Goal: Task Accomplishment & Management: Complete application form

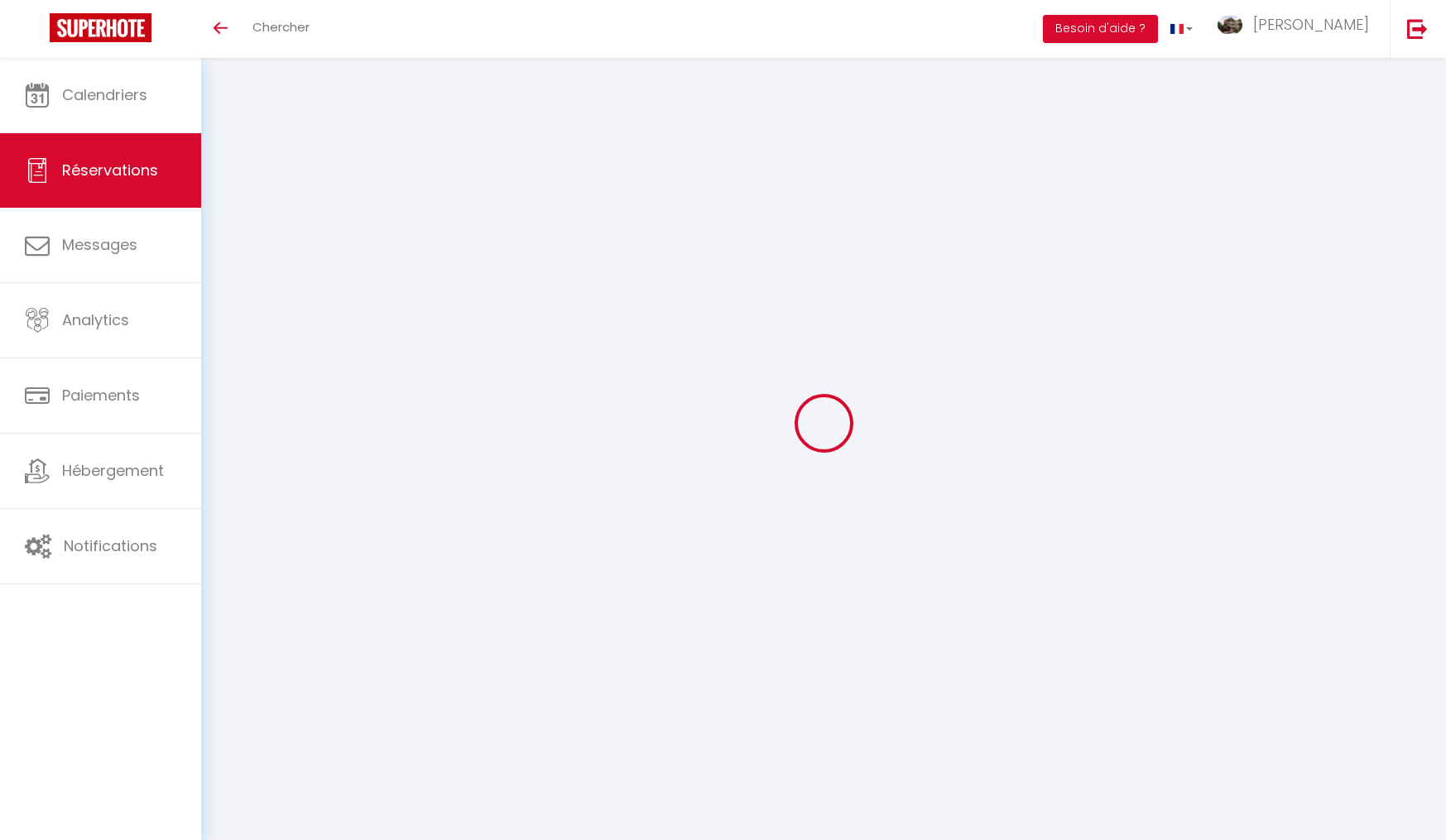
select select
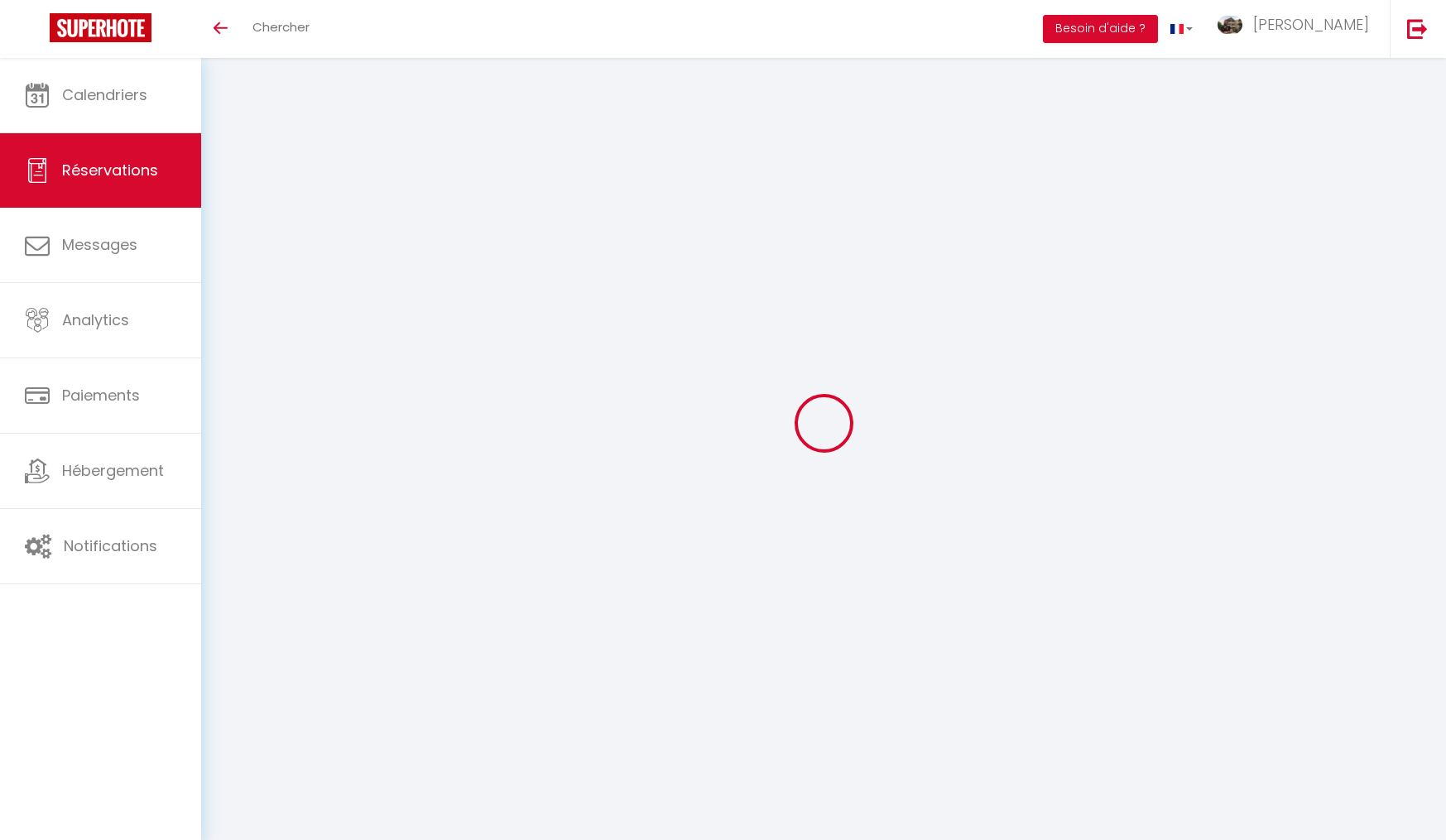
type input "[PERSON_NAME]"
type input "Vidot"
type input "[EMAIL_ADDRESS][DOMAIN_NAME]"
type input "0692568446"
type input "97418"
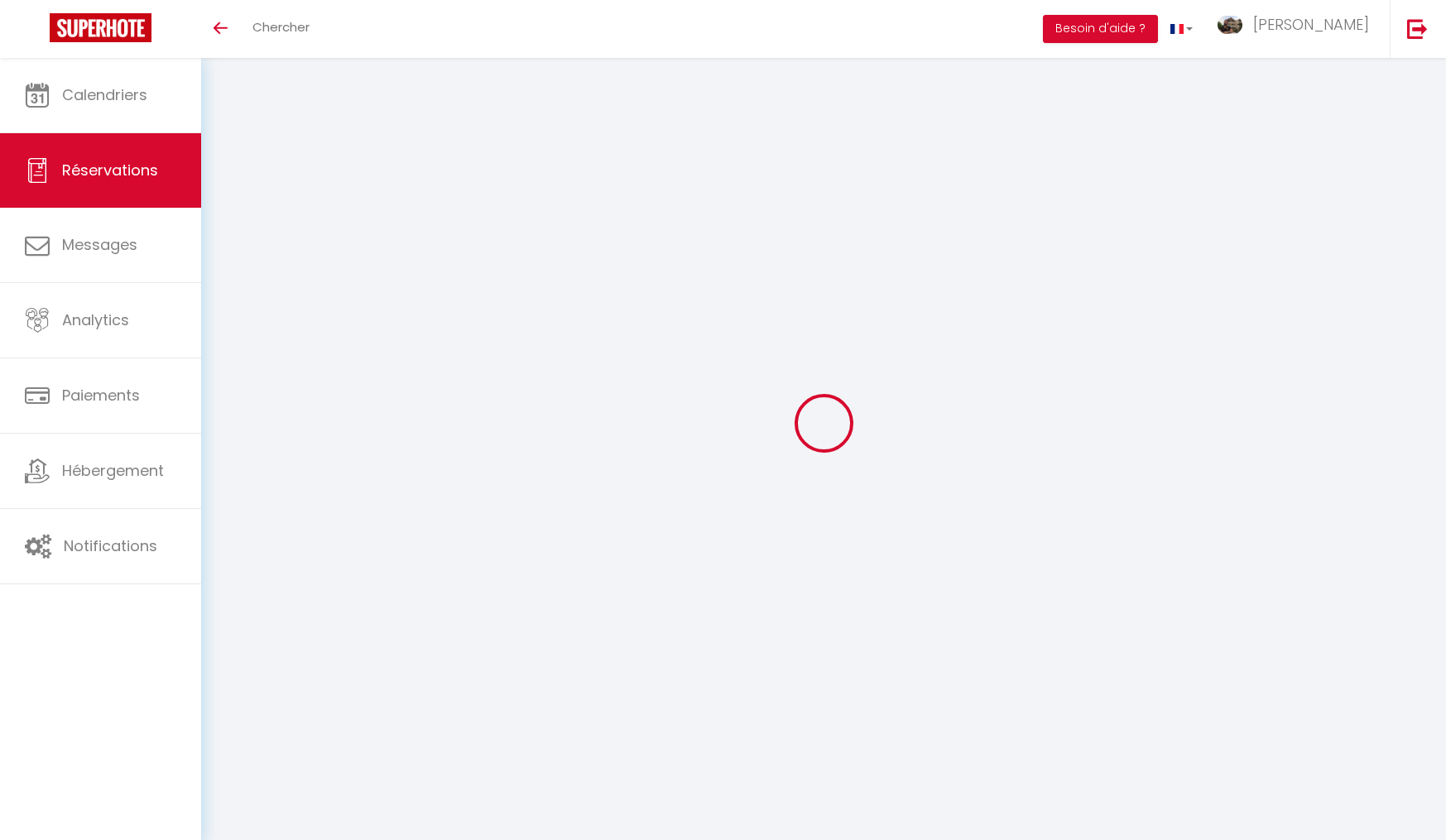
type input "[STREET_ADDRESS][PERSON_NAME]"
type input "Plaine des cafres"
select select "RE"
select select "75495"
select select "1"
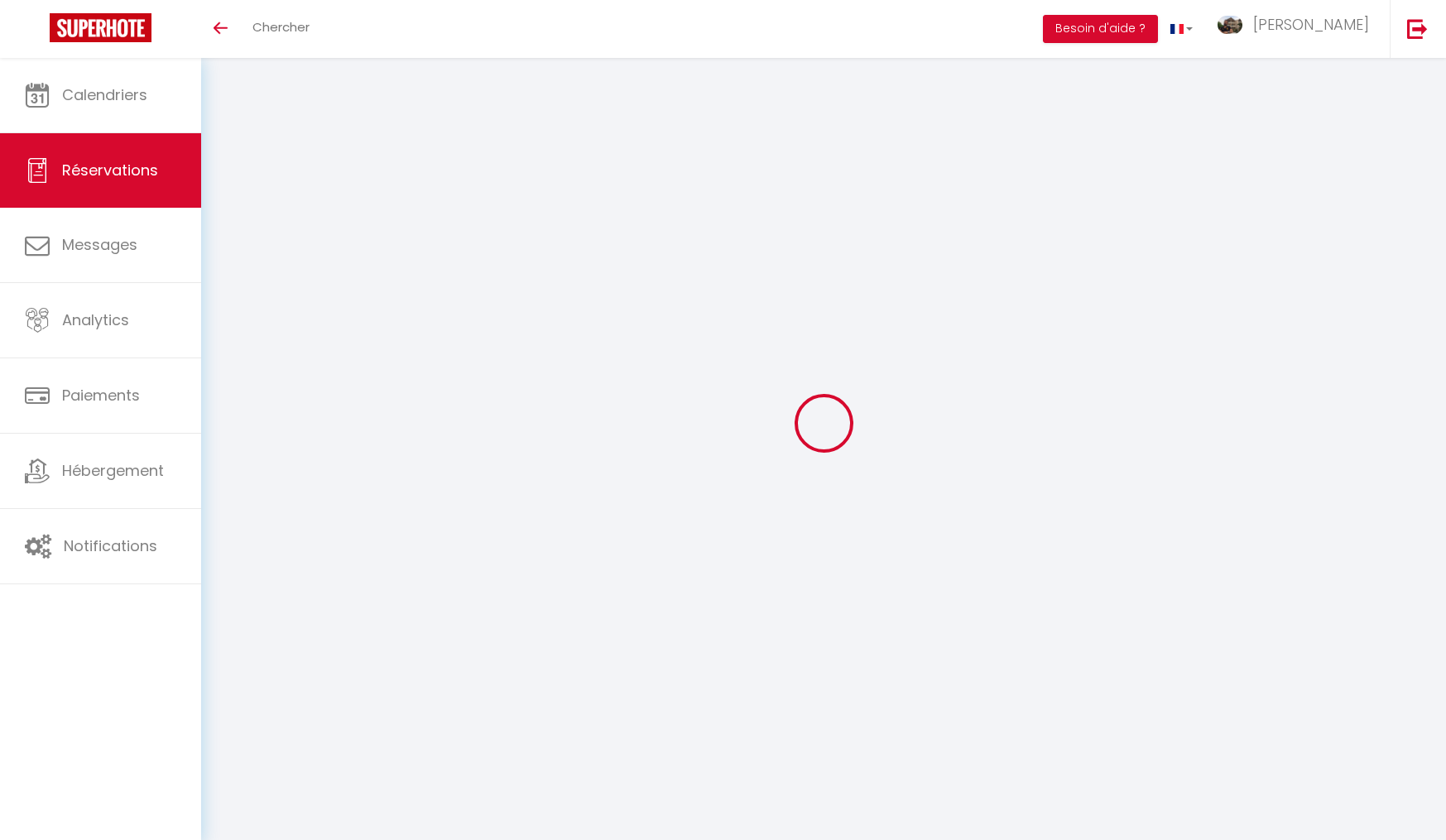
type input "Ven 12 Septembre 2025"
select select
type input "Dim 14 Septembre 2025"
select select
type input "4"
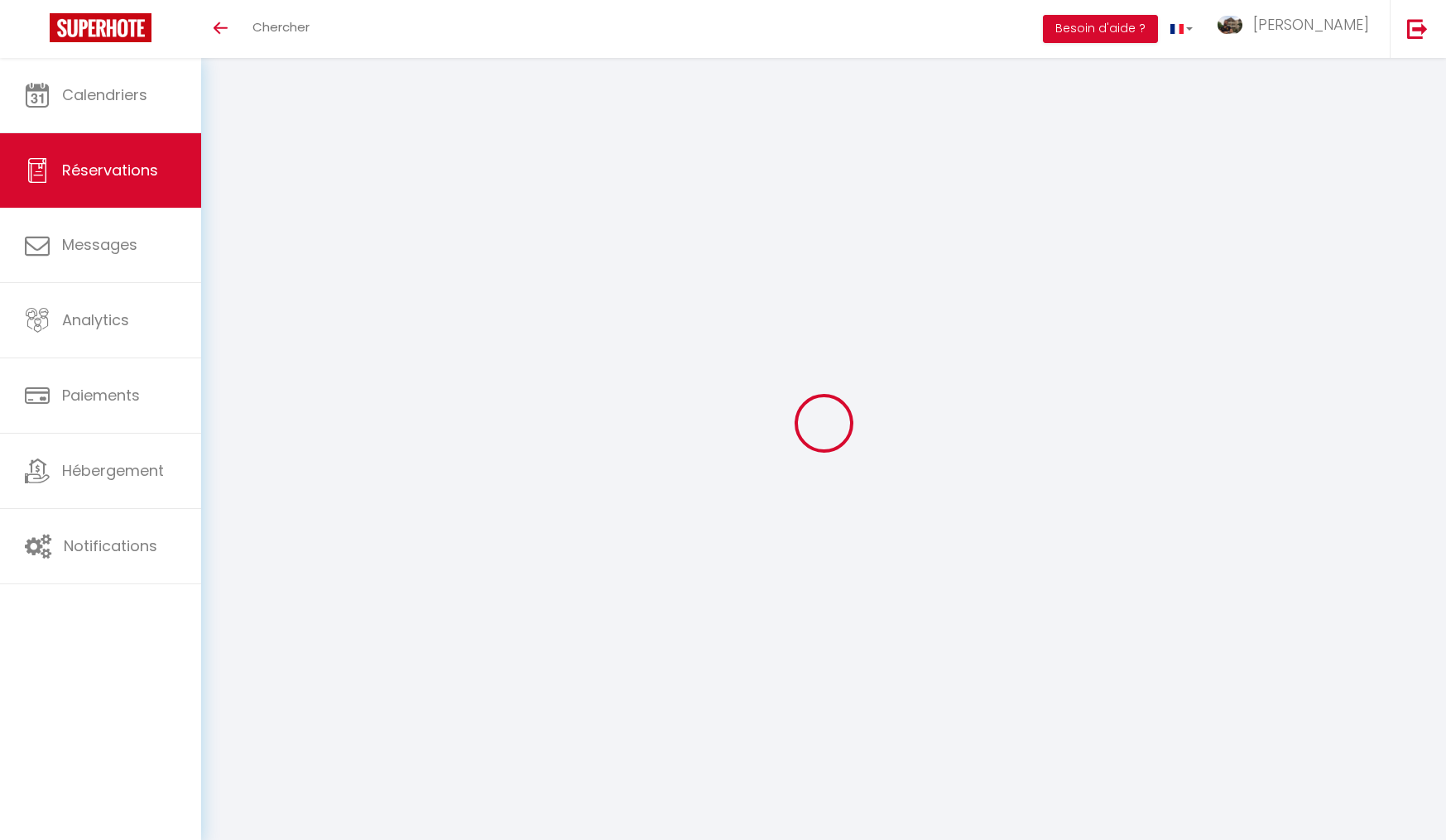
select select "10"
select select
type input "314"
checkbox input "false"
type input "0"
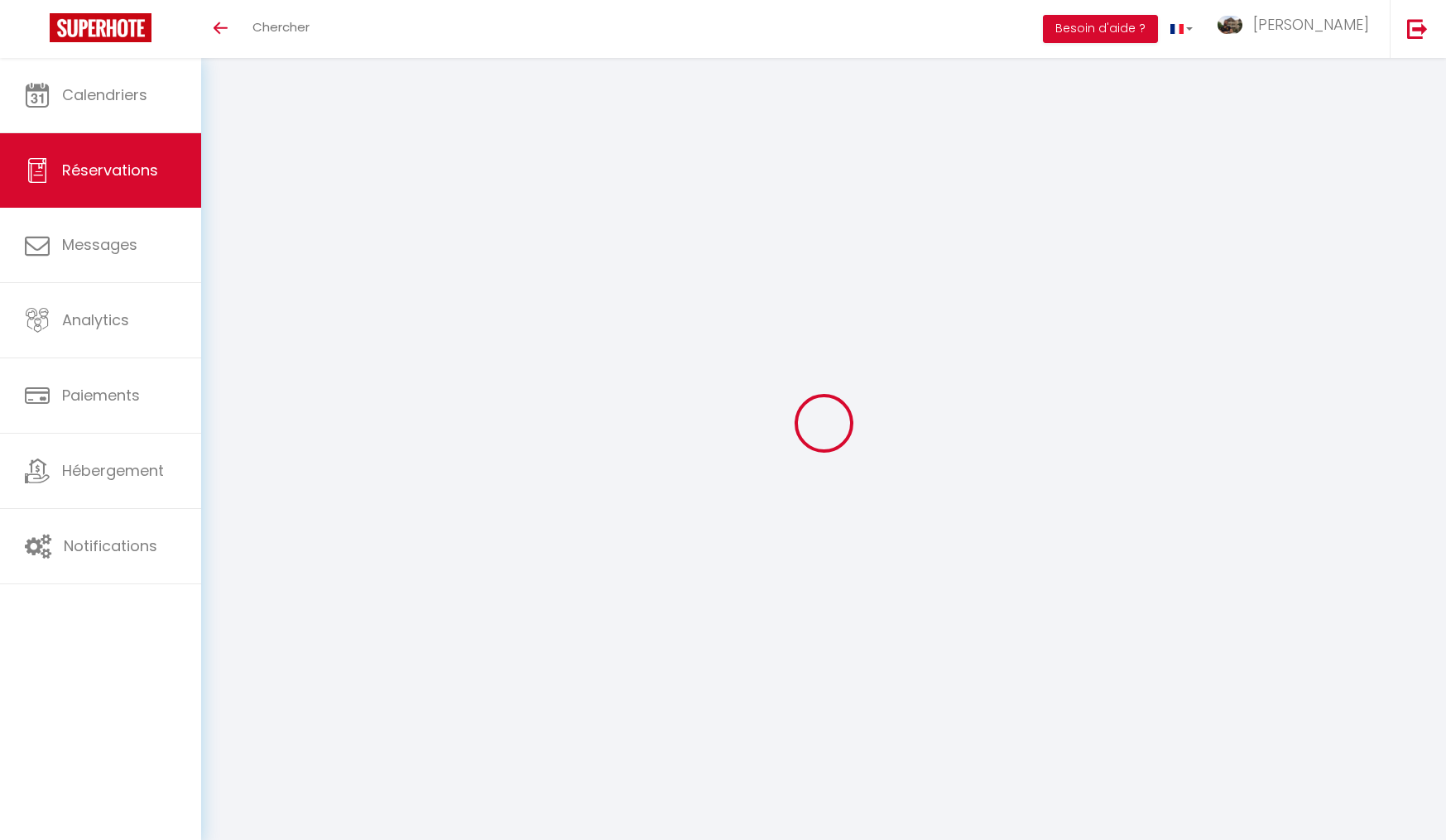
select select "69"
type input "0"
select select
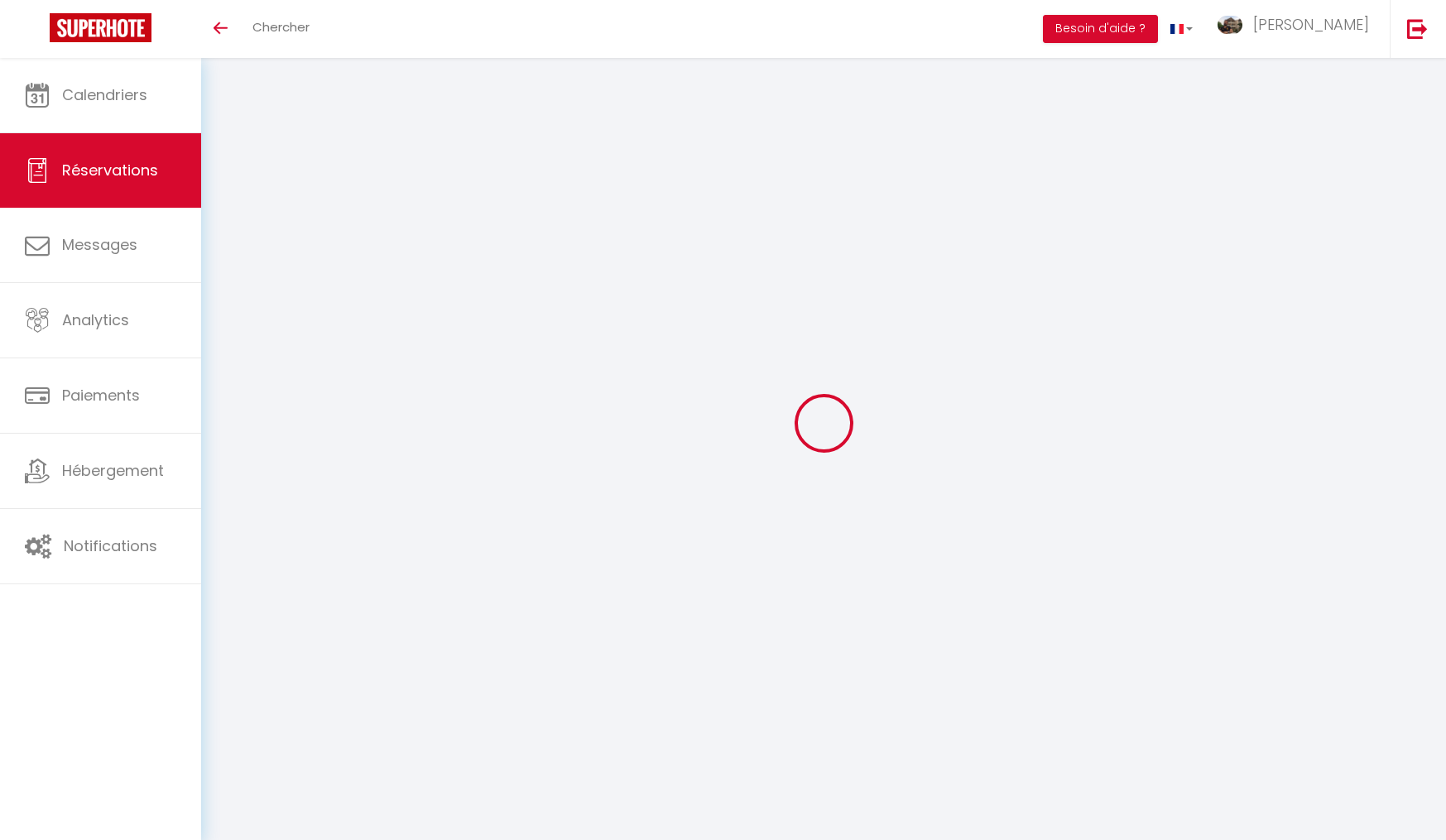
select select
select select "12"
select select "14"
checkbox input "false"
select select
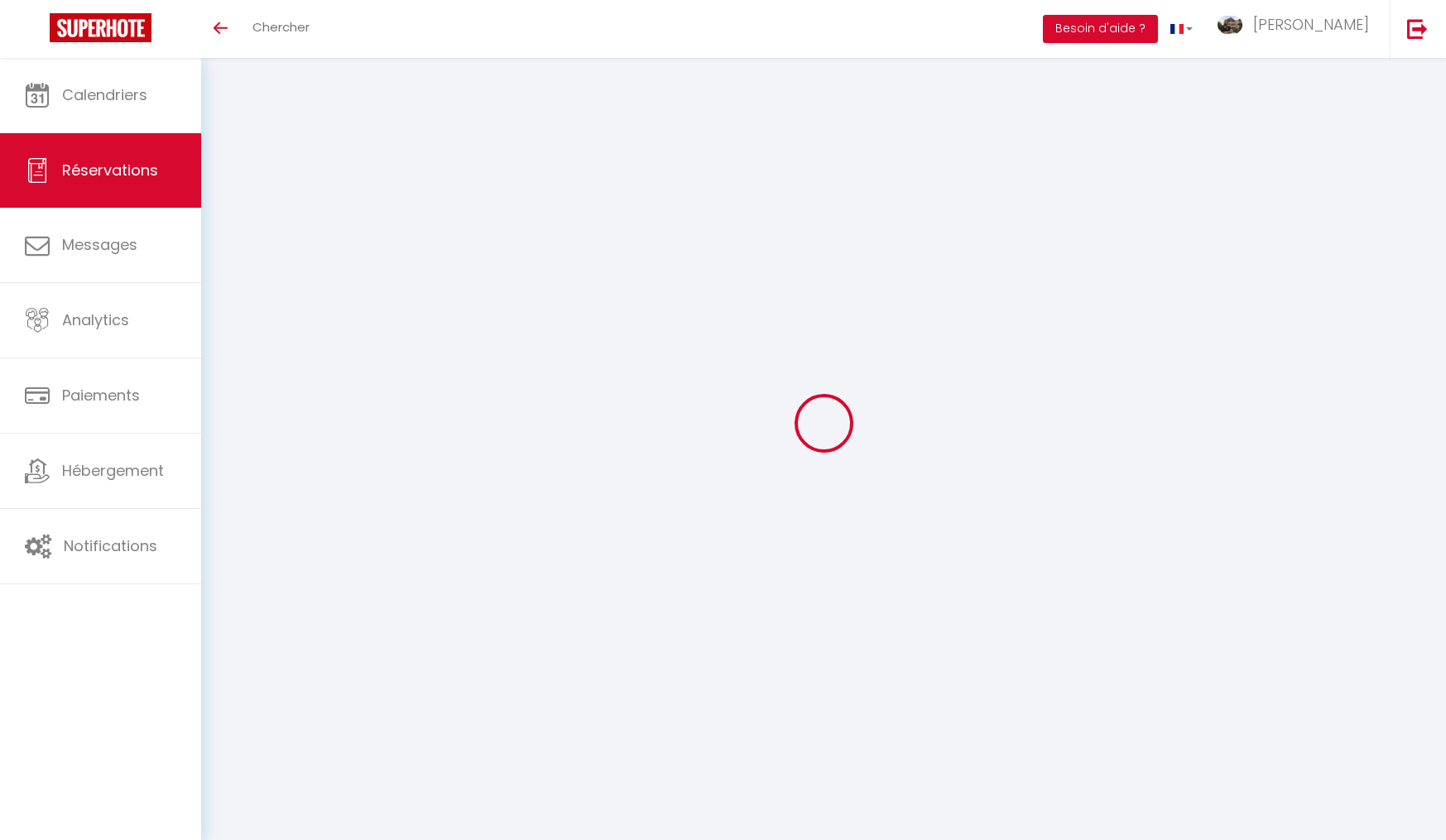
select select
checkbox input "false"
select select
checkbox input "false"
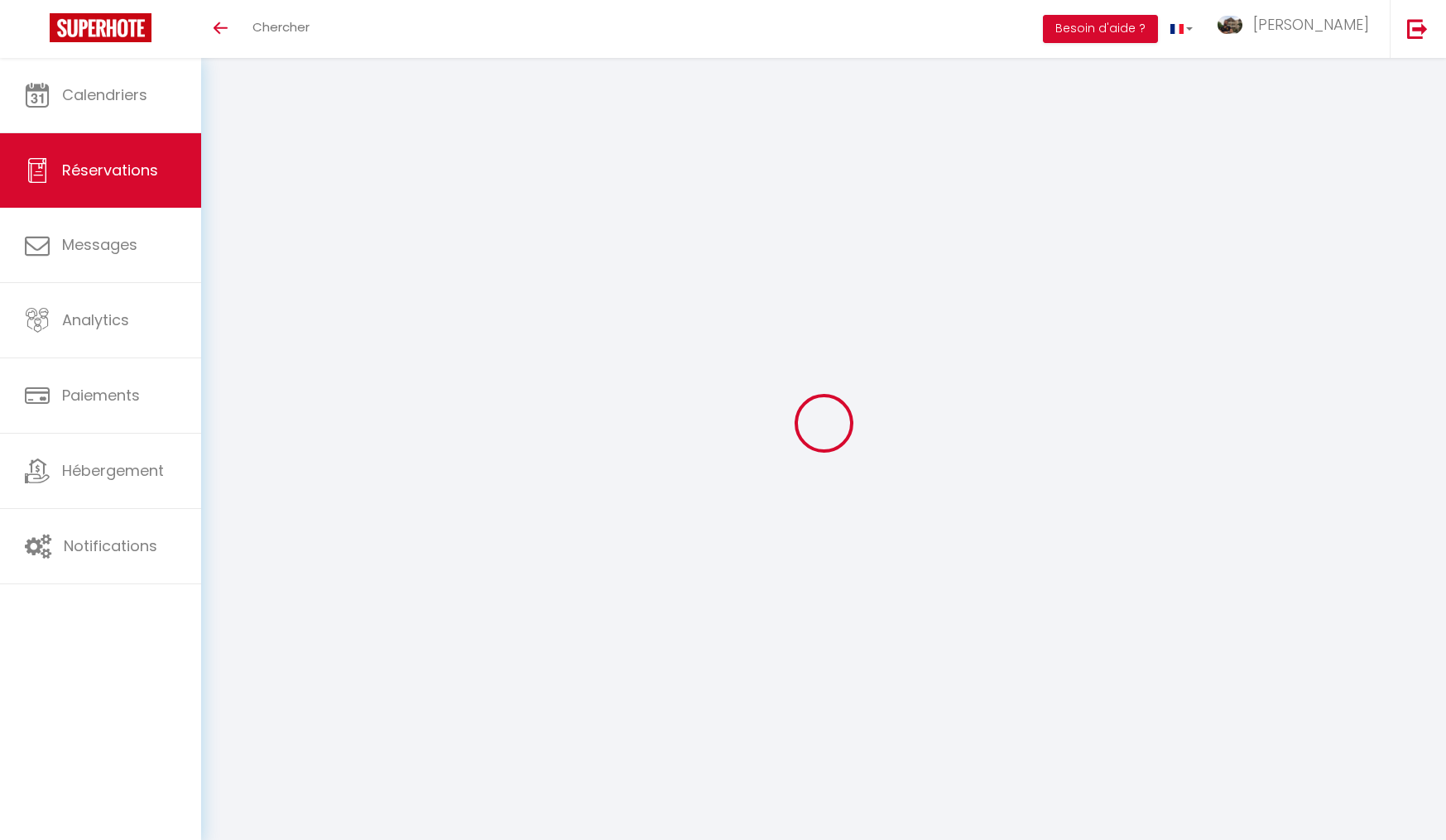
type input "70"
select select
checkbox input "false"
select select
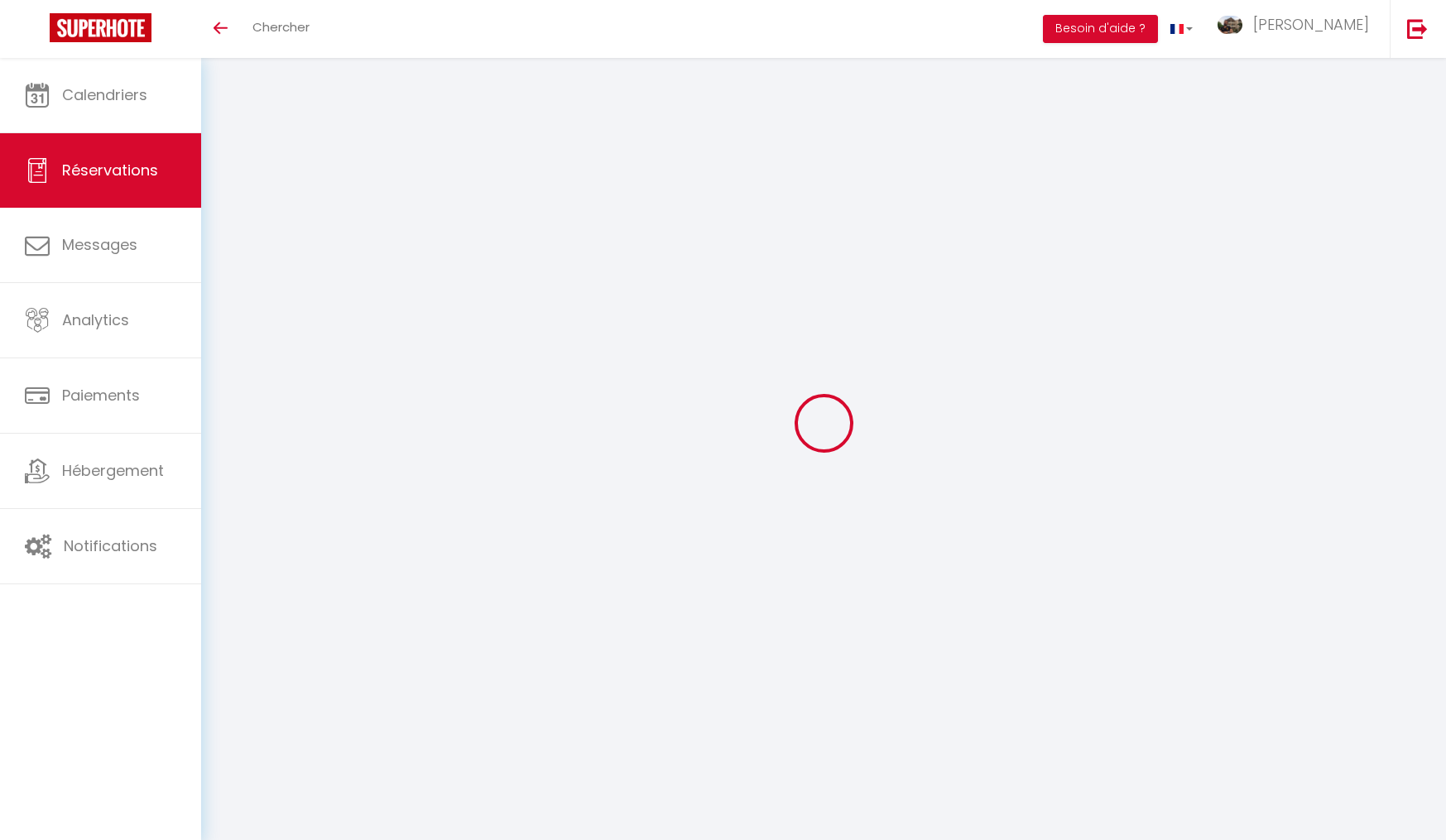
select select
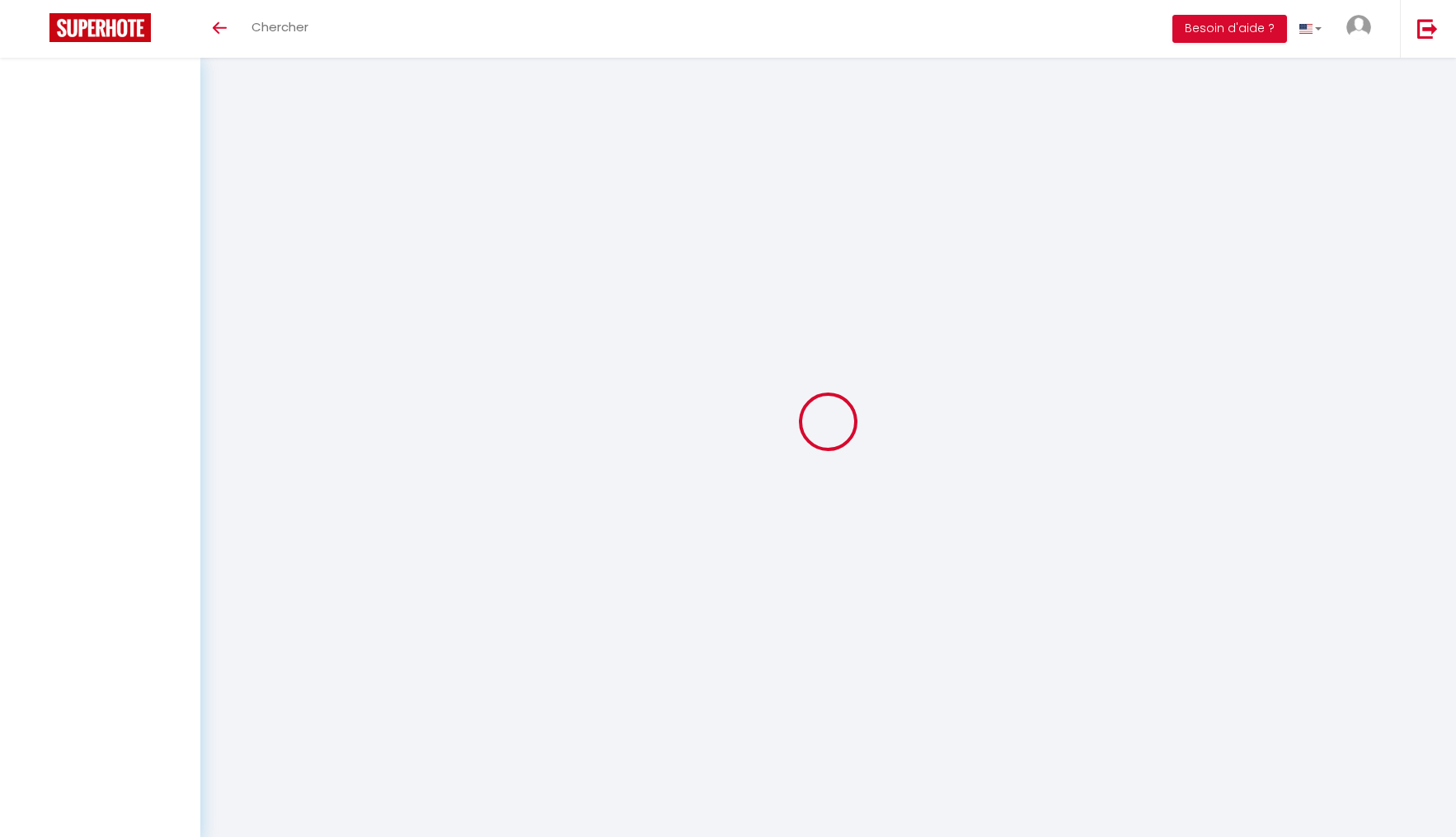
select select
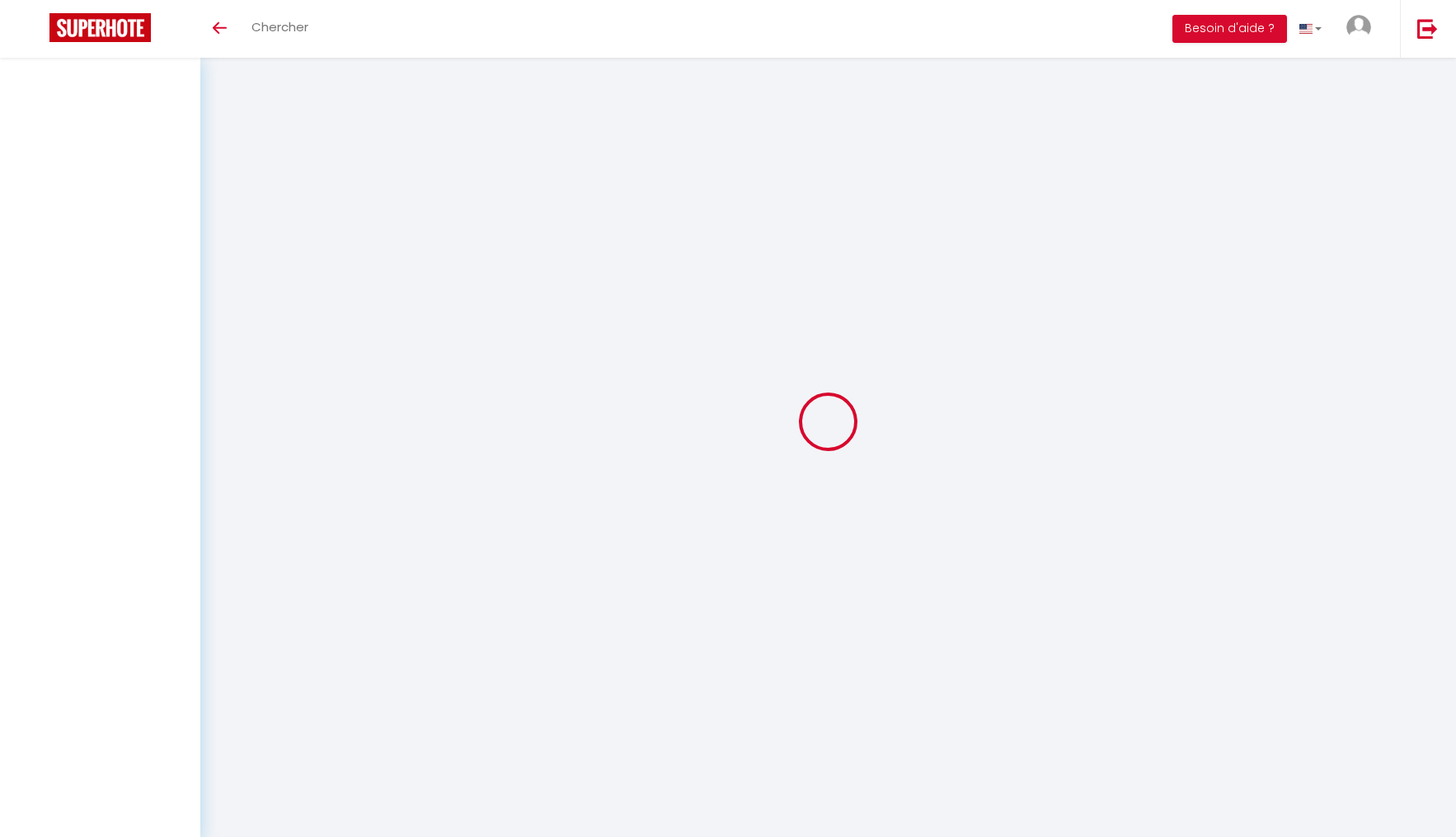
select select
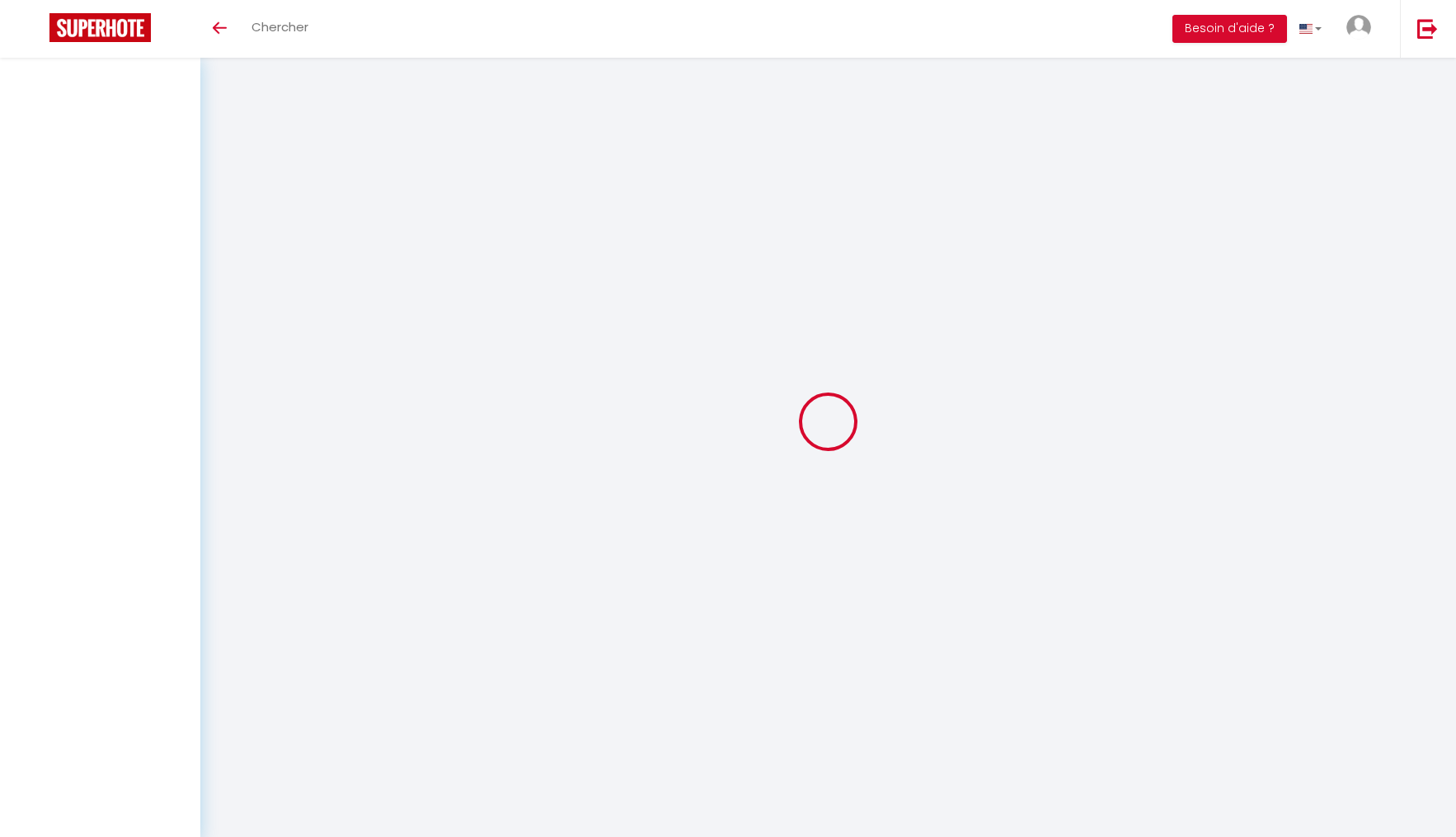
select select
checkbox input "false"
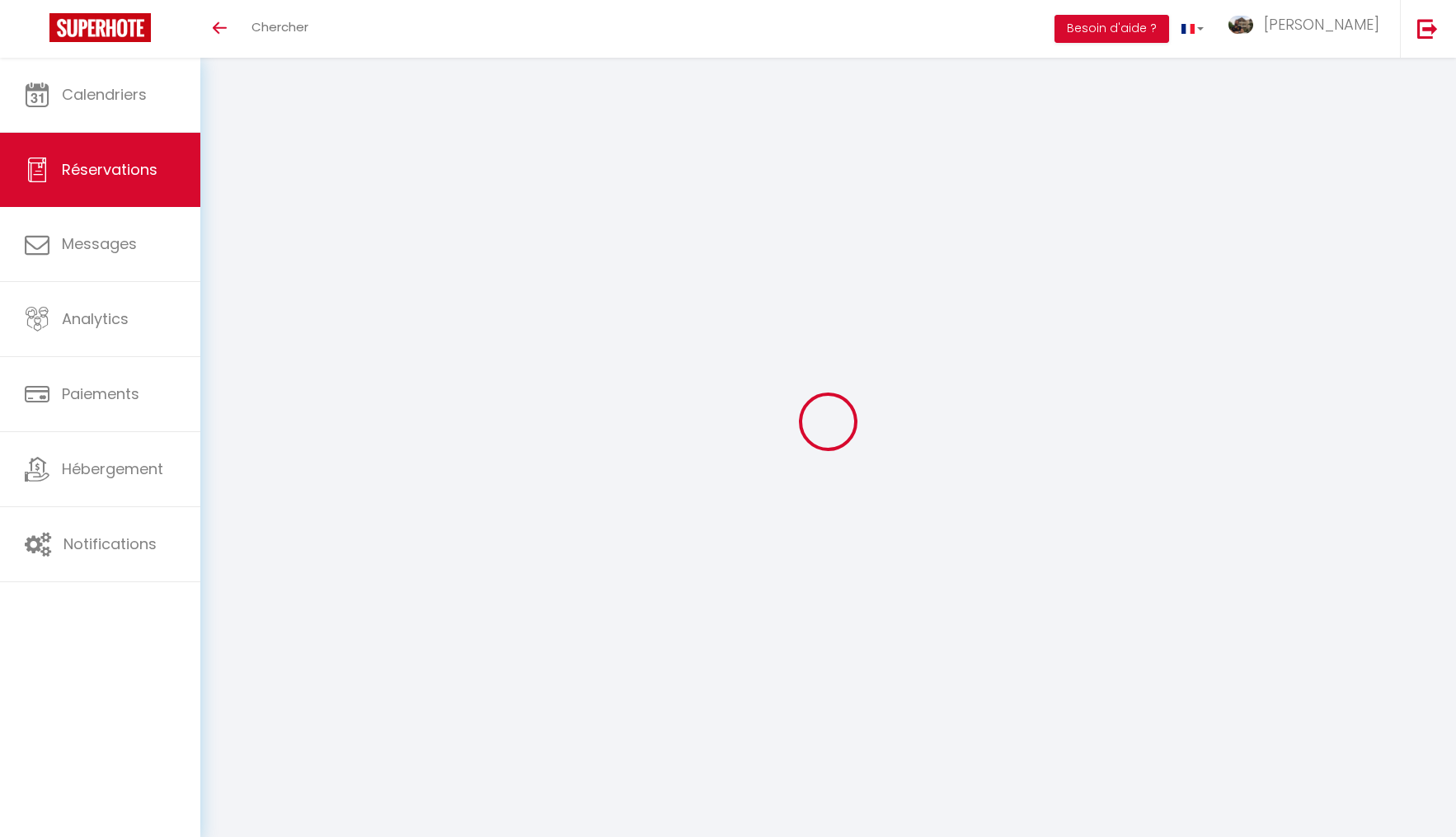
type input "Lina"
type input "Schlichting"
type input "5pzxd6cpvhju6xz7huoll0vzjwxu@reply.superhote.com"
type input "+4917684431620"
select select
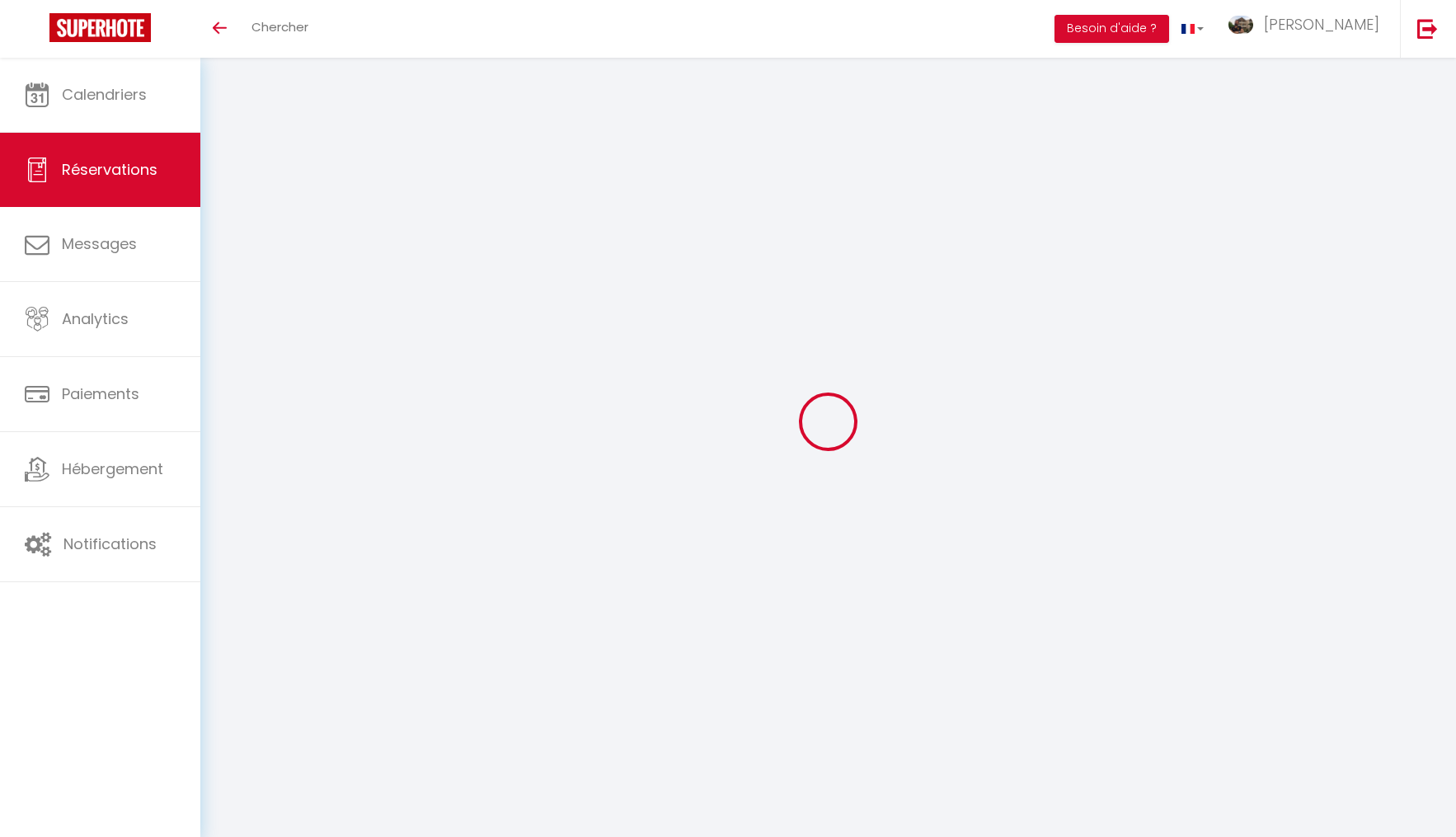
type input "63.06"
select select "75495"
select select "1"
select select
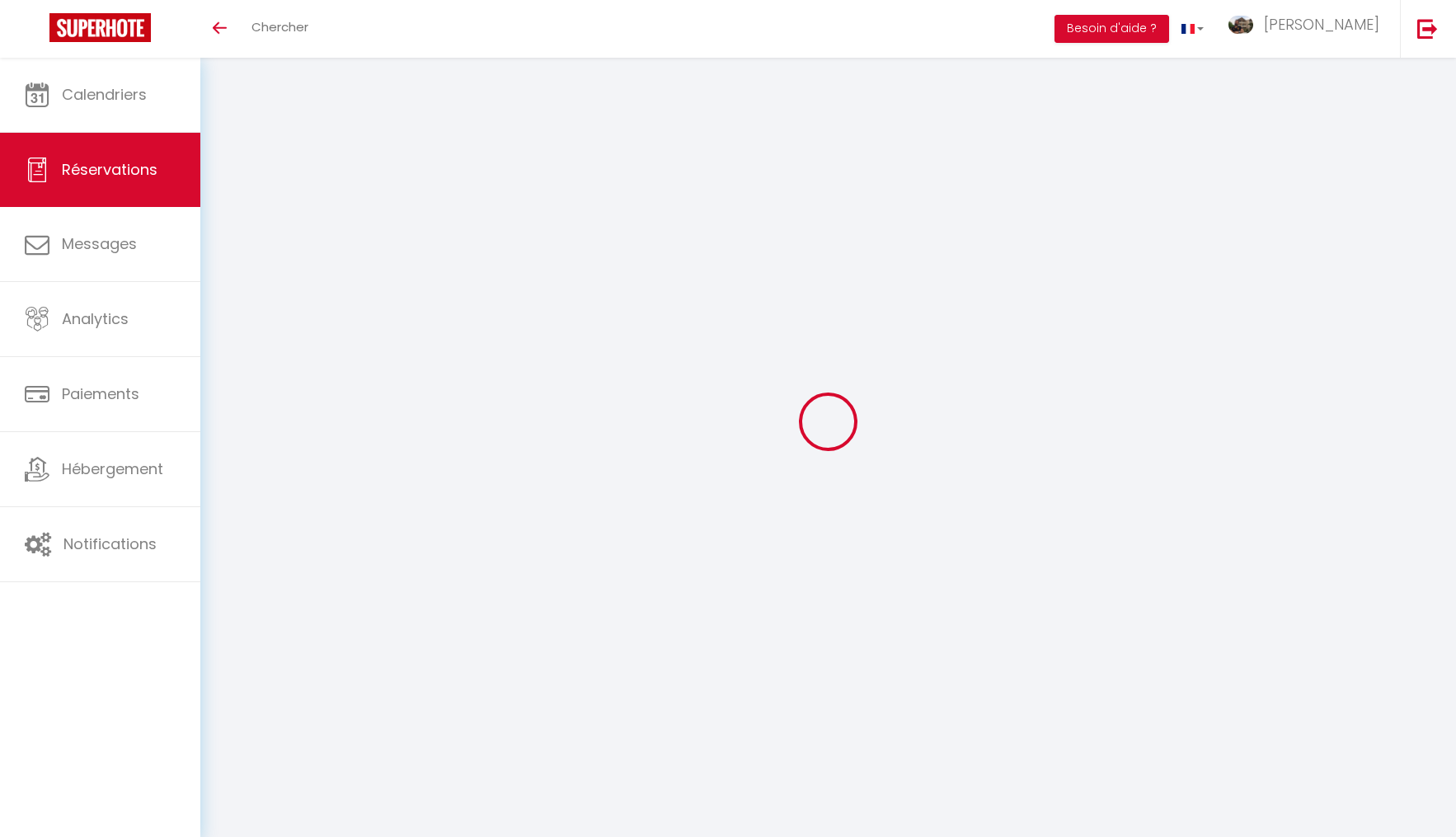
type input "2"
select select "12"
select select
type input "438"
checkbox input "false"
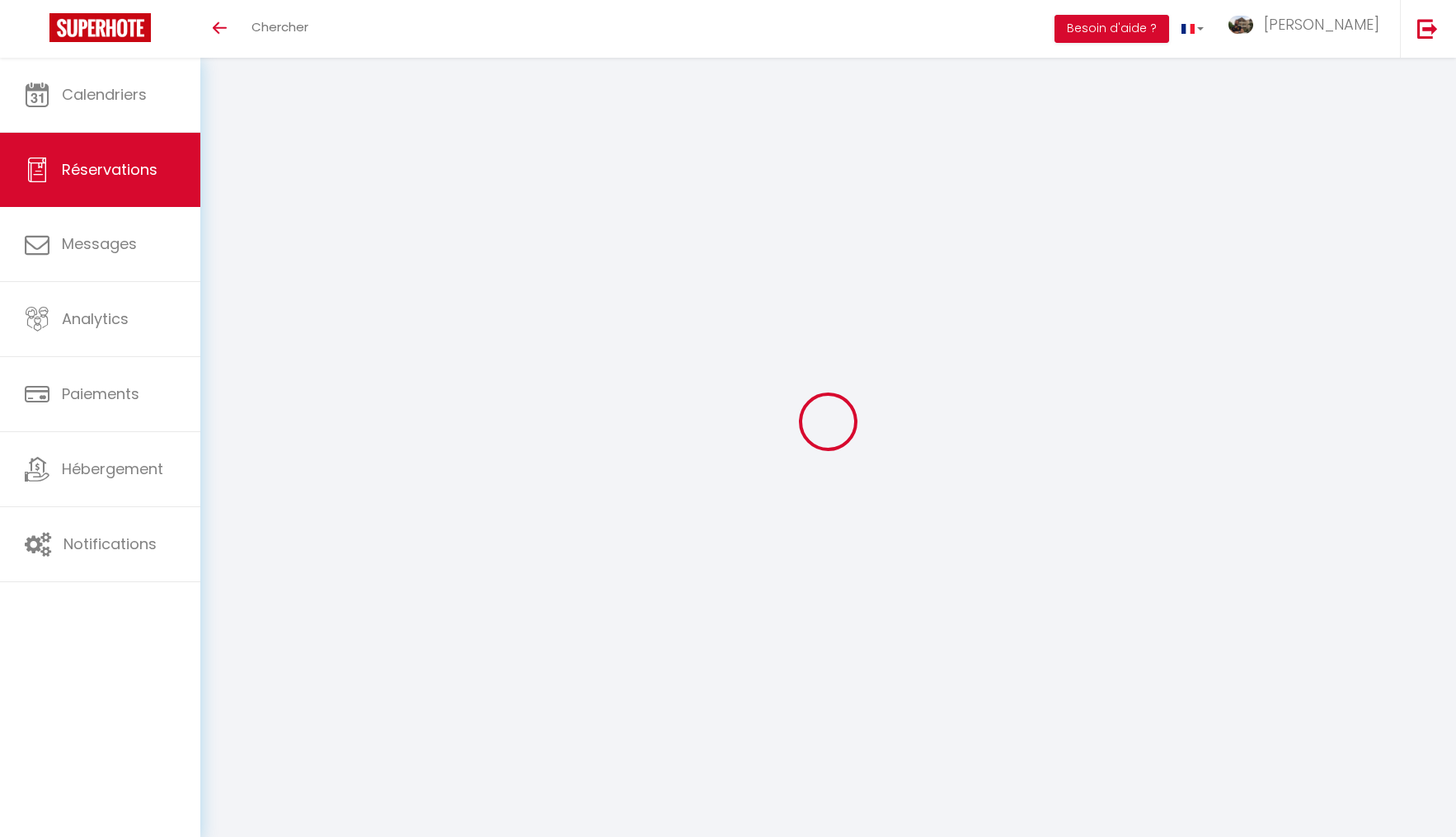
type input "87.6"
select select "1"
type input "0"
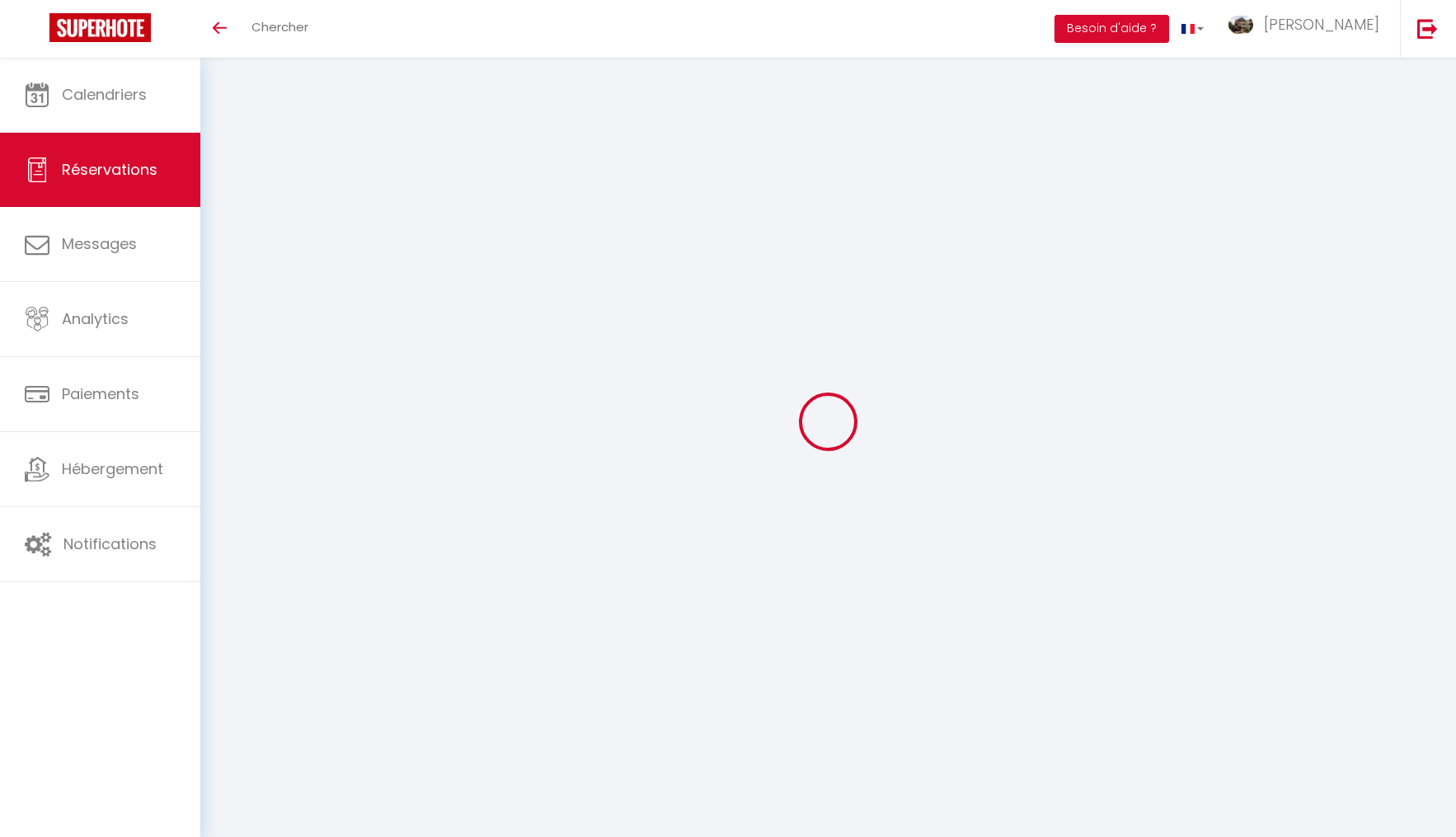
select select
select select "15"
checkbox input "false"
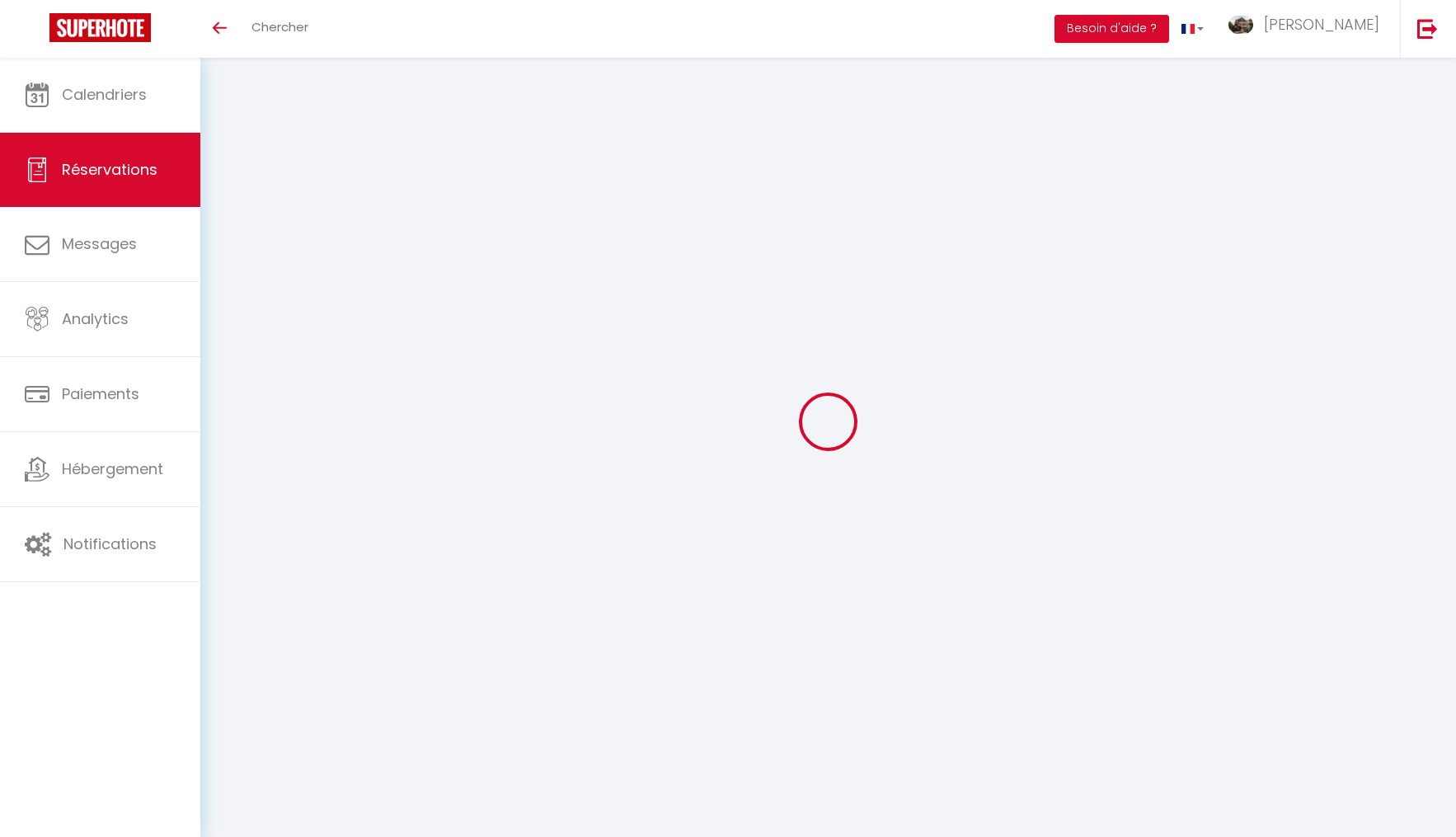
select select
checkbox input "false"
select select
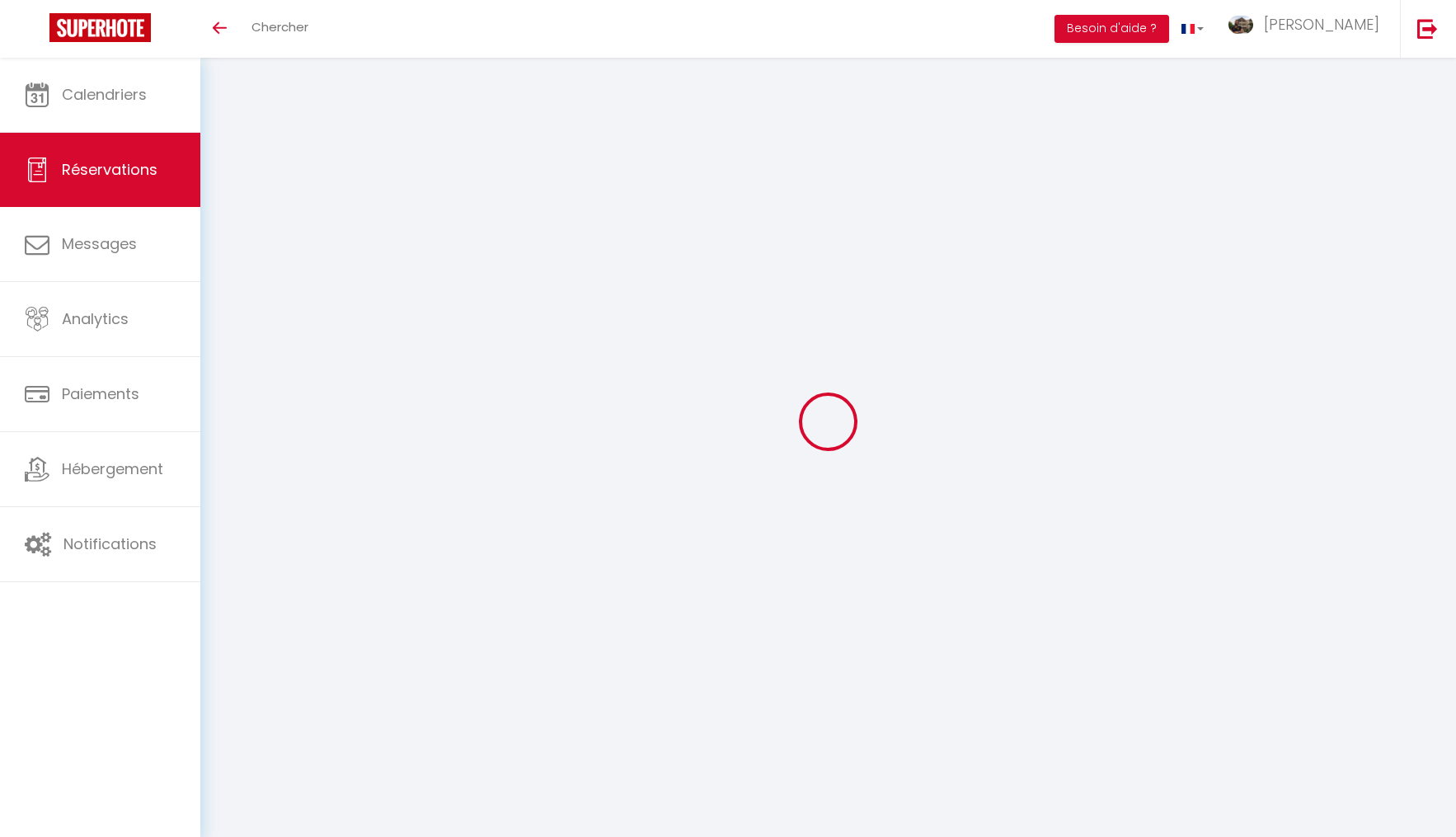
select select
checkbox input "false"
select select
type input "70"
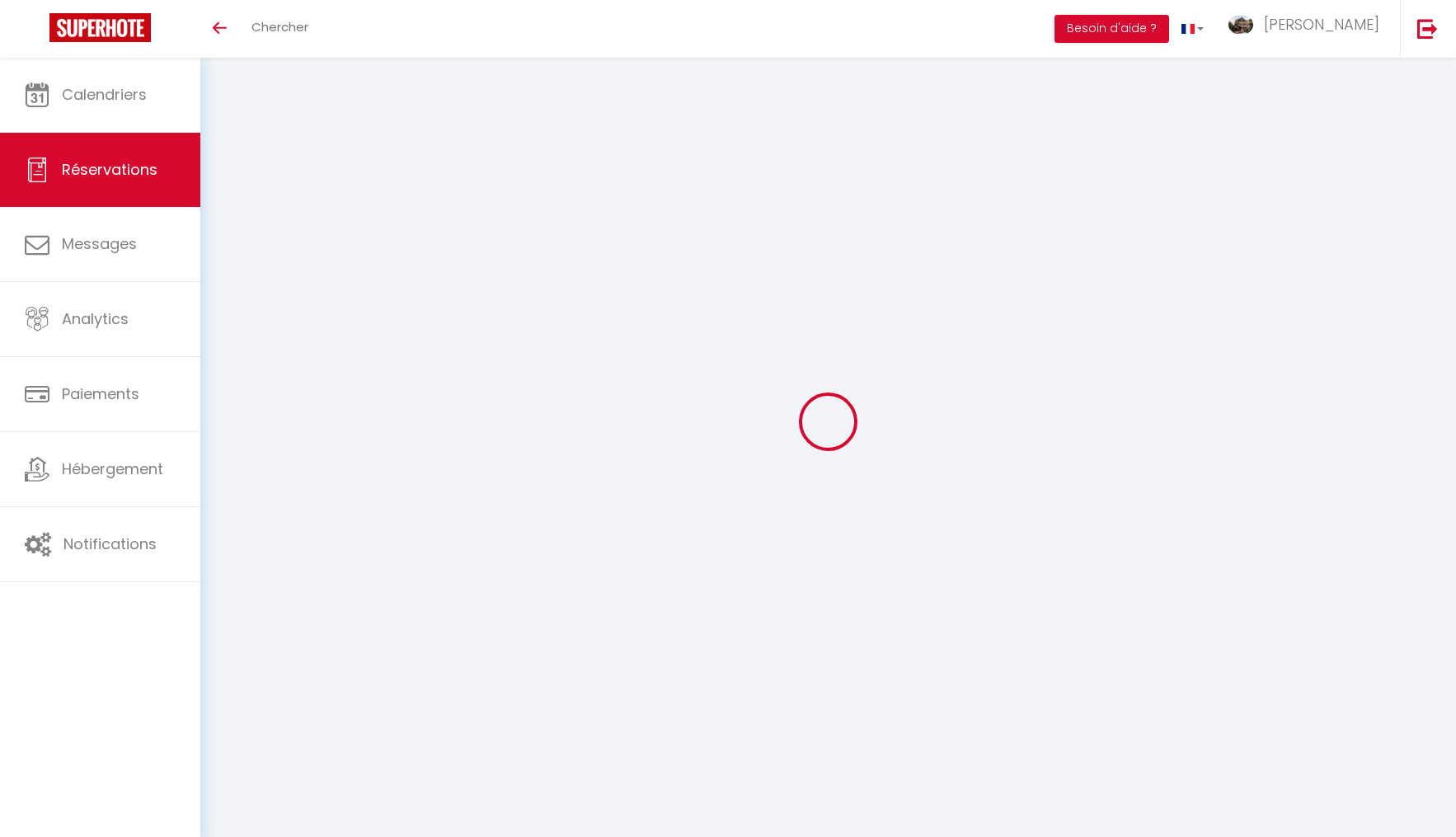
type input "17.52"
select select
checkbox input "false"
select select
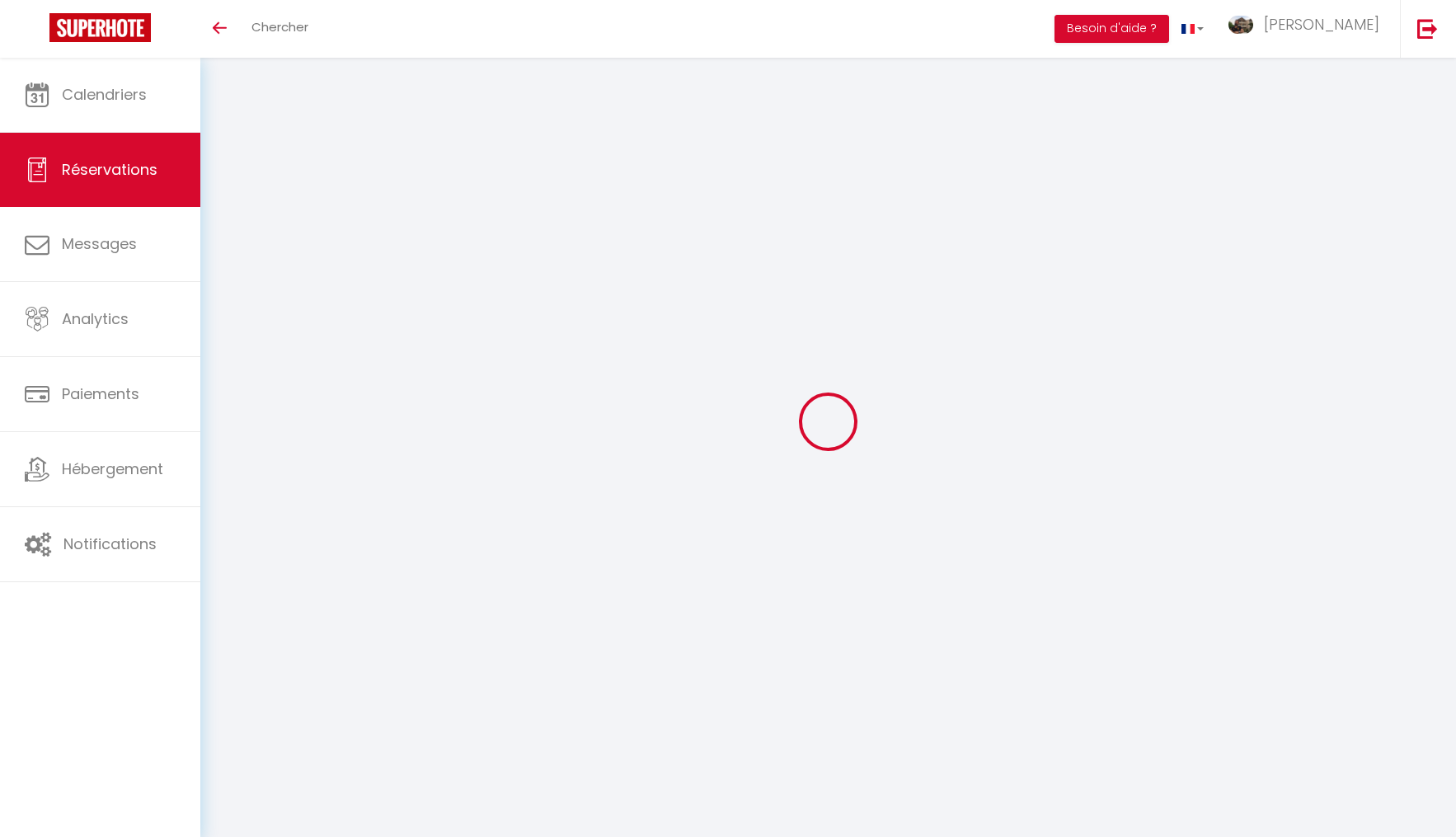
checkbox input "false"
select select
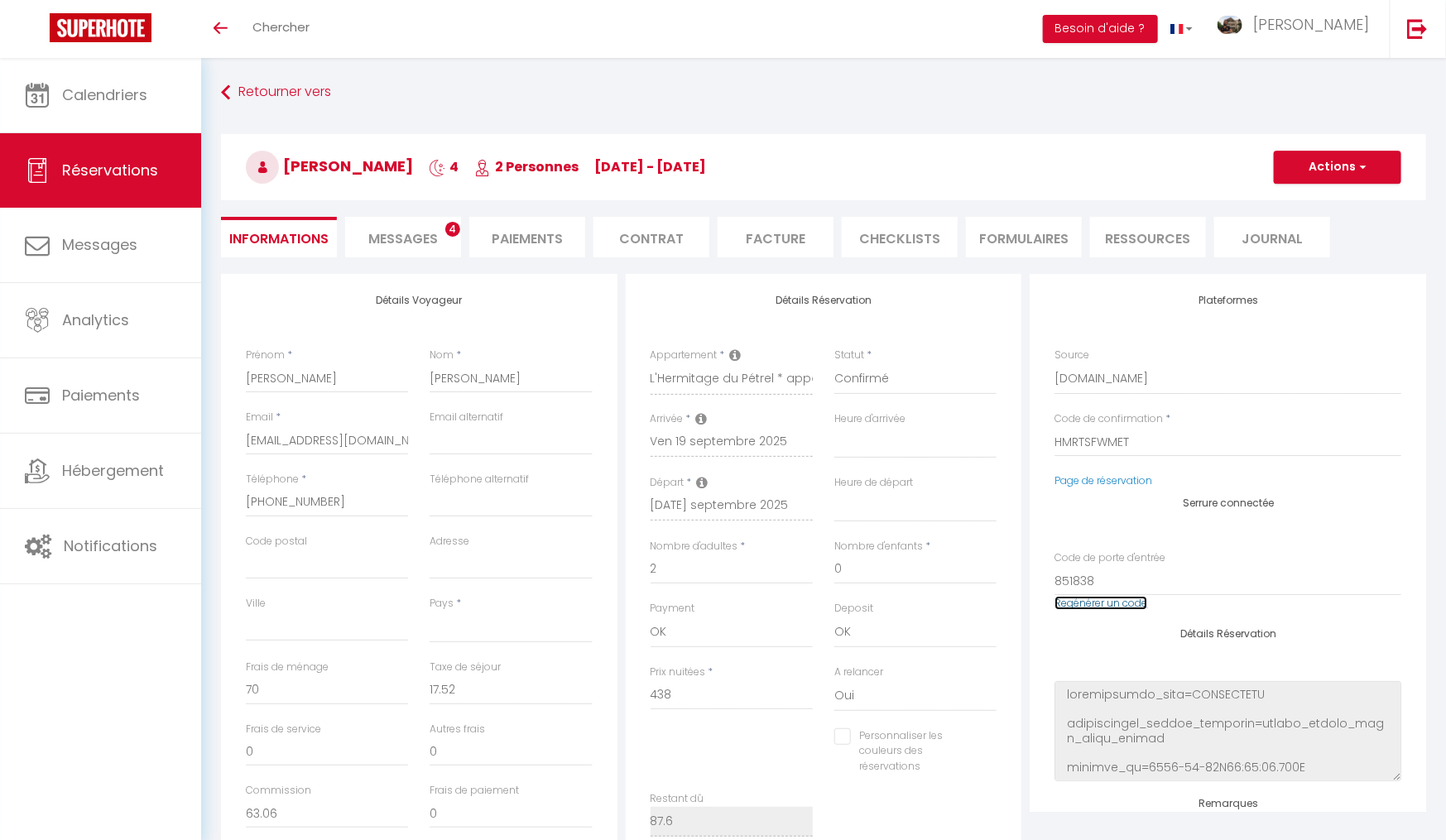
click at [1099, 607] on link "Regénérer un code" at bounding box center [1101, 602] width 93 height 14
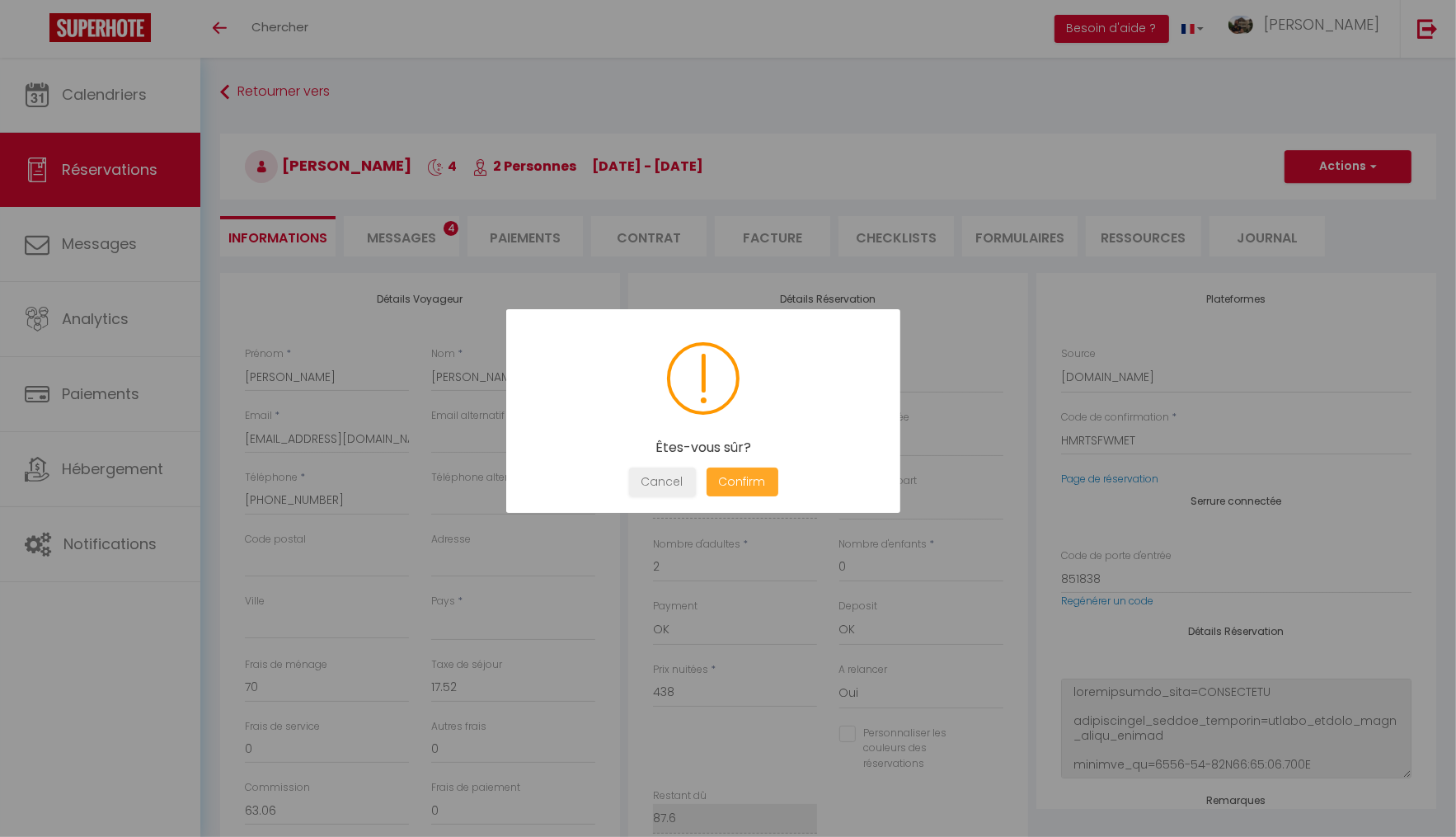
click at [767, 474] on button "Confirm" at bounding box center [742, 482] width 71 height 29
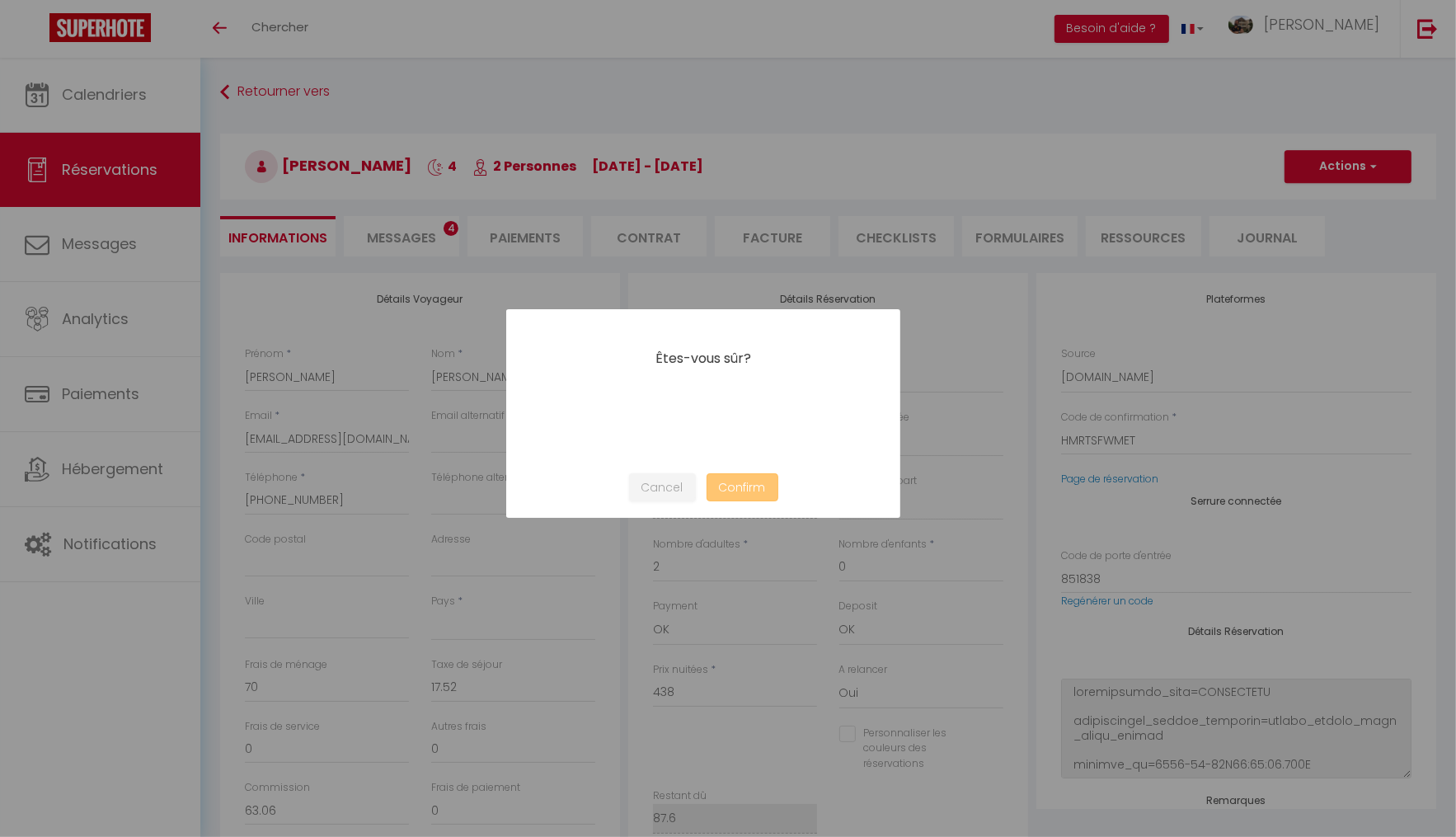
click at [423, 243] on div at bounding box center [728, 418] width 1456 height 837
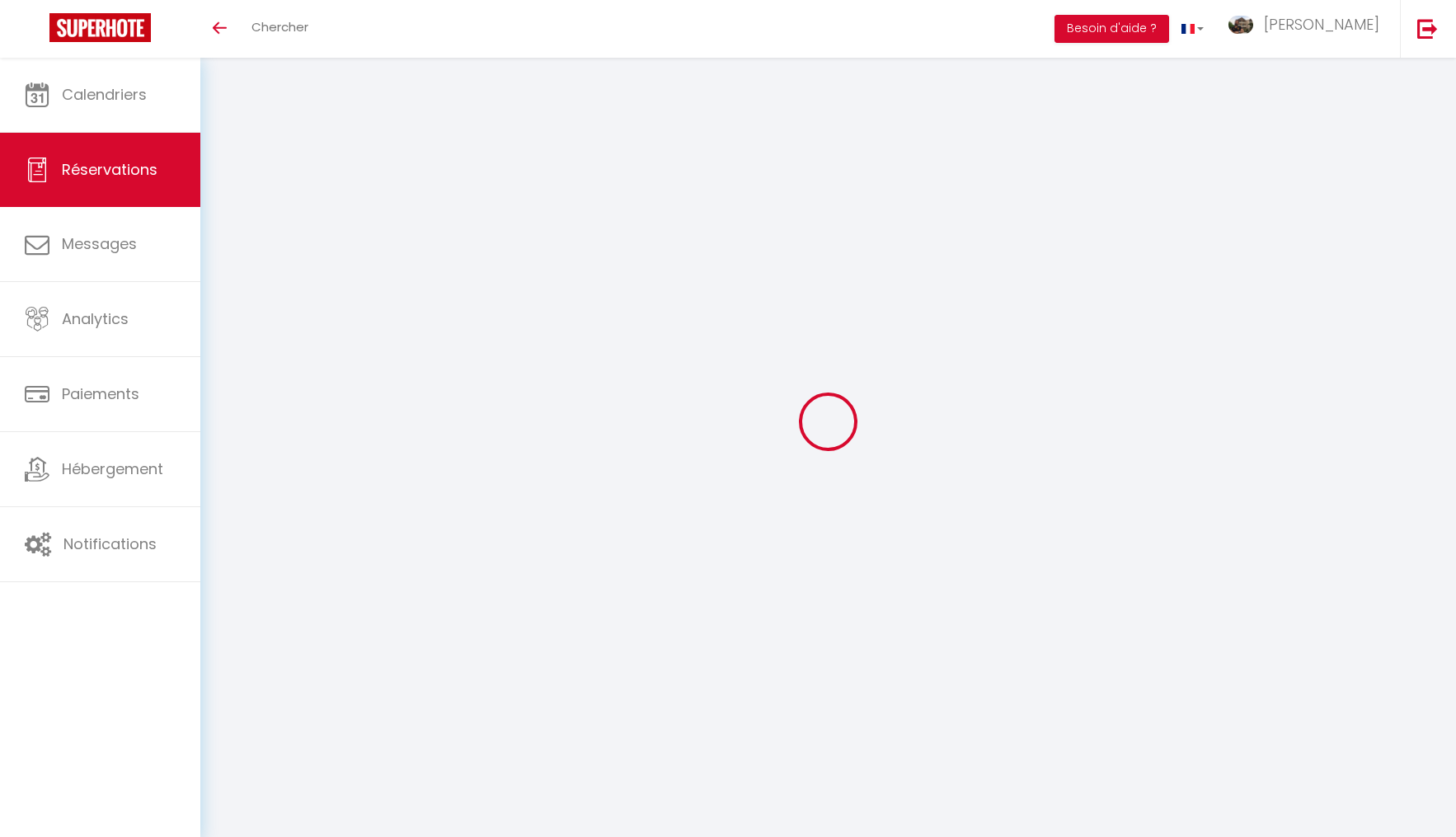
select select
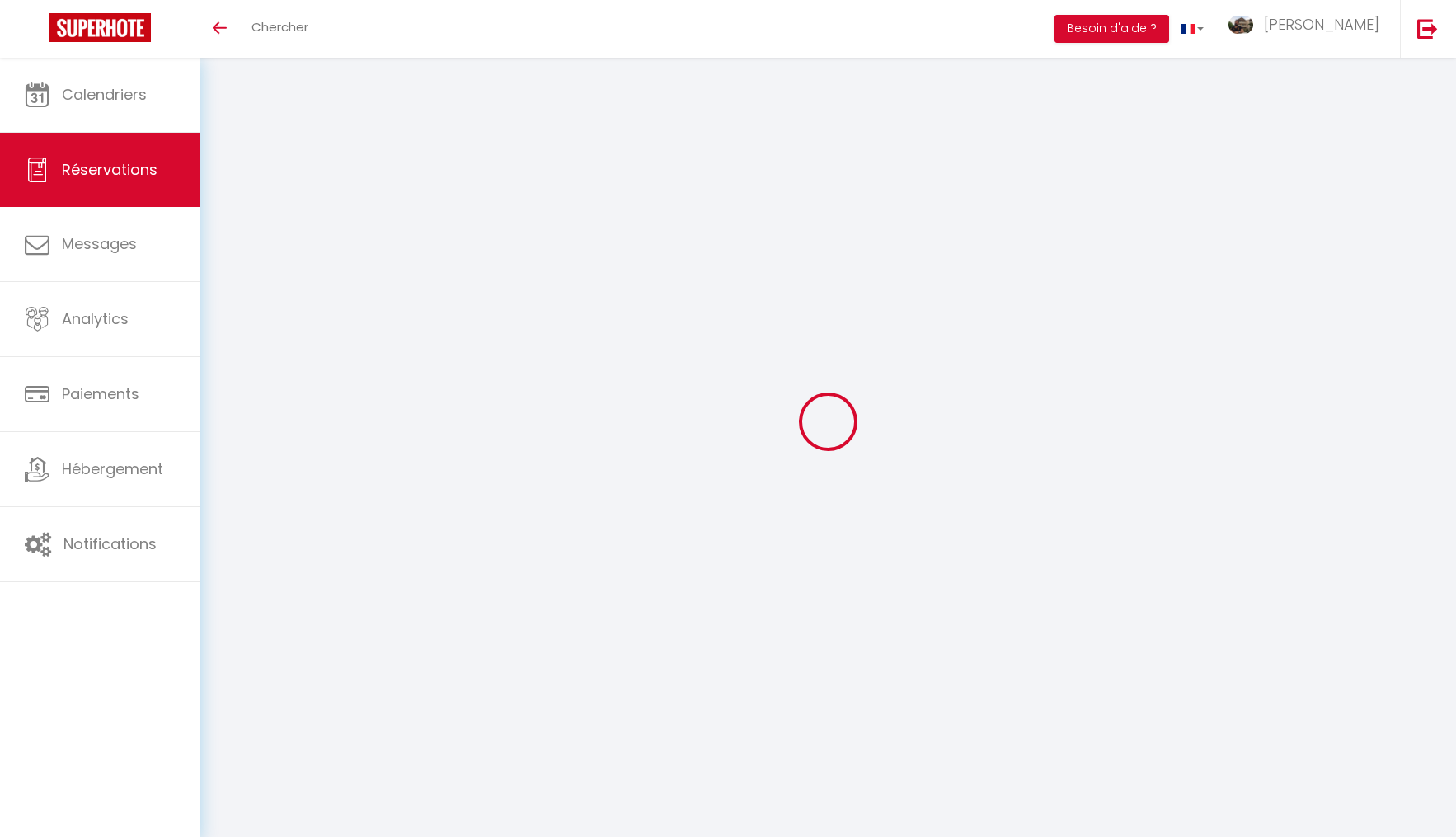
select select
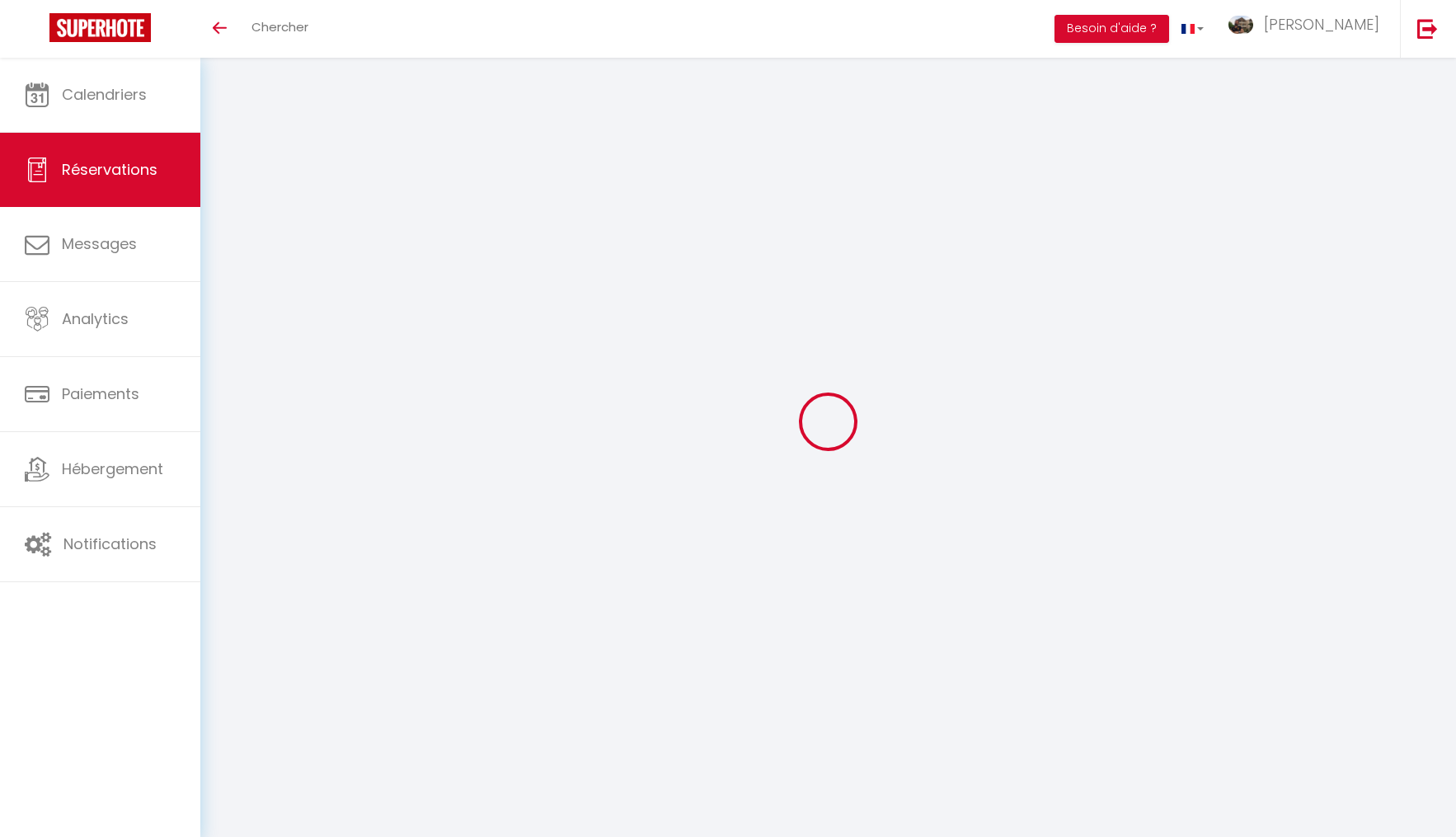
select select
checkbox input "false"
type input "Massimo"
type input "Paladin"
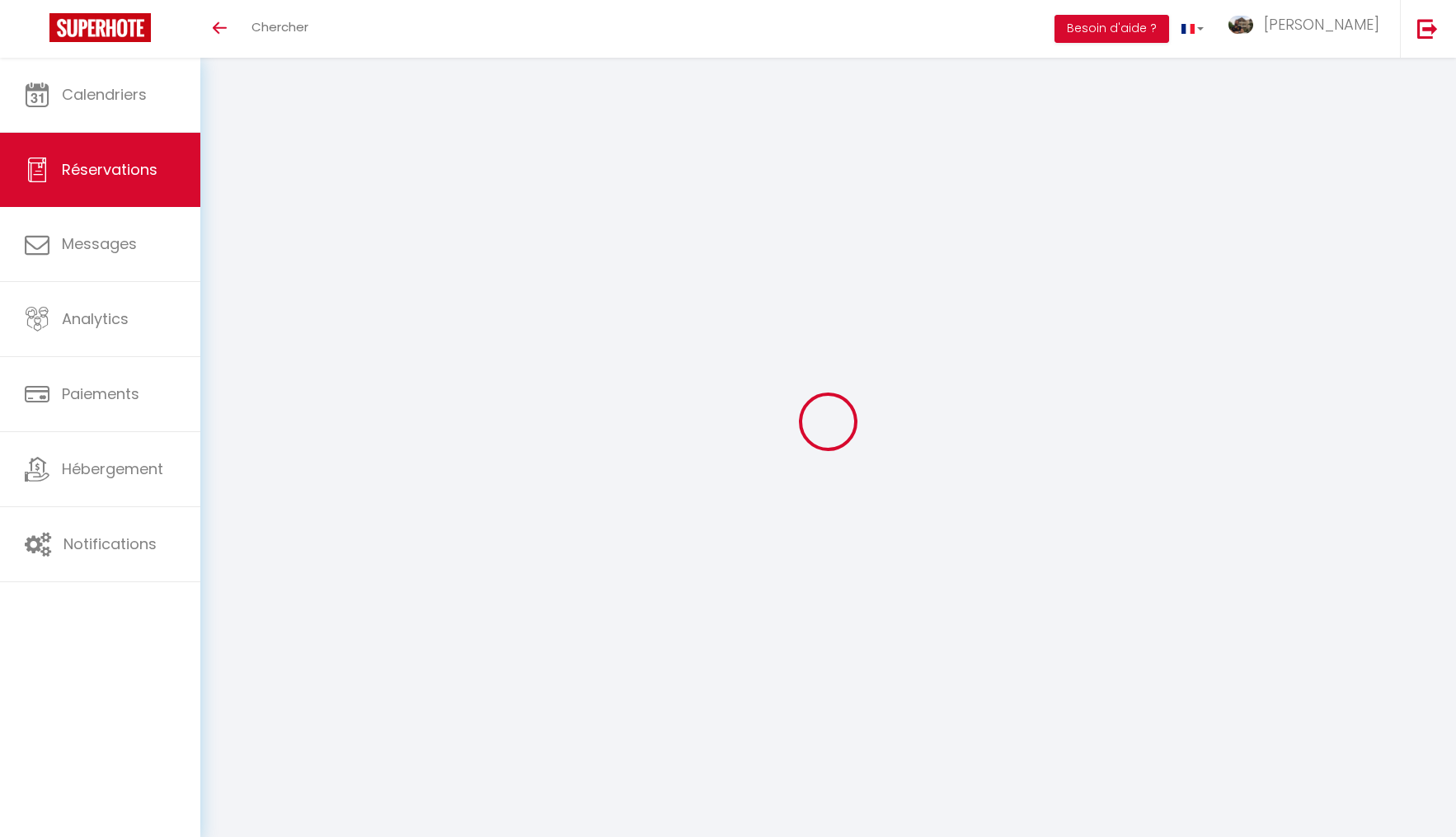
type input "tywz0spuggifhkc0focve38ssym3@reply.superhote.com"
type input "+33671313527"
select select
type input "66.48"
select select "75495"
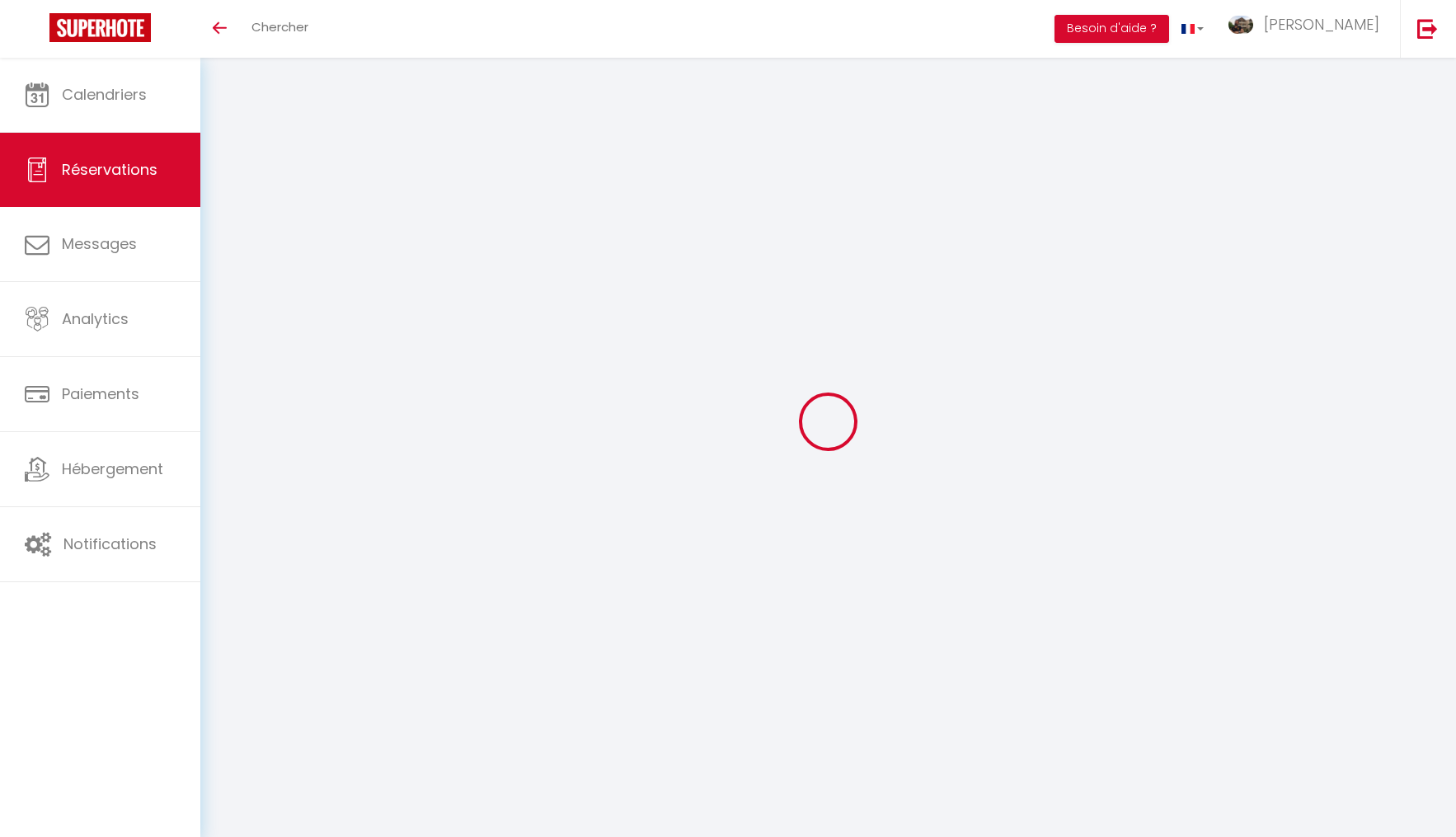
select select "1"
select select
type input "2"
type input "1"
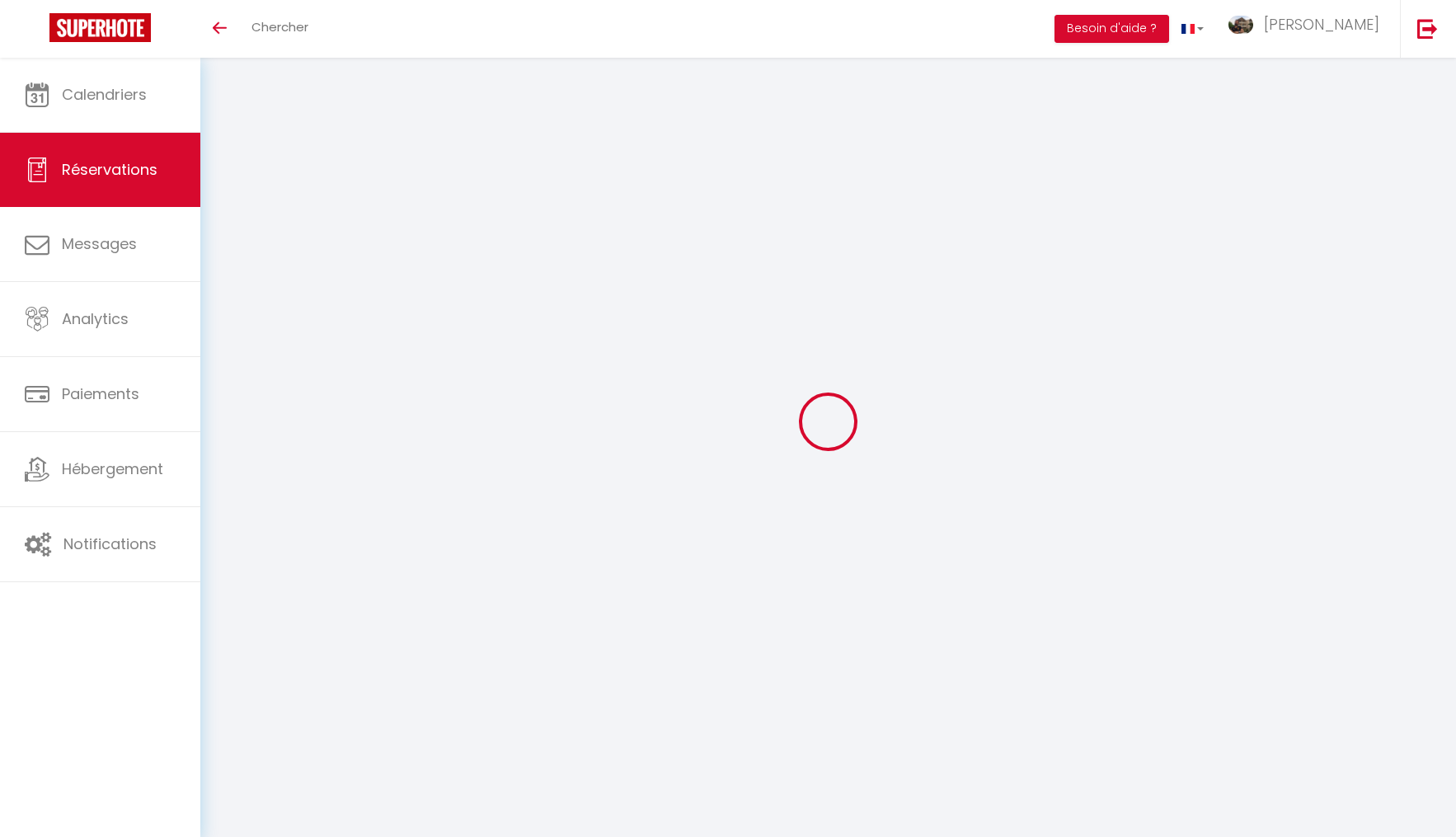
select select "12"
select select
type input "444"
checkbox input "false"
type input "70.8"
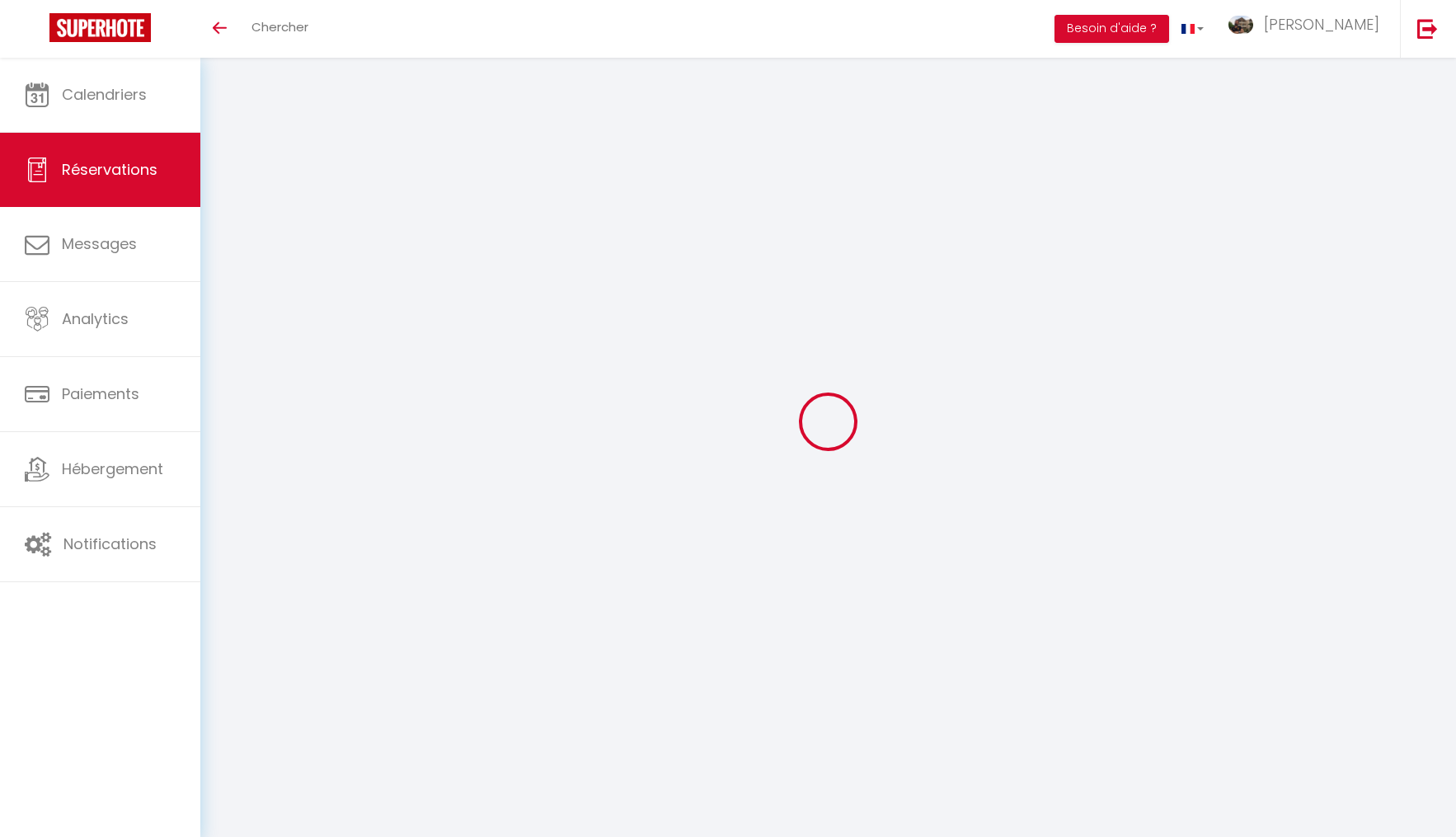
select select "1"
type input "0"
select select
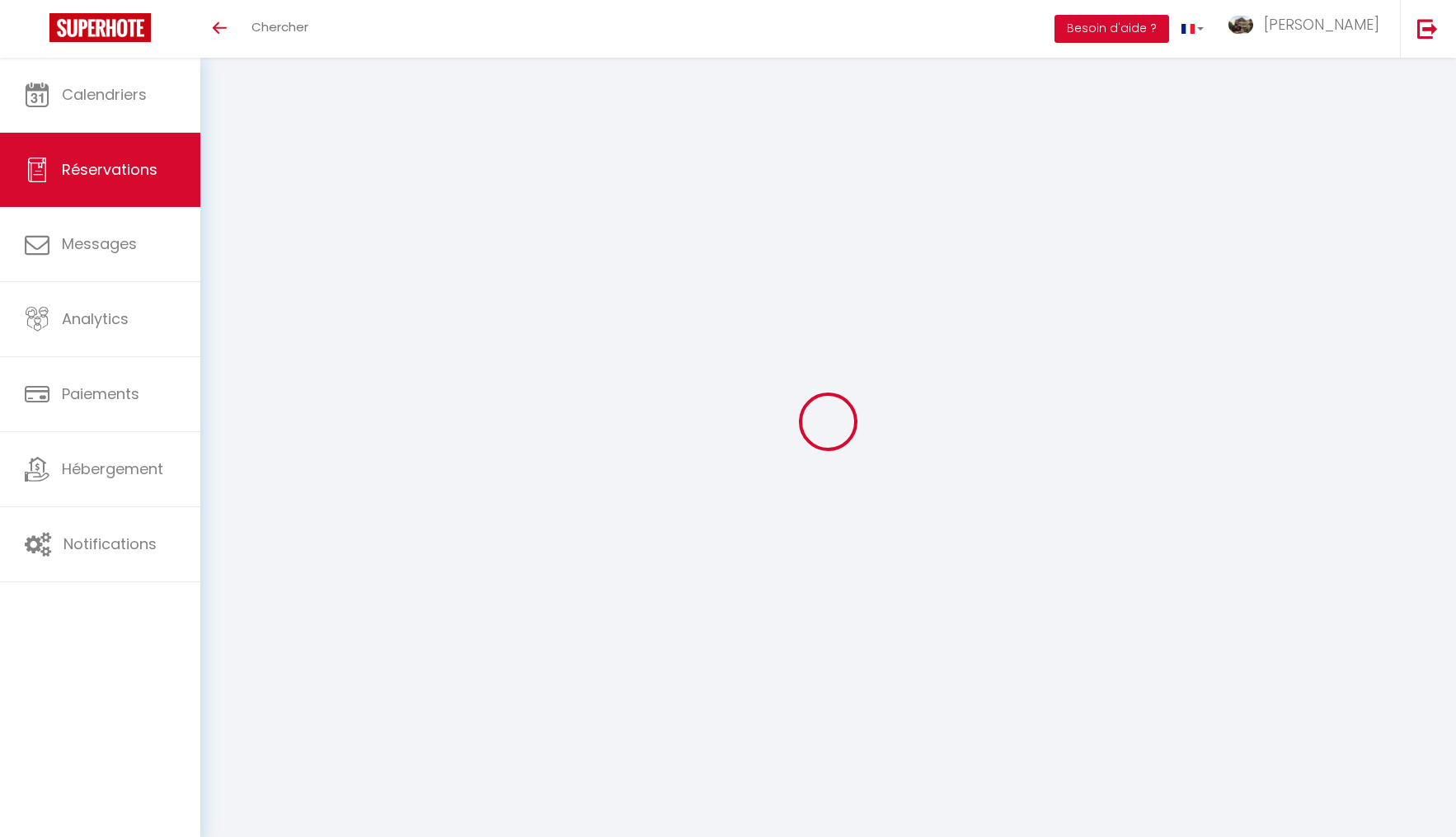
select select
select select "15"
checkbox input "false"
select select
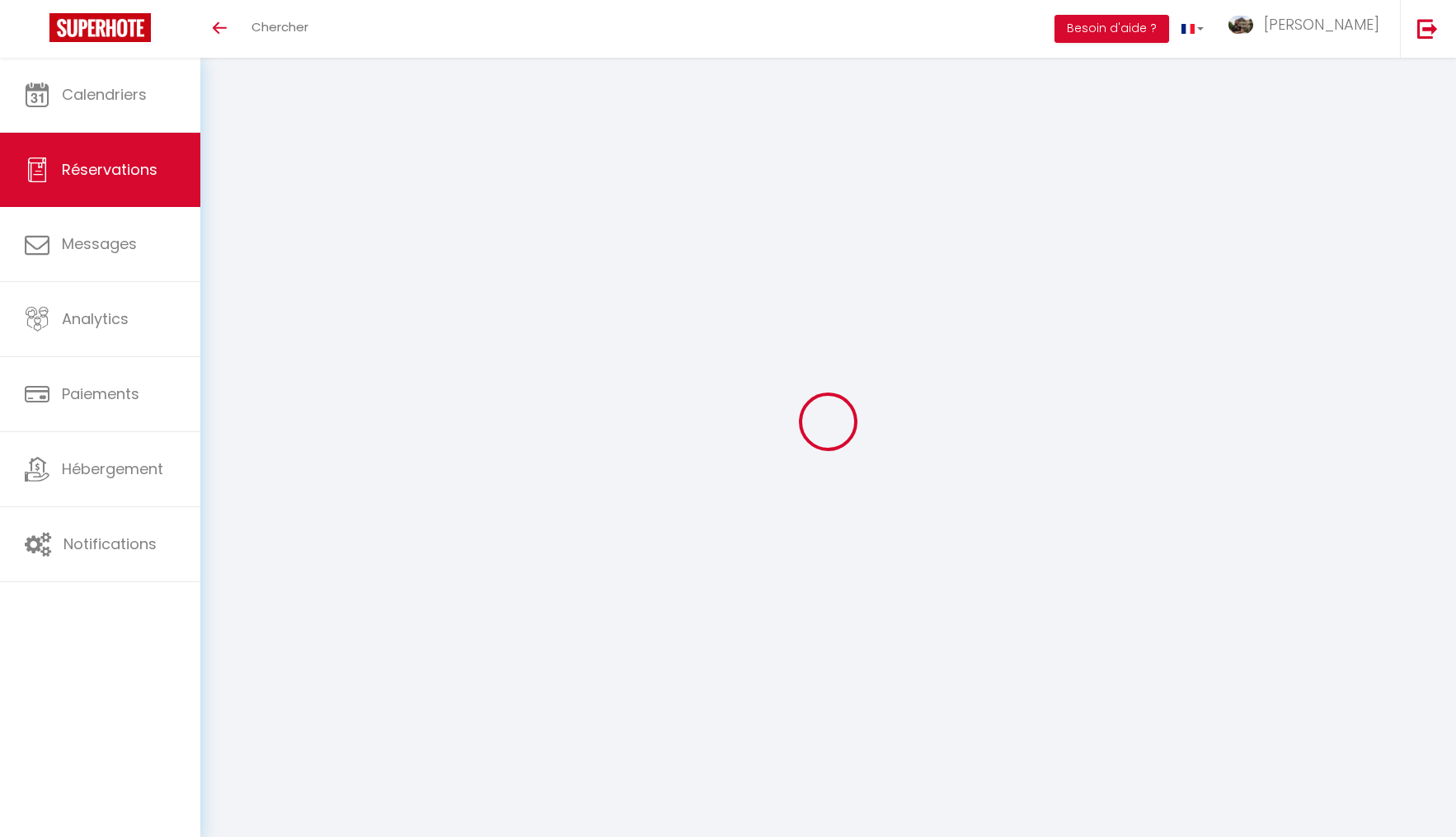
select select
checkbox input "false"
select select
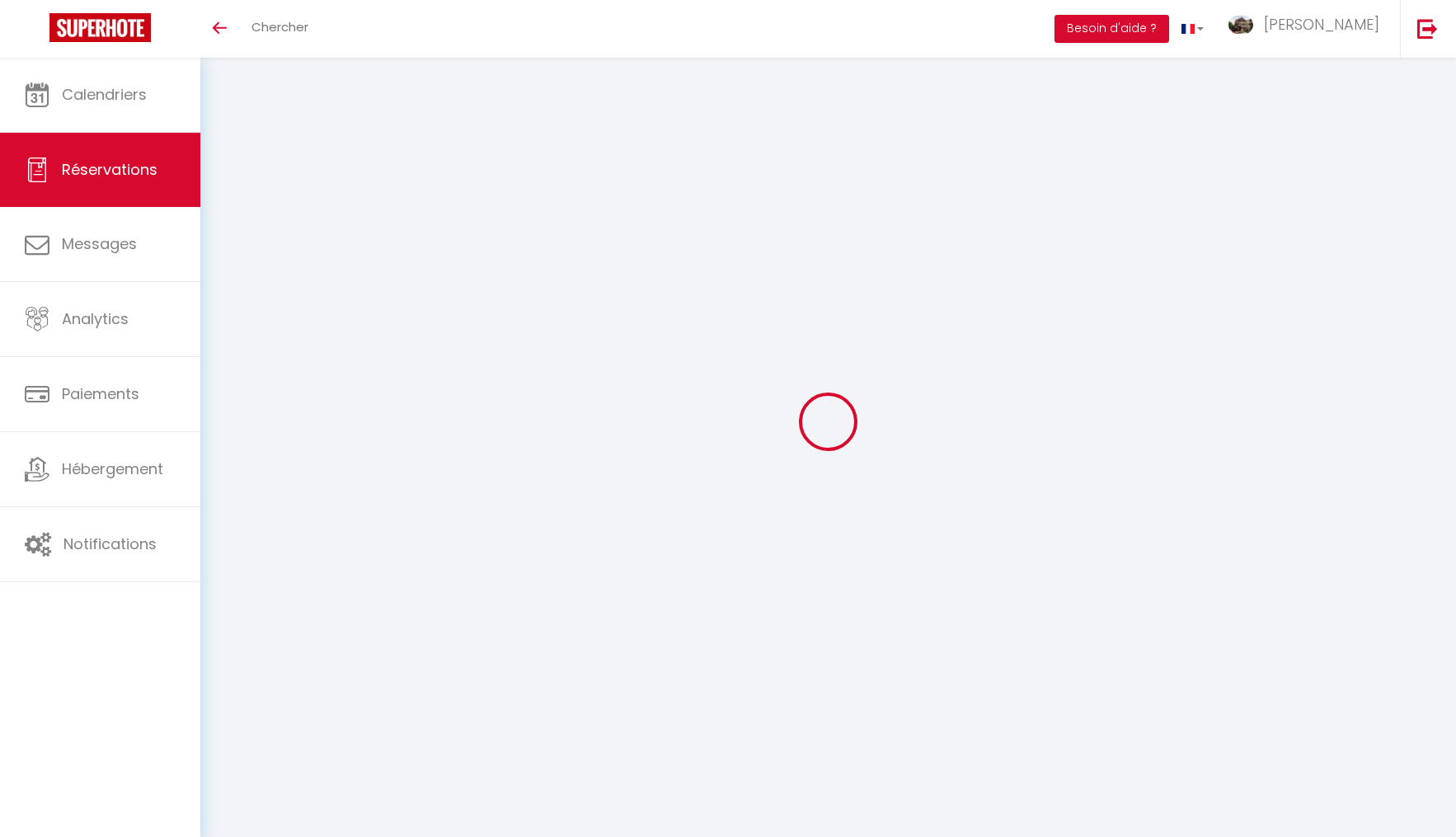
select select
checkbox input "false"
select select
type input "70"
type input "12.44"
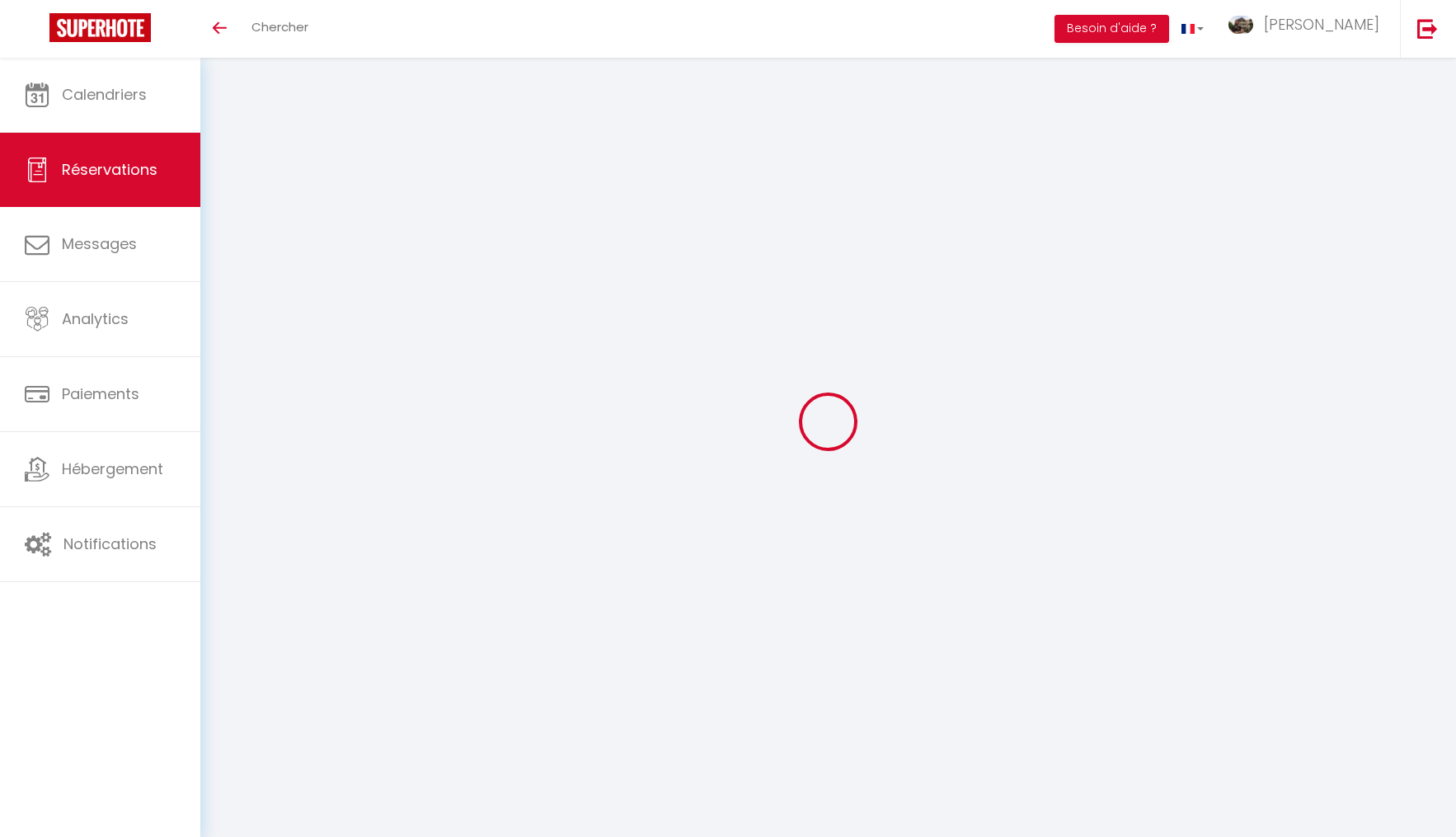
select select
checkbox input "false"
select select
checkbox input "false"
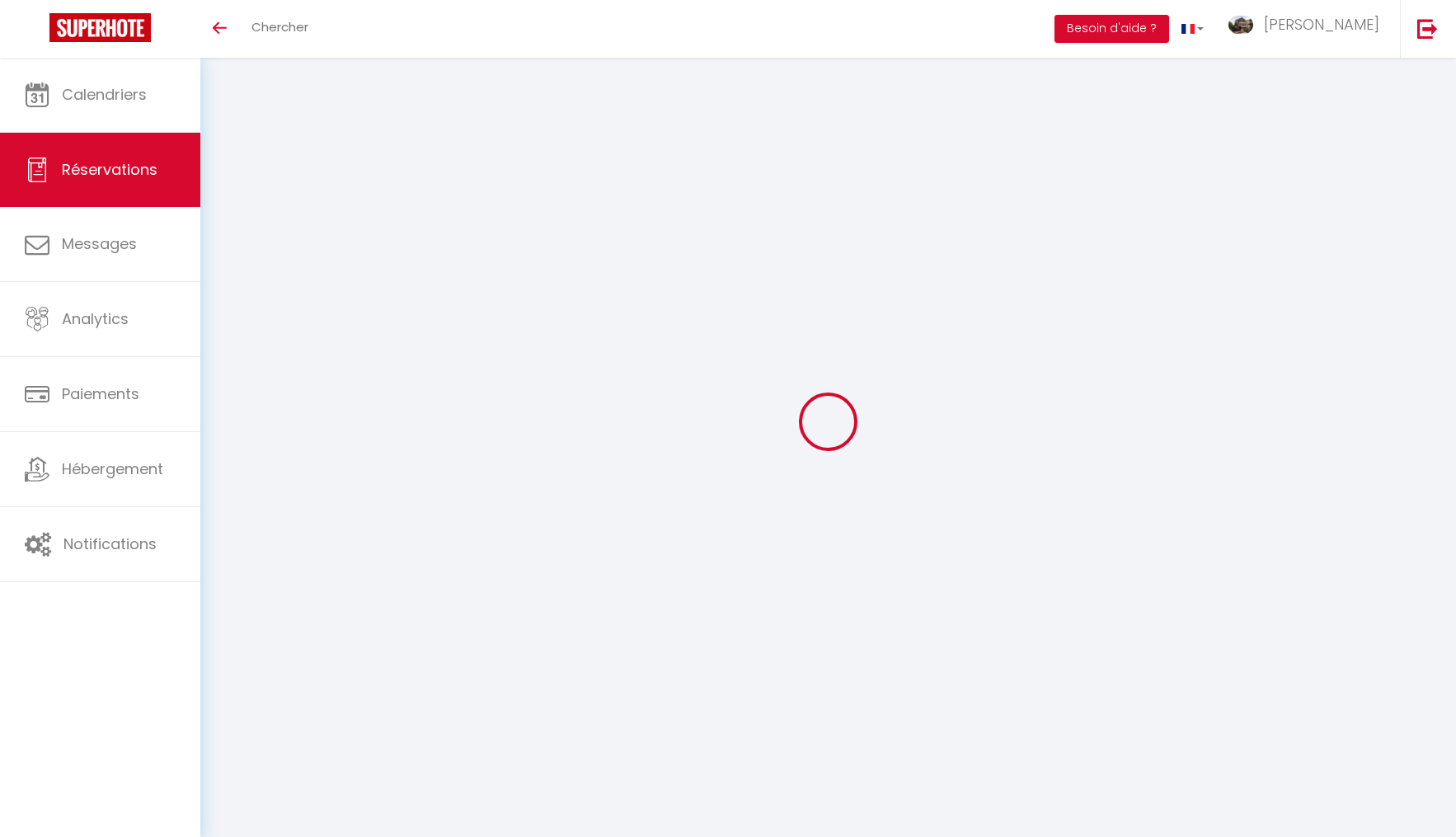
select select
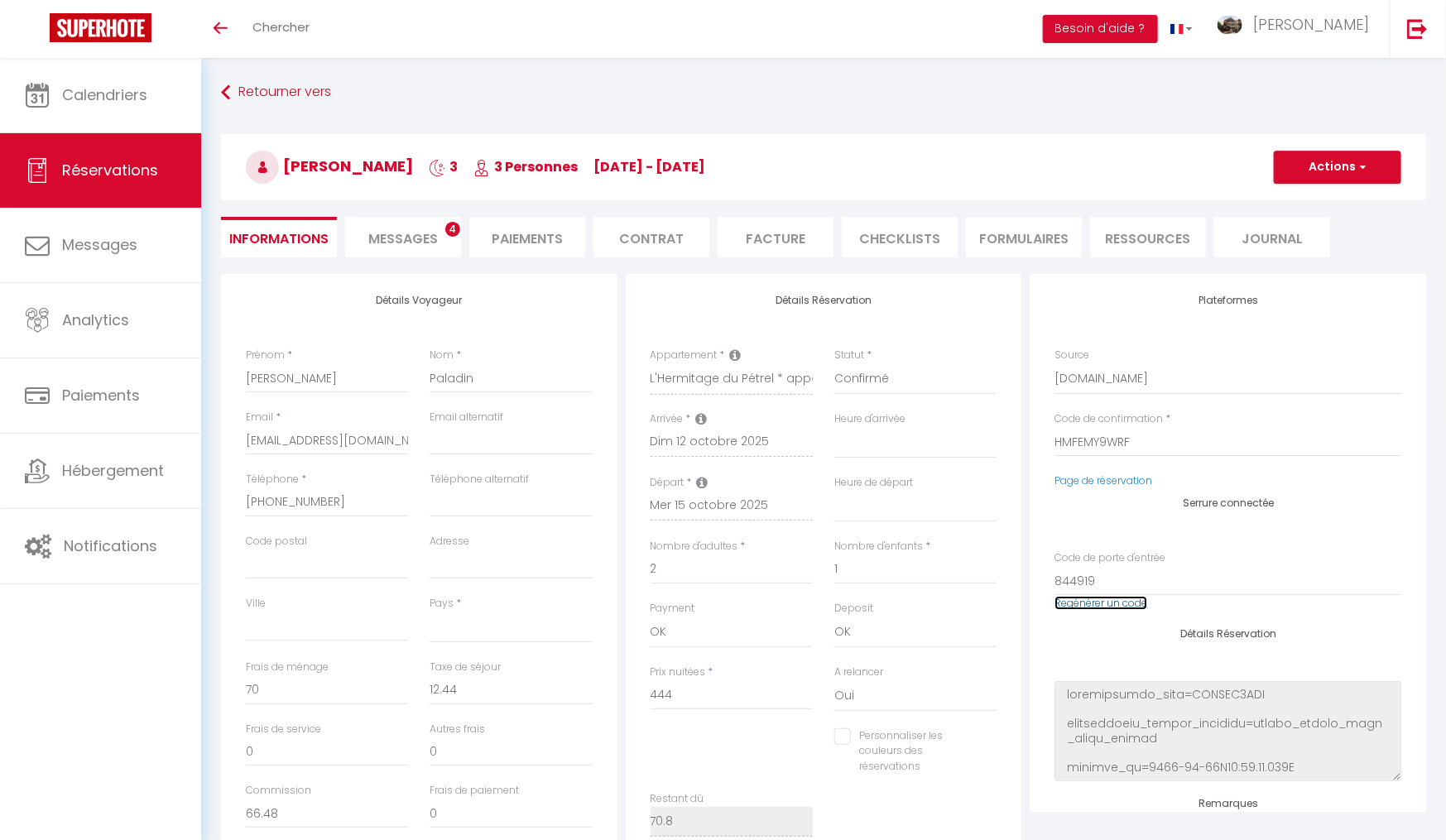
click at [1109, 601] on link "Regénérer un code" at bounding box center [1101, 602] width 93 height 14
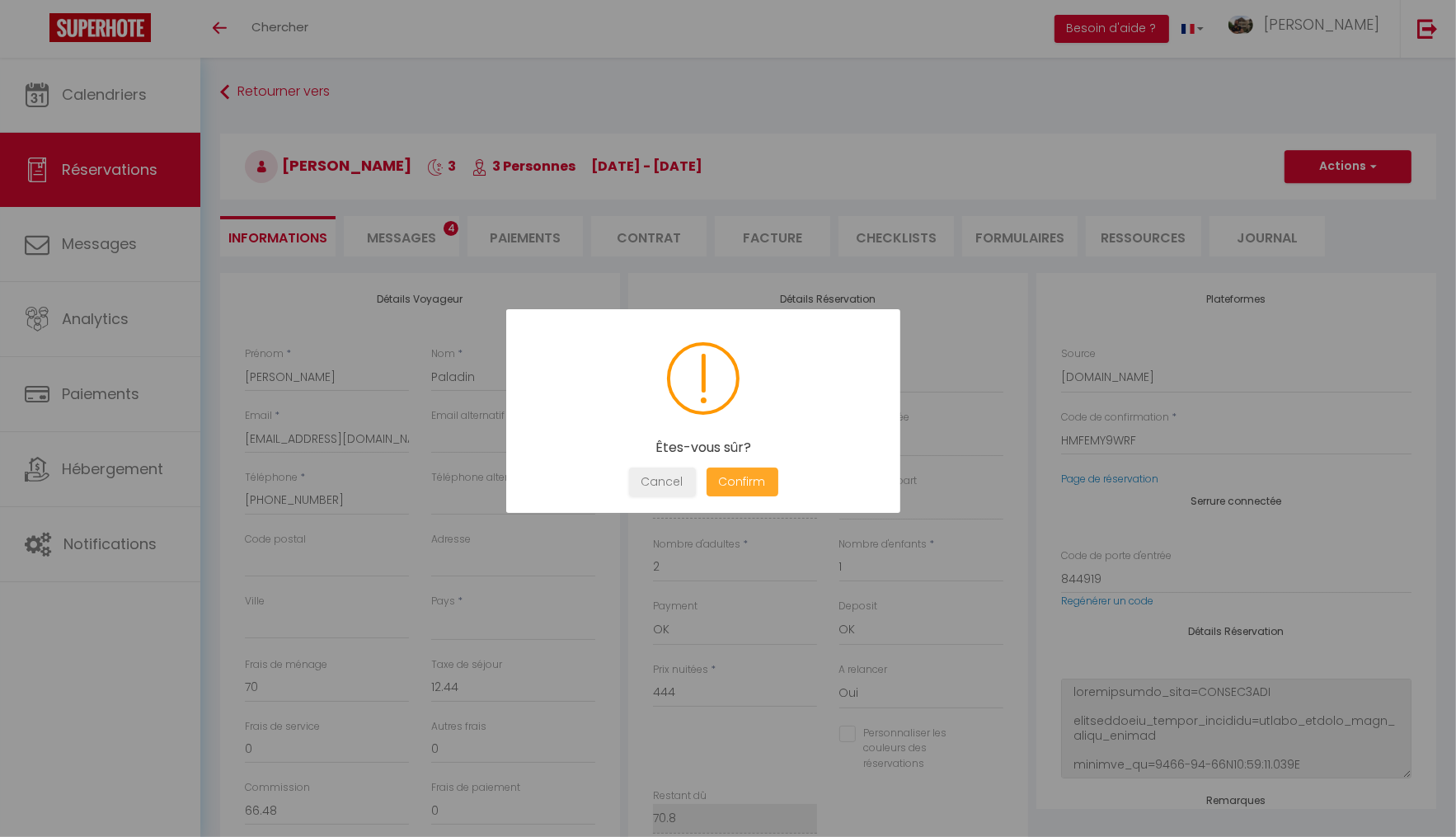
click at [768, 478] on button "Confirm" at bounding box center [742, 482] width 71 height 29
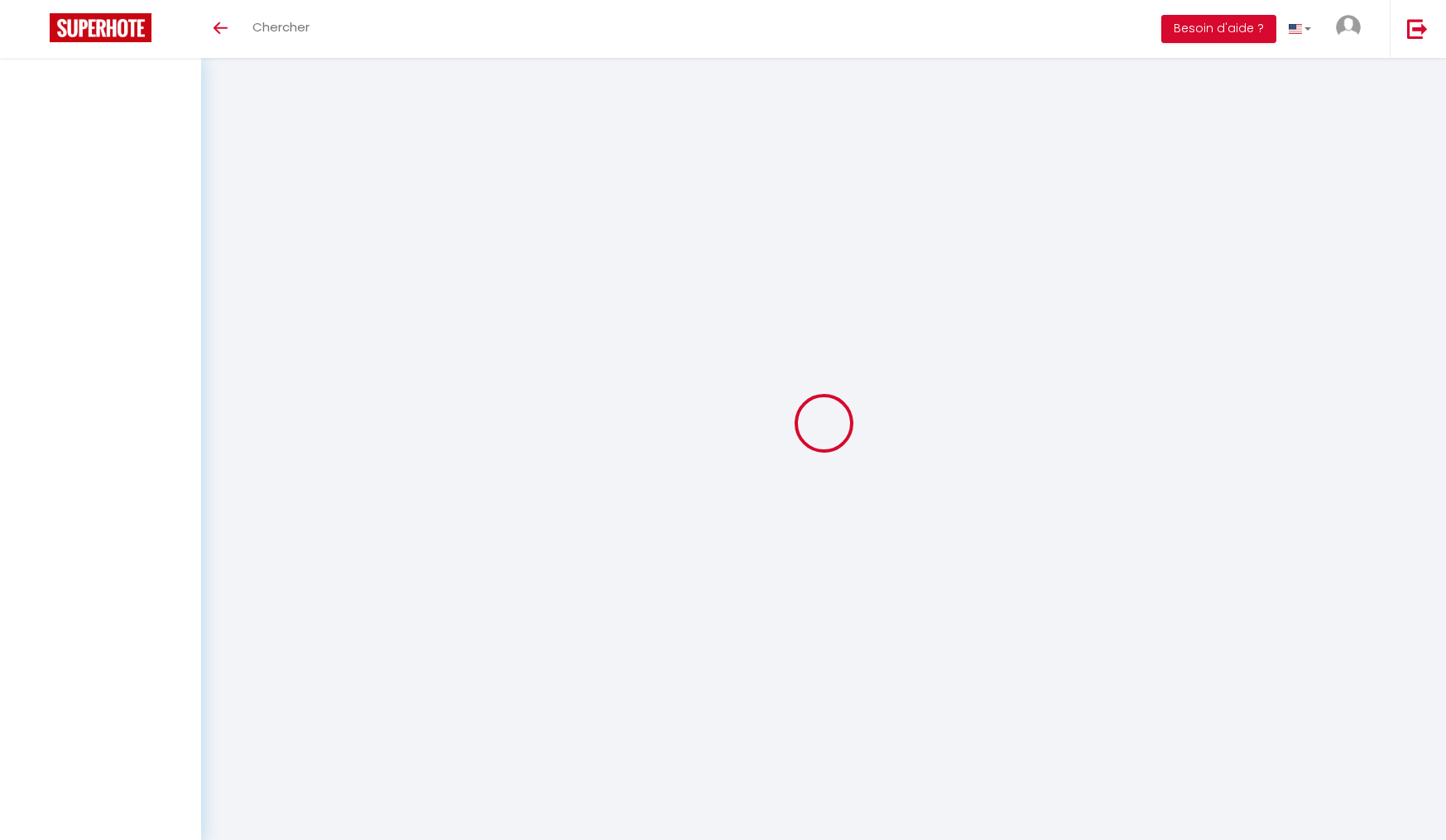
select select
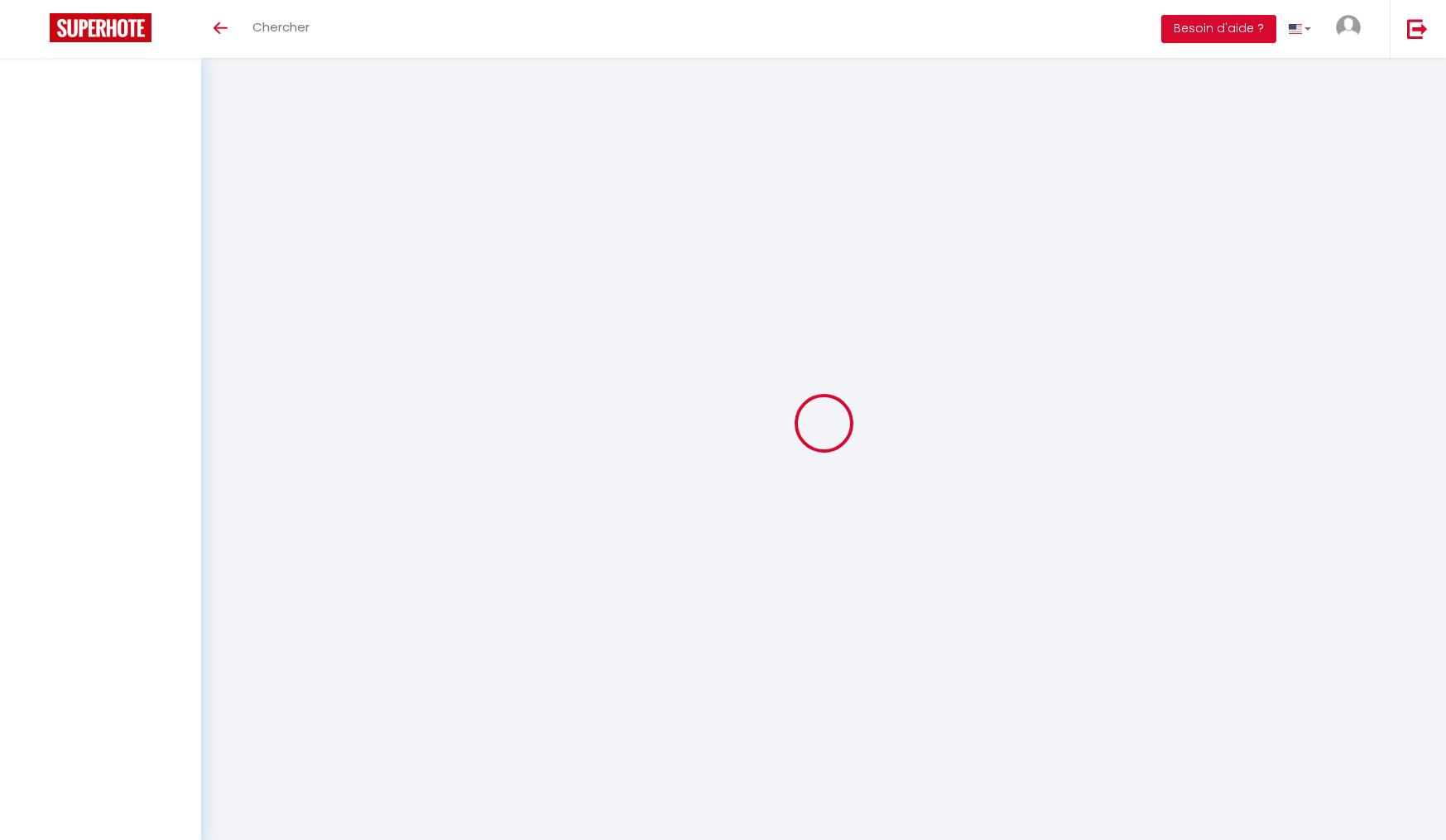
select select
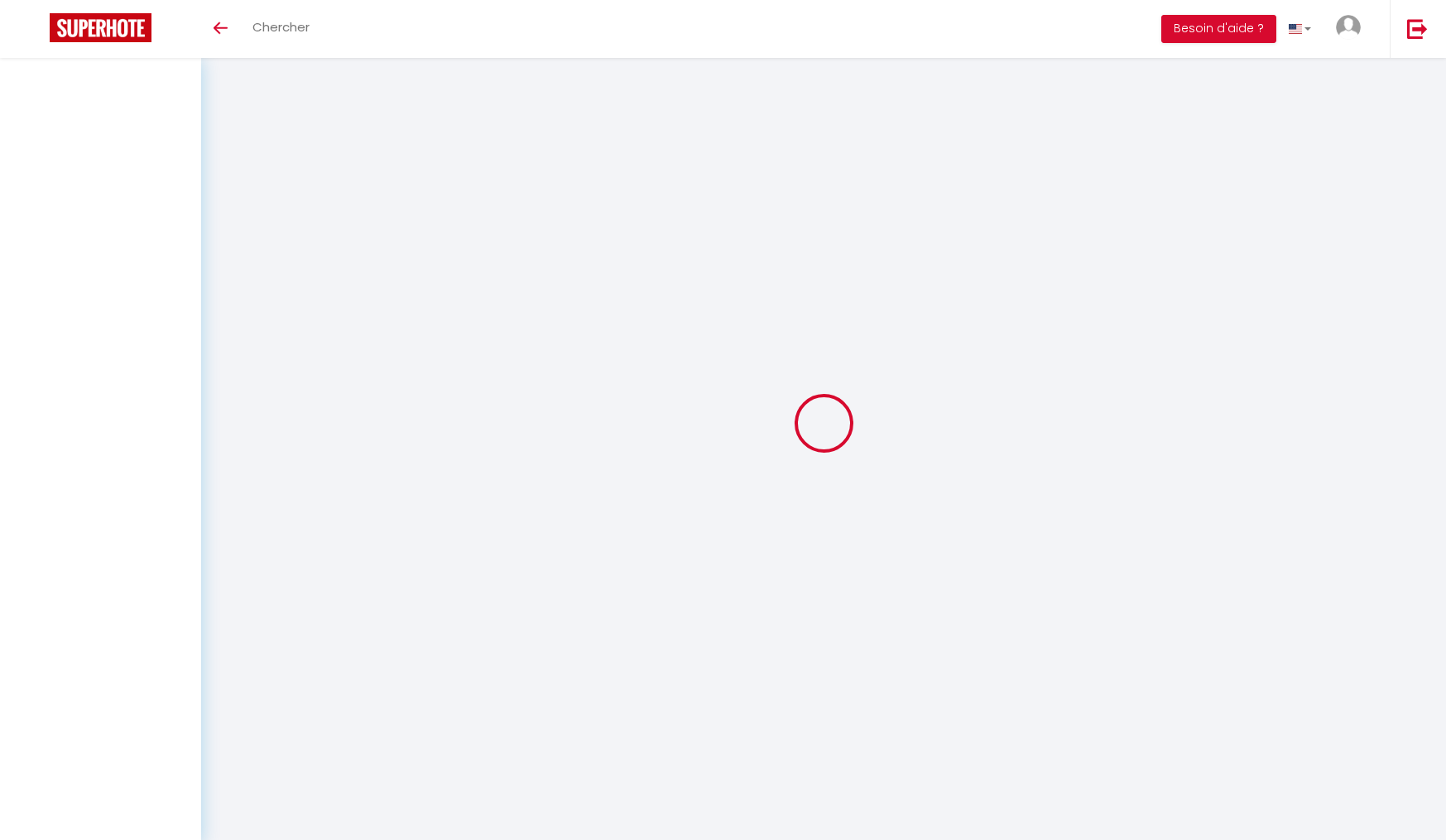
select select
checkbox input "false"
select select
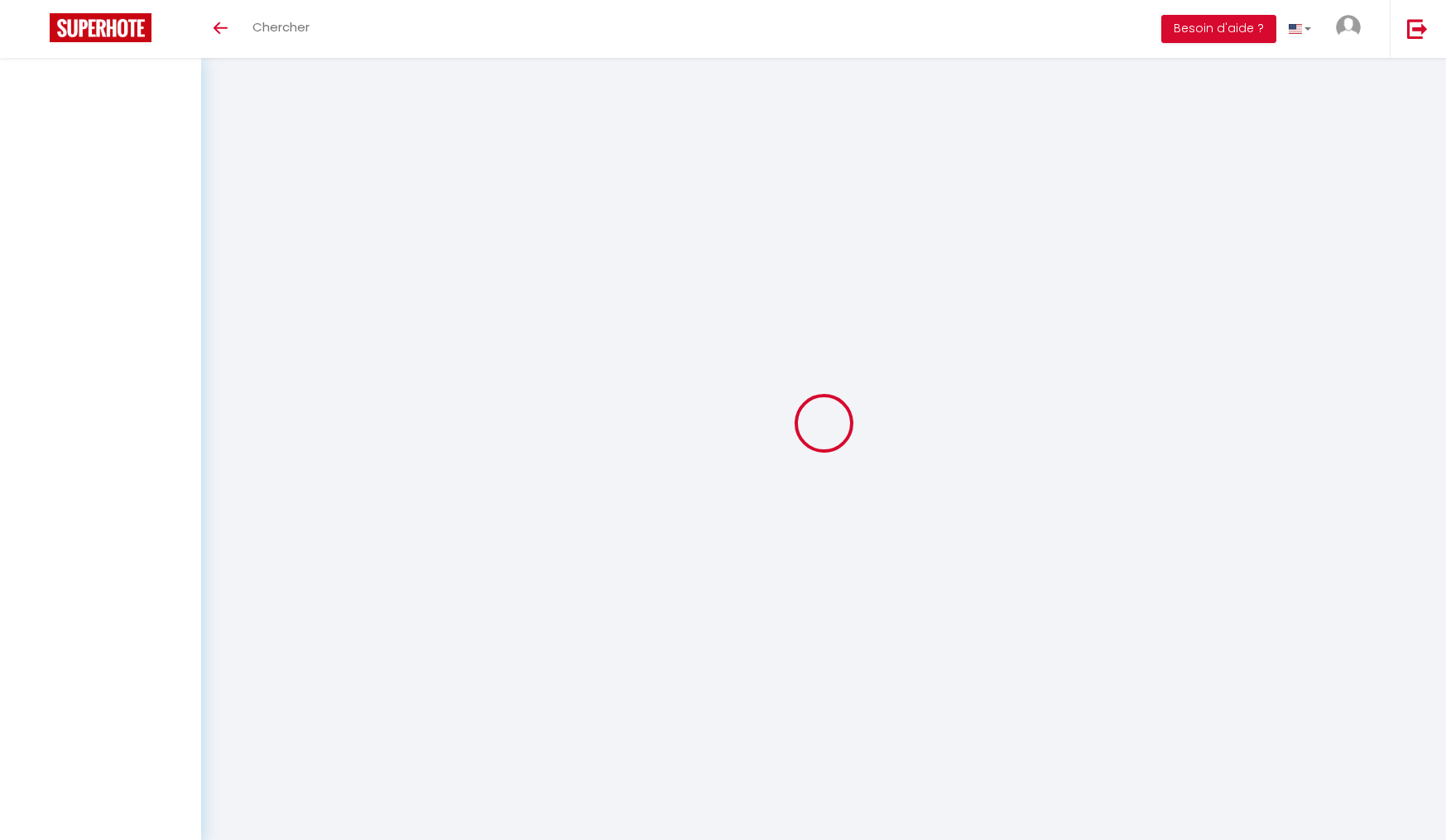
select select
checkbox input "false"
select select
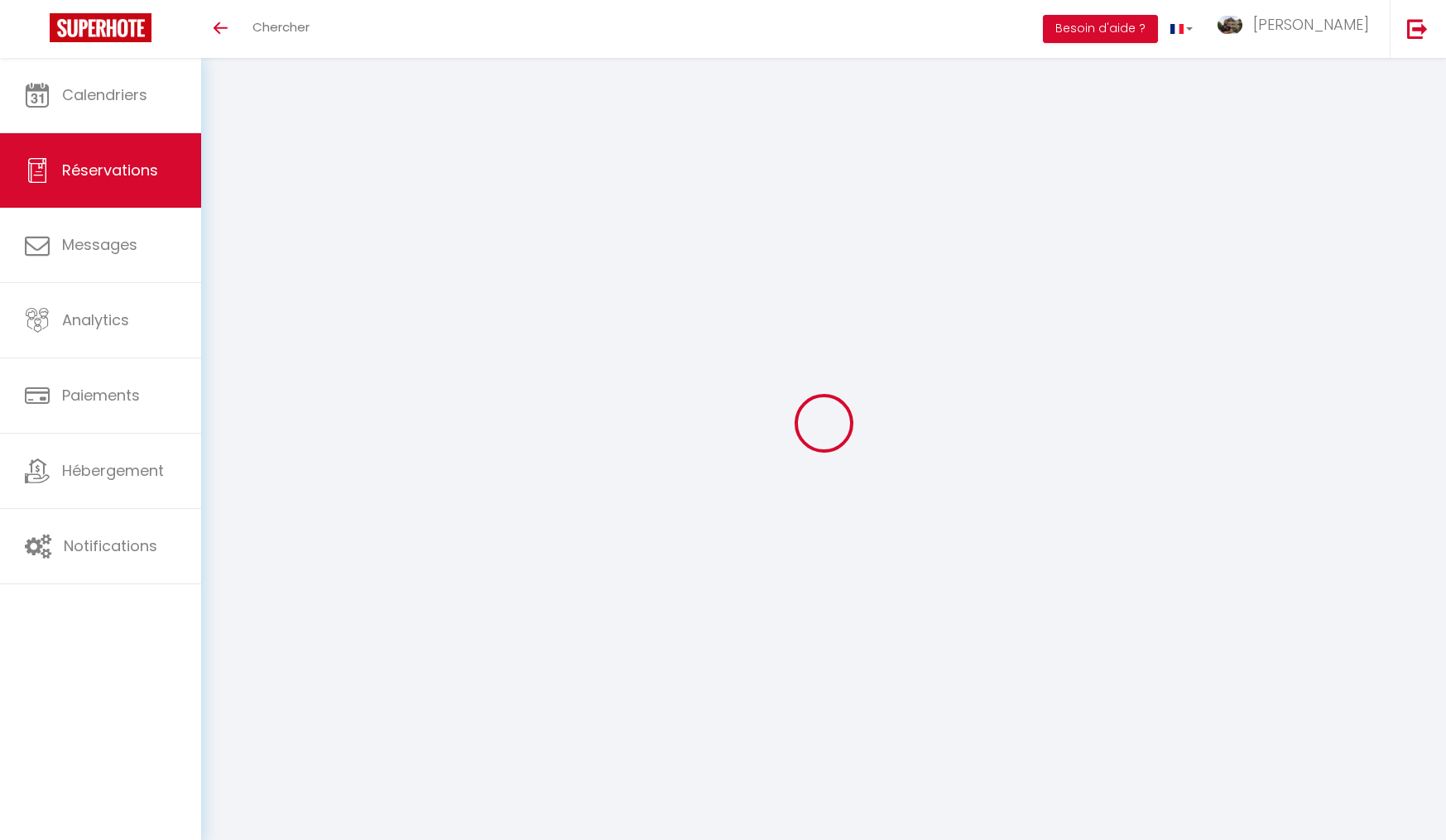
select select
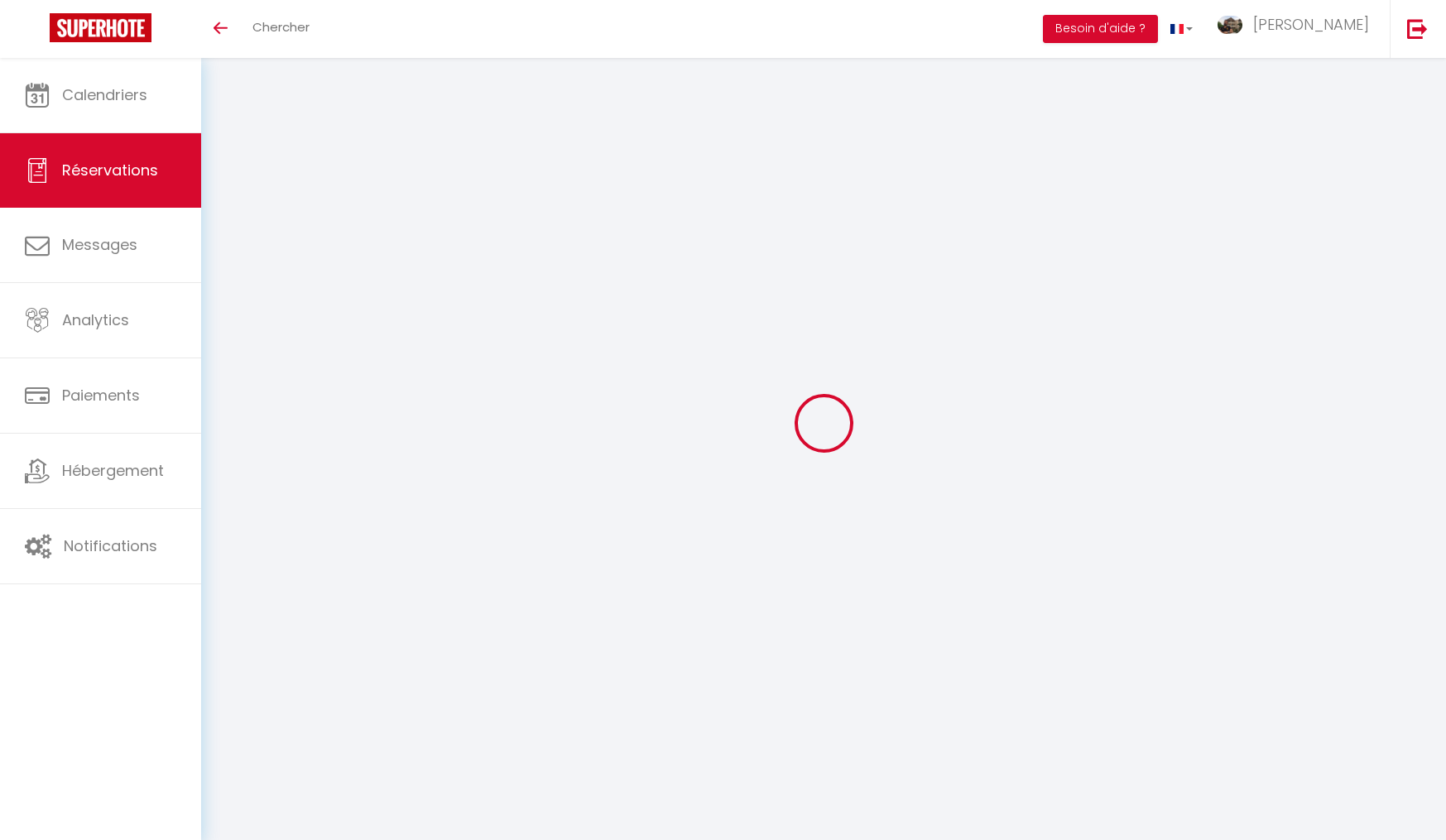
select select
checkbox input "false"
type input "Jean-François"
type input "Lesport"
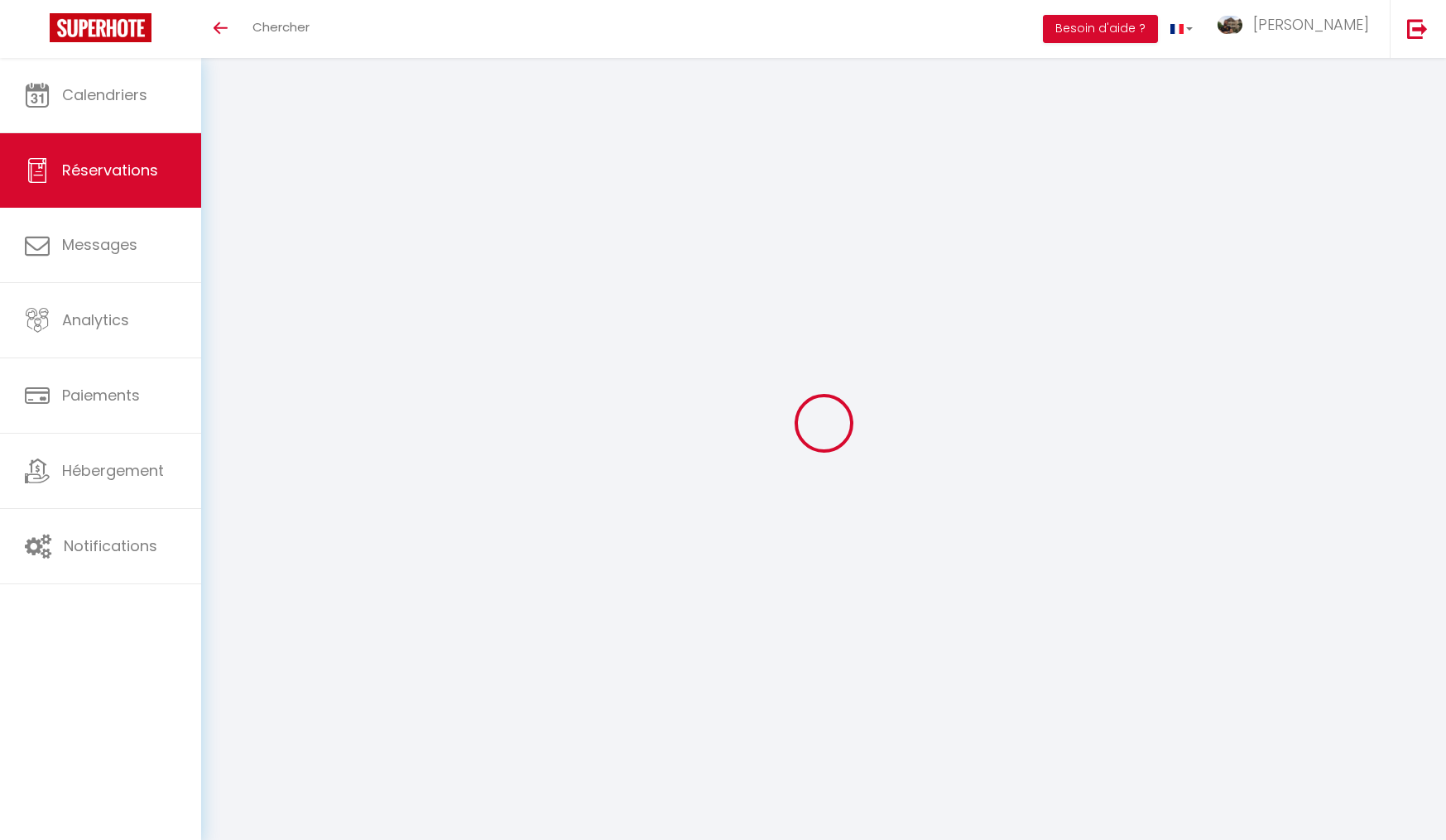
type input "sabine.raulin01@gmail.com"
type input "0675640583"
type input "51000"
type input "12 rue des Rouges Gorges"
type input "Chalons en Champagne"
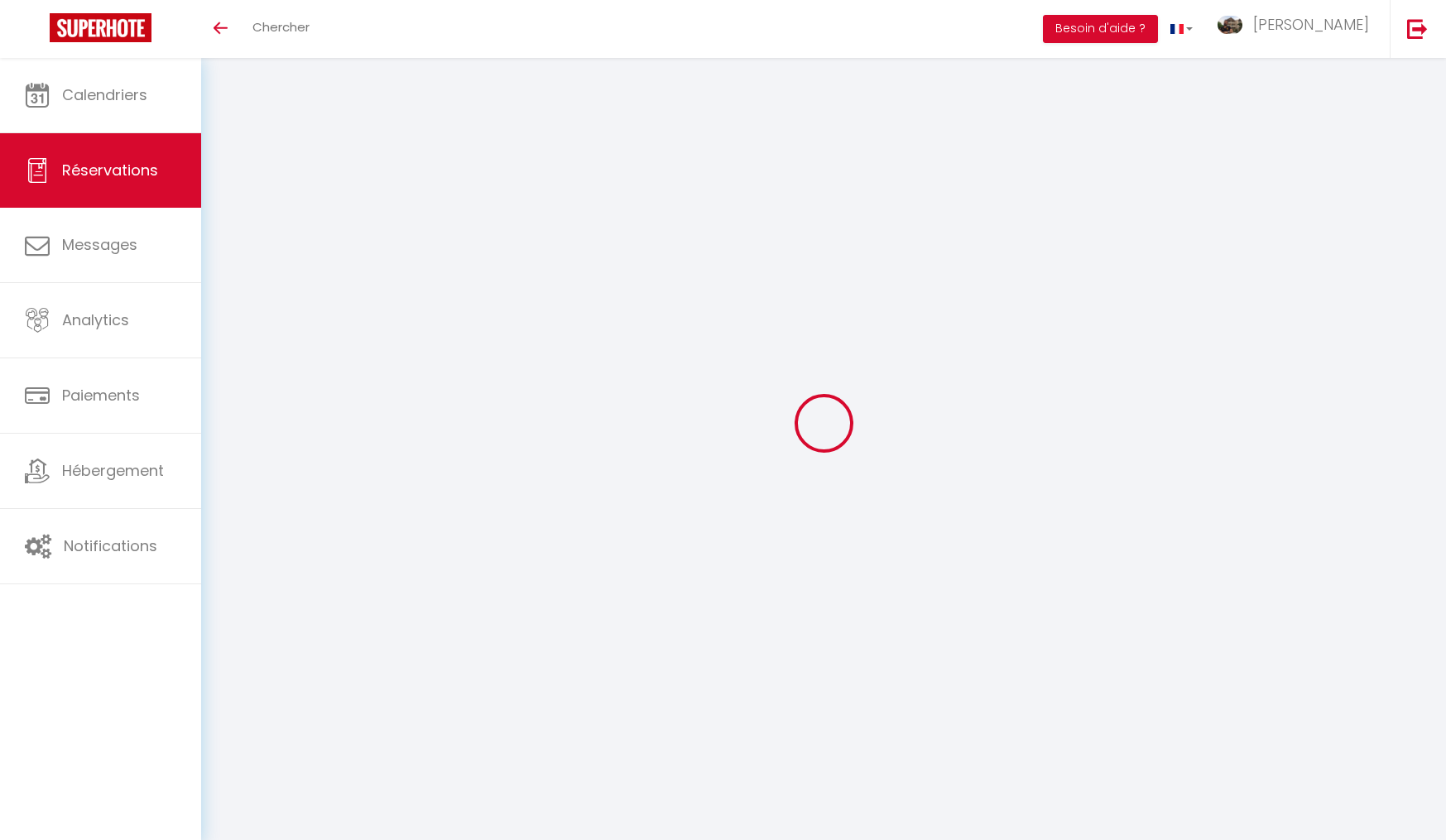
select select "FR"
select select "75495"
select select "1"
type input "Jeu 30 Octobre 2025"
select select
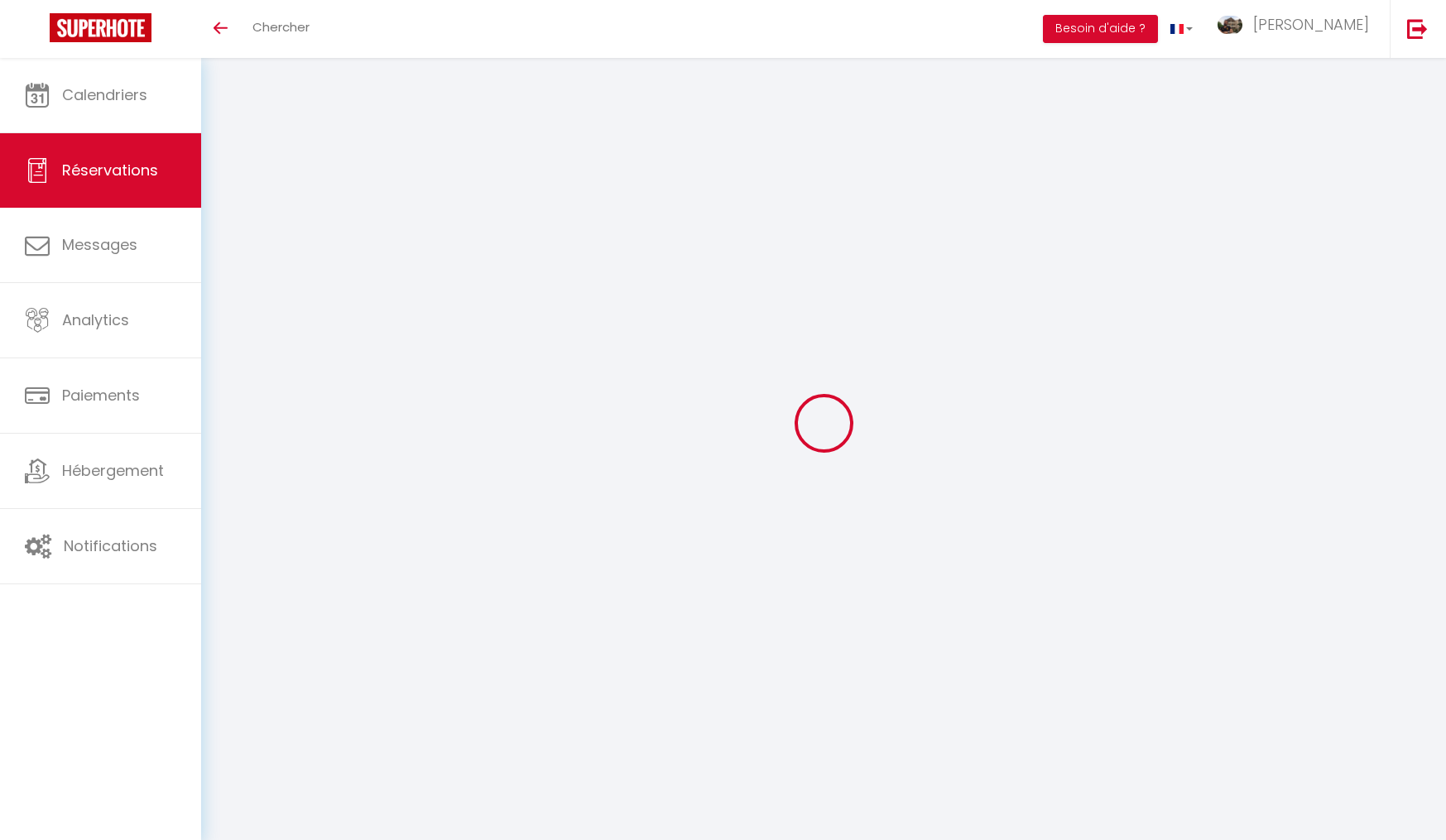
type input "Mar 04 Novembre 2025"
select select
type input "2"
type input "1"
select select "10"
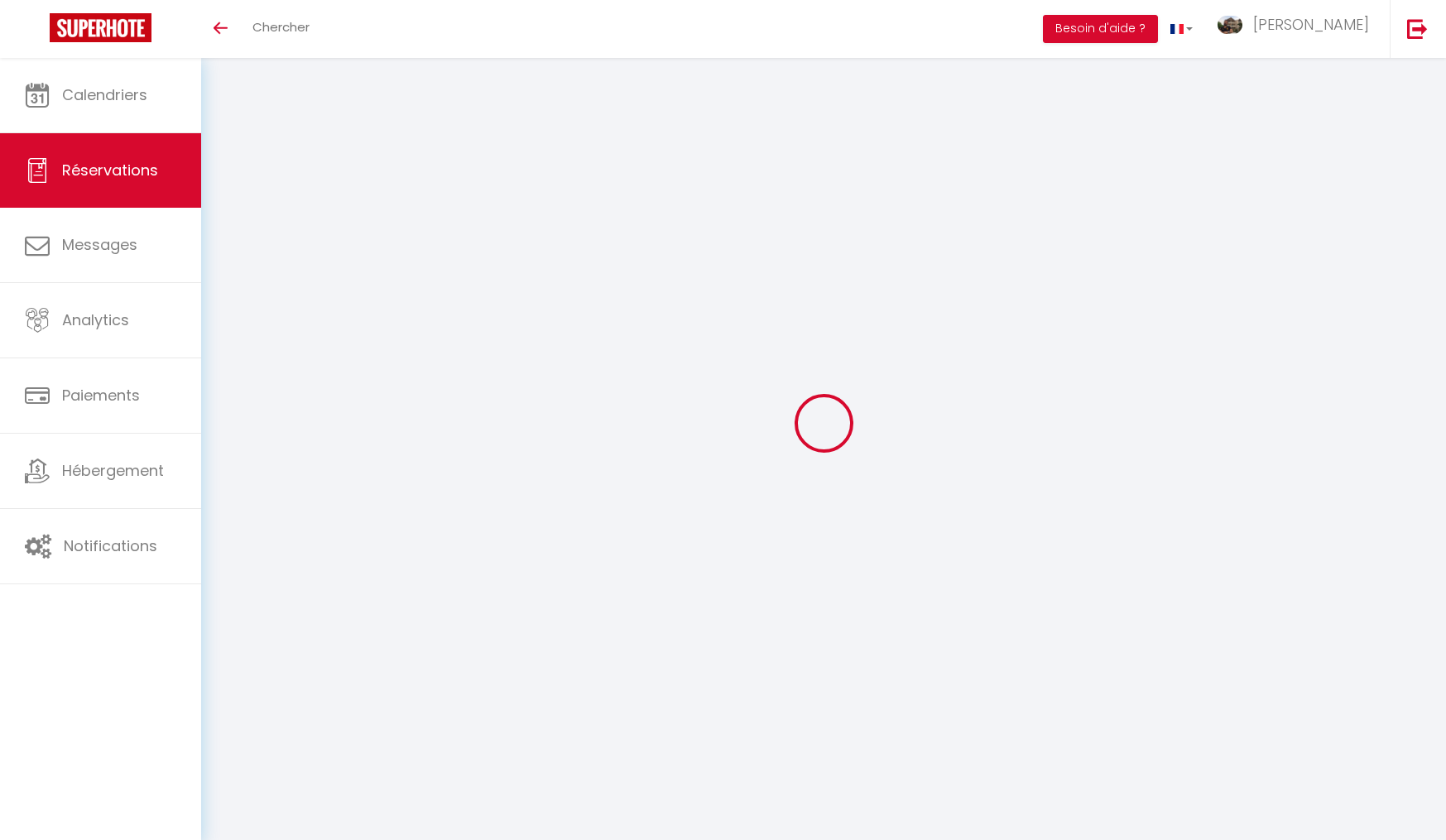
select select
type input "623"
checkbox input "false"
type input "0"
select select "69"
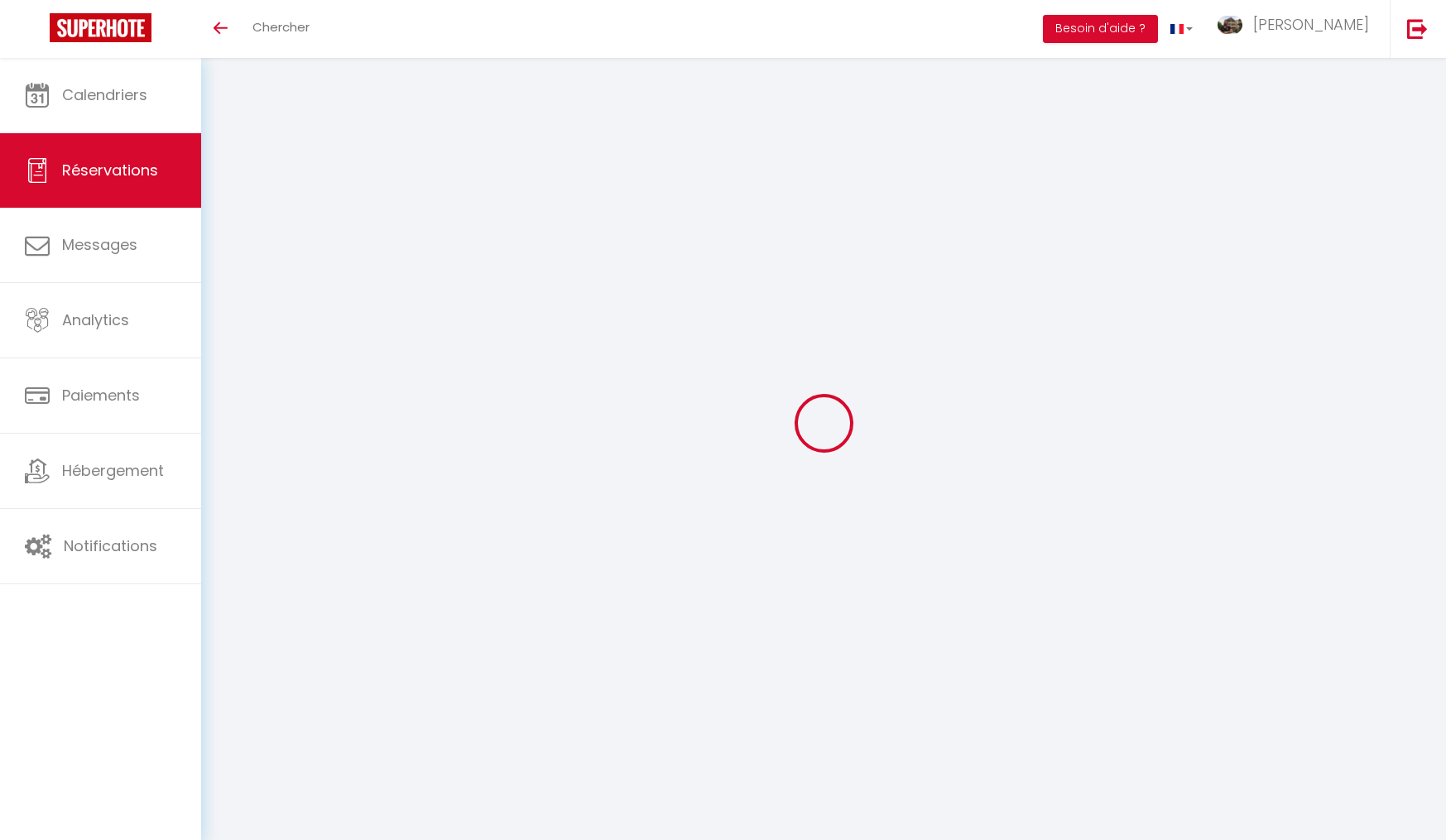
type input "0"
select select
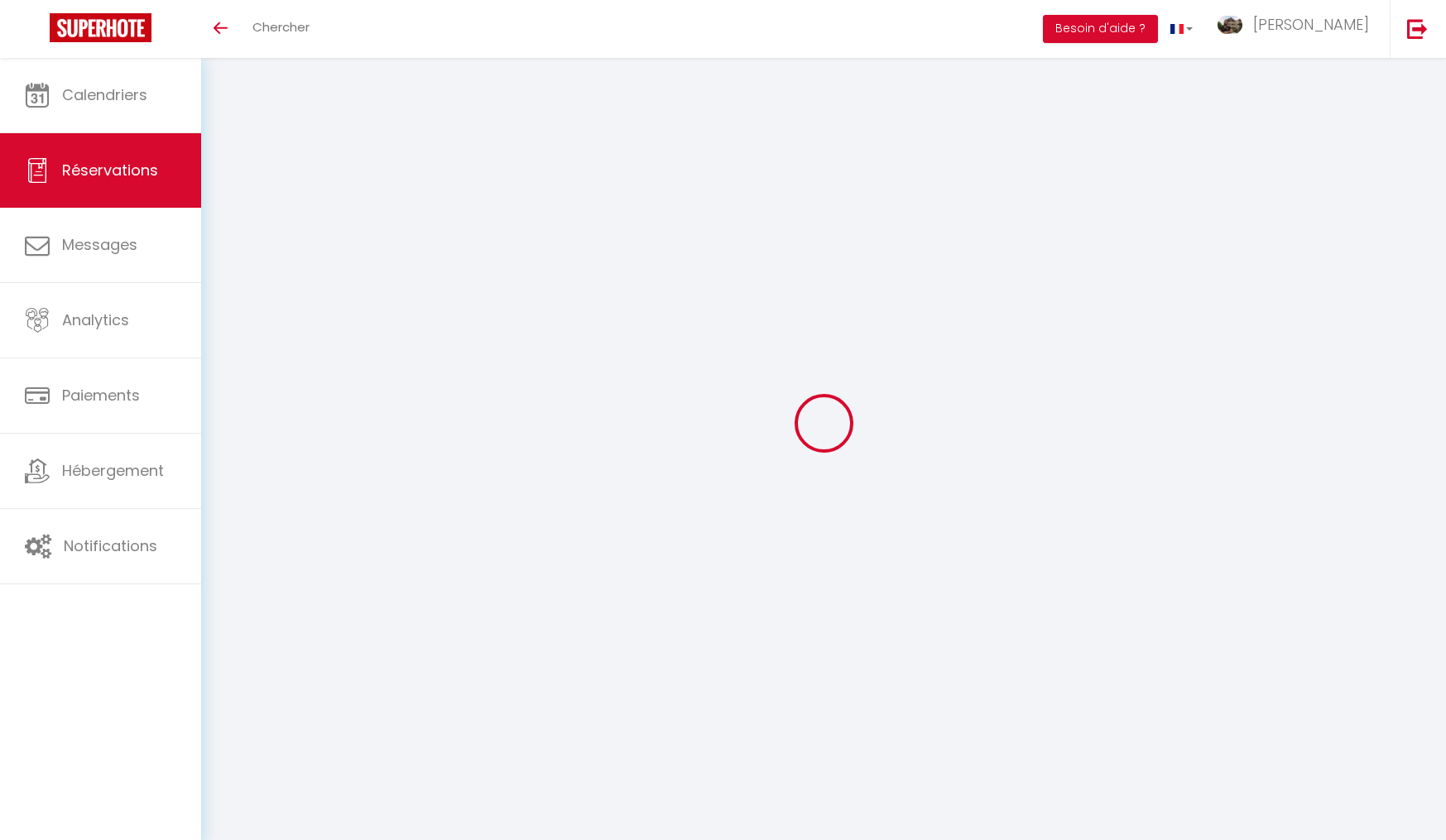
select select "12"
select select "14"
checkbox input "false"
select select
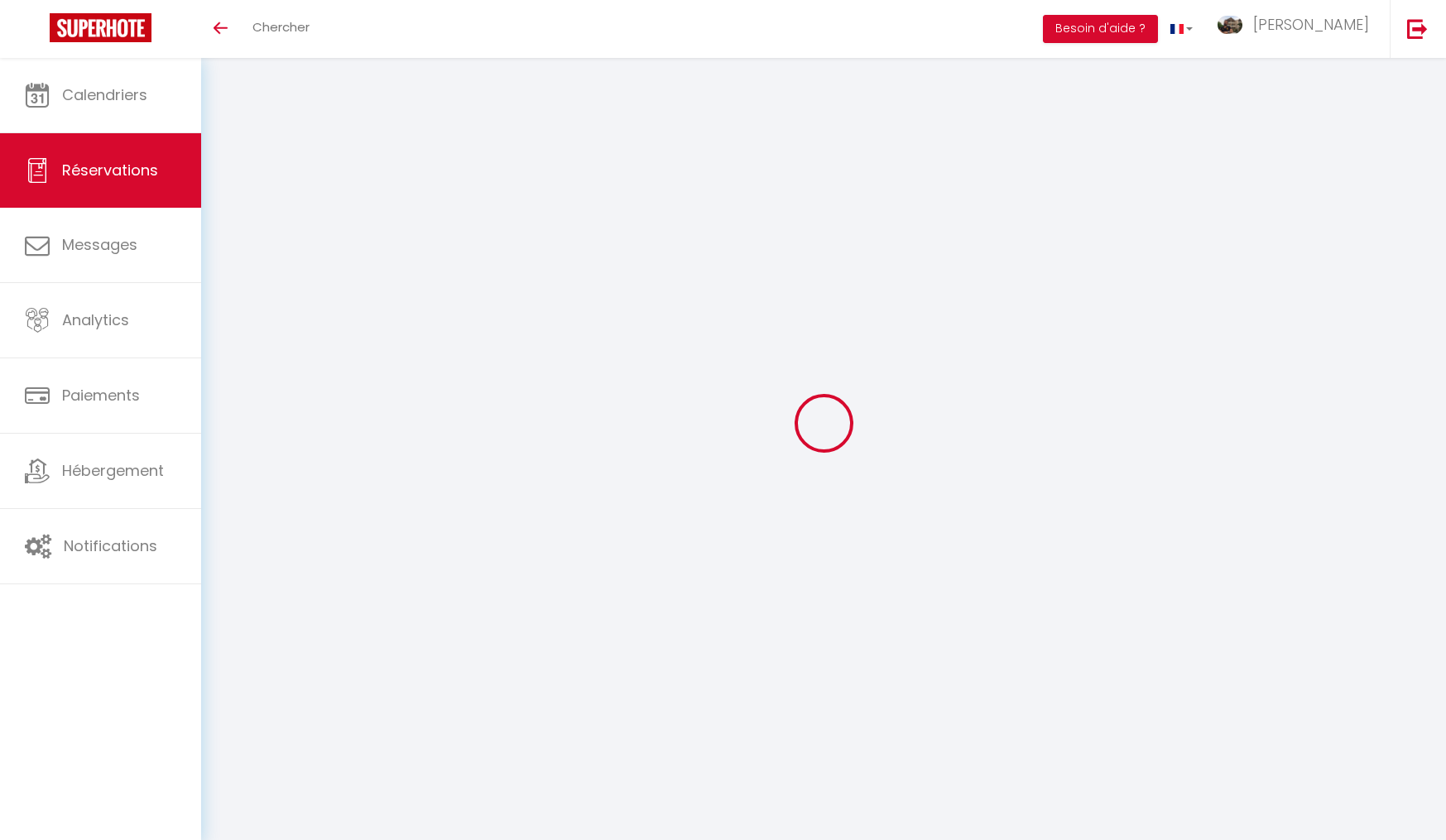
checkbox input "false"
select select
checkbox input "false"
type input "70"
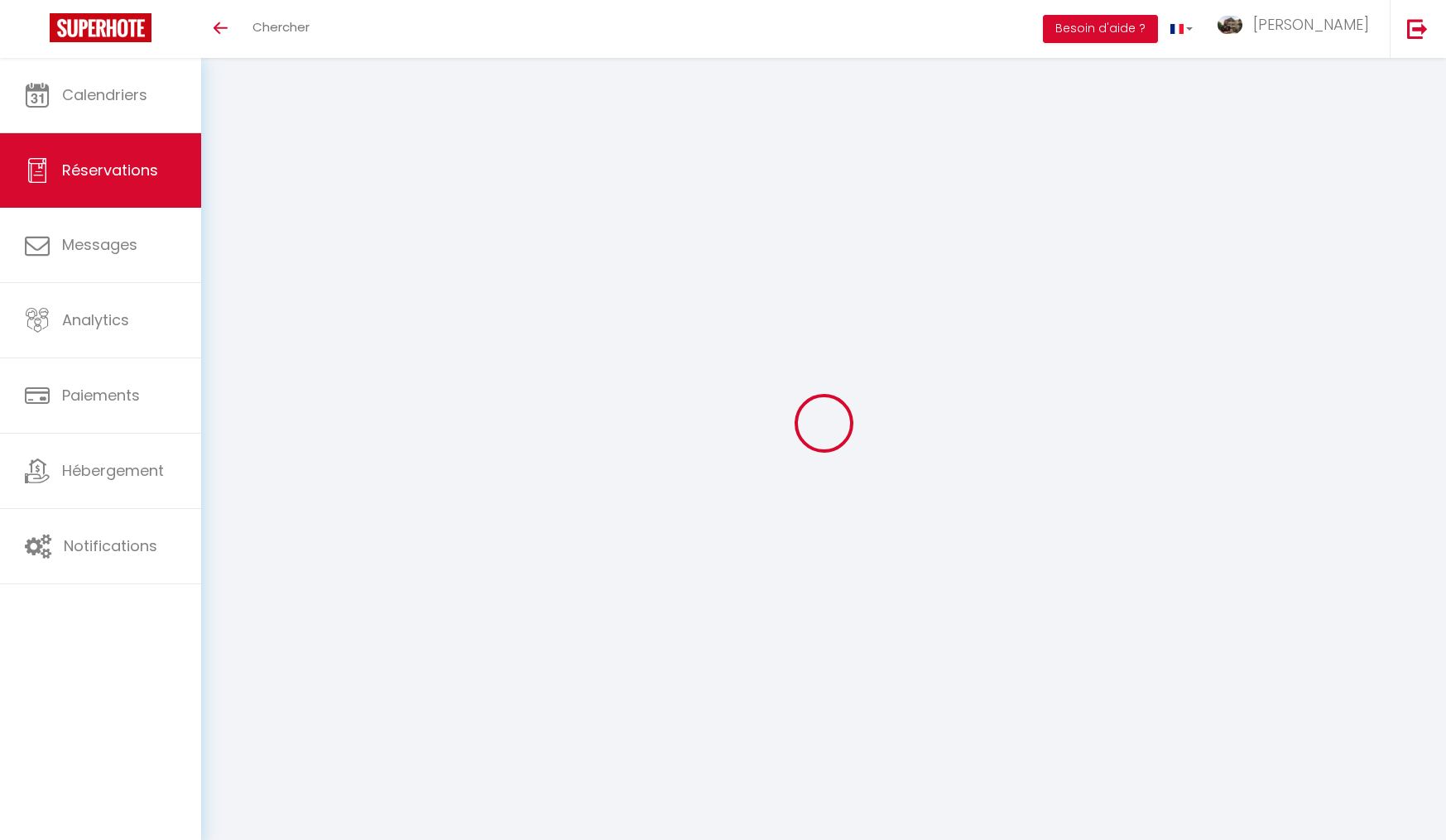
select select
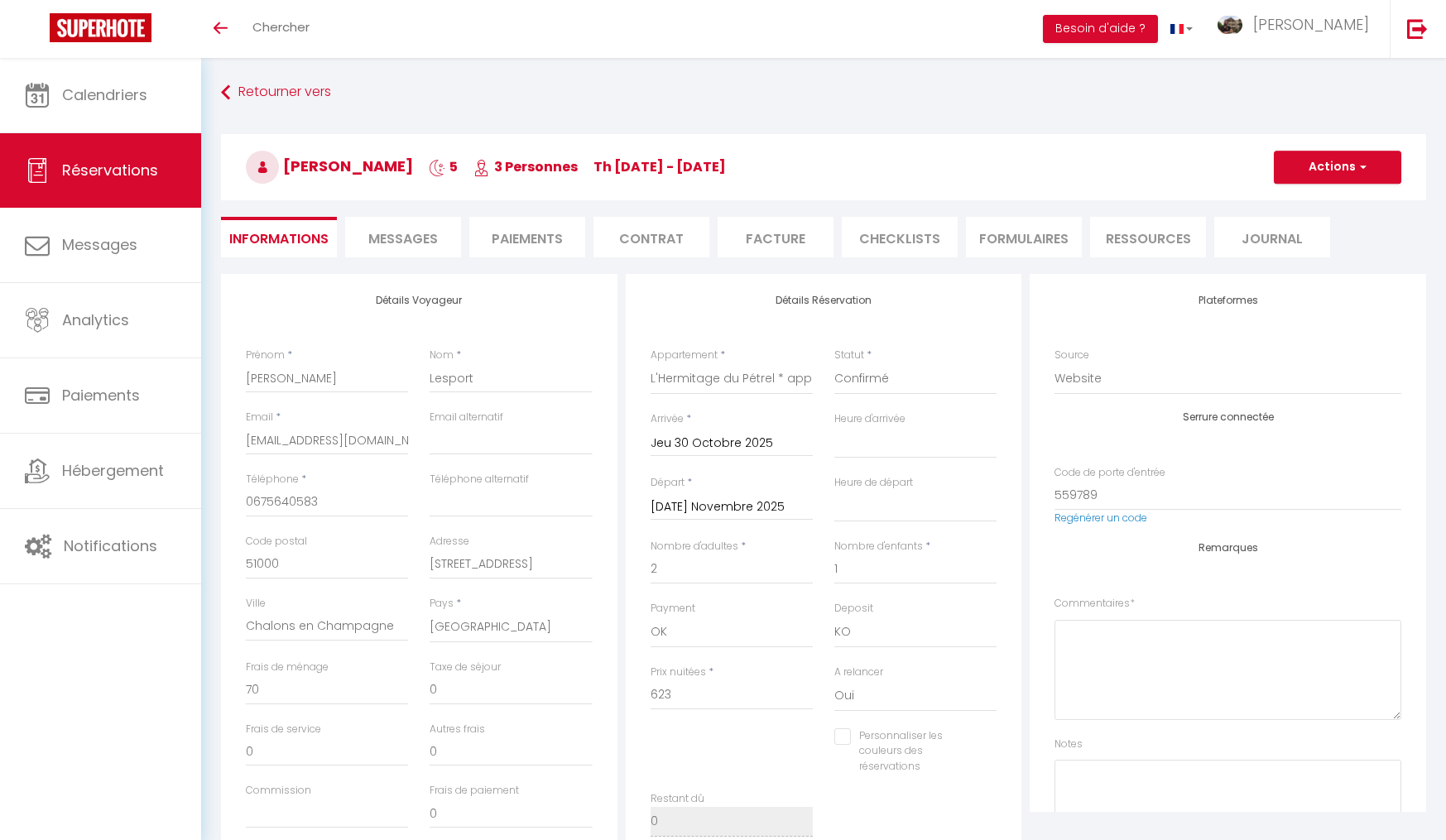
checkbox input "false"
select select
click at [1103, 521] on link "Regénérer un code" at bounding box center [1101, 517] width 93 height 14
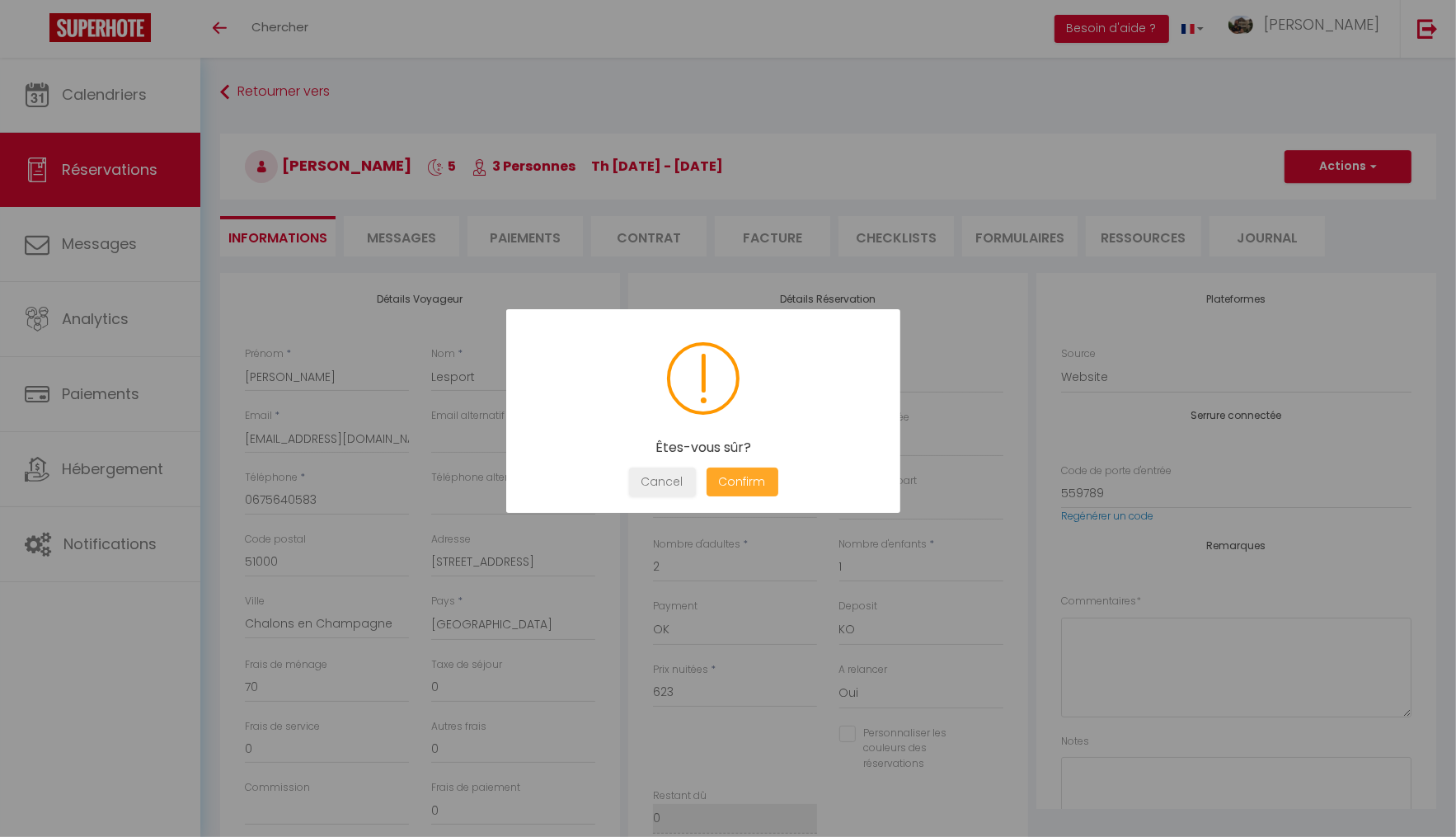
click at [767, 482] on button "Confirm" at bounding box center [742, 482] width 71 height 29
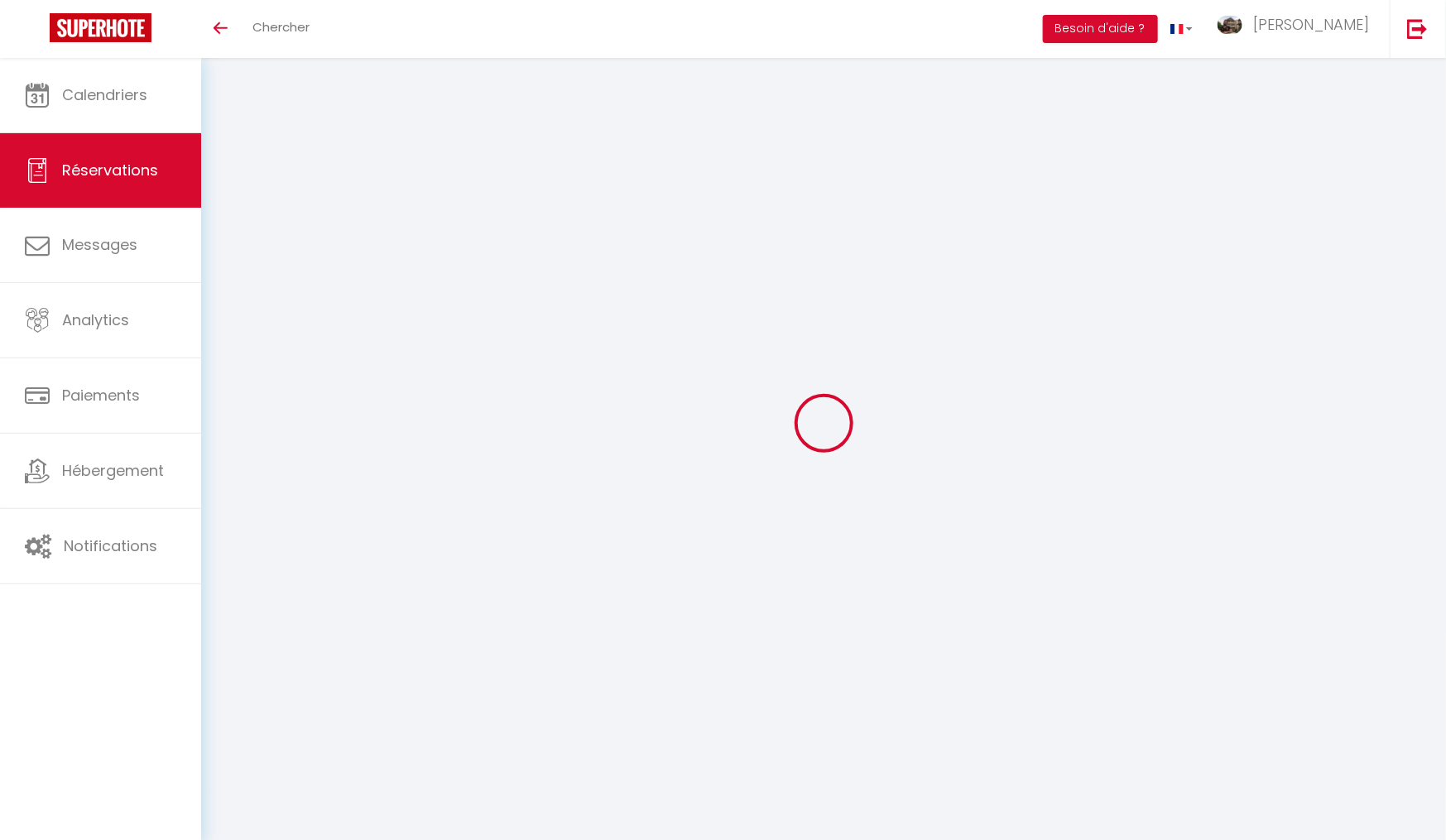
select select
checkbox input "false"
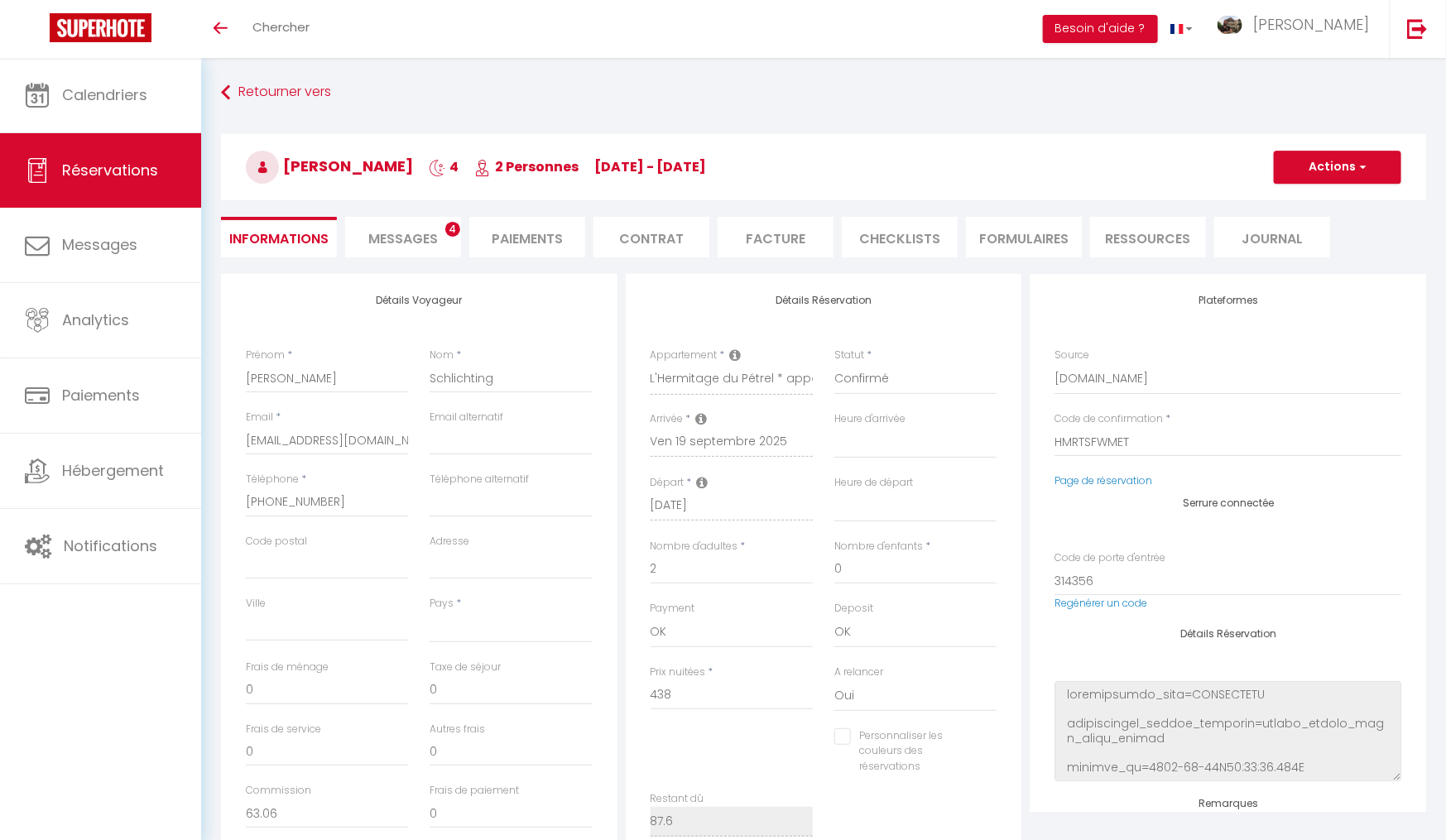
select select
checkbox input "false"
select select
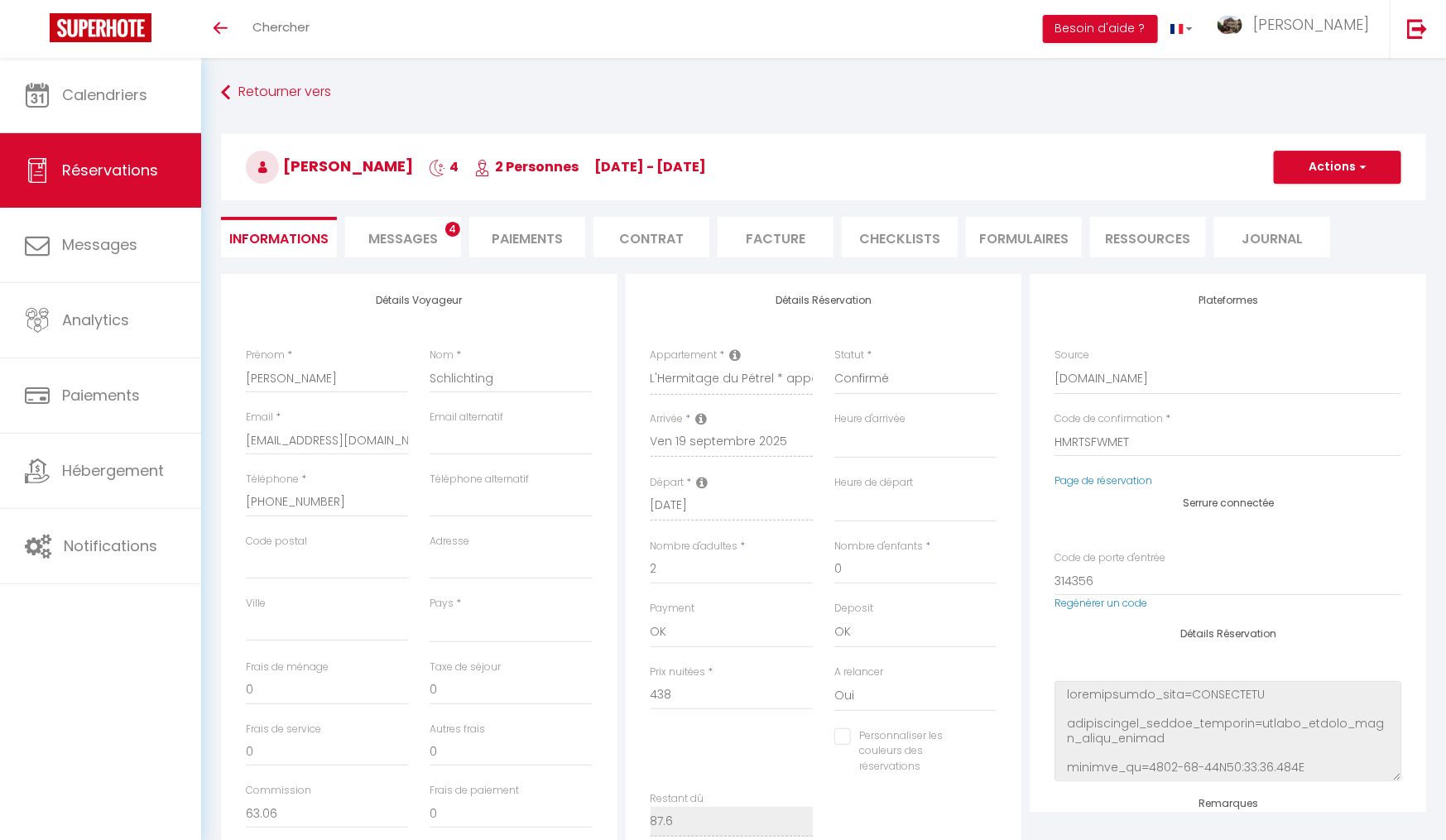
type input "70"
type input "17.52"
select select
checkbox input "false"
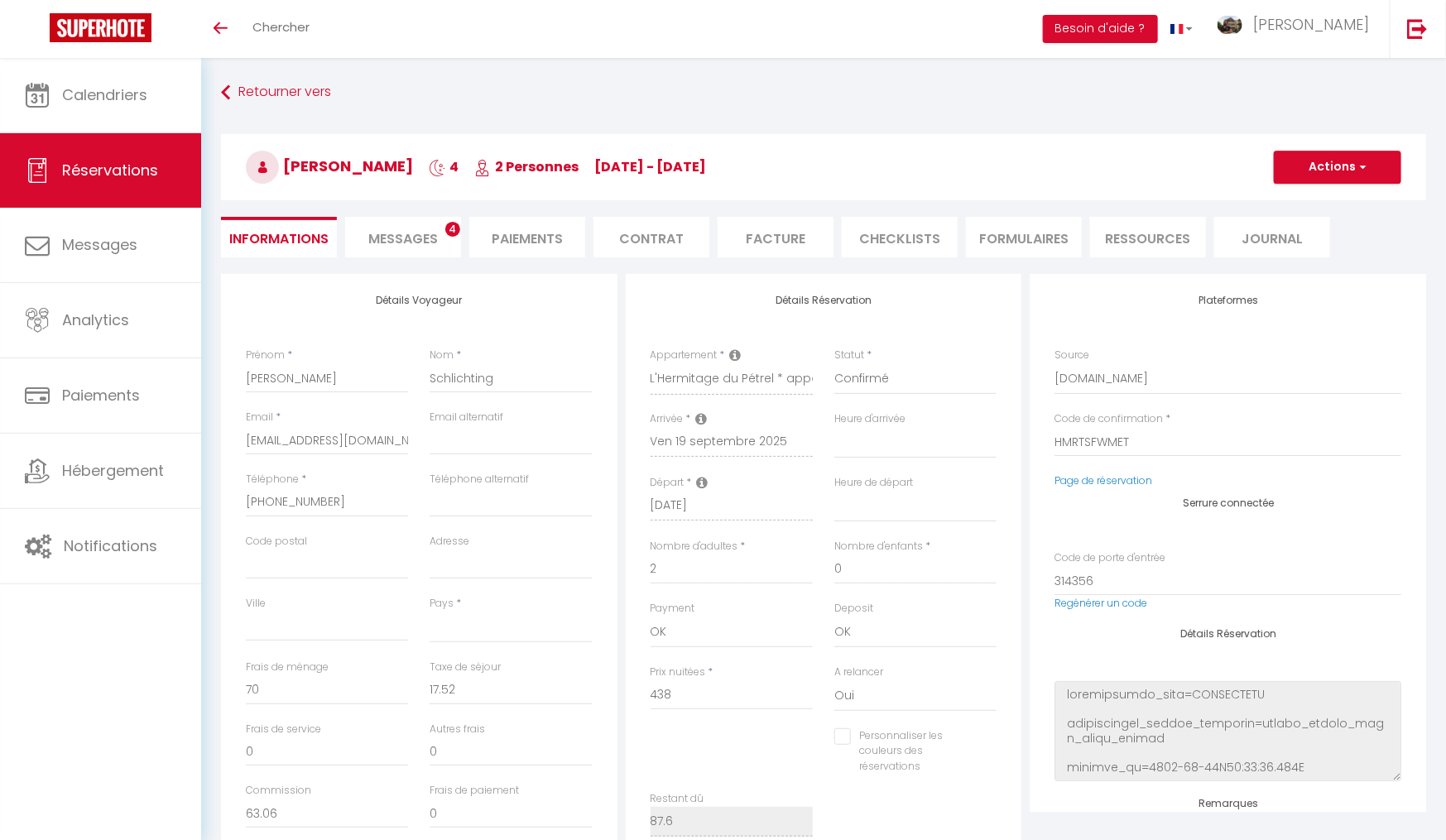
select select
checkbox input "false"
select select
click at [418, 238] on span "Messages" at bounding box center [403, 239] width 69 height 19
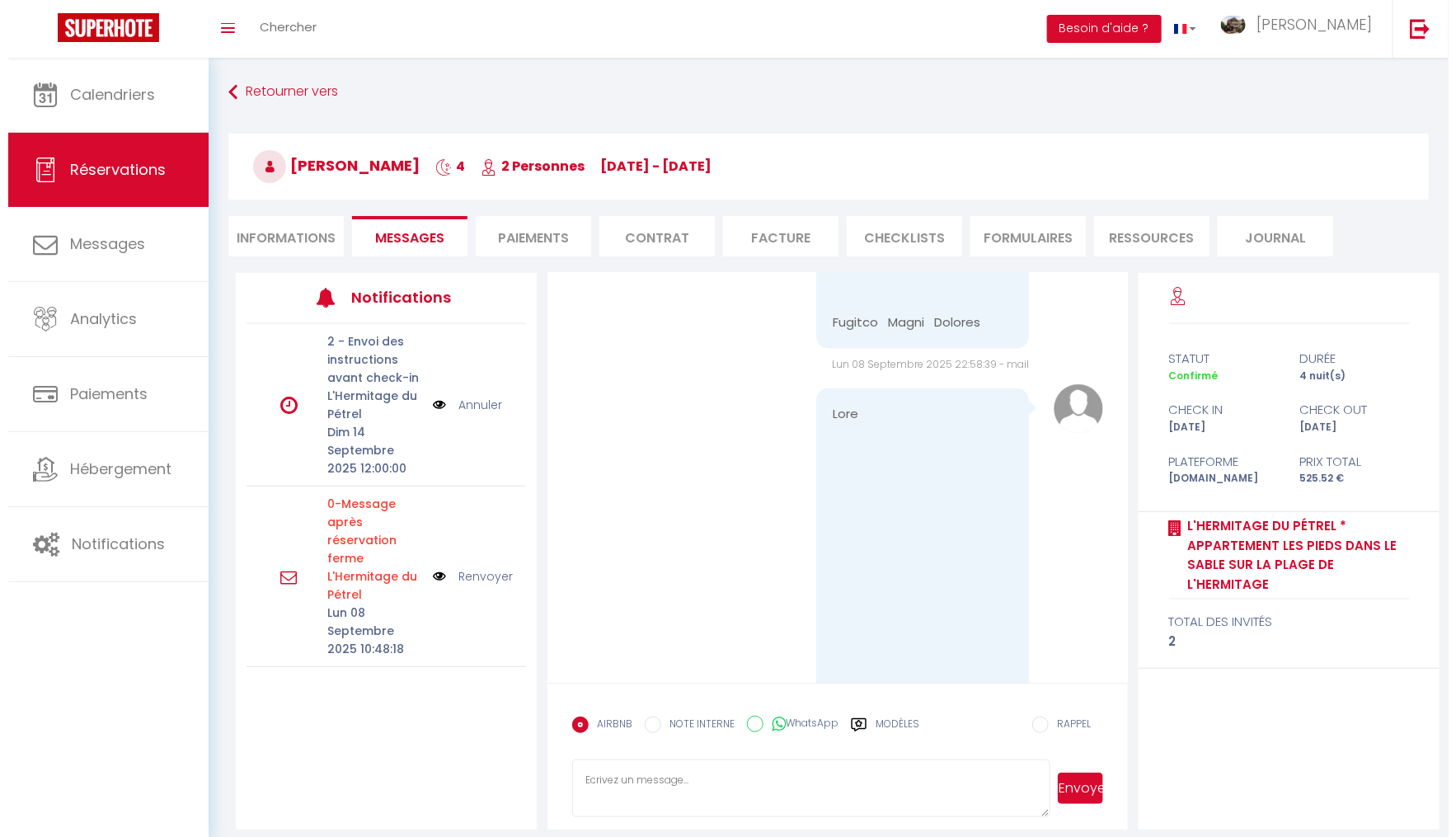
scroll to position [6937, 0]
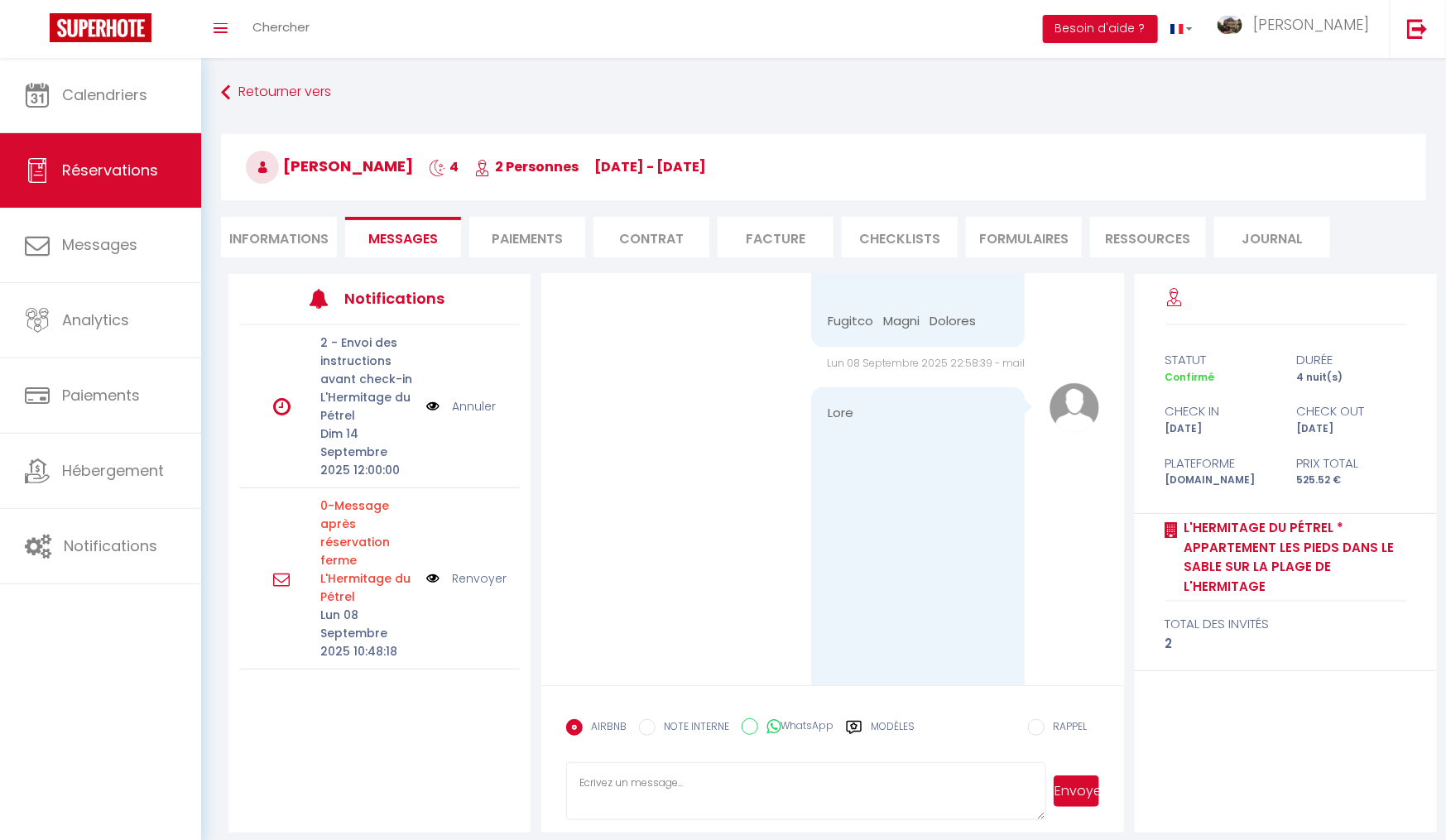
click at [268, 242] on li "Informations" at bounding box center [278, 237] width 116 height 40
select select
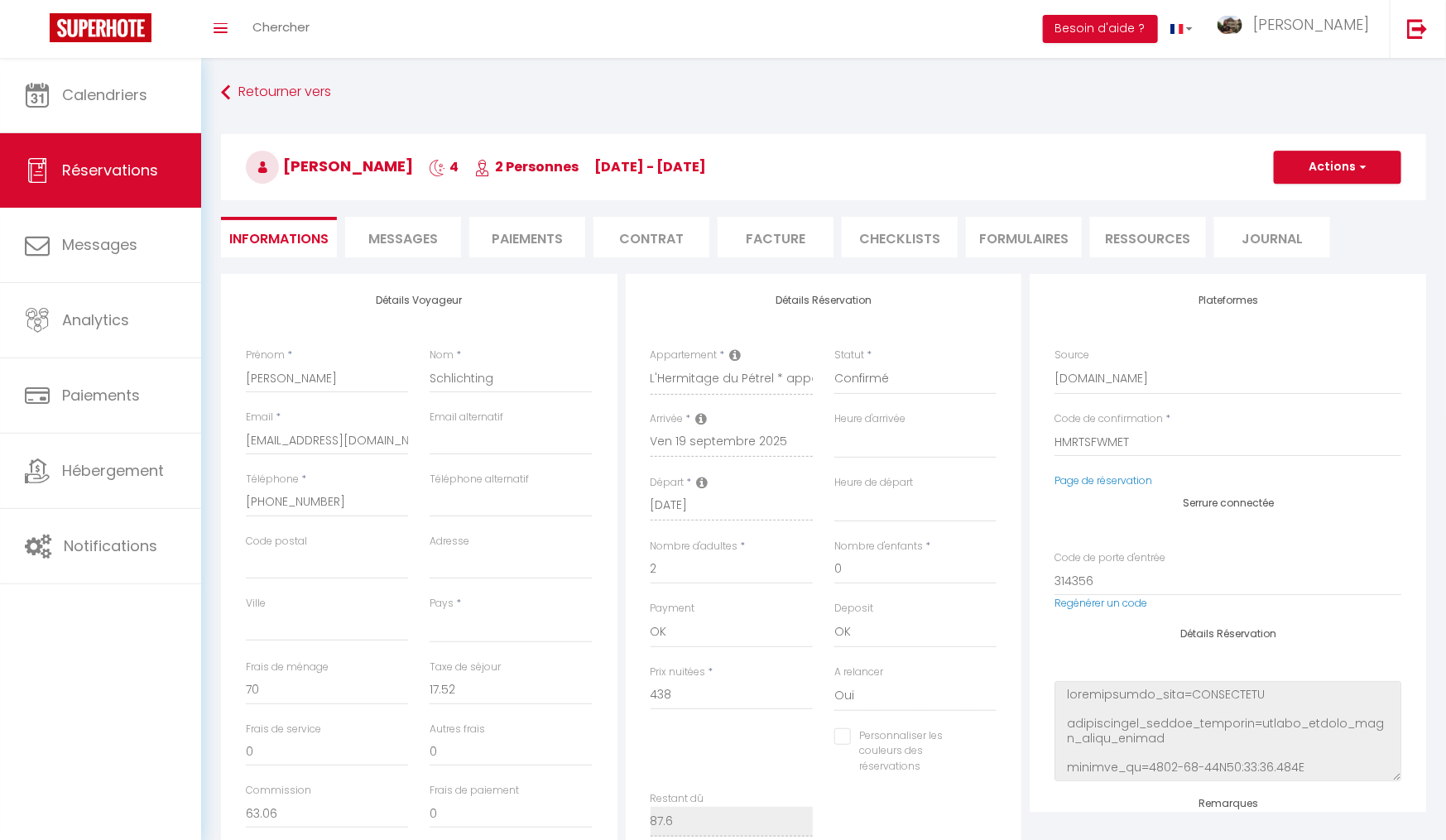
select select
checkbox input "false"
select select
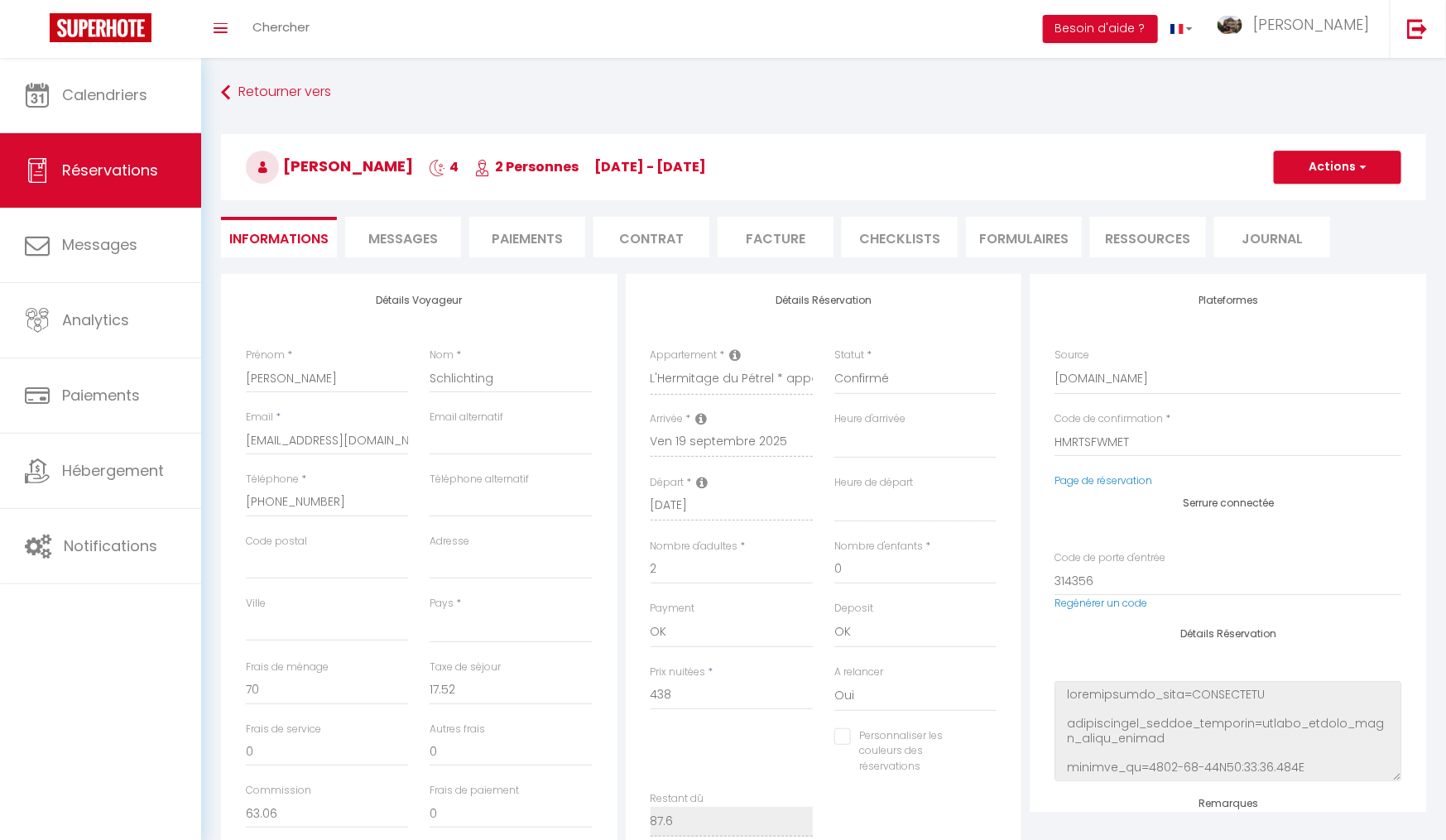
select select
checkbox input "false"
select select
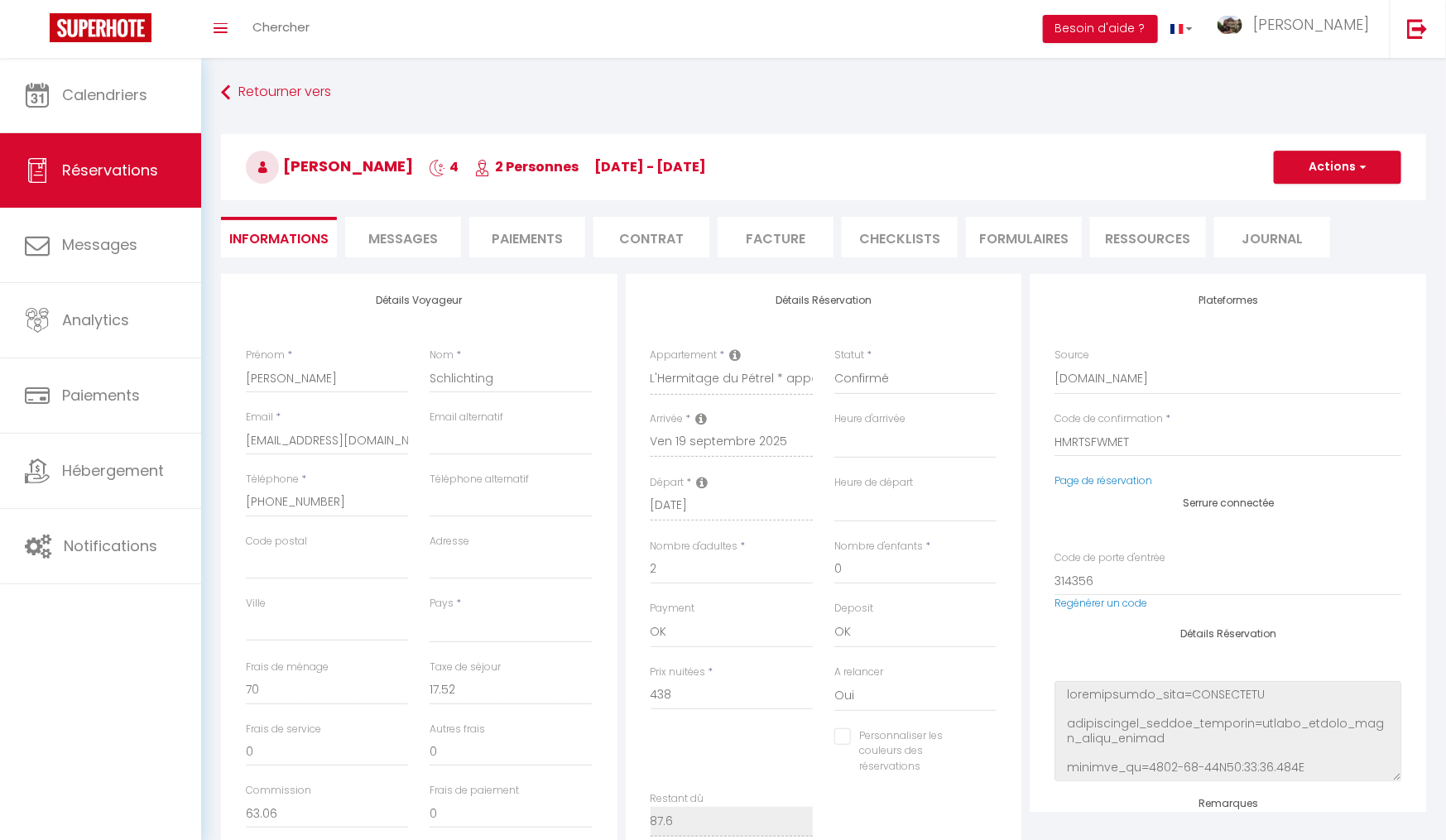
select select
checkbox input "false"
select select
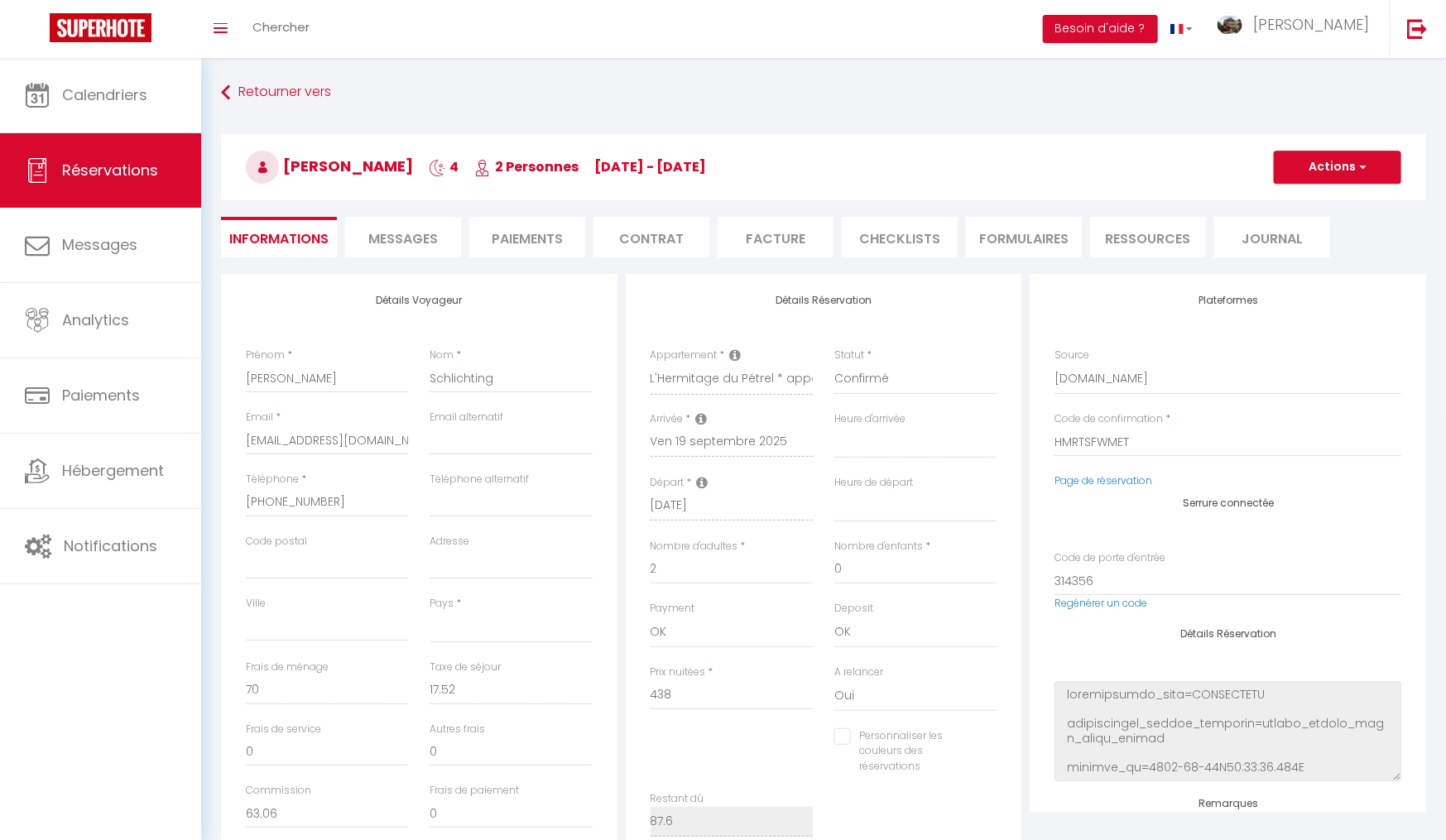
checkbox input "false"
select select
checkbox input "false"
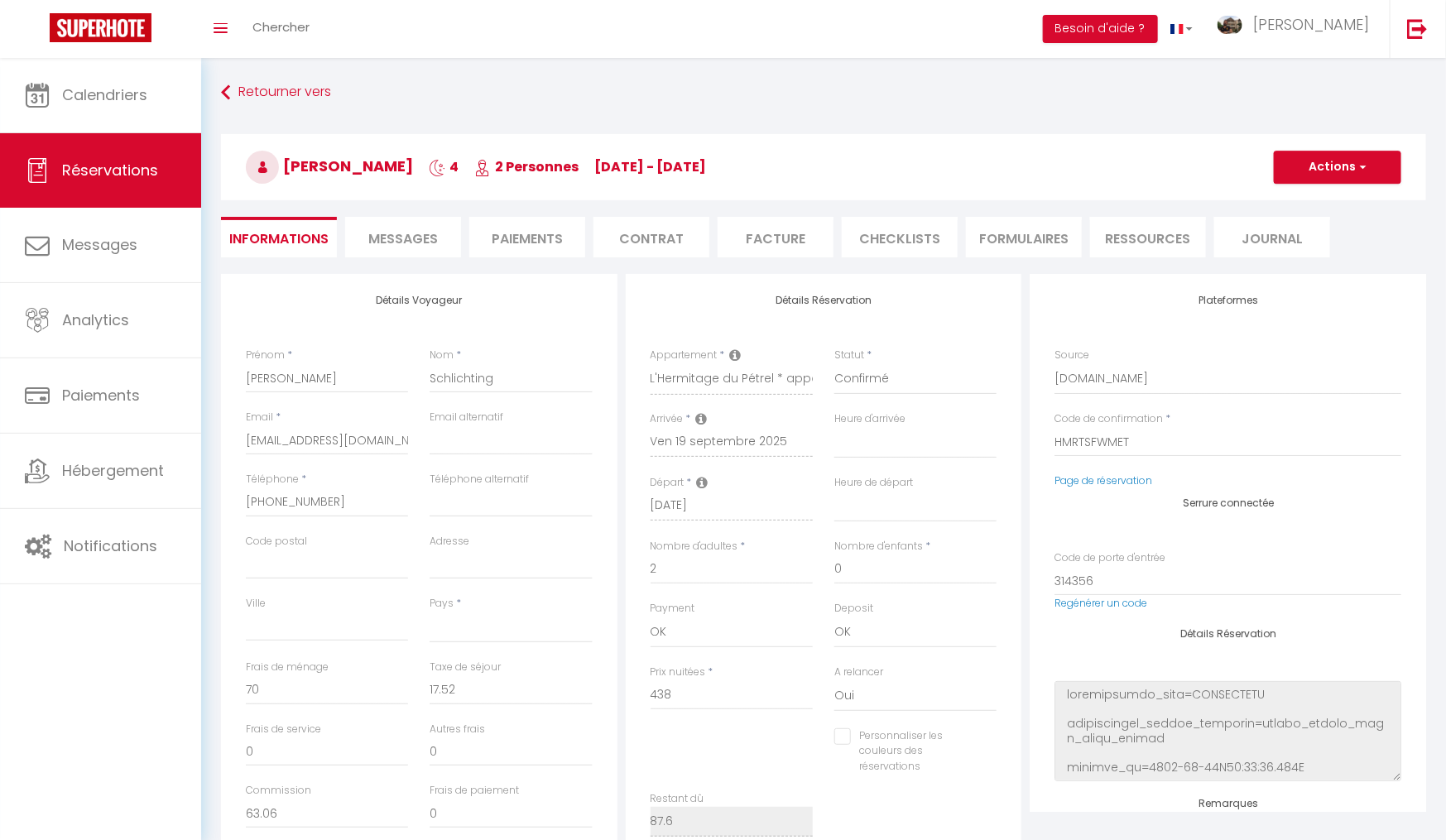
select select
checkbox input "false"
select select
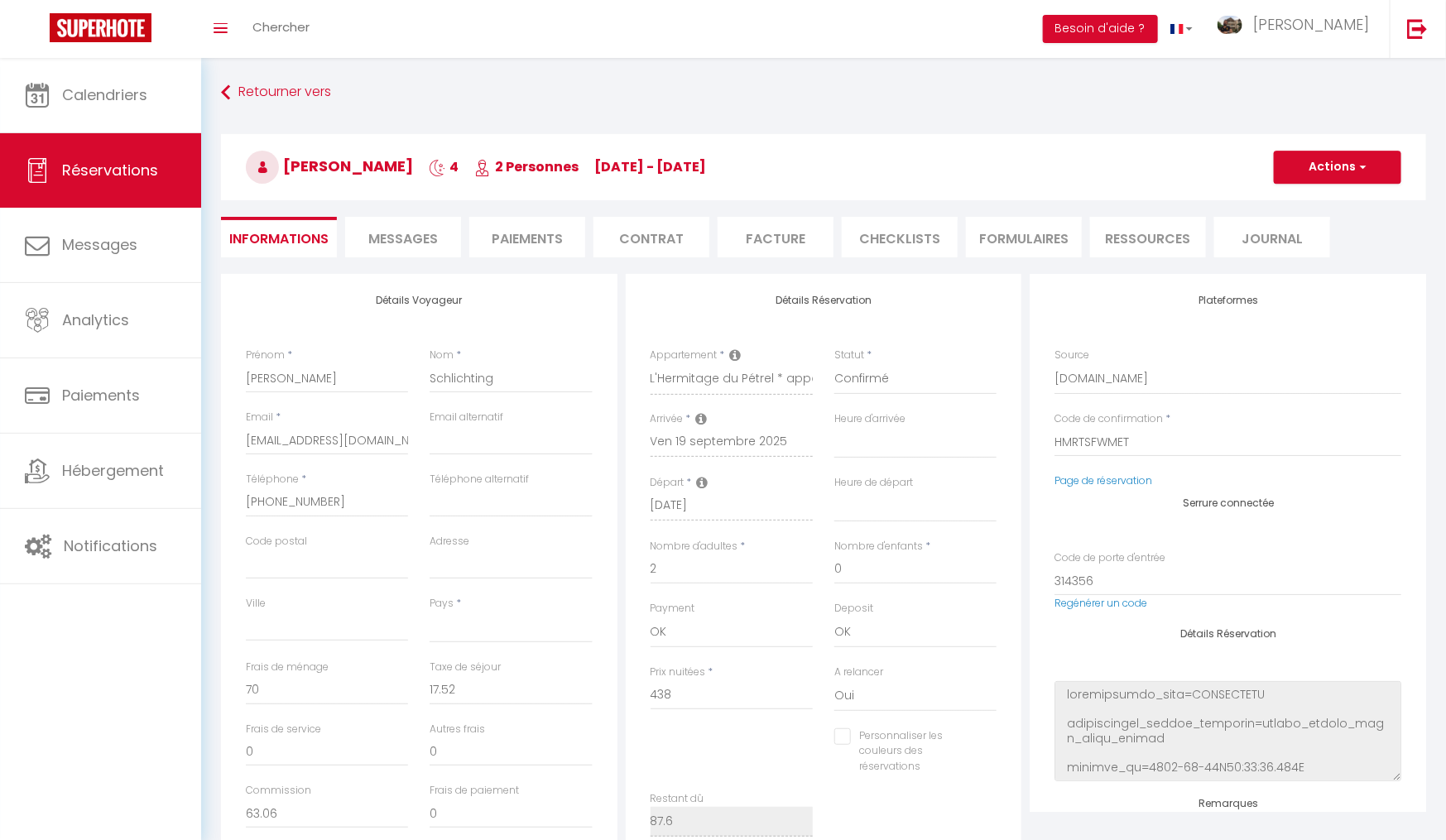
select select
checkbox input "false"
select select
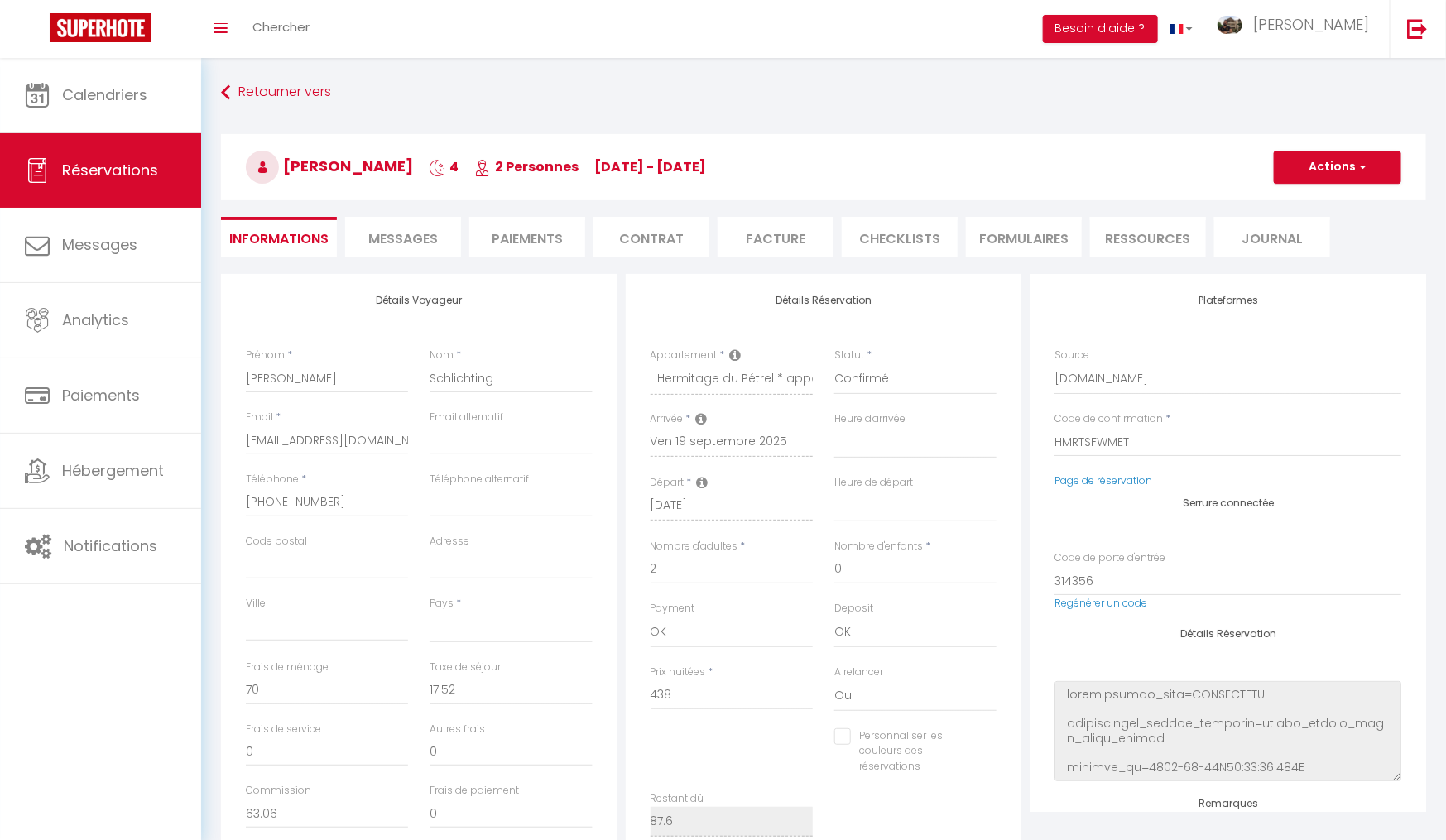
select select
checkbox input "false"
select select
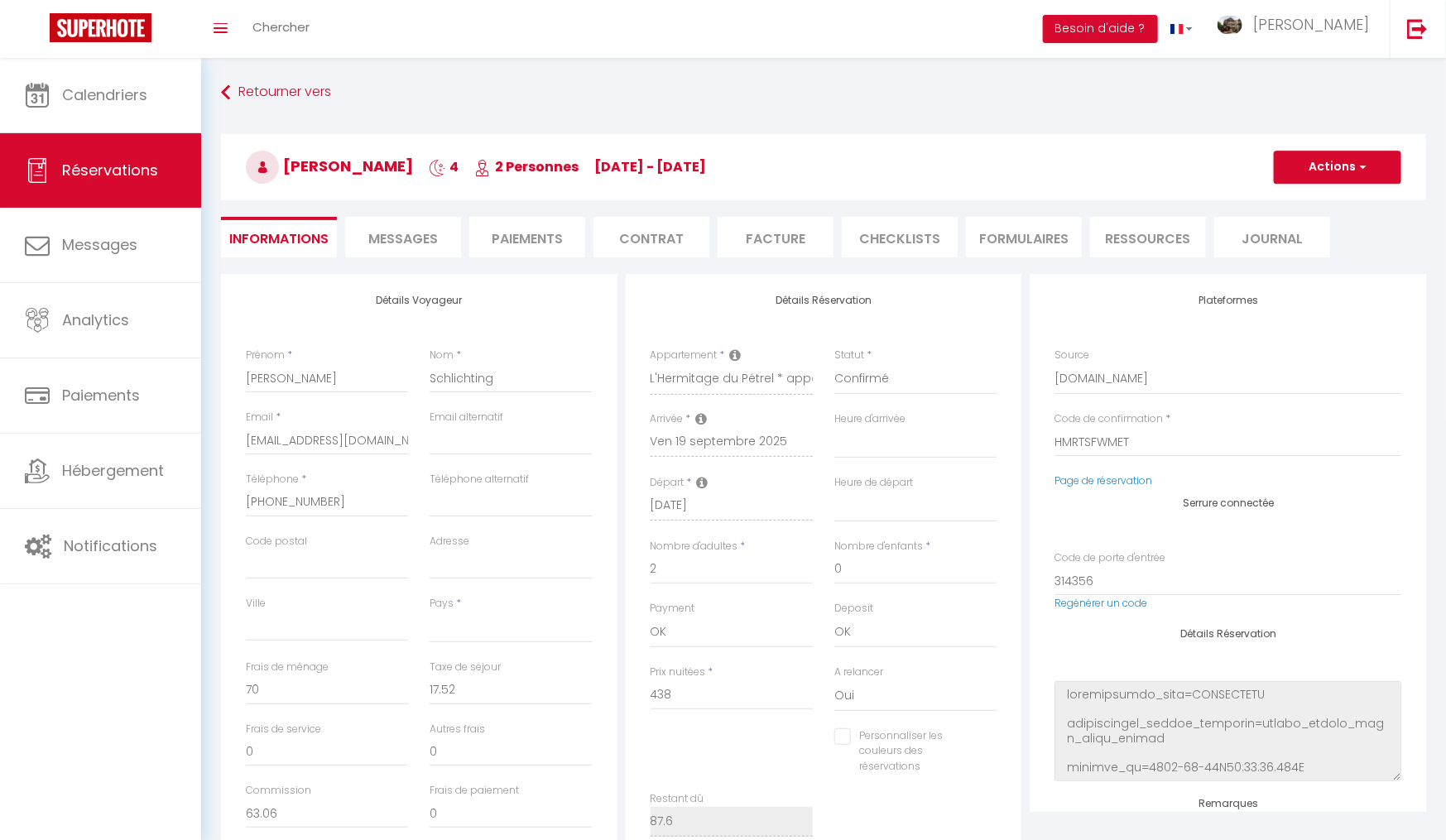
checkbox input "false"
select select
checkbox input "false"
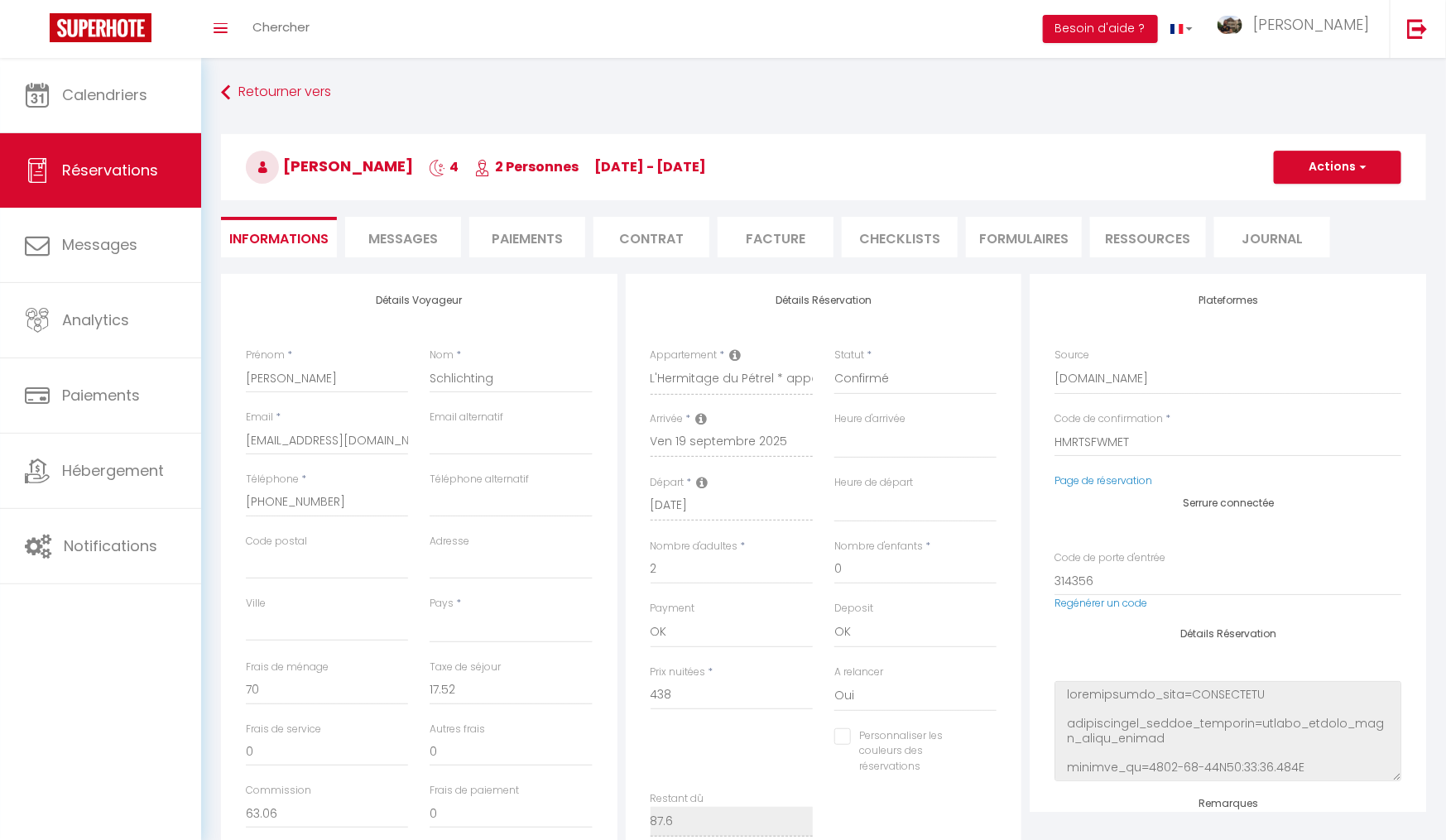
select select
checkbox input "false"
select select
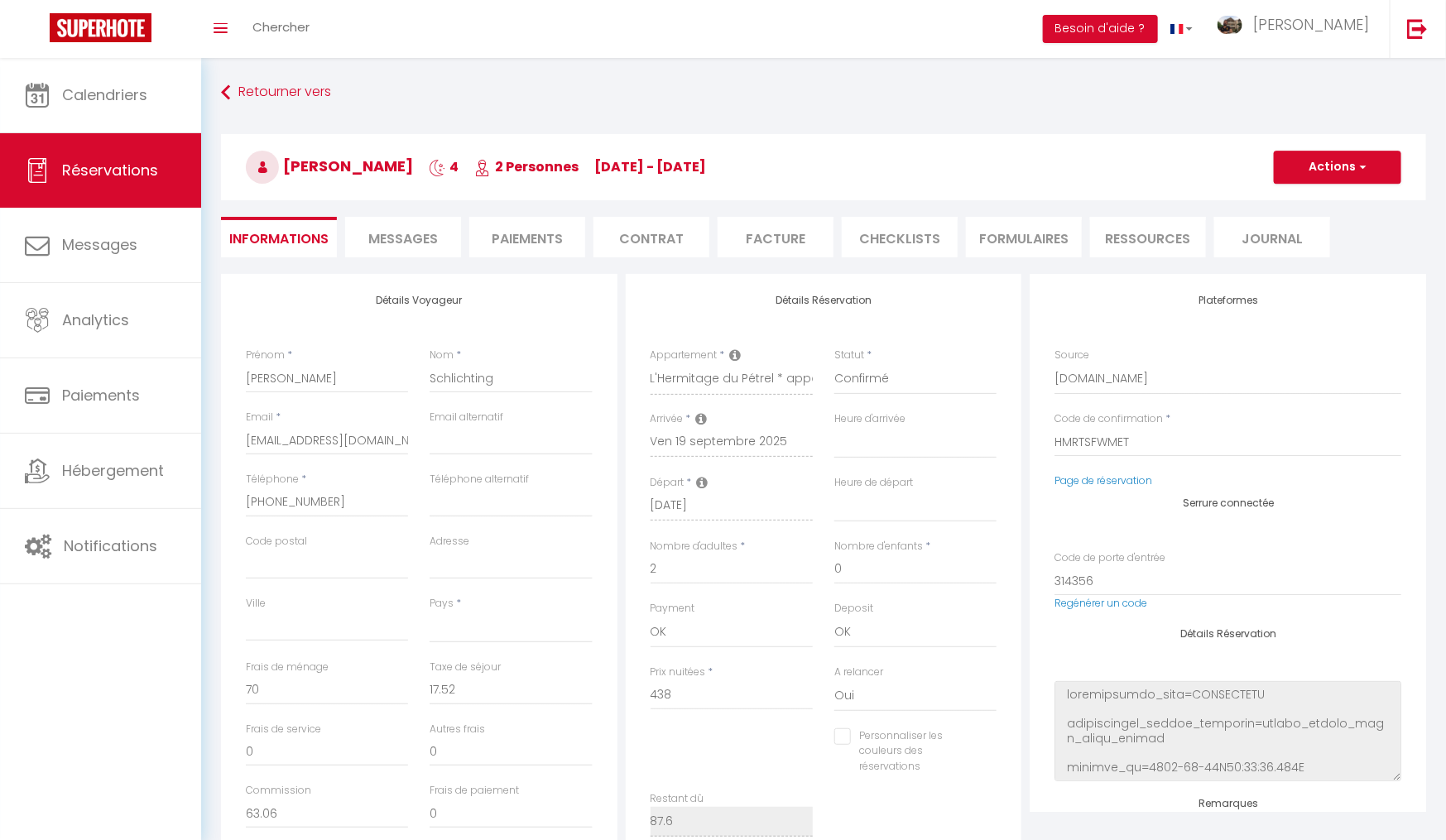
select select
checkbox input "false"
select select
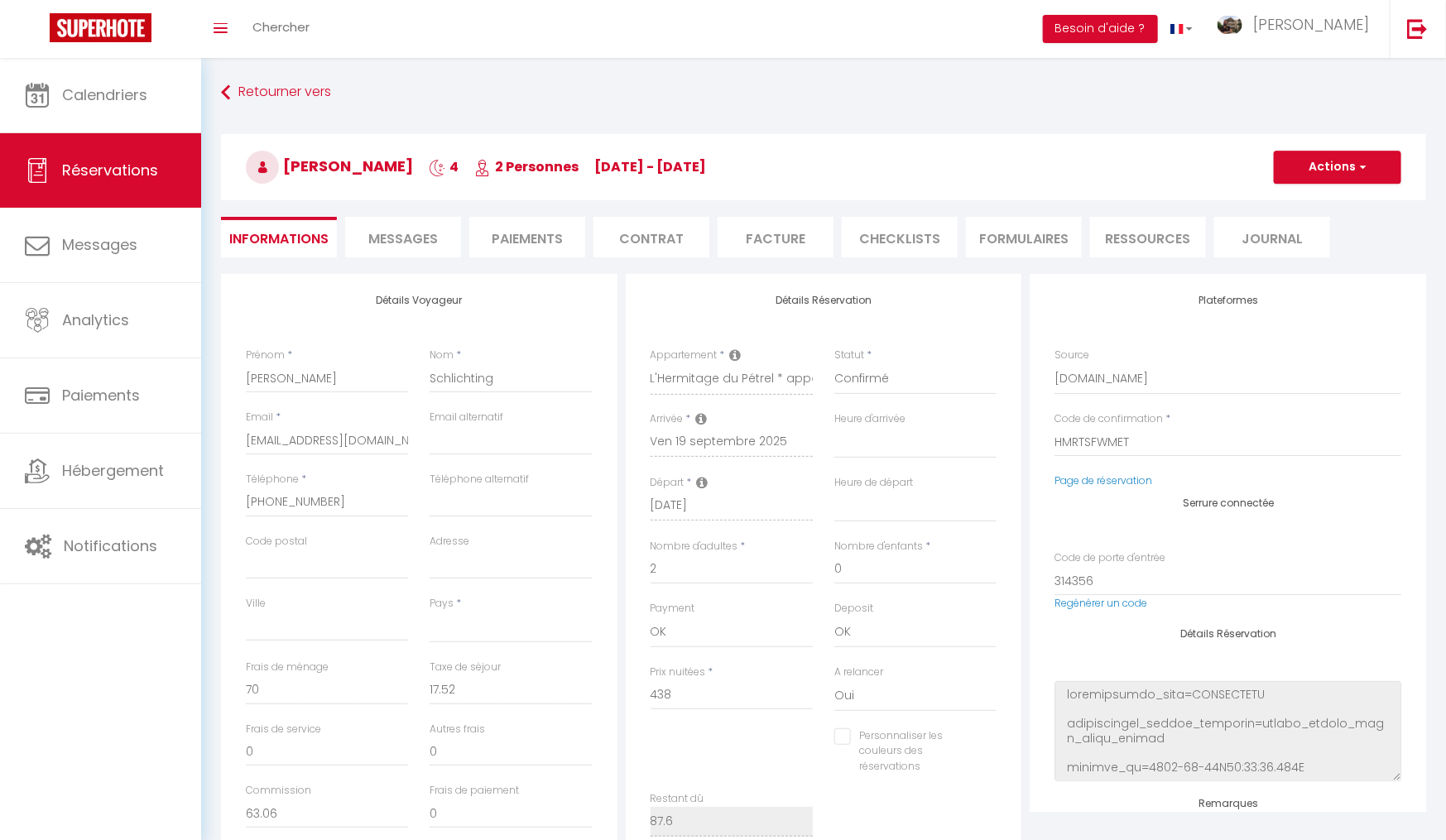
select select
checkbox input "false"
select select
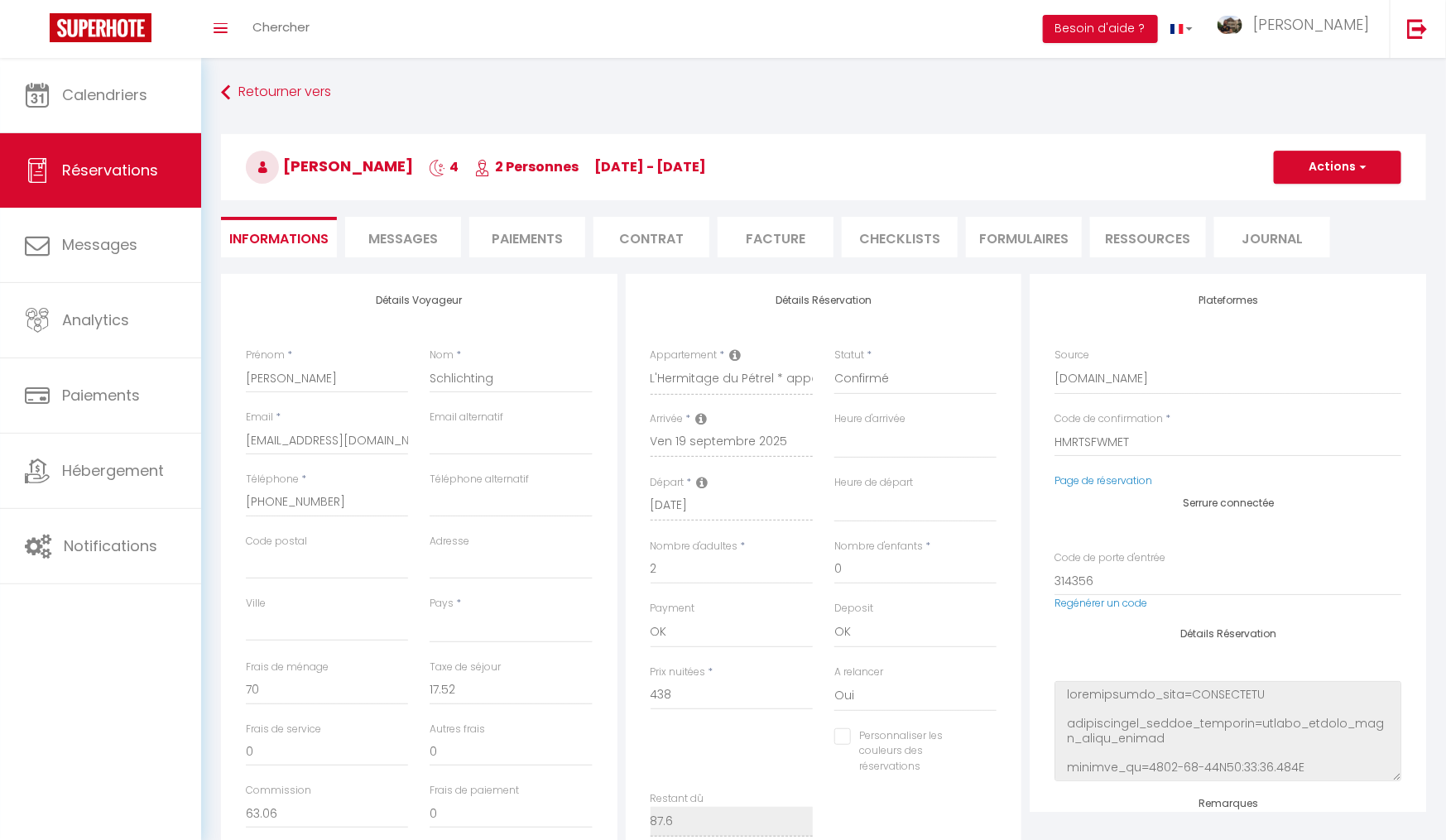
checkbox input "false"
select select
checkbox input "false"
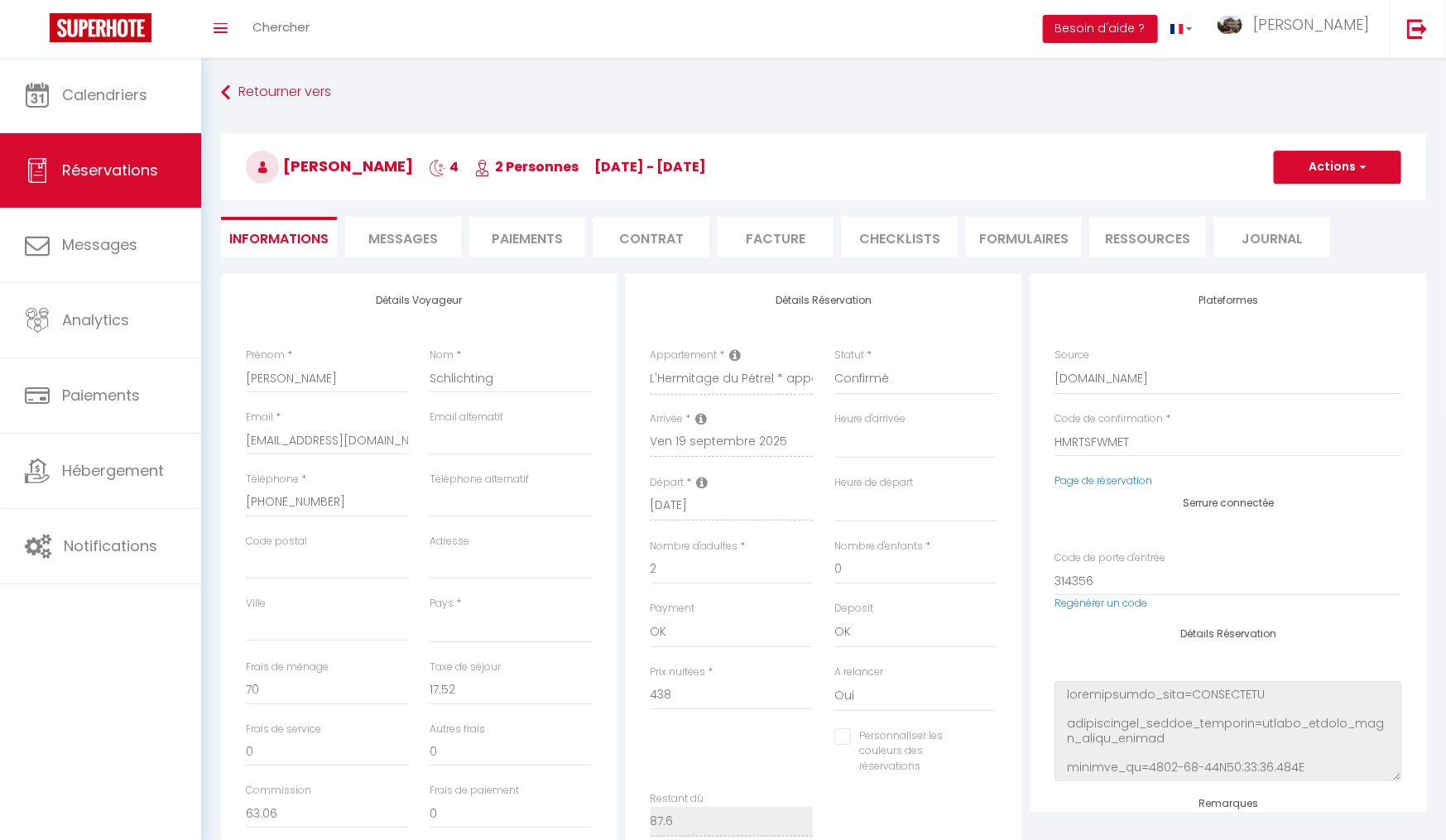
select select
checkbox input "false"
select select
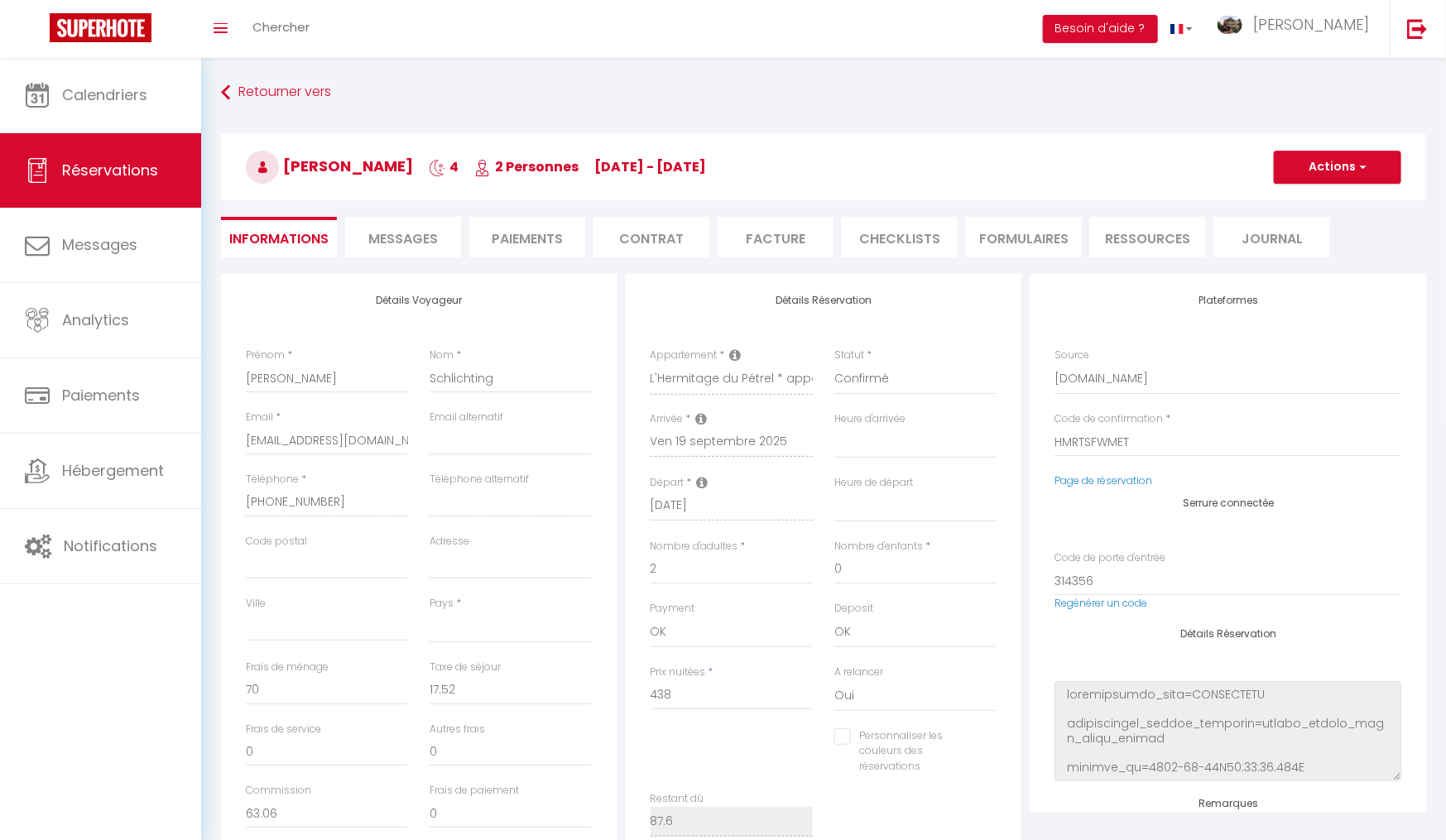
select select
checkbox input "false"
select select
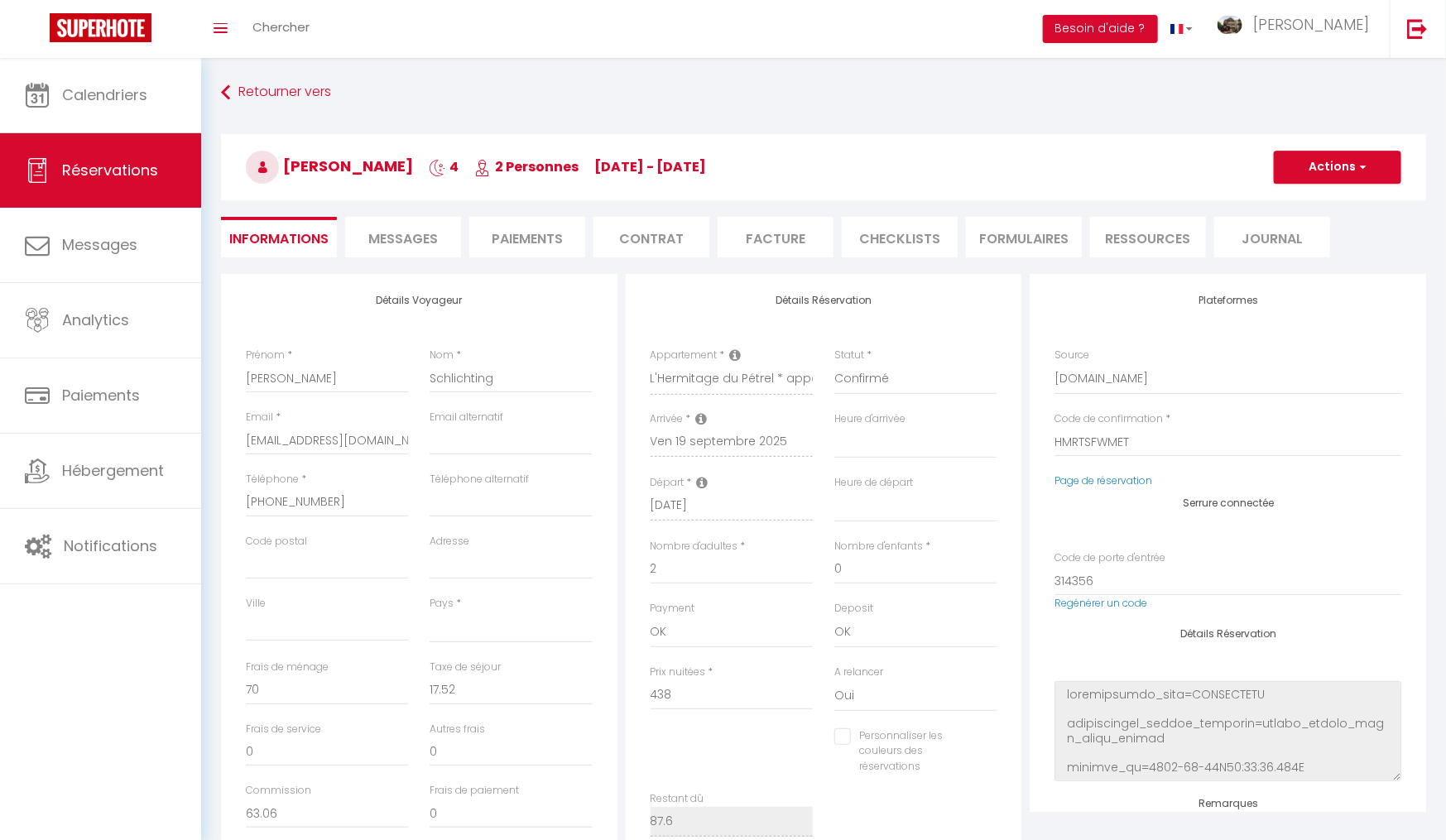
select select
checkbox input "false"
select select
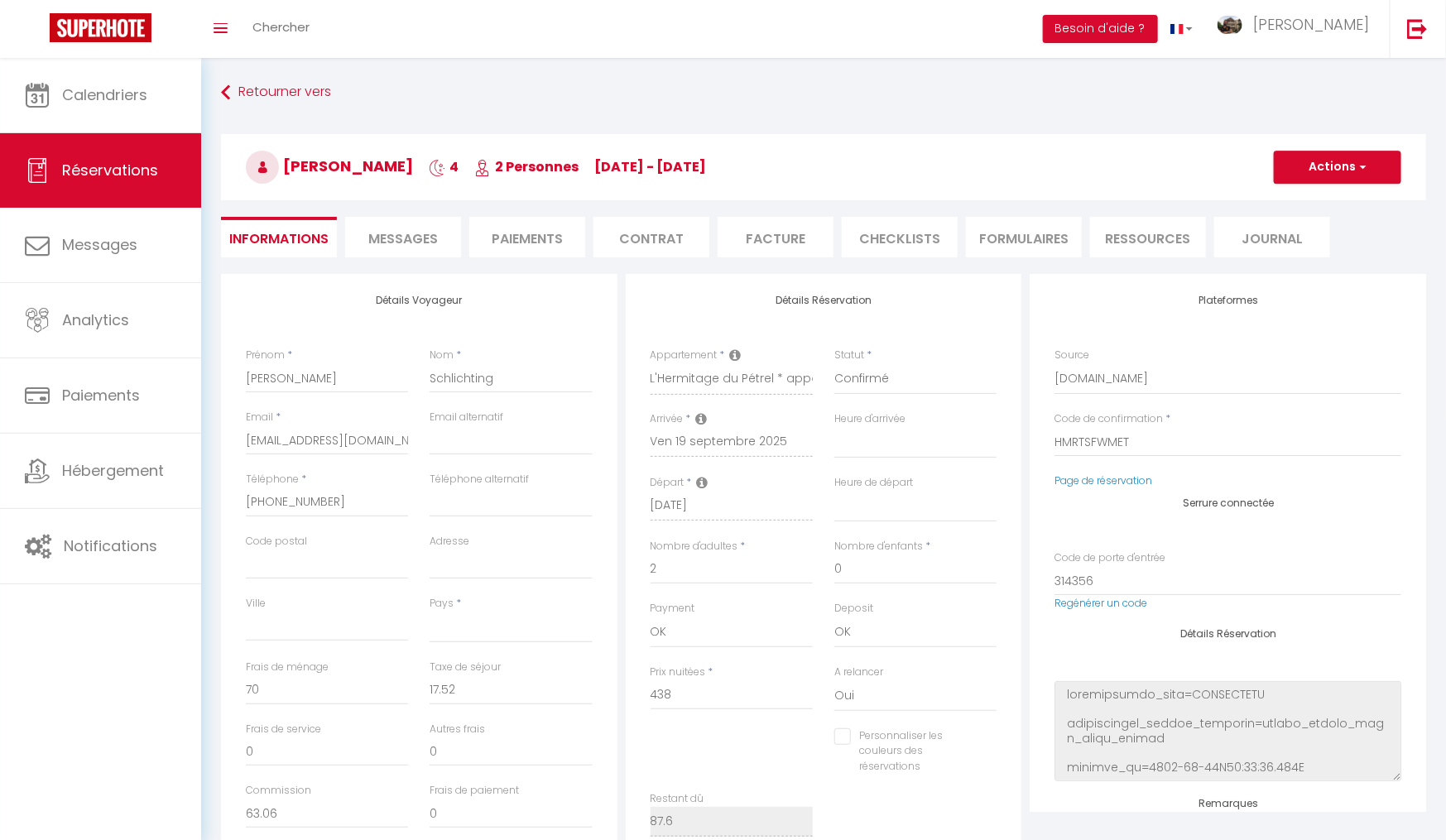
checkbox input "false"
click at [413, 239] on span "Messages" at bounding box center [403, 239] width 69 height 19
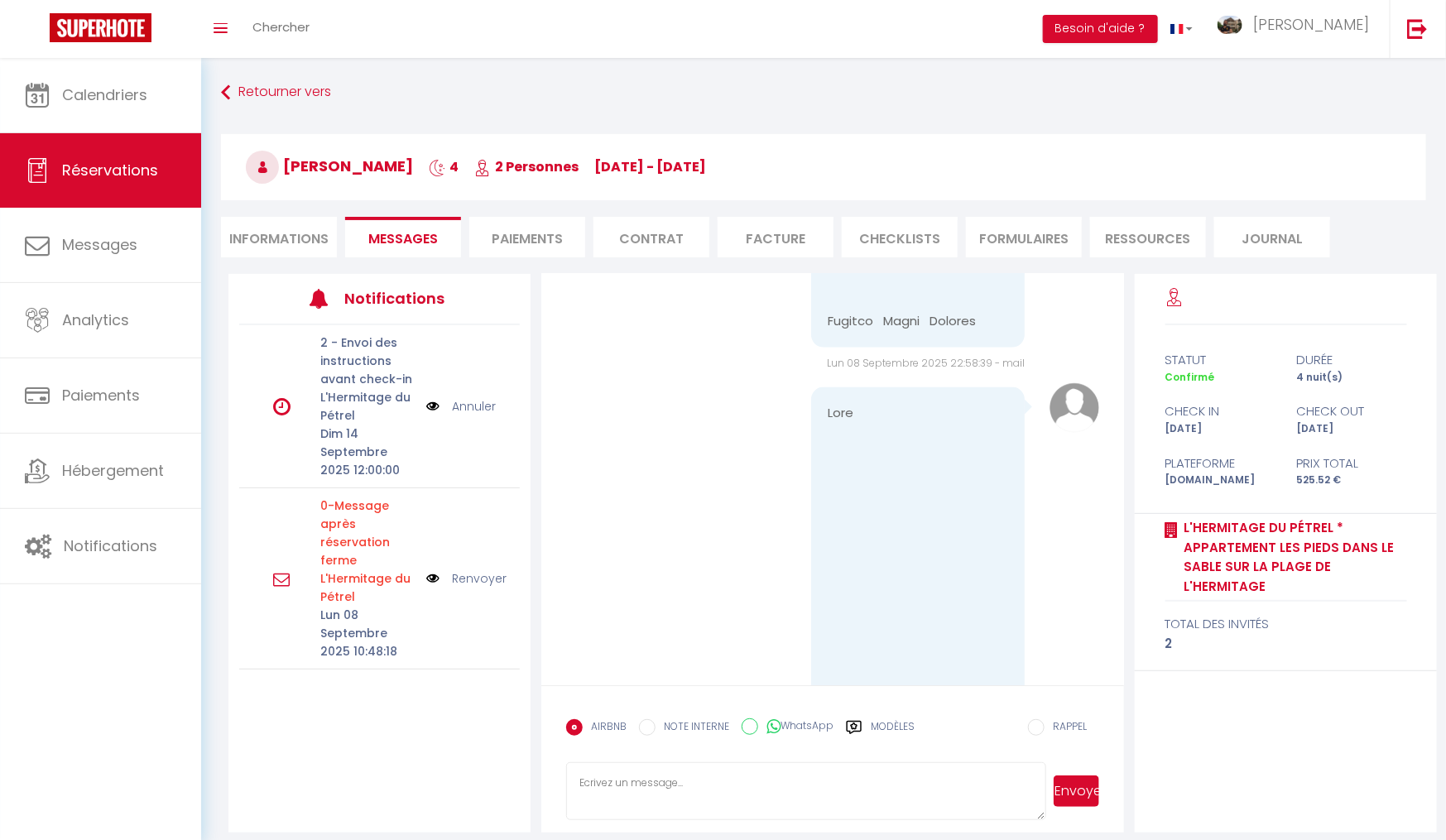
click at [431, 408] on img at bounding box center [433, 407] width 13 height 19
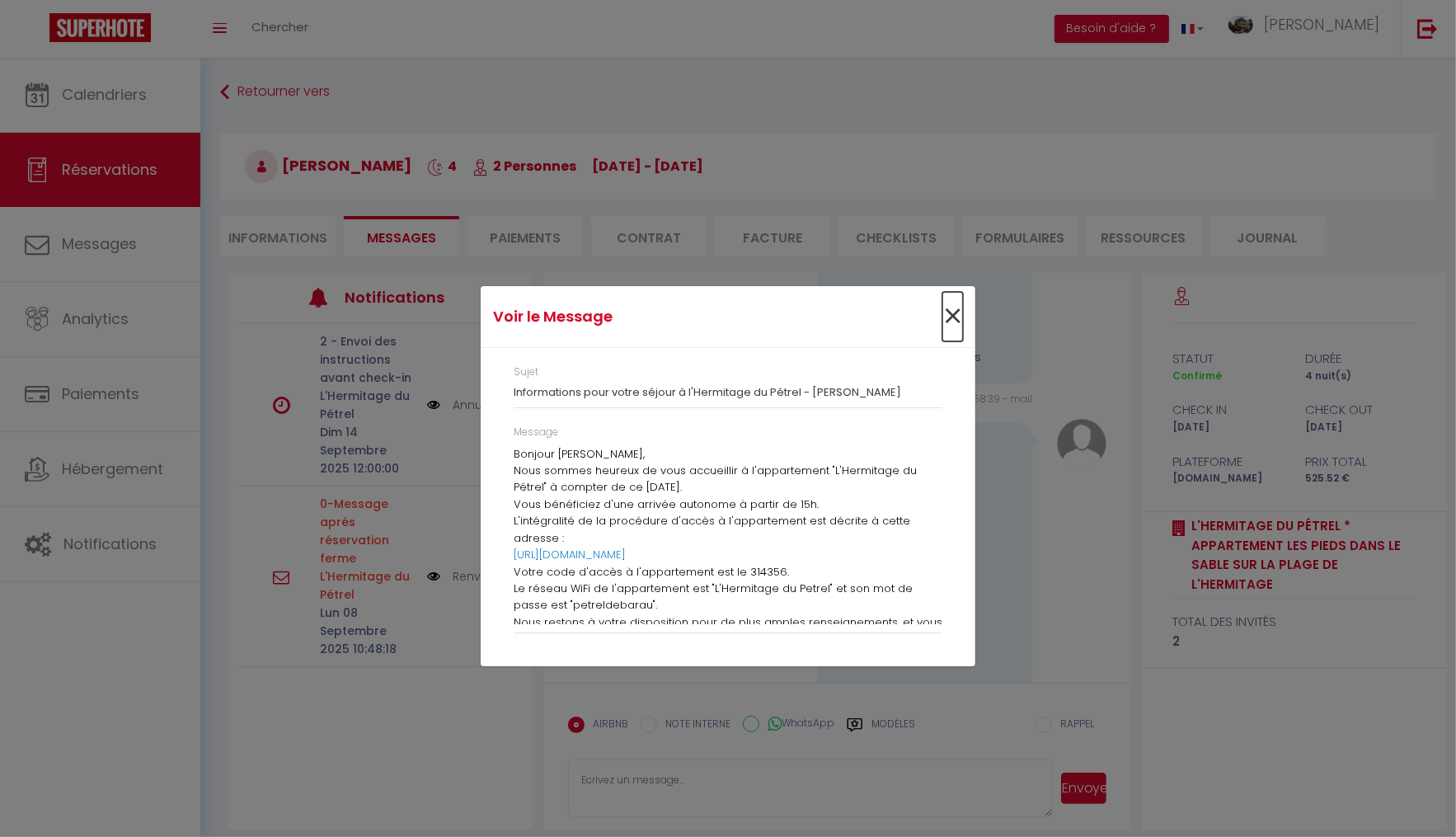
click at [951, 320] on span "×" at bounding box center [952, 316] width 21 height 50
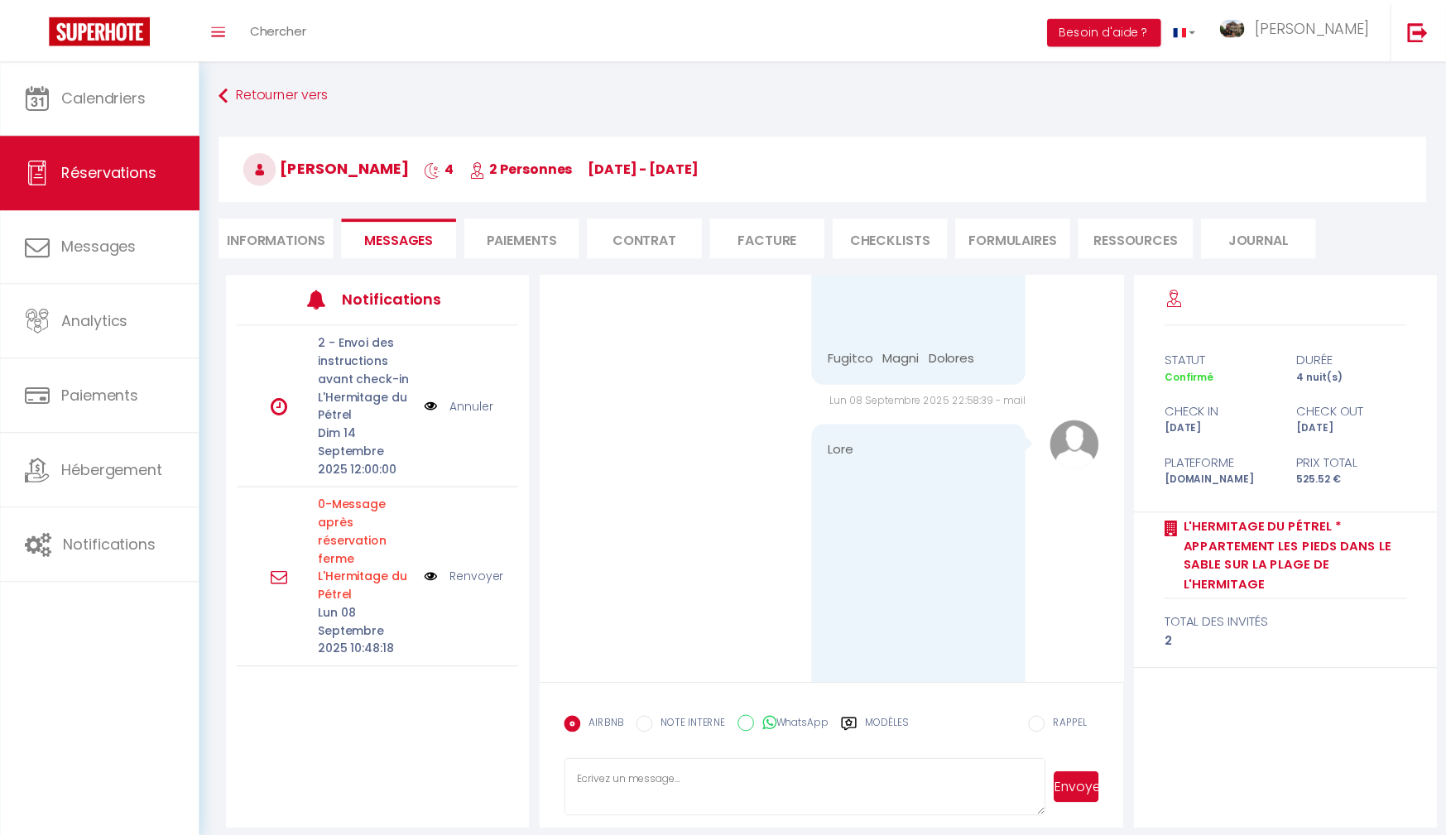
scroll to position [6962, 0]
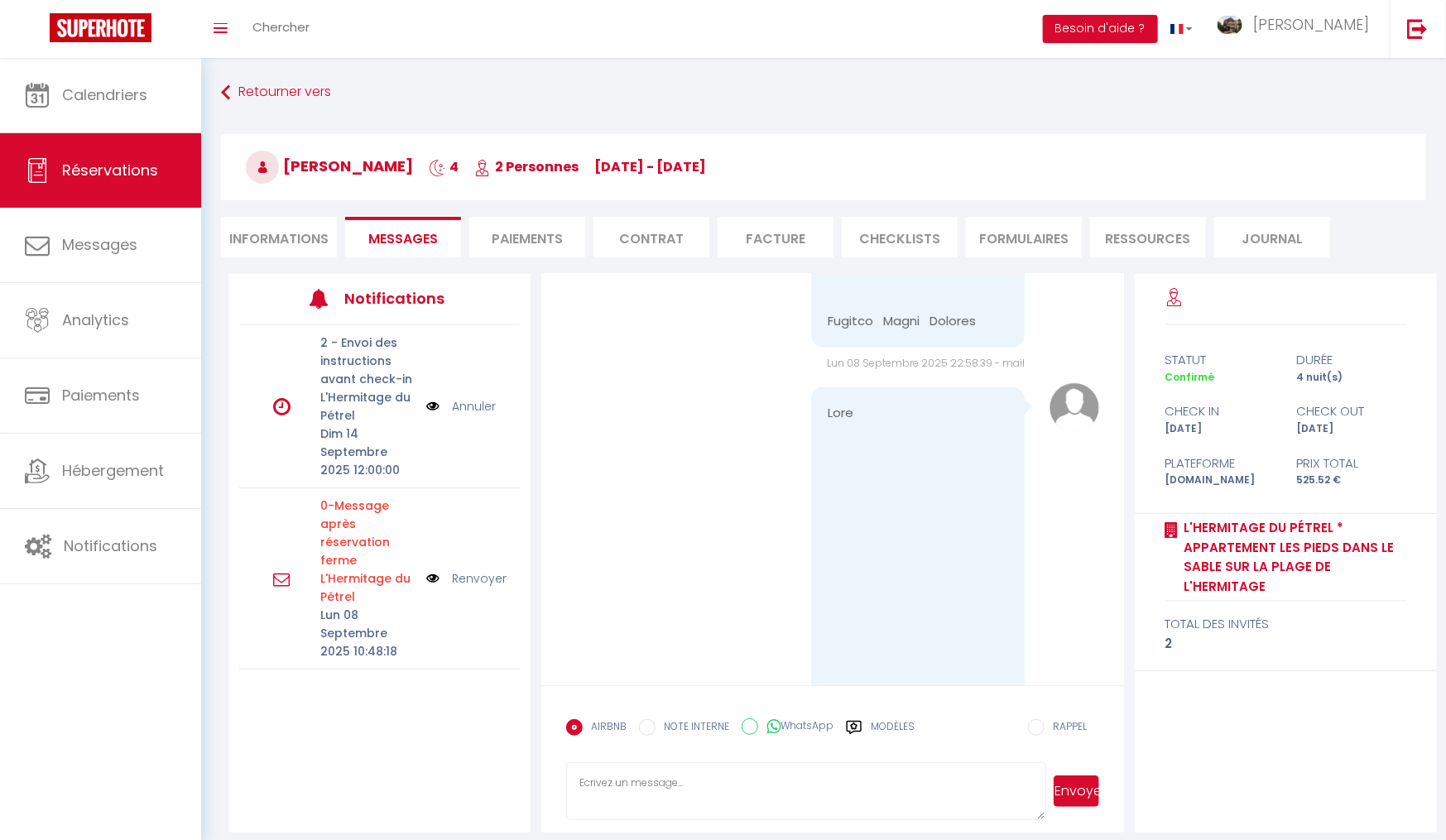
click at [282, 250] on li "Informations" at bounding box center [278, 237] width 116 height 40
select select
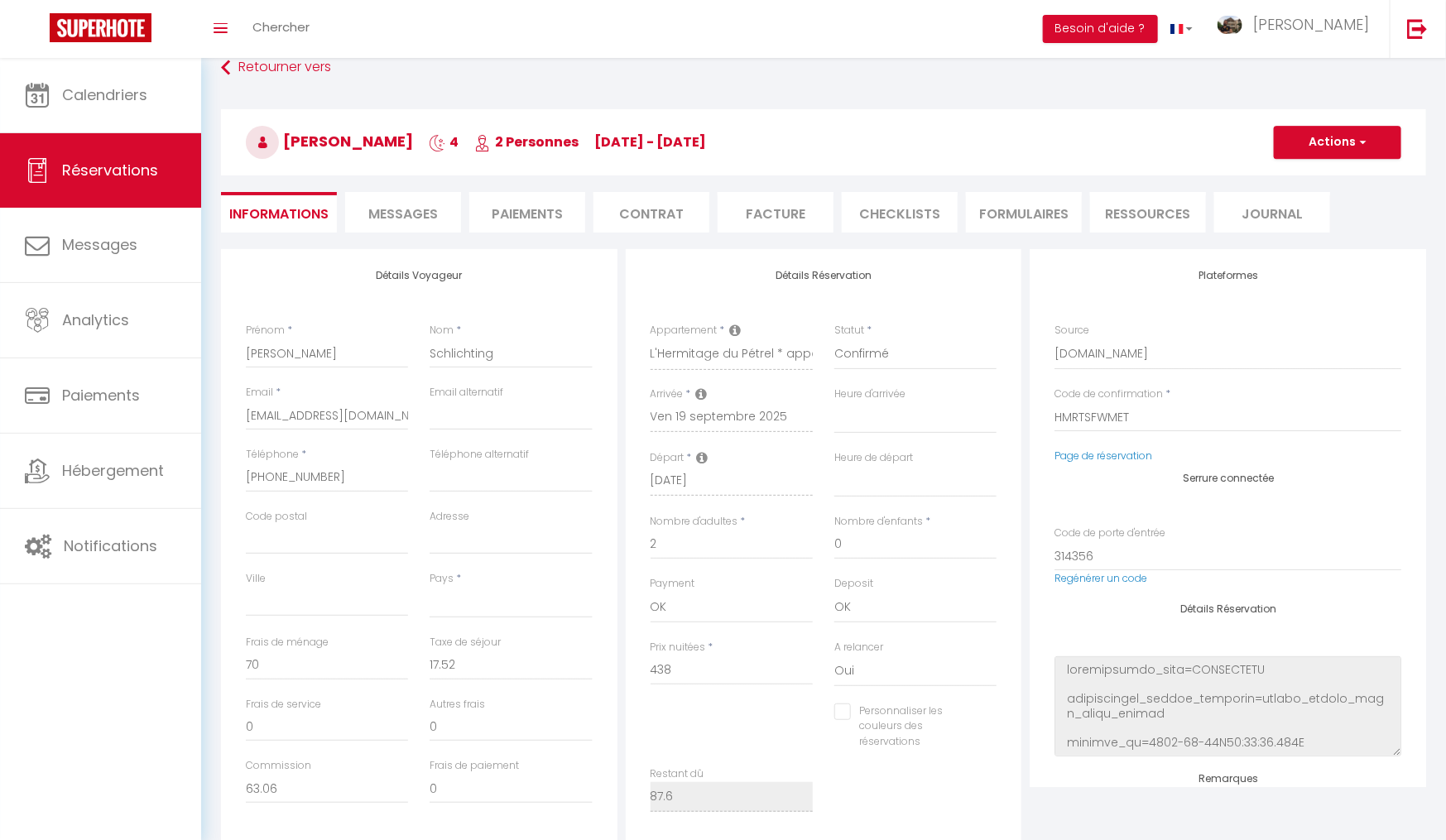
scroll to position [26, 0]
click at [1340, 153] on button "Actions" at bounding box center [1337, 140] width 127 height 33
click at [1320, 171] on link "Enregistrer" at bounding box center [1320, 177] width 131 height 22
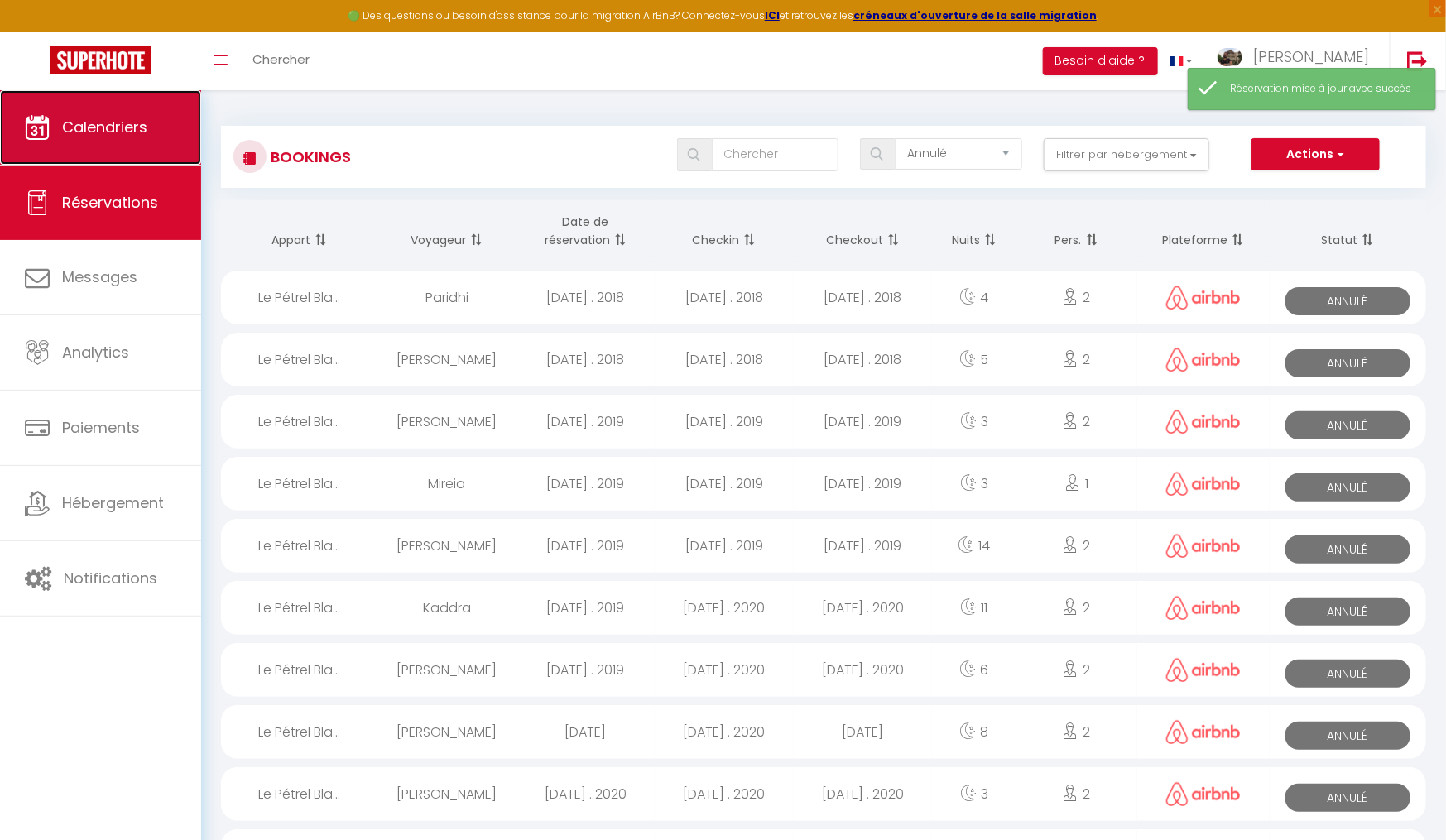
click at [115, 134] on span "Calendriers" at bounding box center [105, 127] width 85 height 21
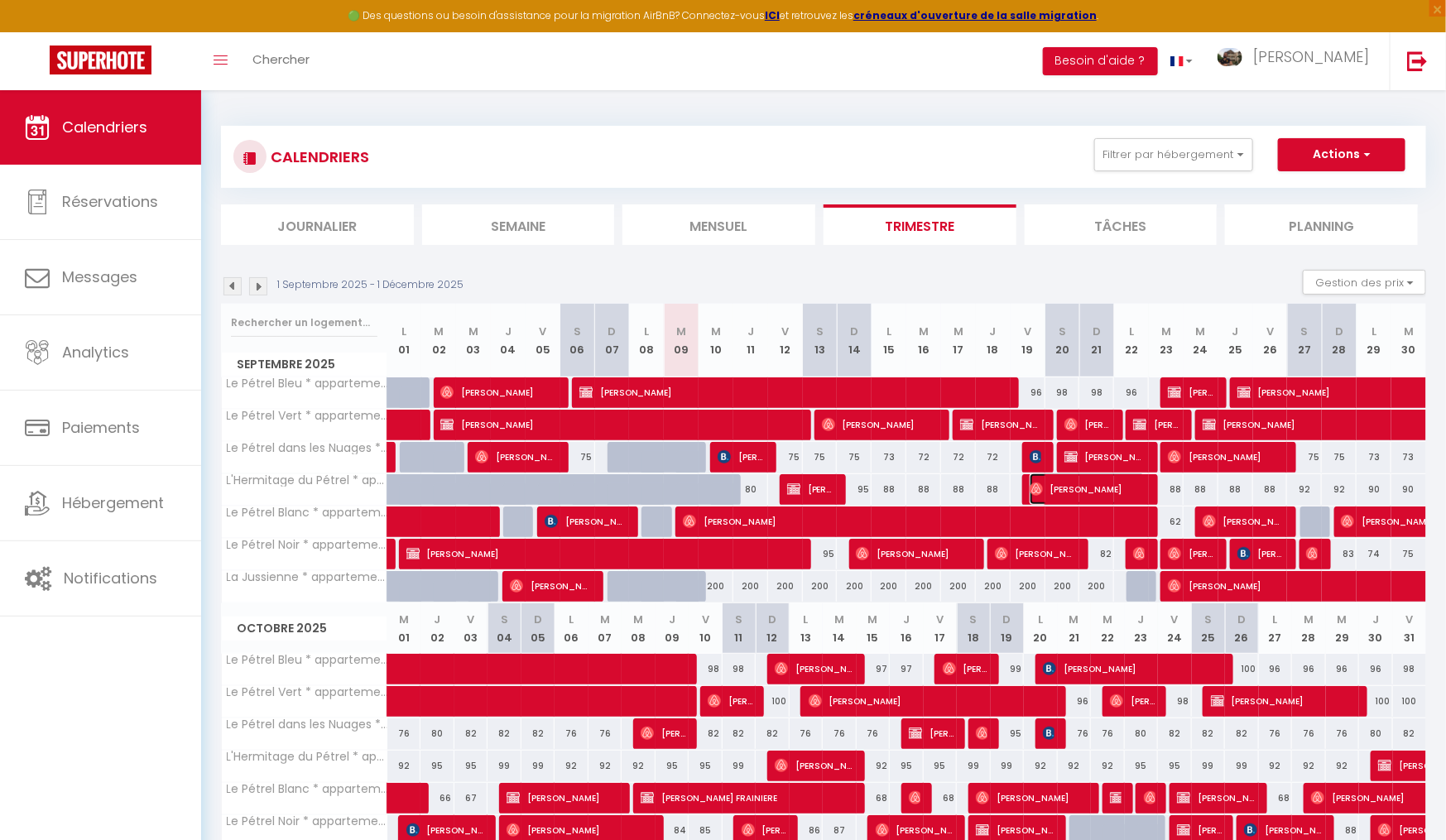
click at [1053, 496] on span "Lina Schlichting" at bounding box center [1087, 488] width 116 height 31
select select "OK"
select select "0"
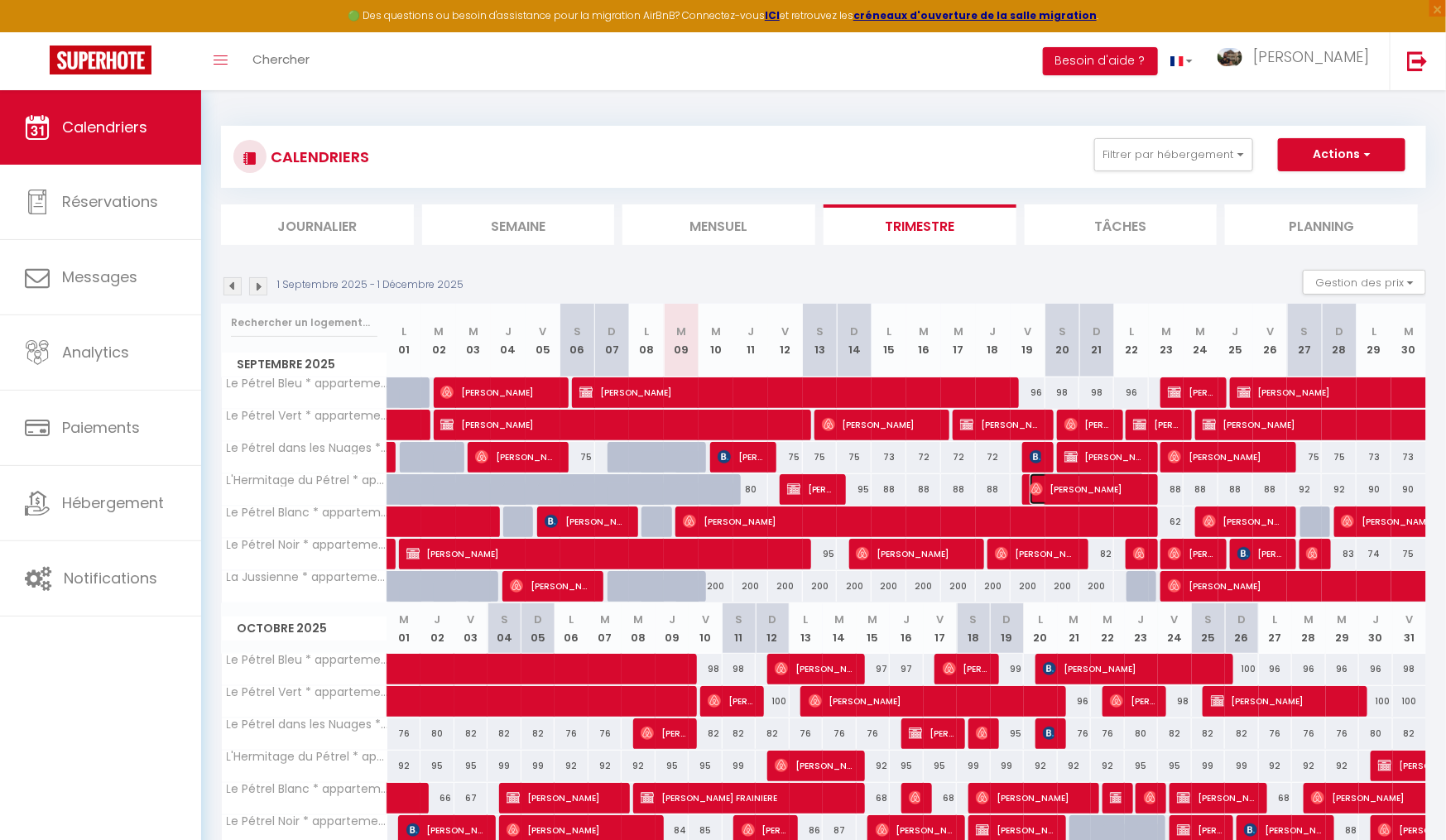
select select "1"
select select
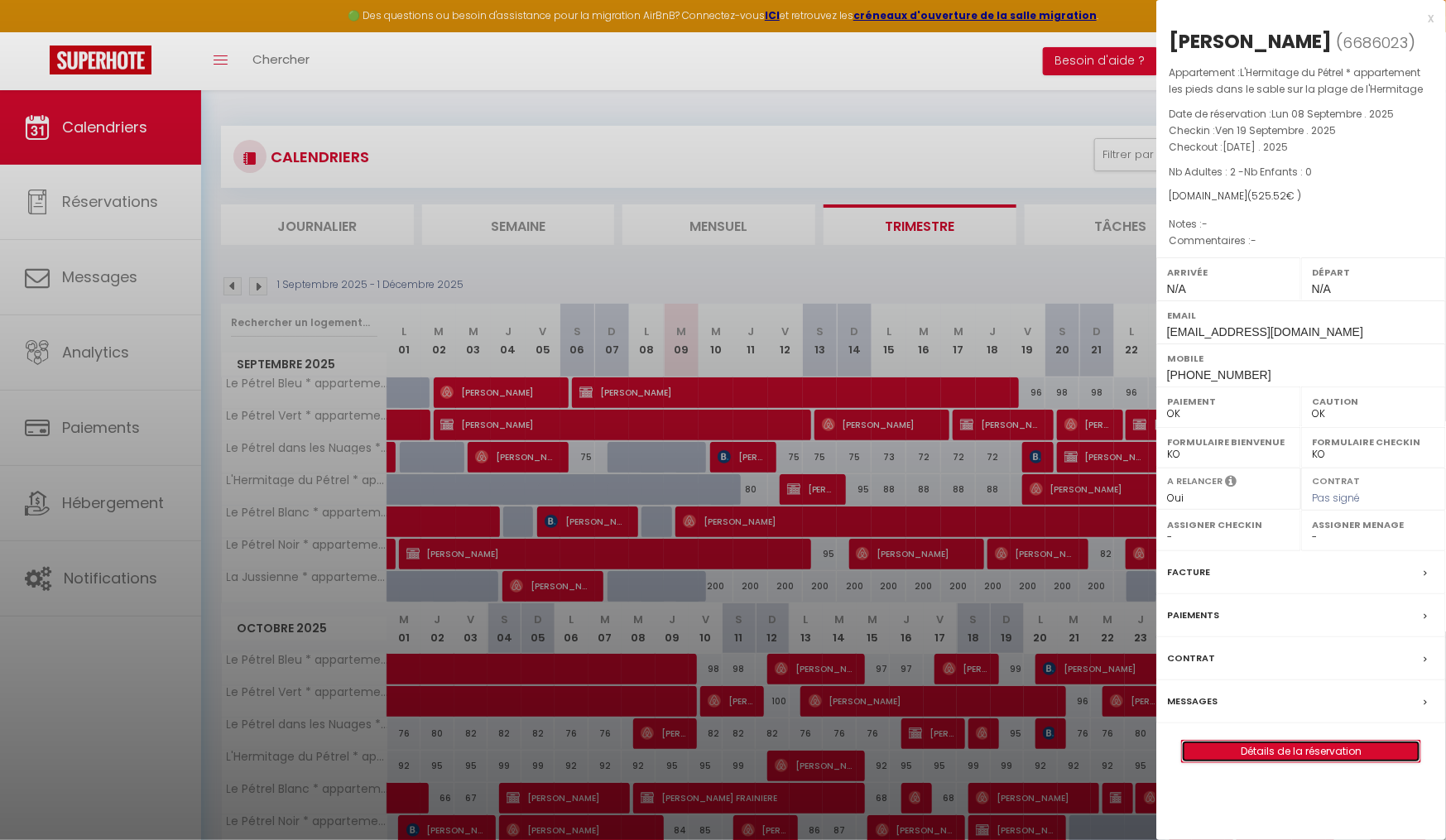
click at [1289, 750] on link "Détails de la réservation" at bounding box center [1301, 751] width 239 height 22
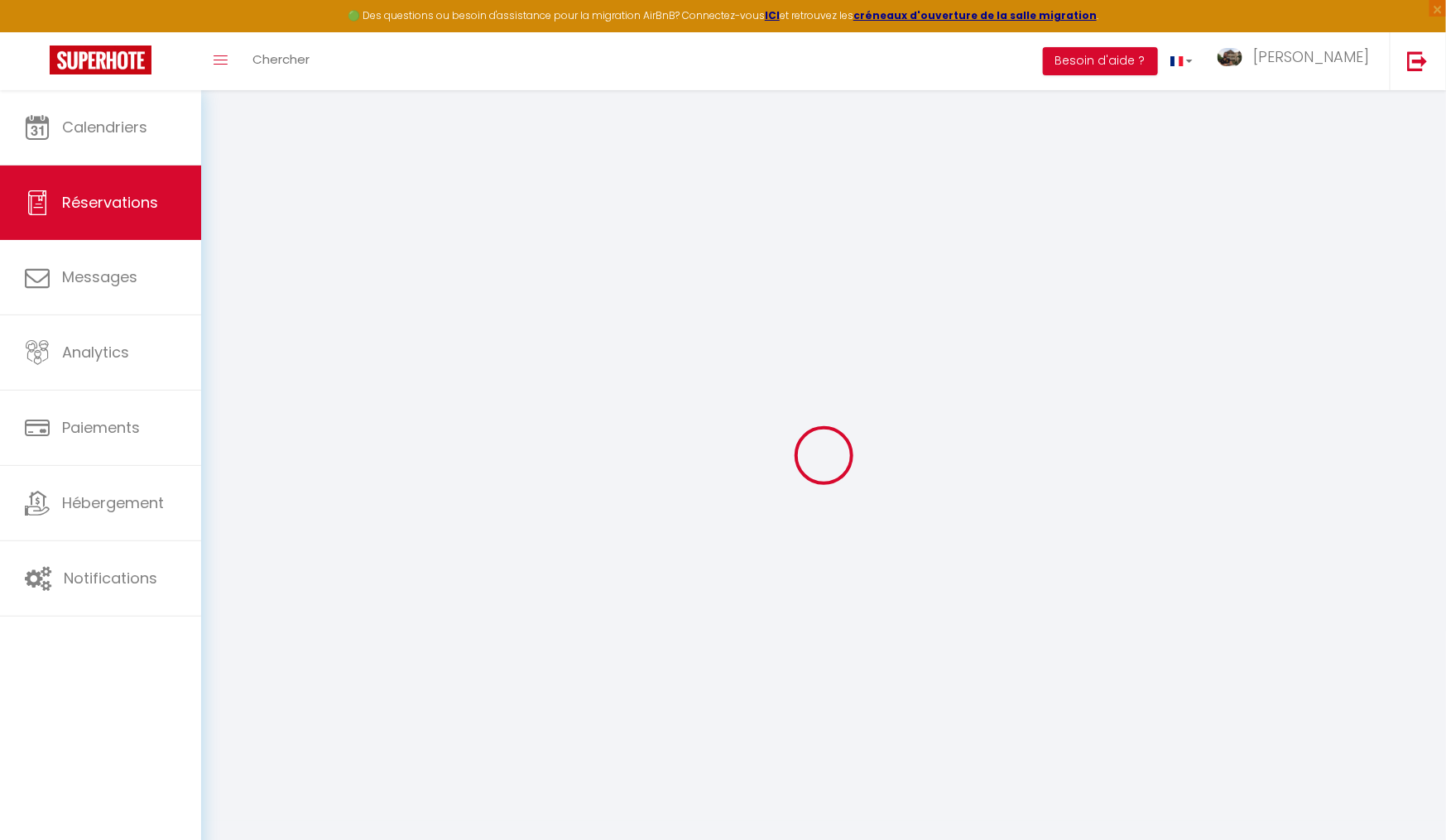
select select
checkbox input "false"
select select
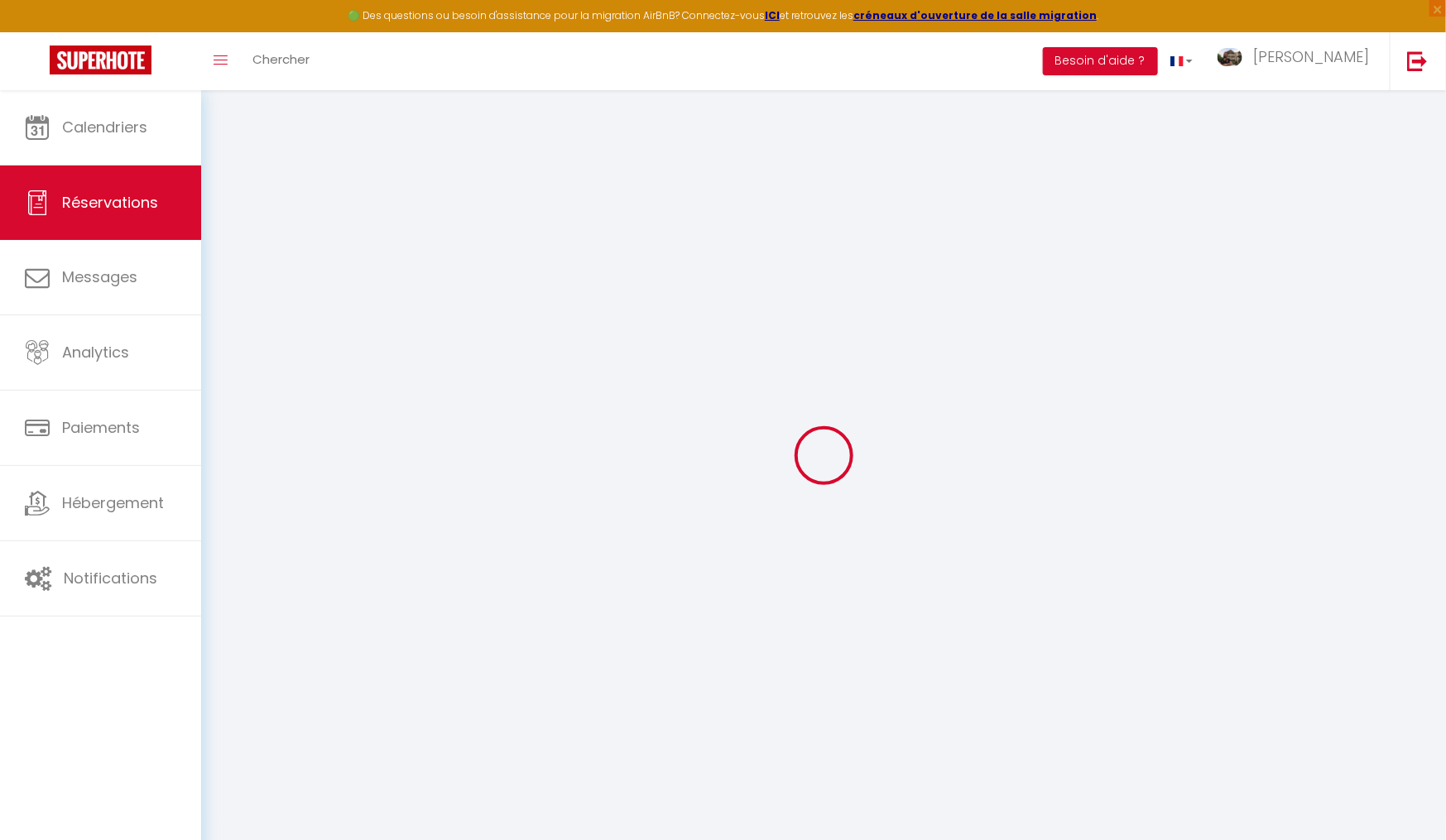
select select
checkbox input "false"
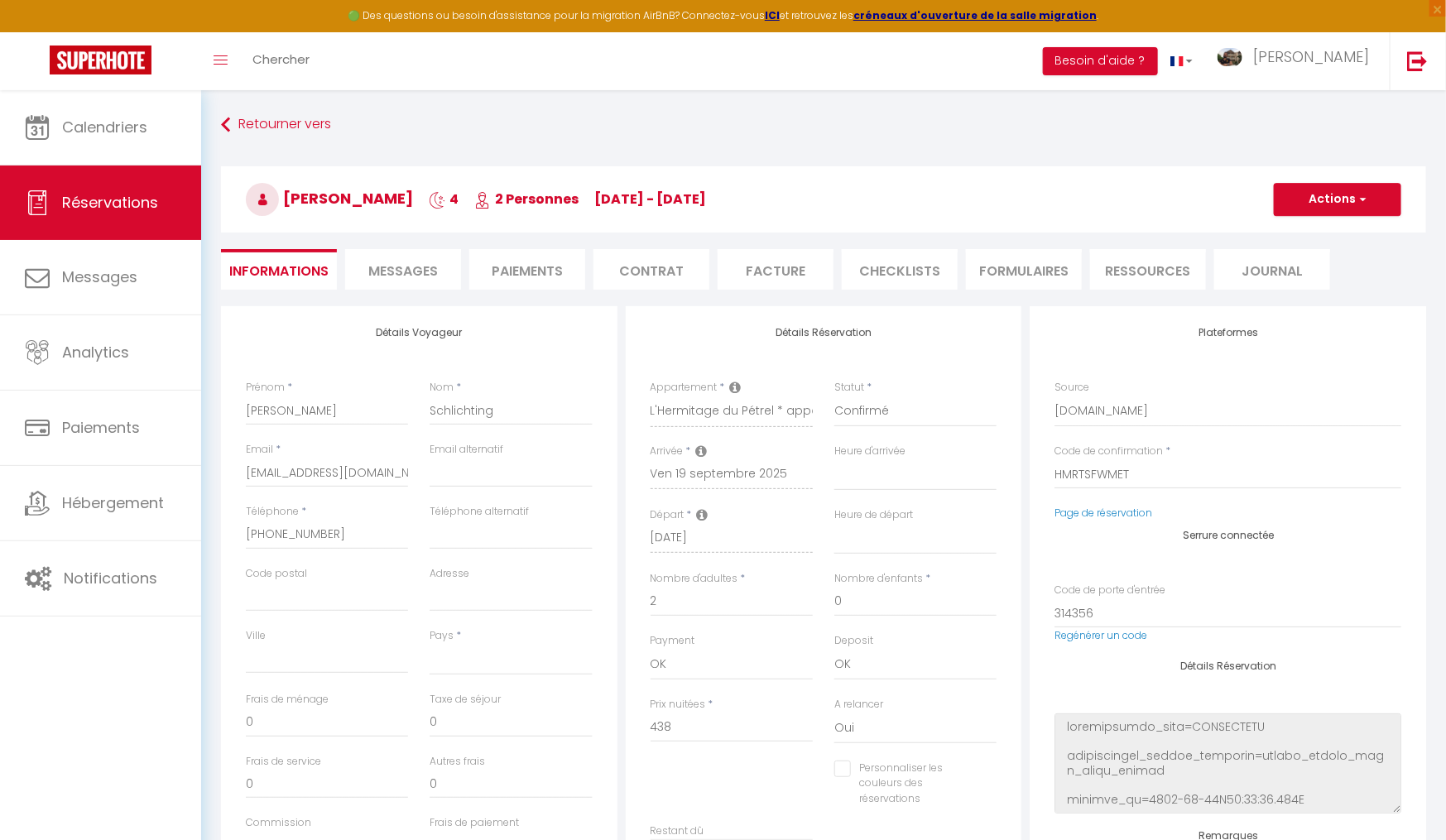
select select
type input "70"
type input "17.52"
select select
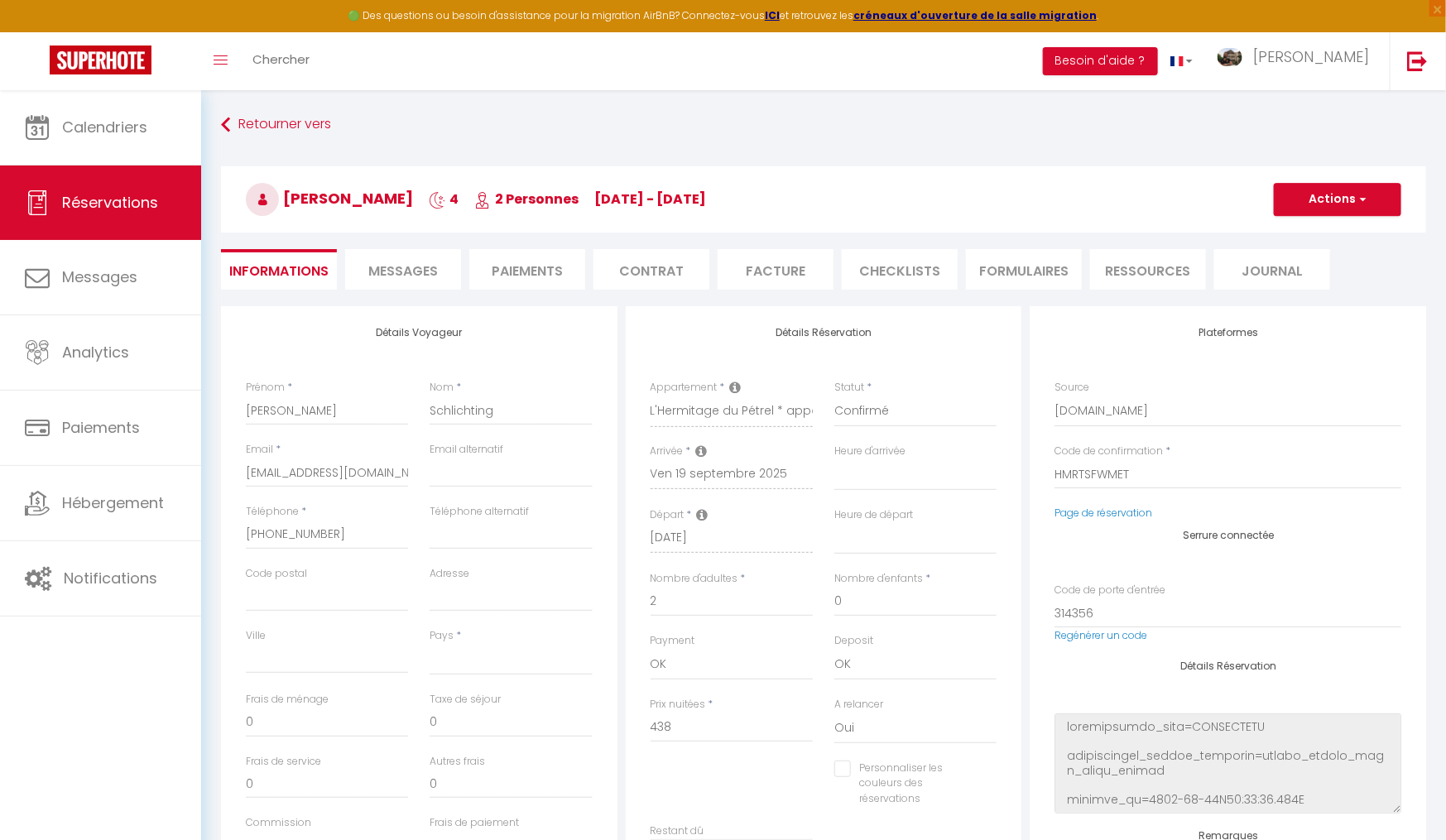
checkbox input "false"
select select
checkbox input "false"
select select
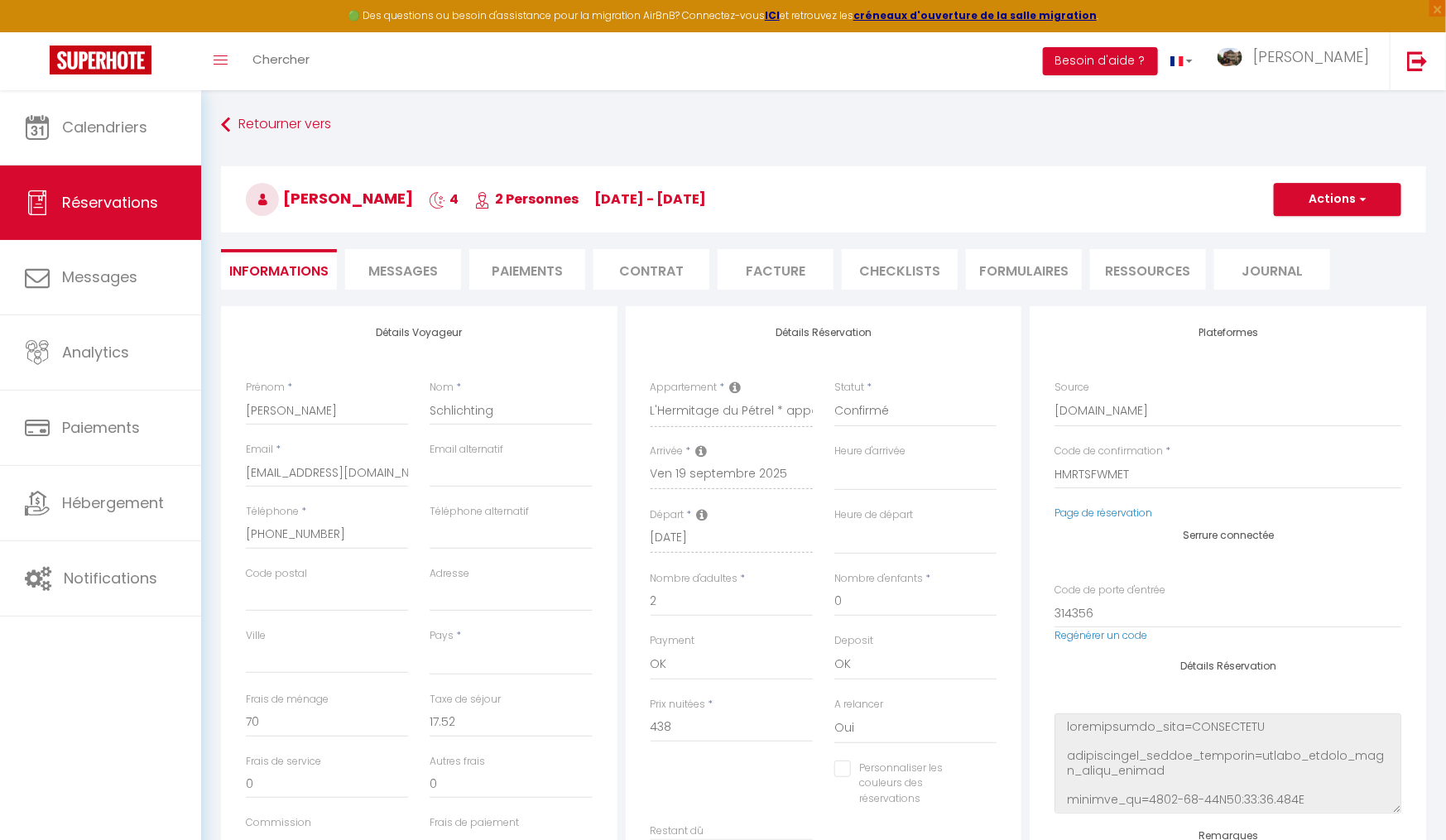
click at [404, 265] on span "Messages" at bounding box center [403, 271] width 69 height 19
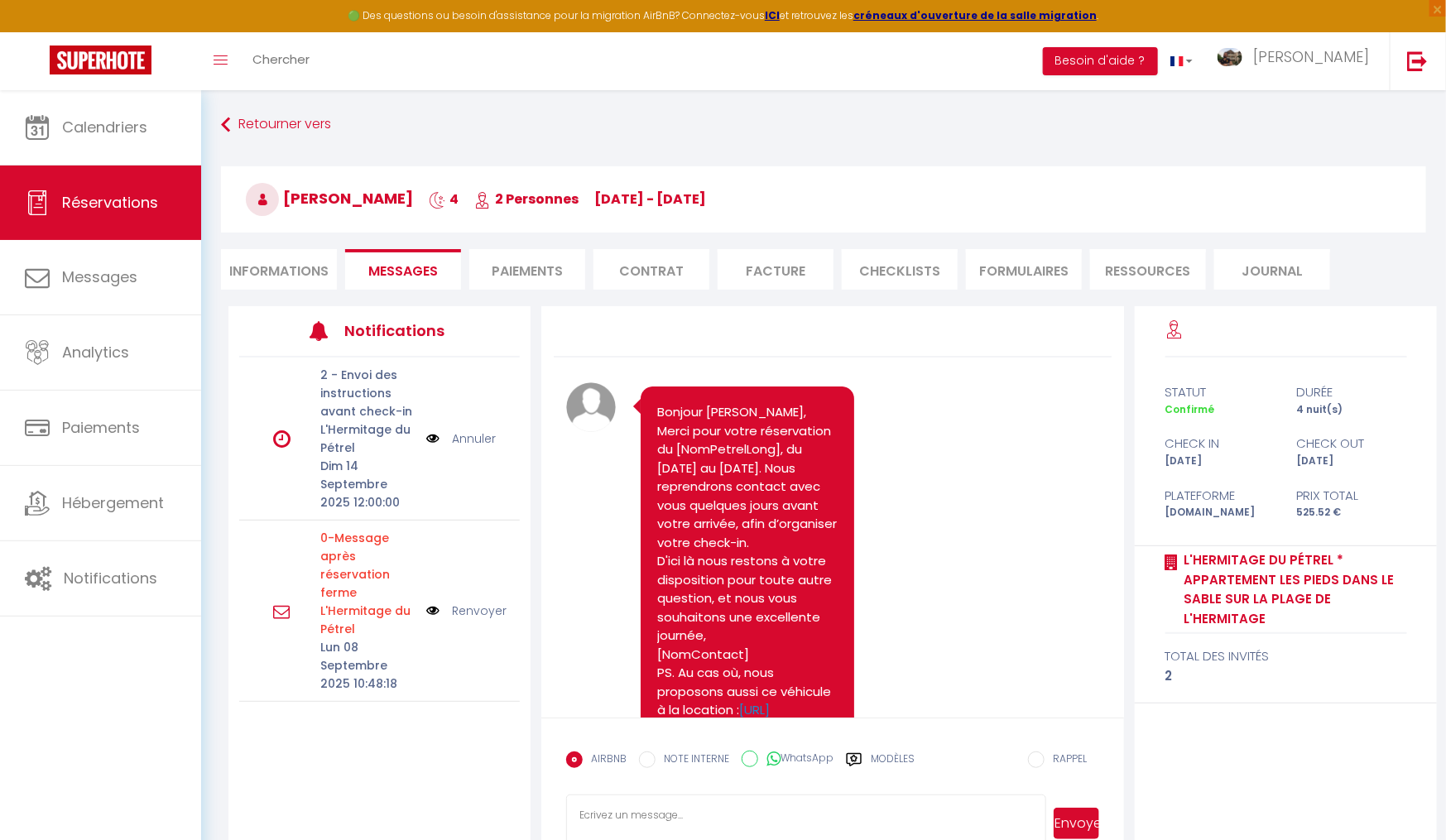
click at [433, 433] on img at bounding box center [433, 439] width 13 height 19
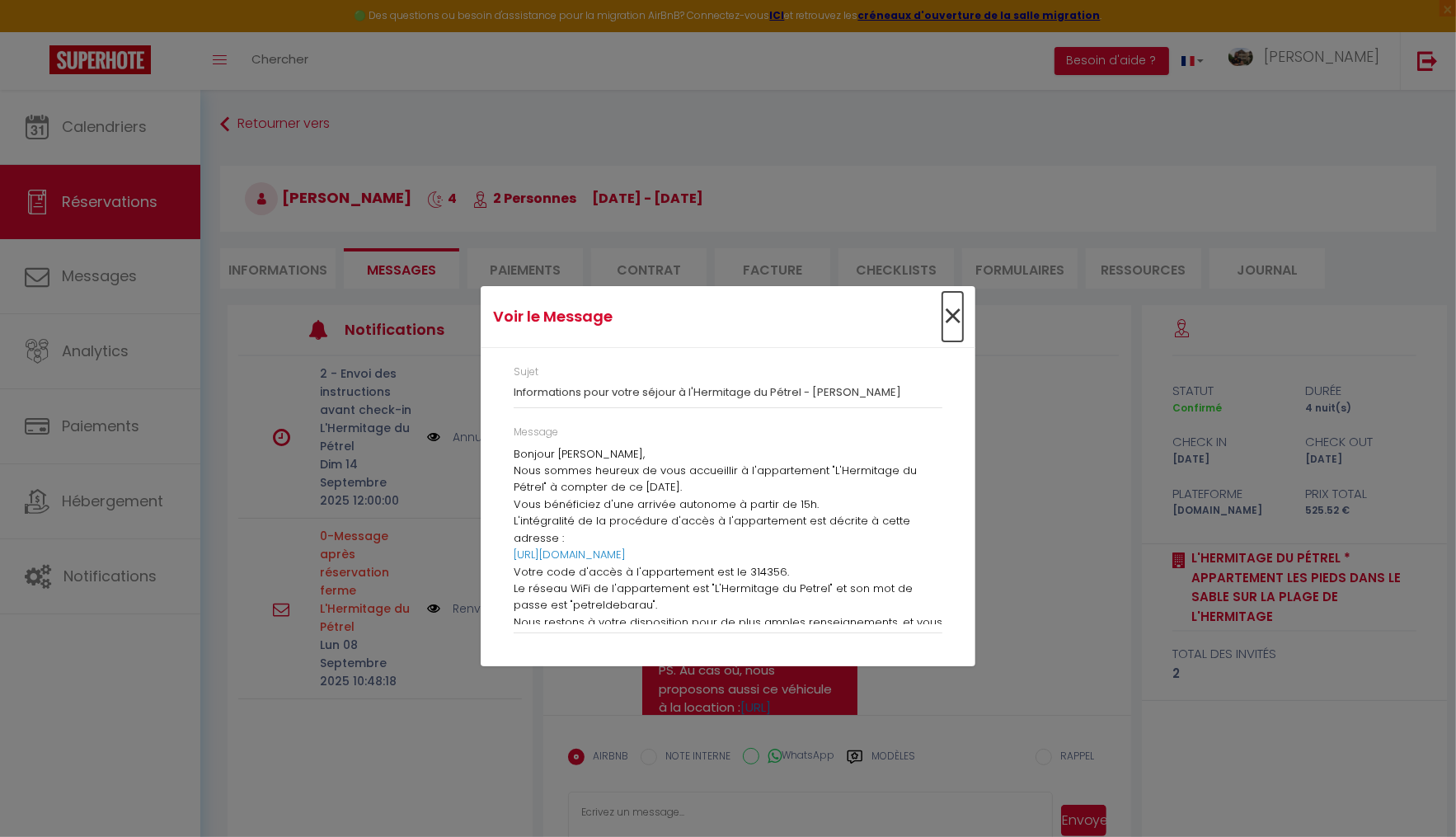
click at [957, 313] on span "×" at bounding box center [952, 316] width 21 height 50
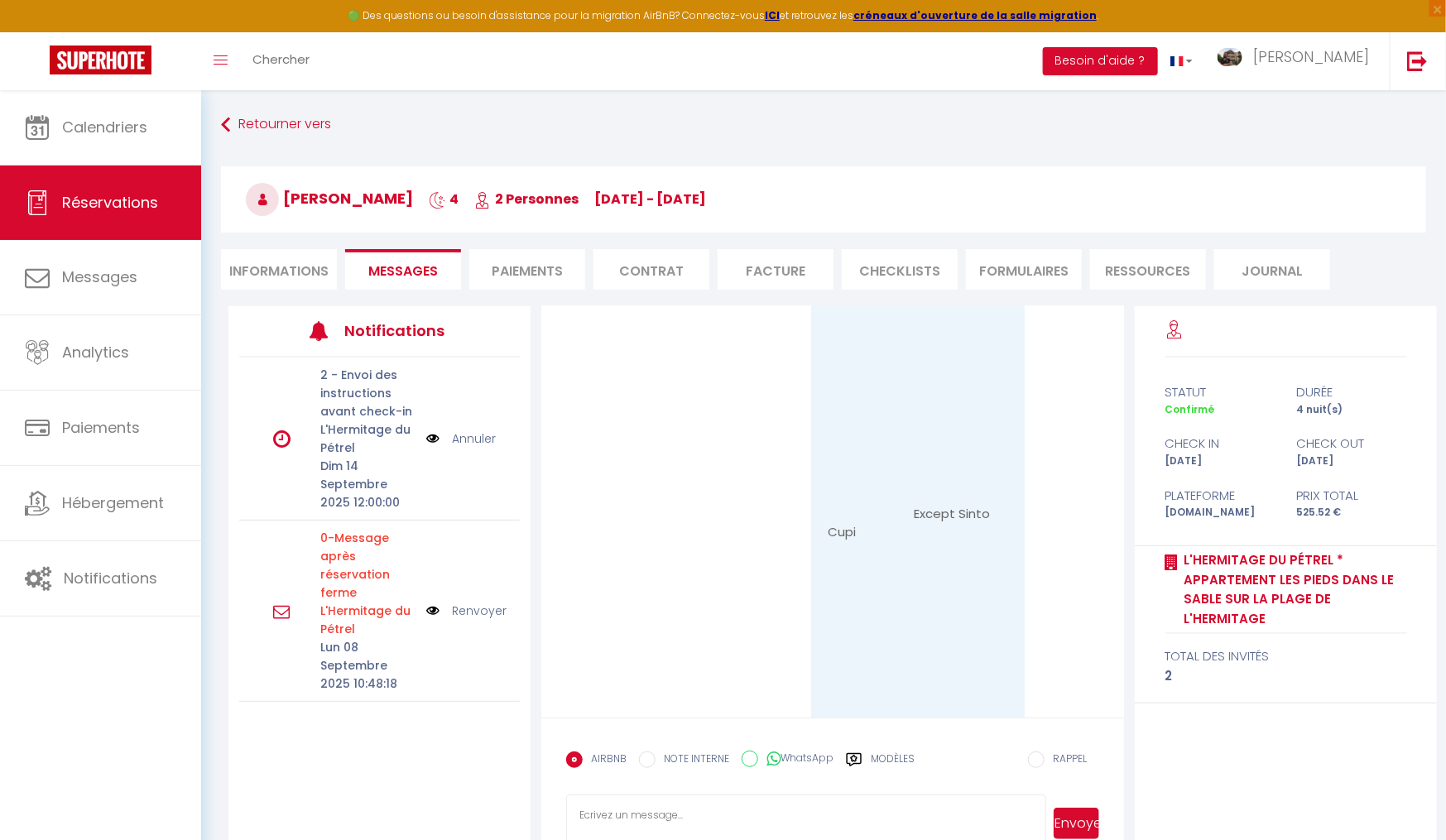
scroll to position [7970, 0]
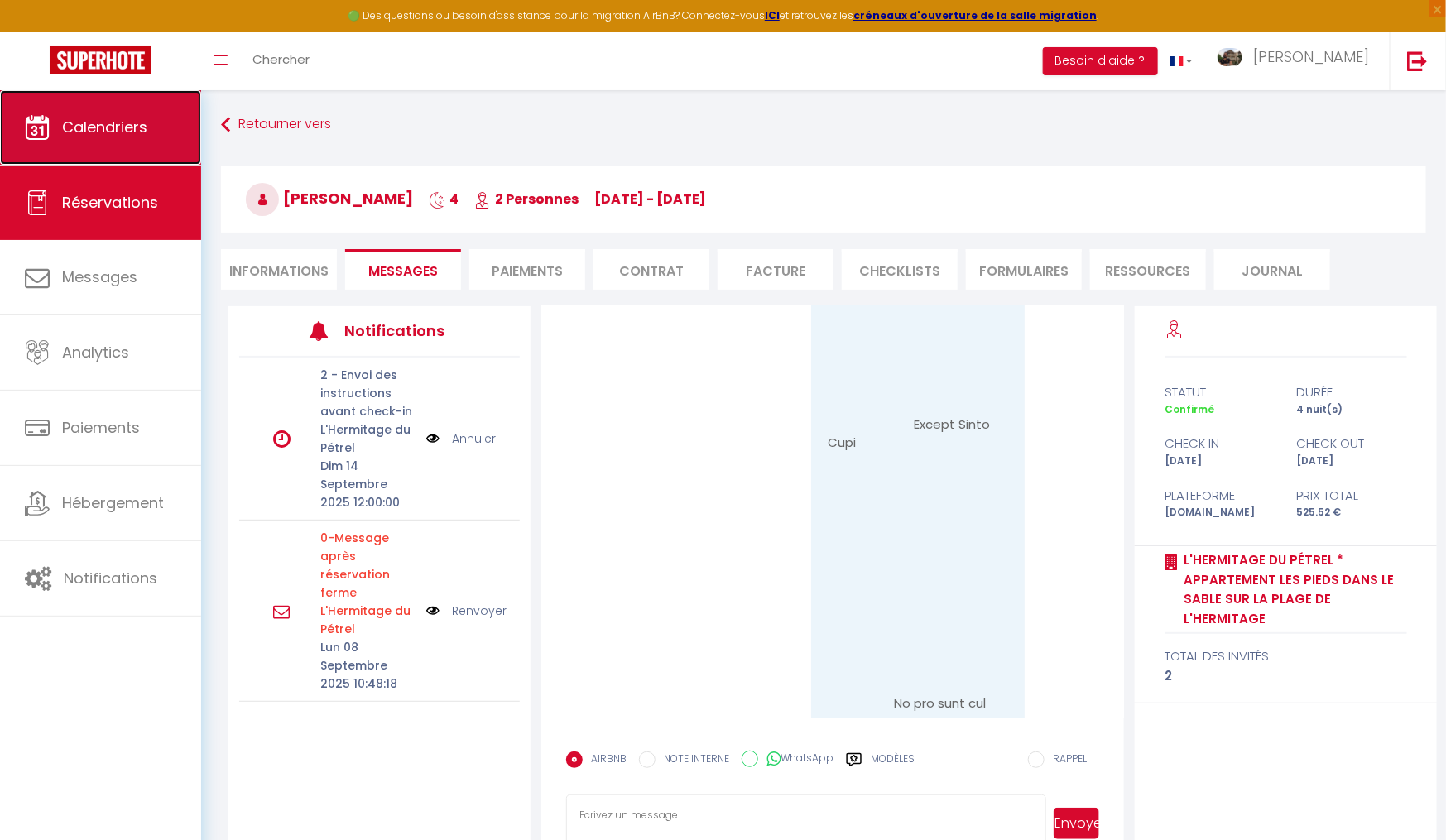
click at [144, 123] on span "Calendriers" at bounding box center [105, 127] width 85 height 21
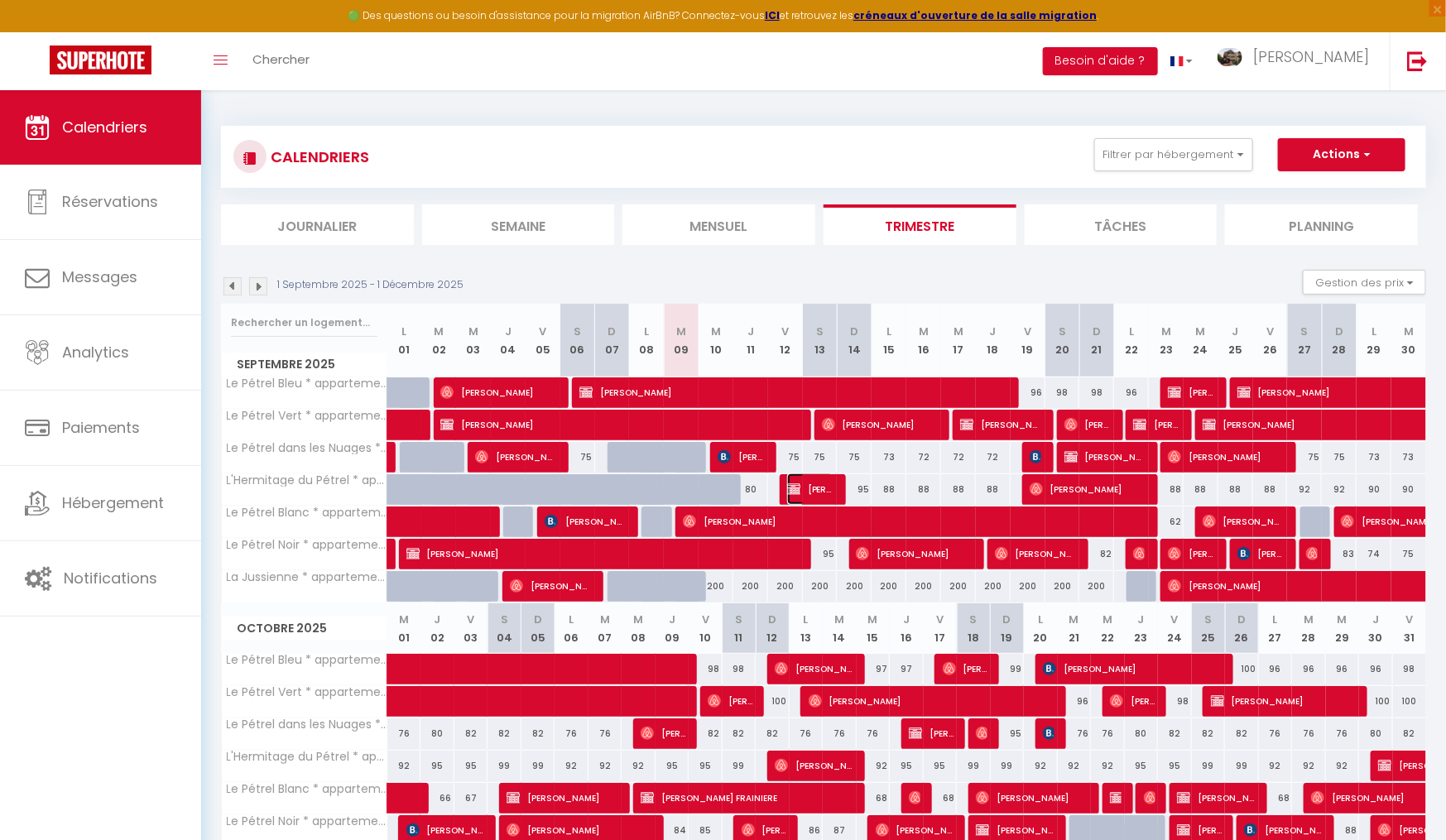
click at [800, 487] on img at bounding box center [794, 489] width 13 height 13
select select "OK"
select select "KO"
select select "0"
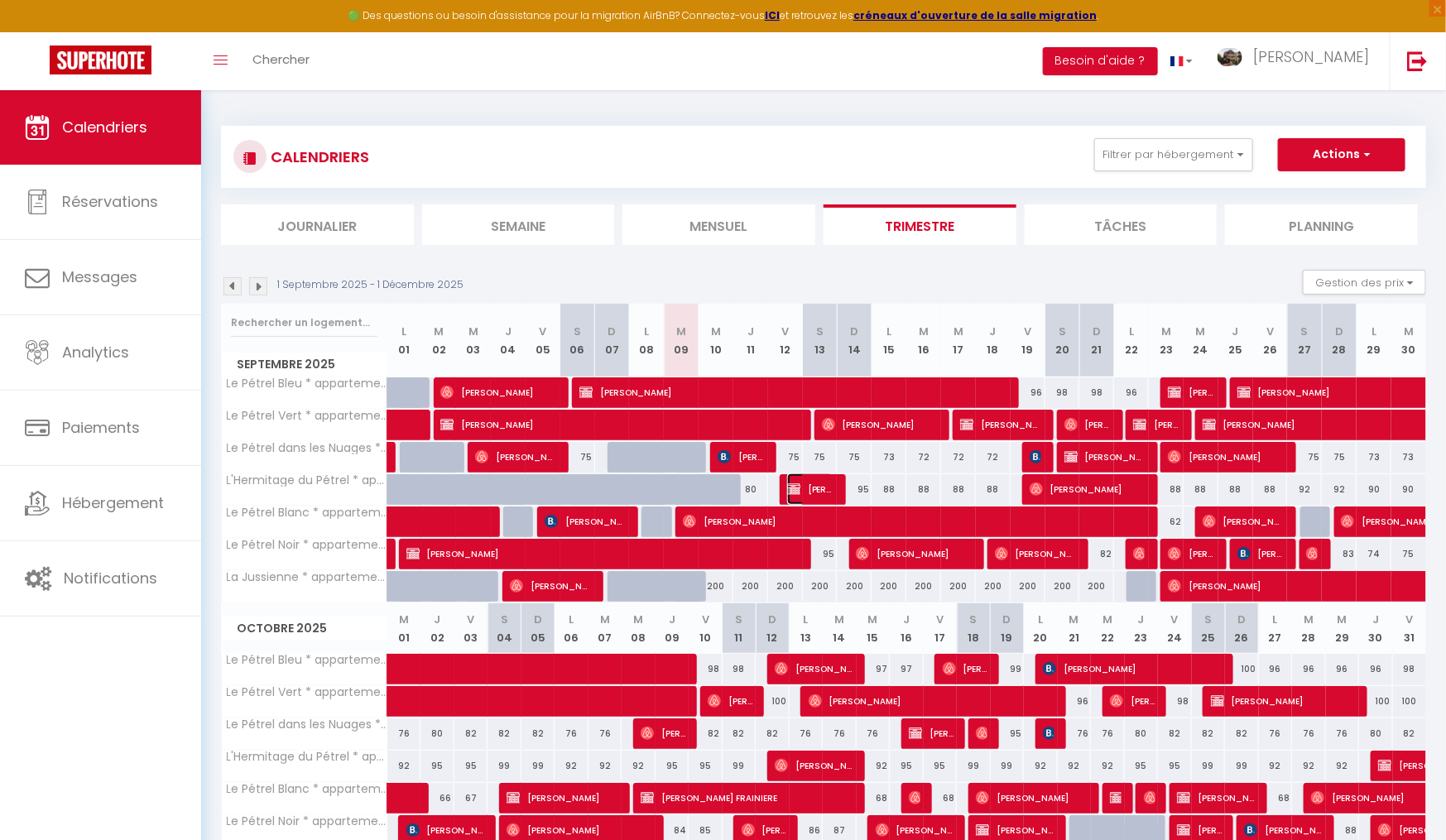
select select "1"
select select
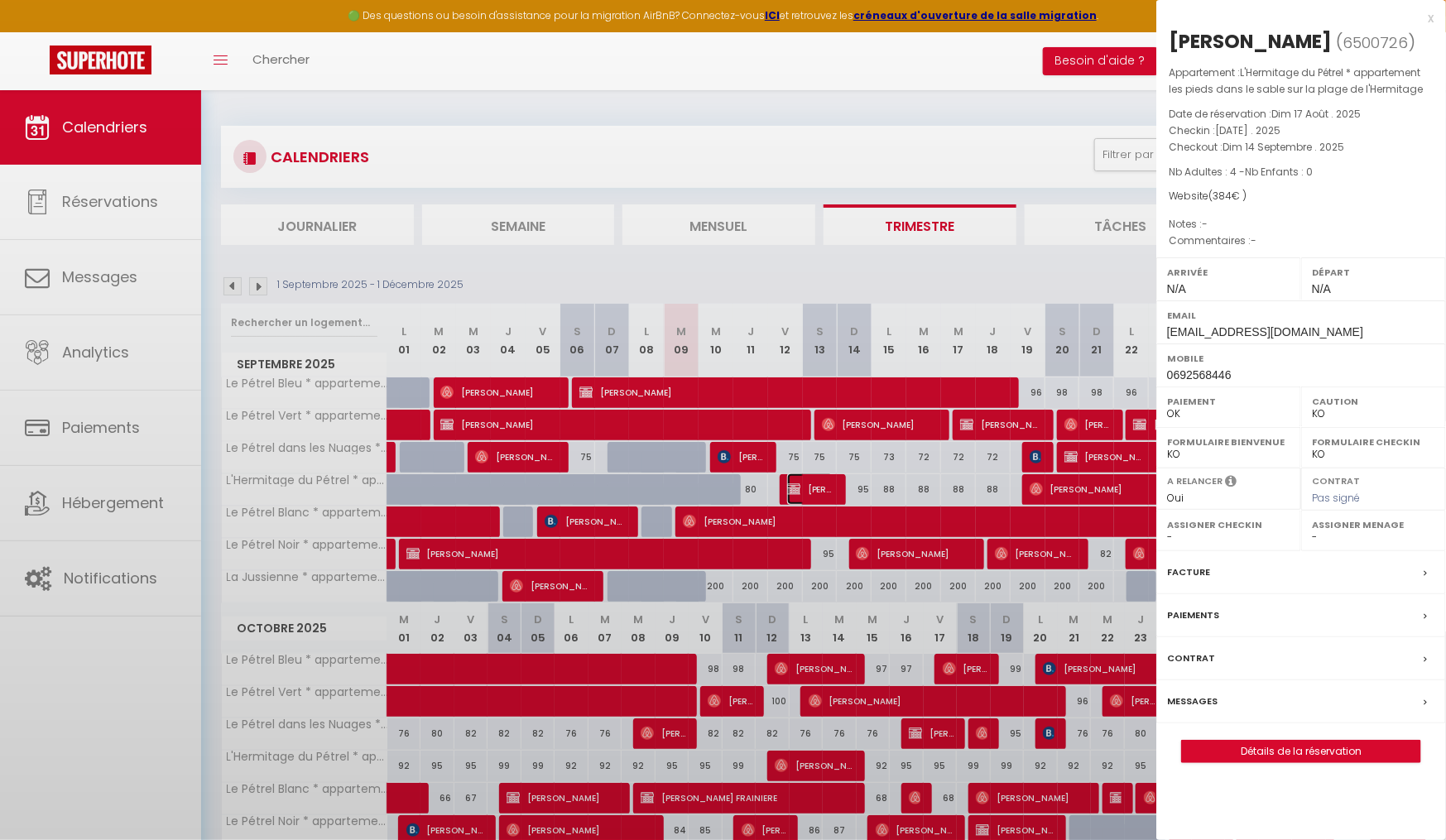
select select "35027"
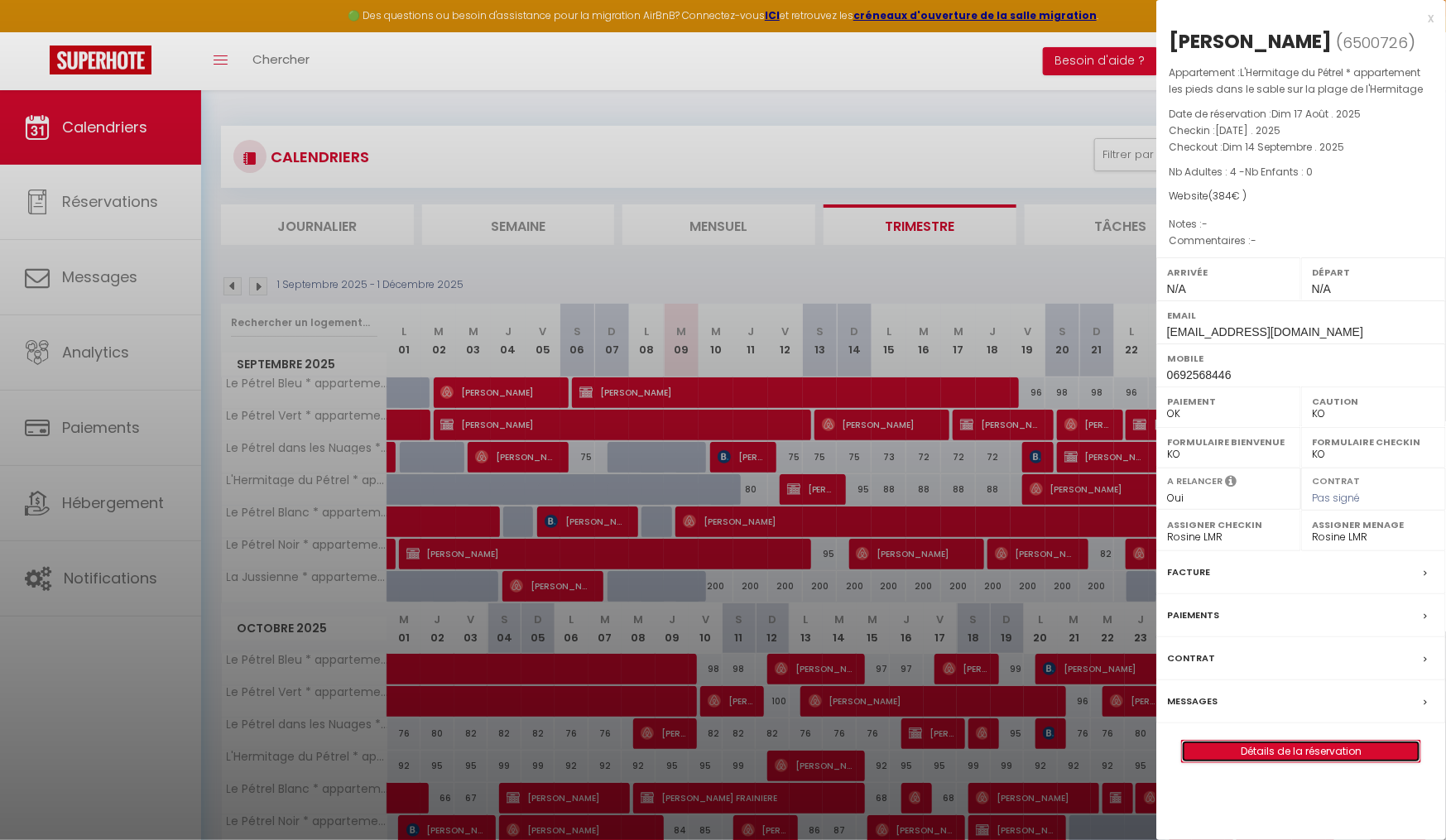
click at [1232, 754] on link "Détails de la réservation" at bounding box center [1301, 751] width 239 height 22
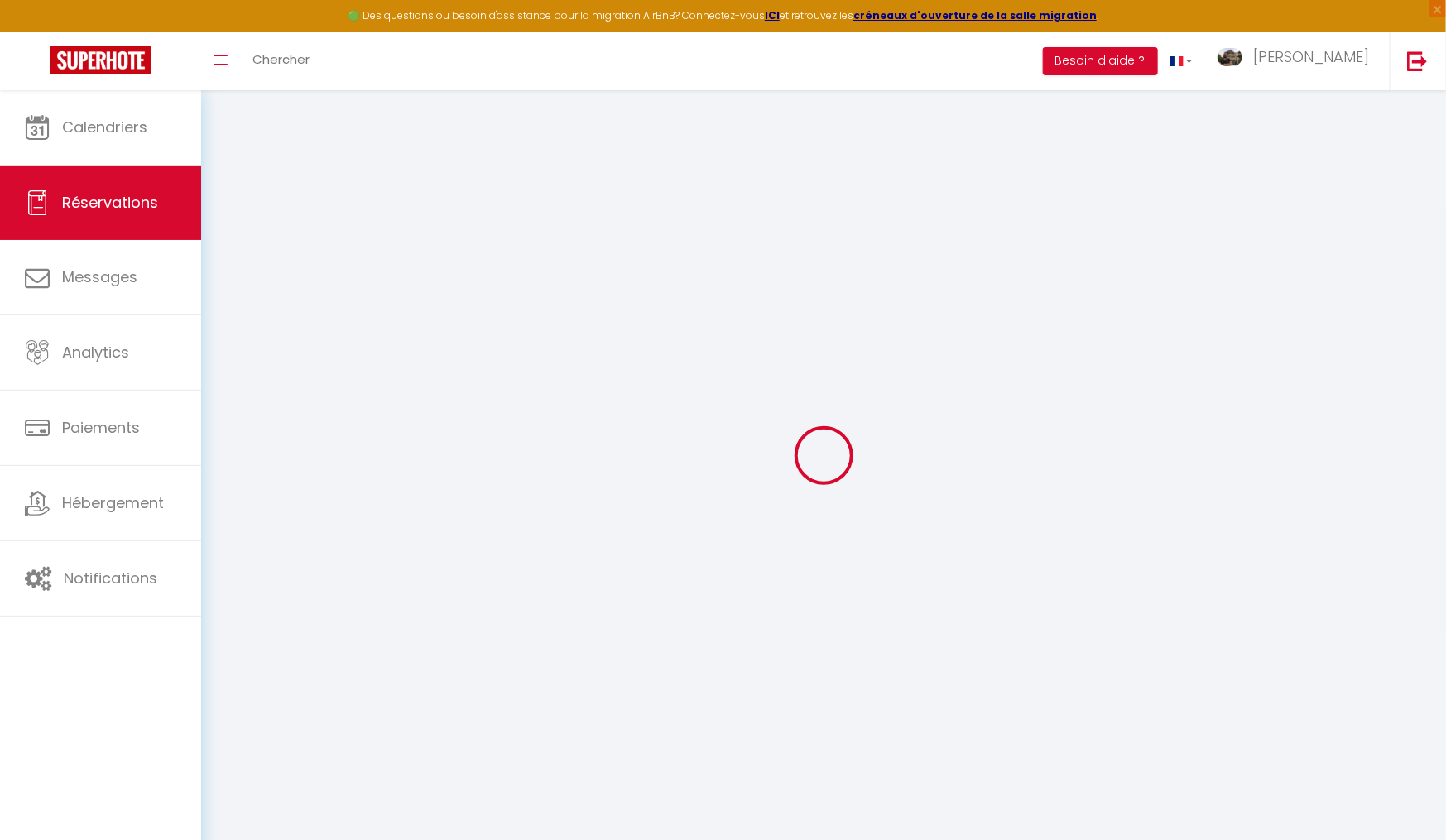
select select
checkbox input "false"
select select
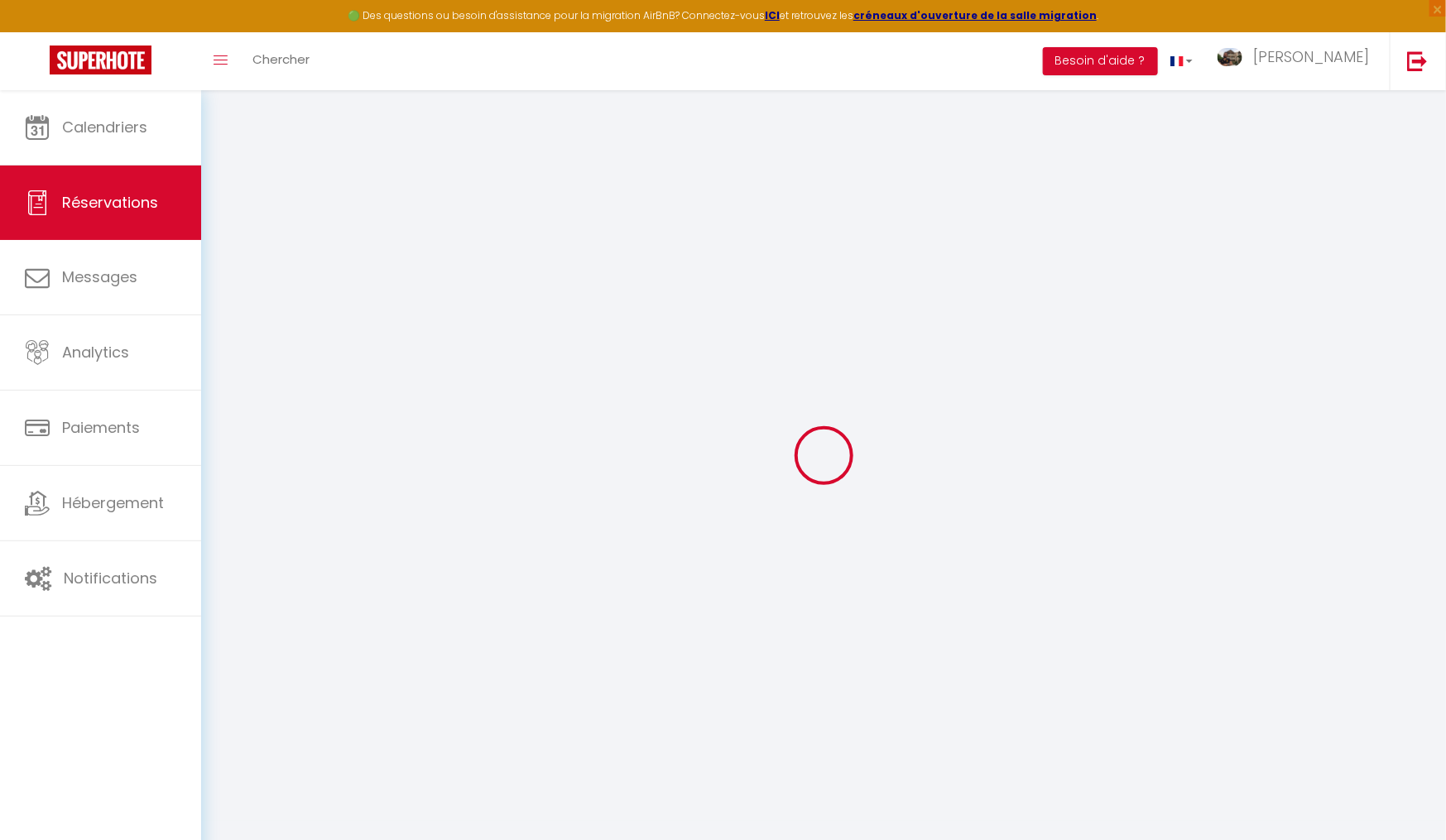
checkbox input "false"
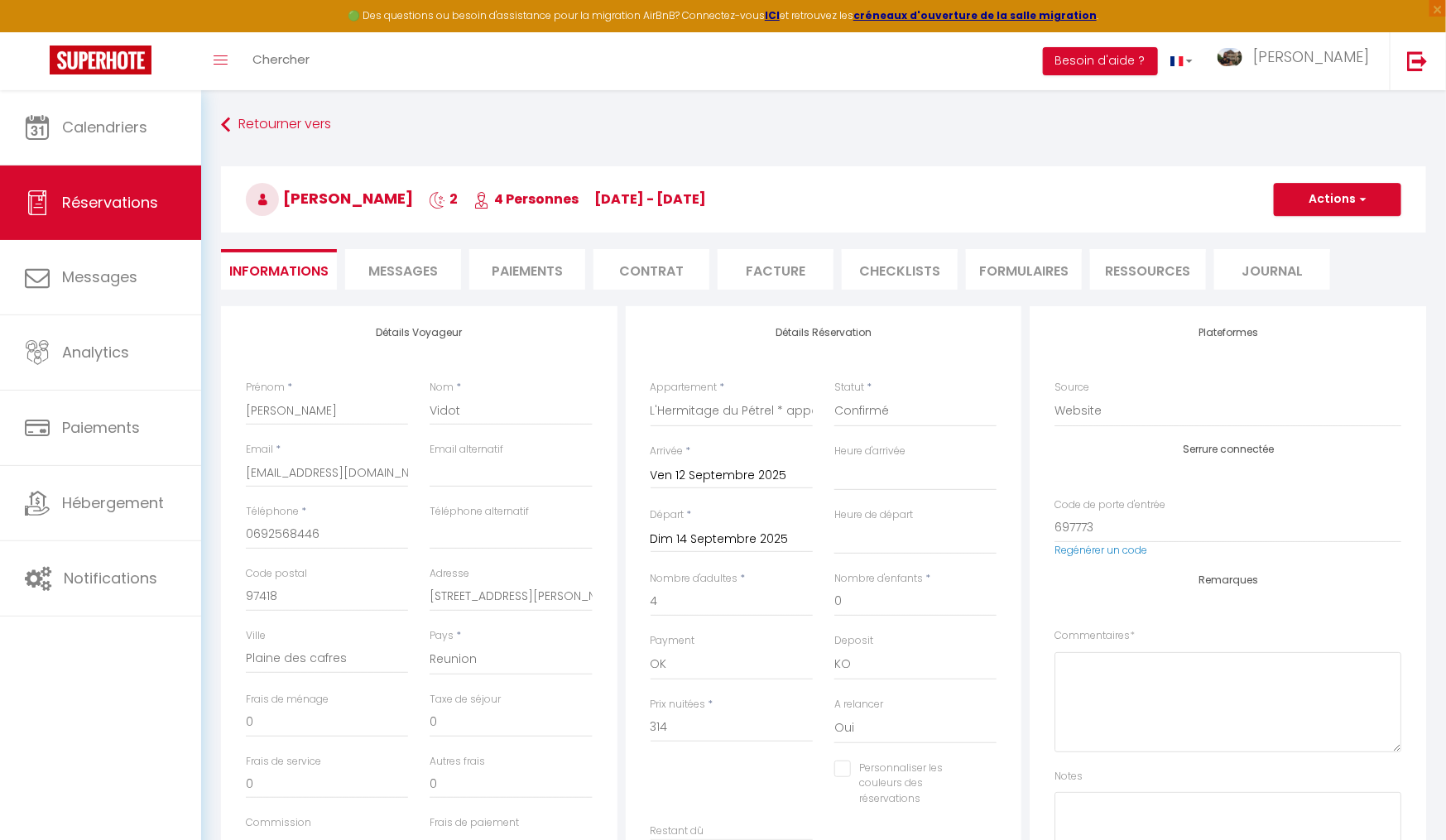
type input "70"
select select
checkbox input "false"
select select
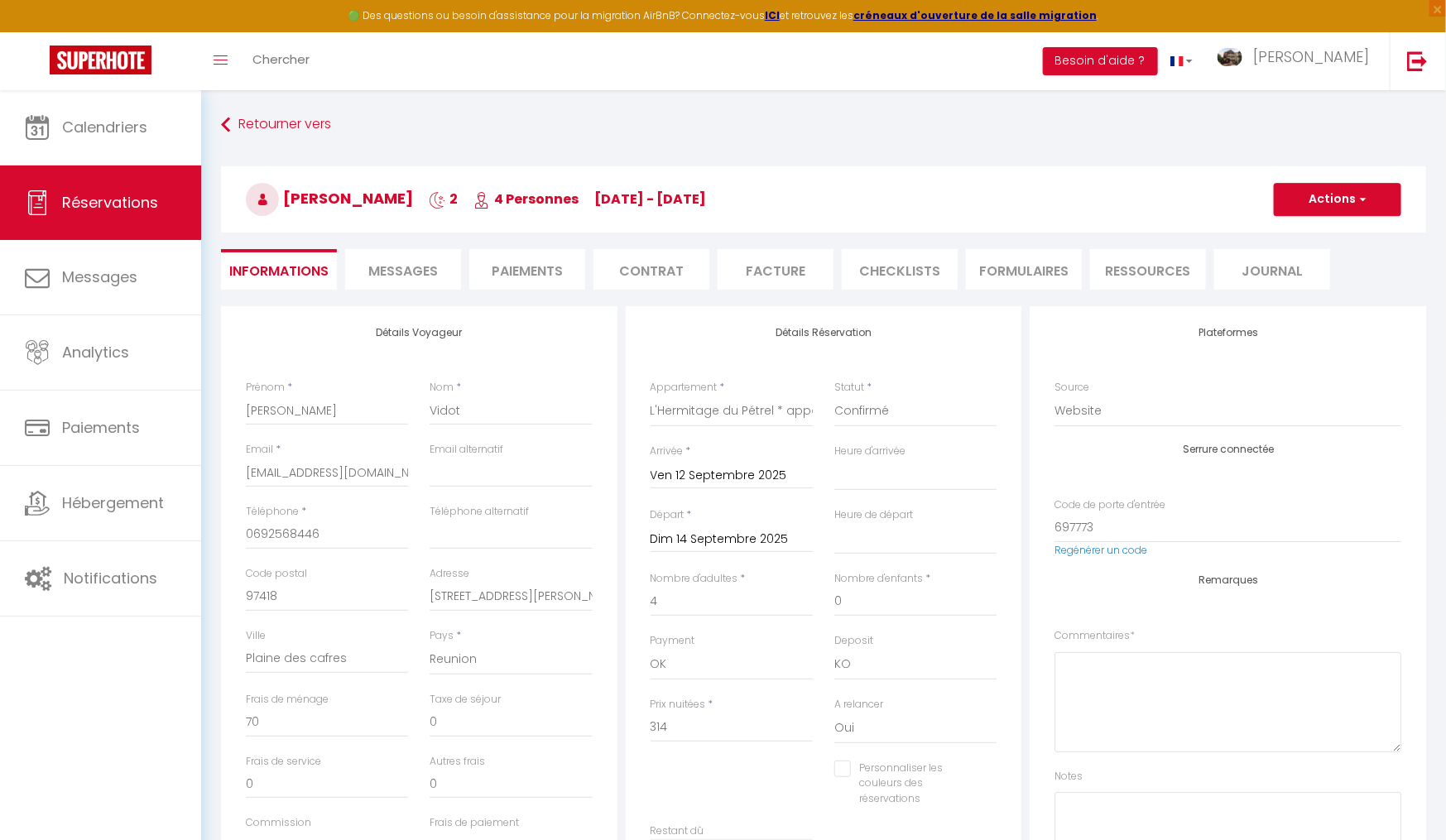
select select
click at [424, 270] on span "Messages" at bounding box center [403, 271] width 69 height 19
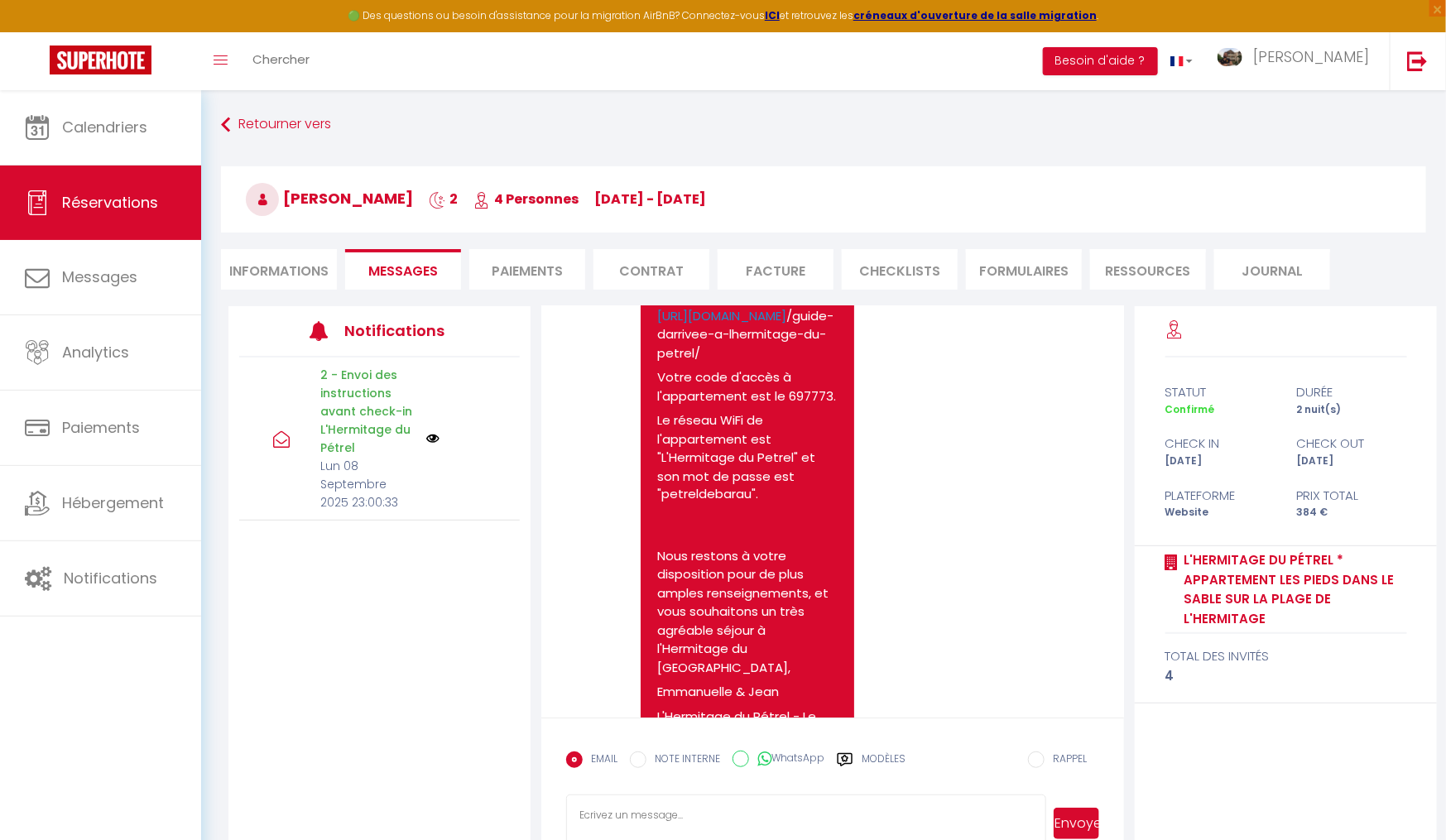
scroll to position [1257, 0]
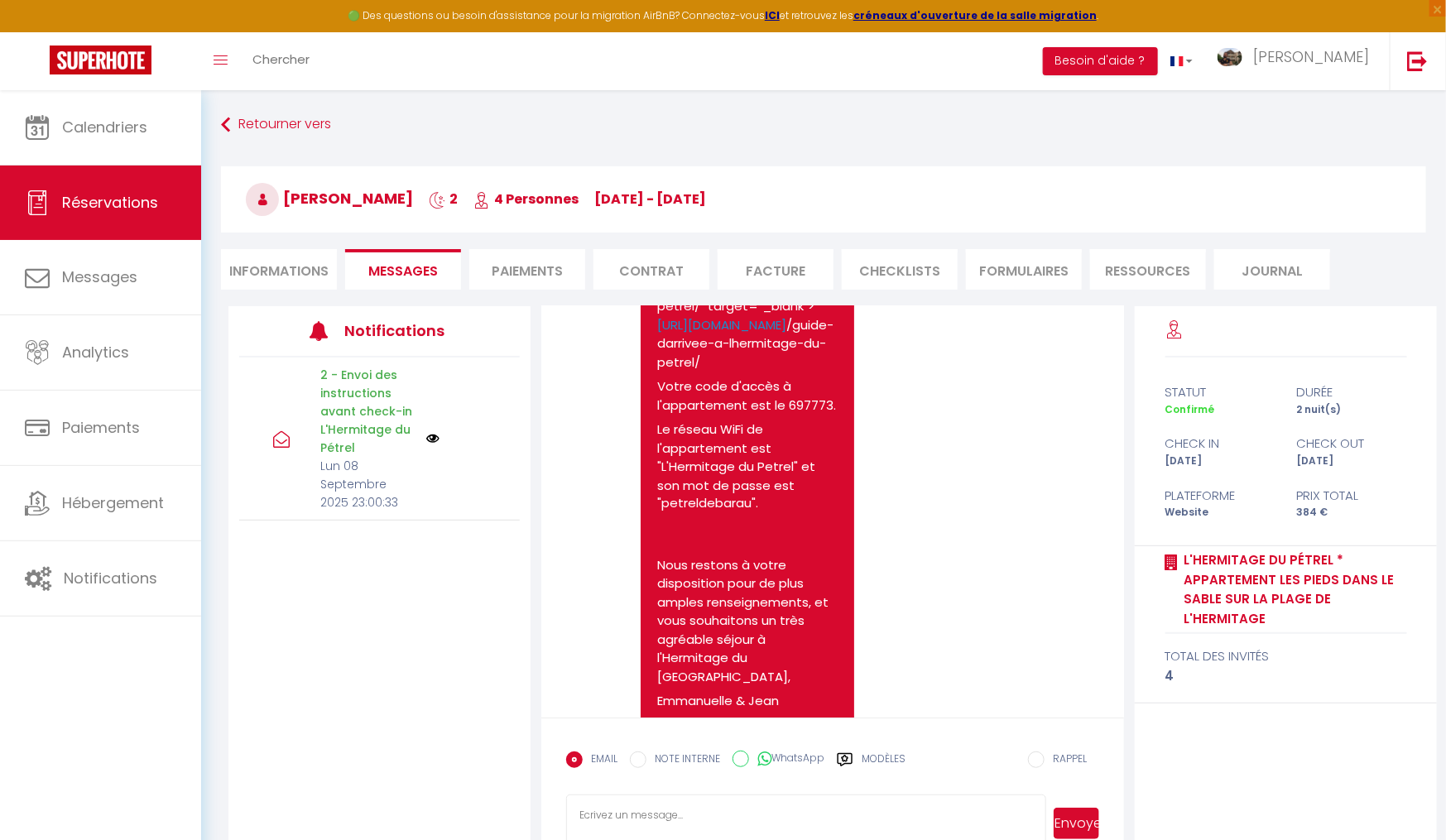
click at [285, 277] on li "Informations" at bounding box center [278, 269] width 116 height 40
select select
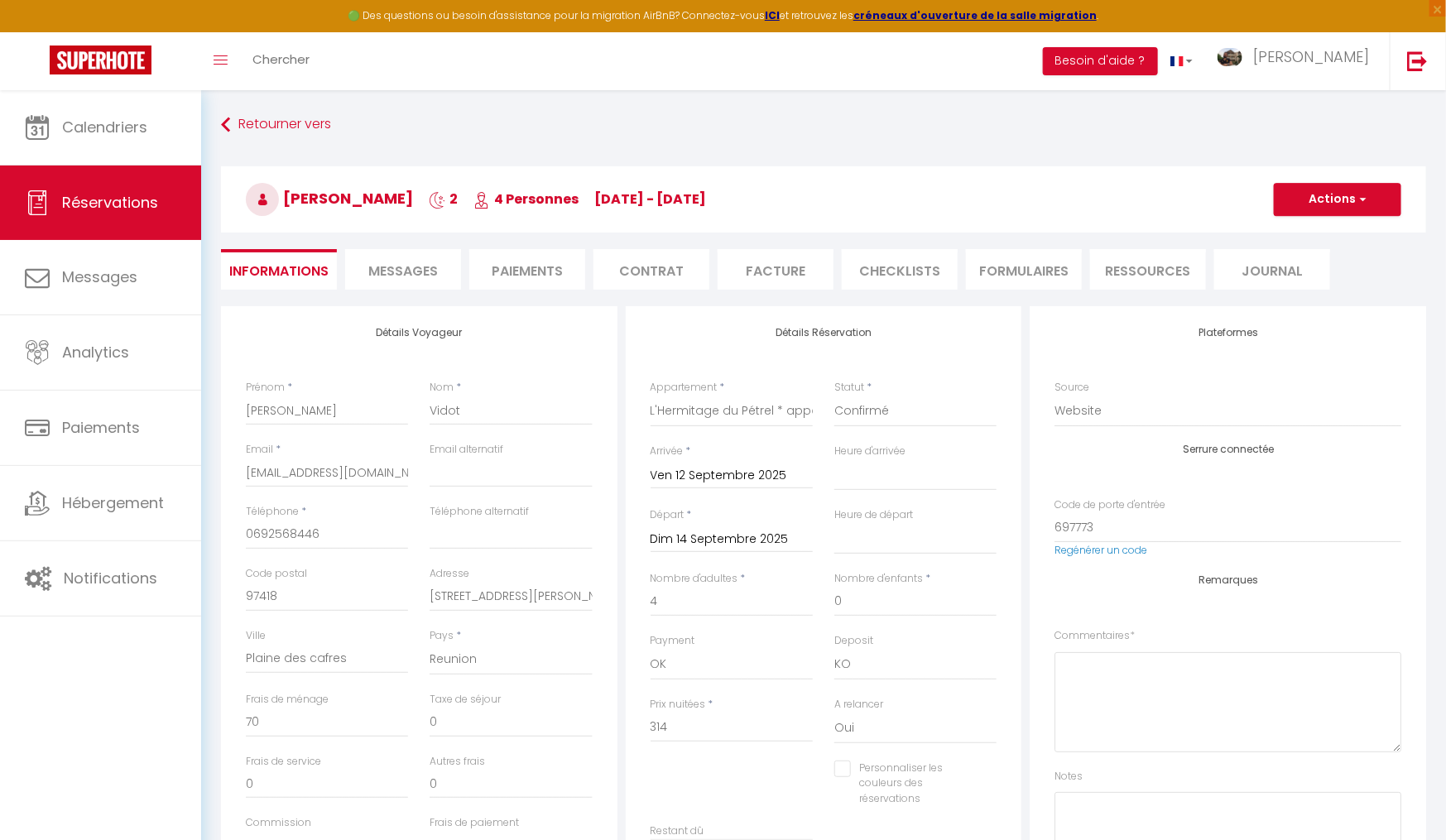
click at [429, 263] on span "Messages" at bounding box center [403, 271] width 69 height 19
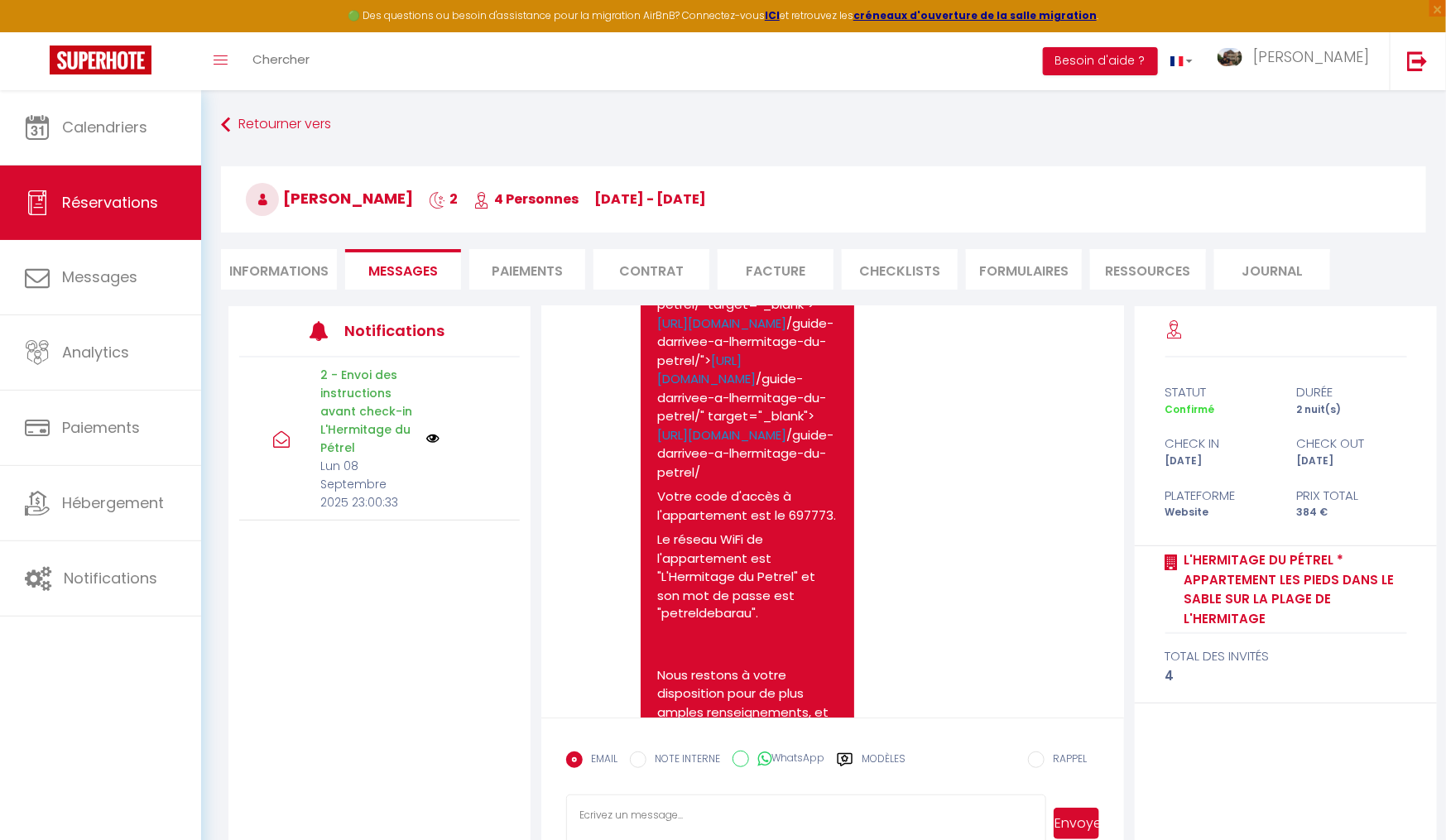
scroll to position [1147, 0]
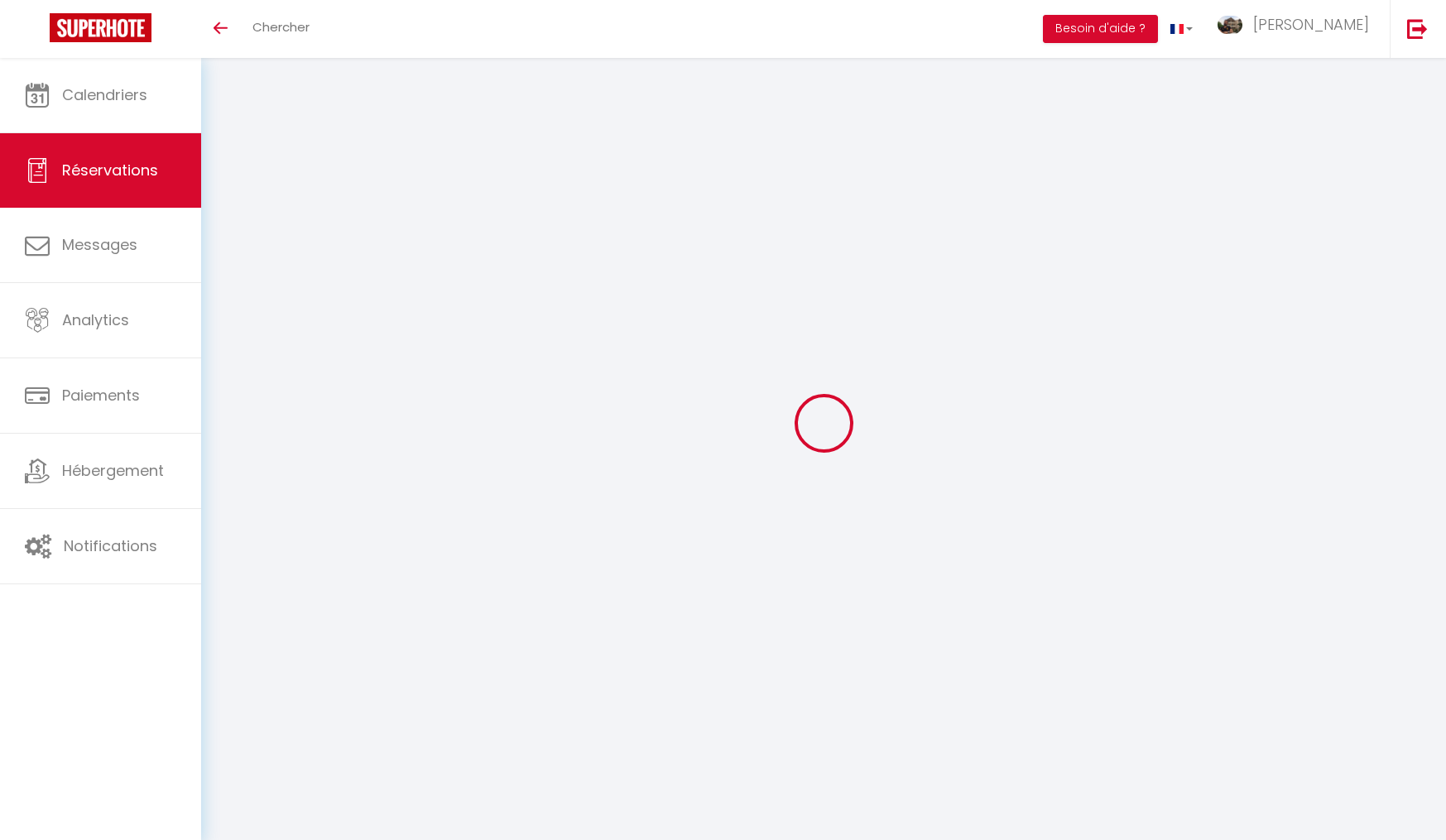
select select
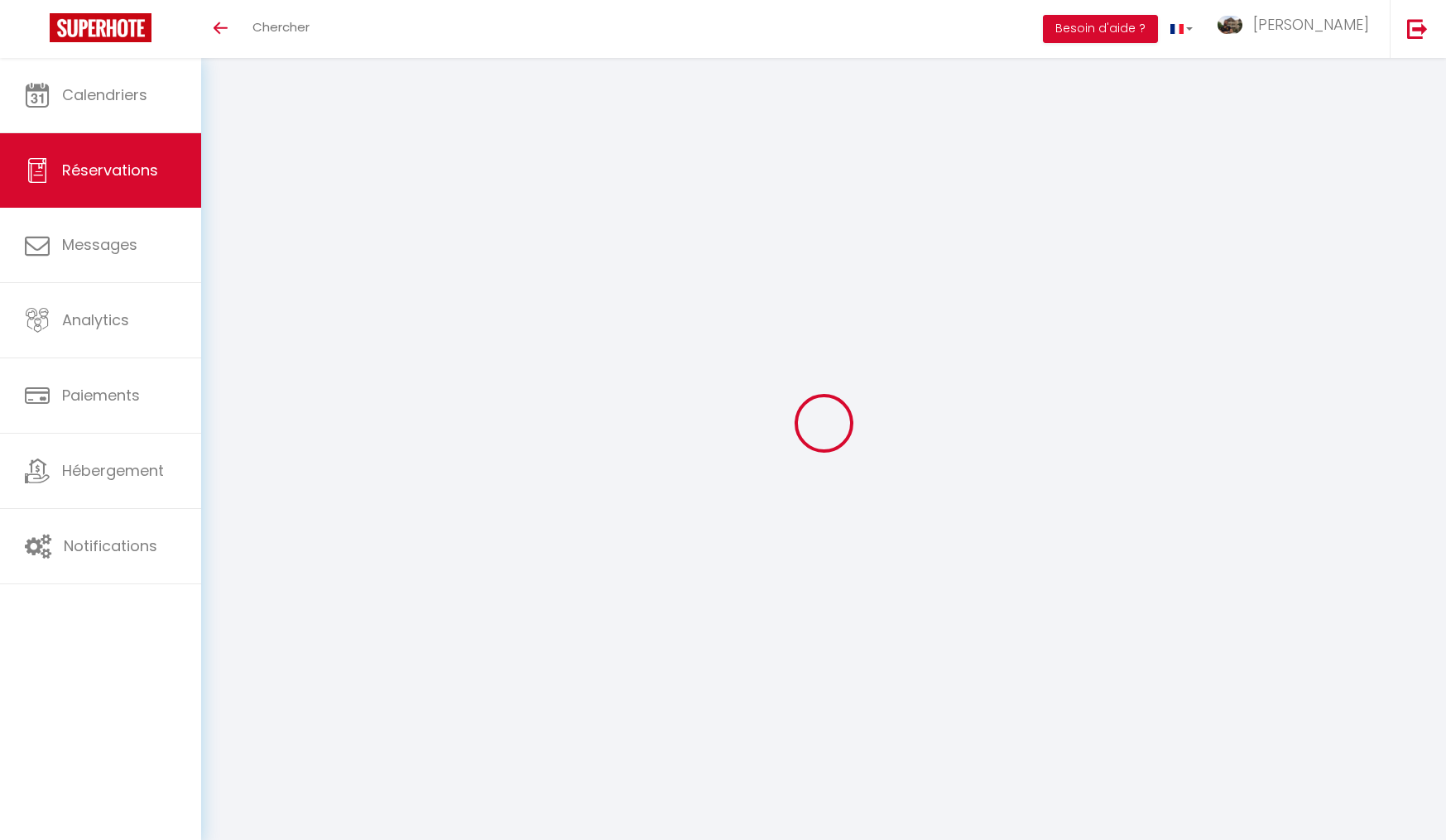
type input "[PERSON_NAME]"
type input "Paladin"
type input "[EMAIL_ADDRESS][DOMAIN_NAME]"
type input "[PHONE_NUMBER]"
select select
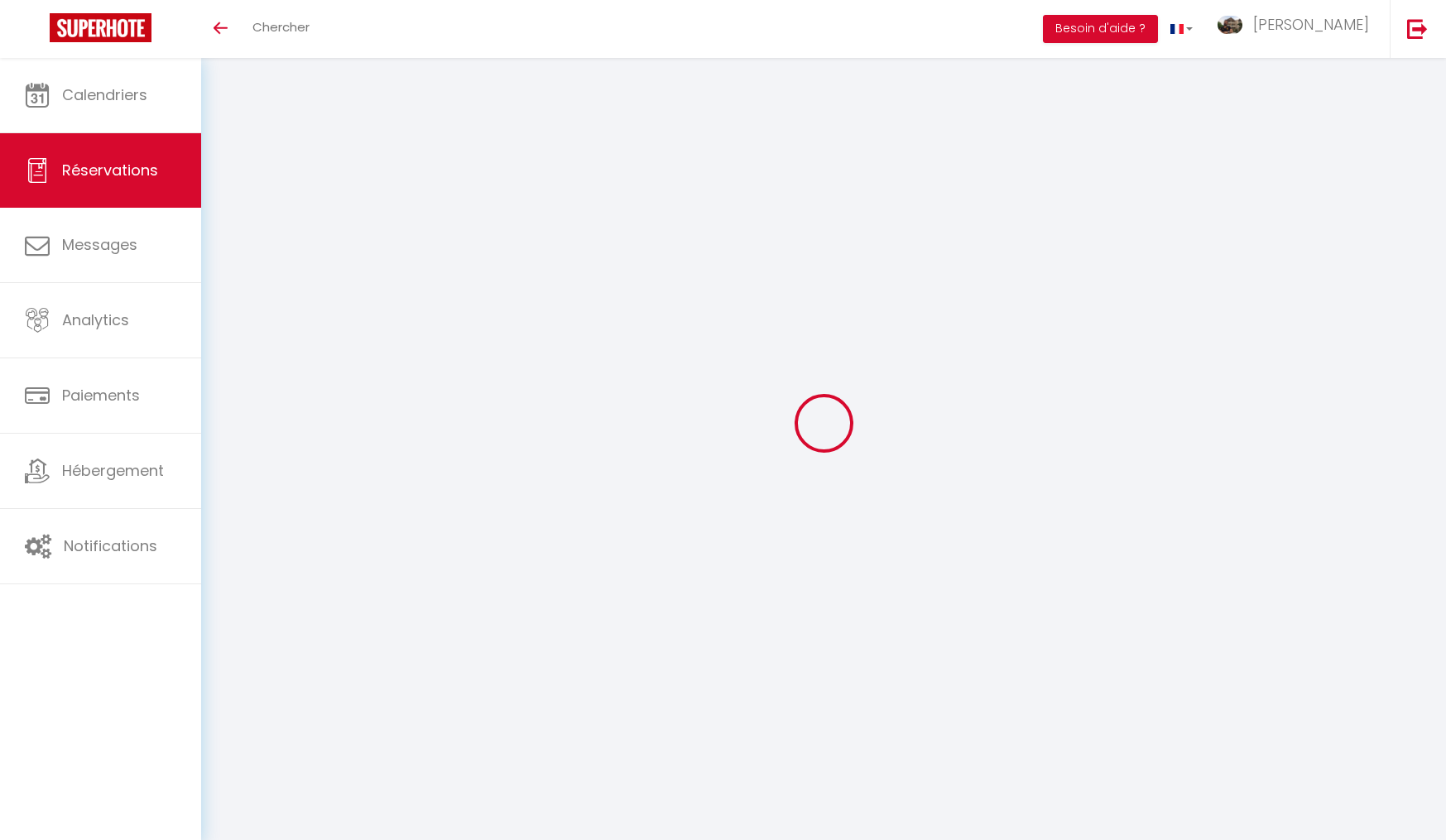
type input "66.48"
select select "75495"
select select "1"
select select
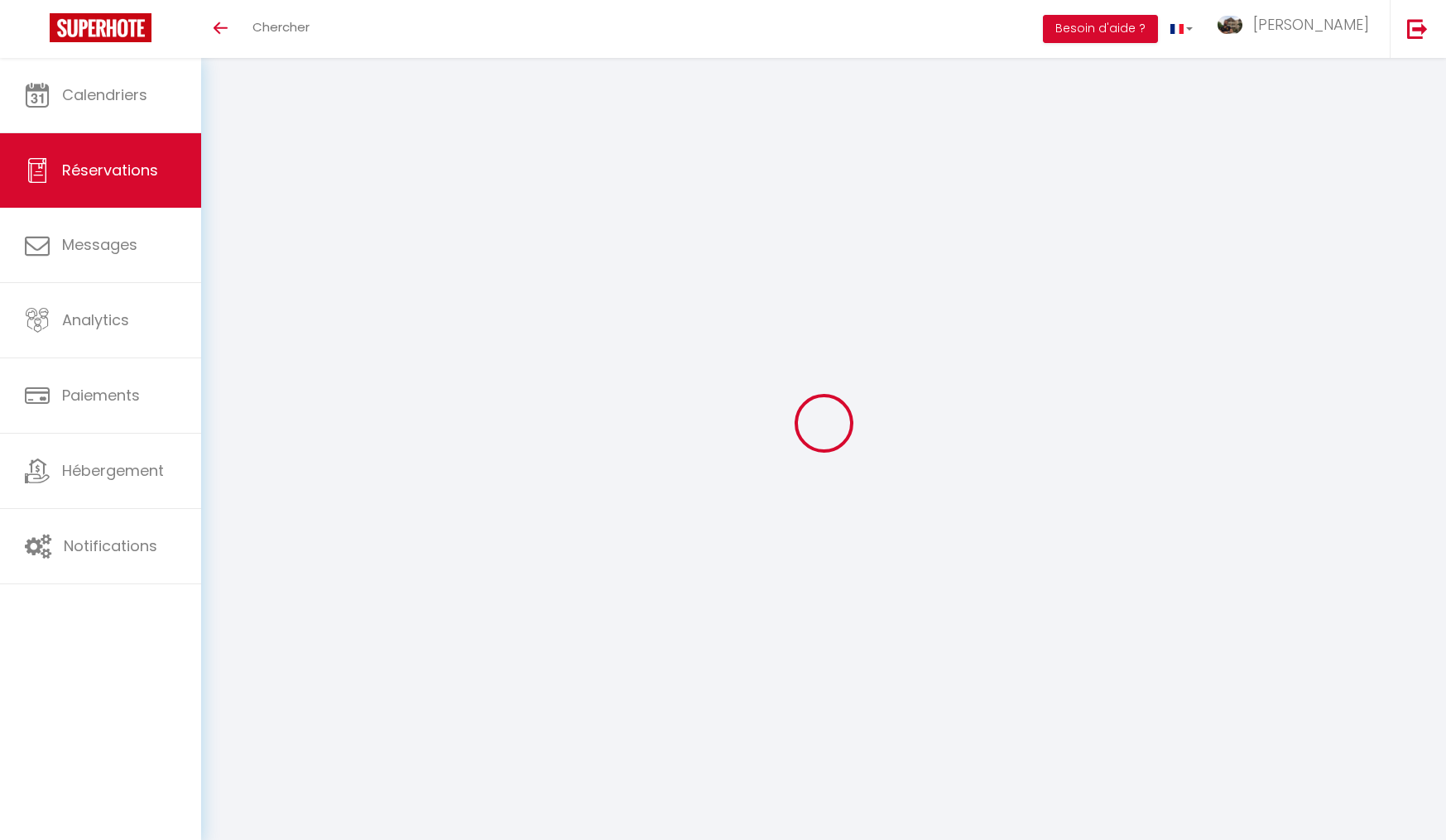
type input "2"
type input "1"
select select "12"
select select
type input "444"
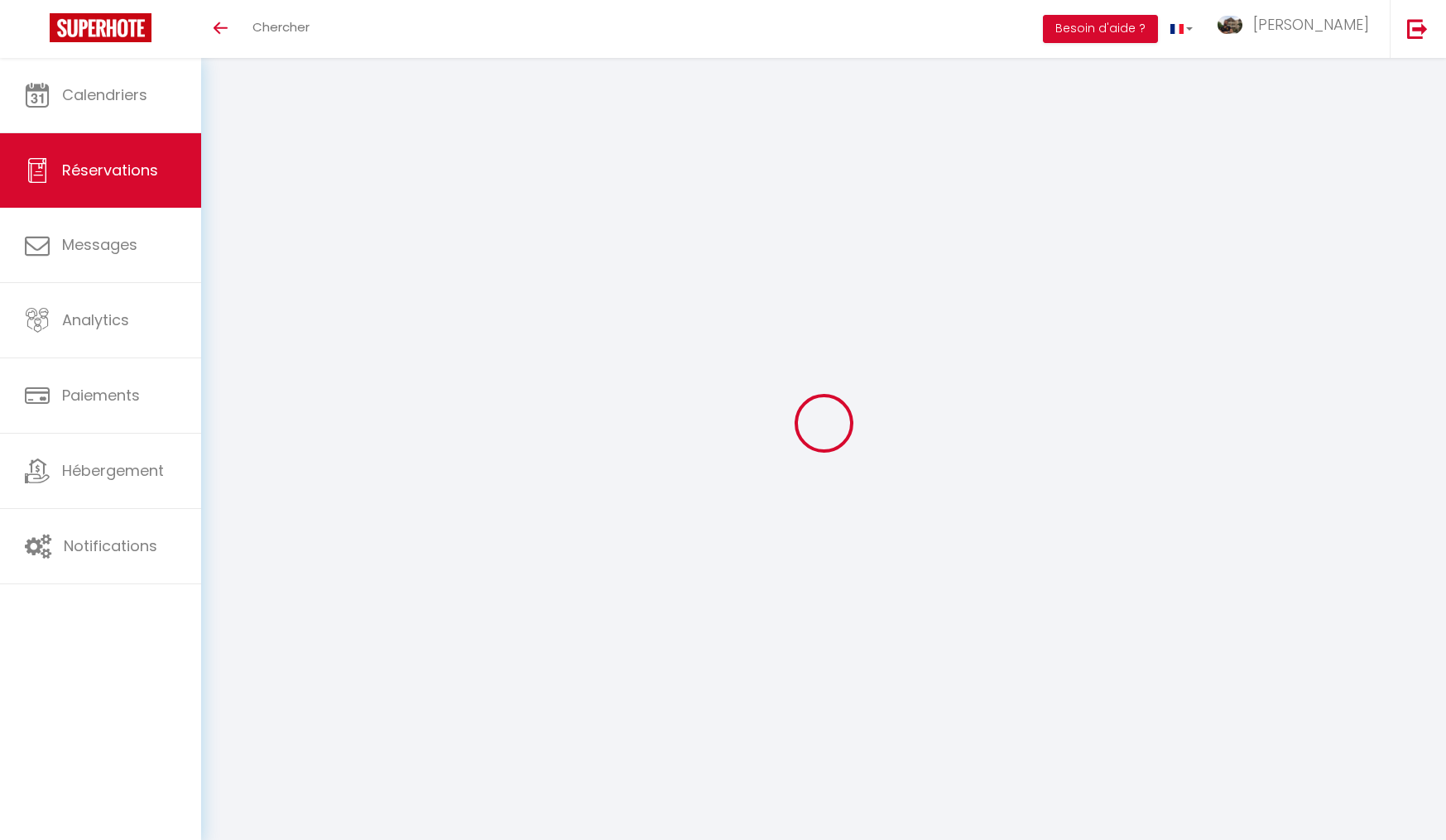
checkbox input "false"
type input "70.8"
select select "1"
type input "0"
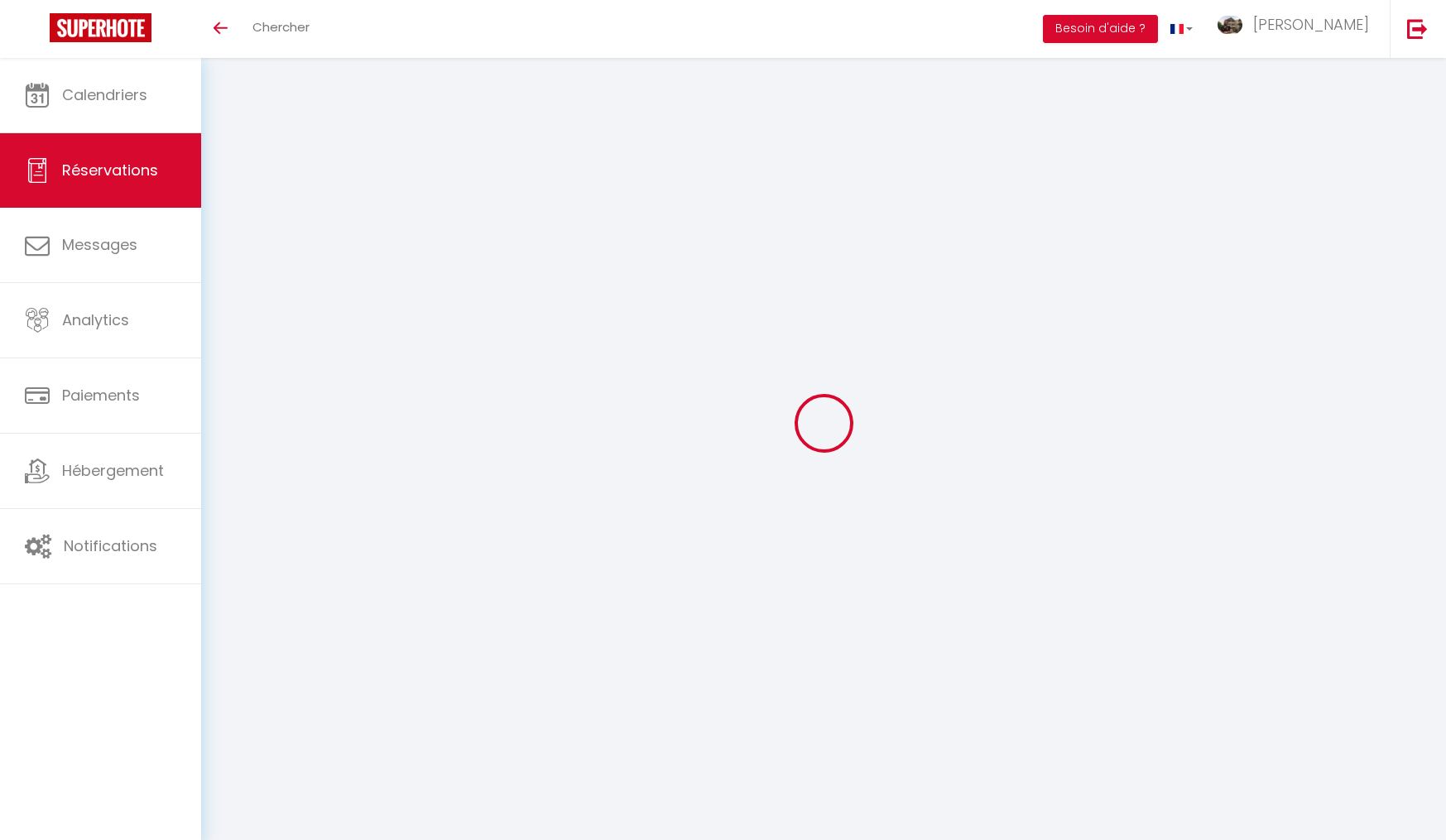
type input "0"
select select
select select "15"
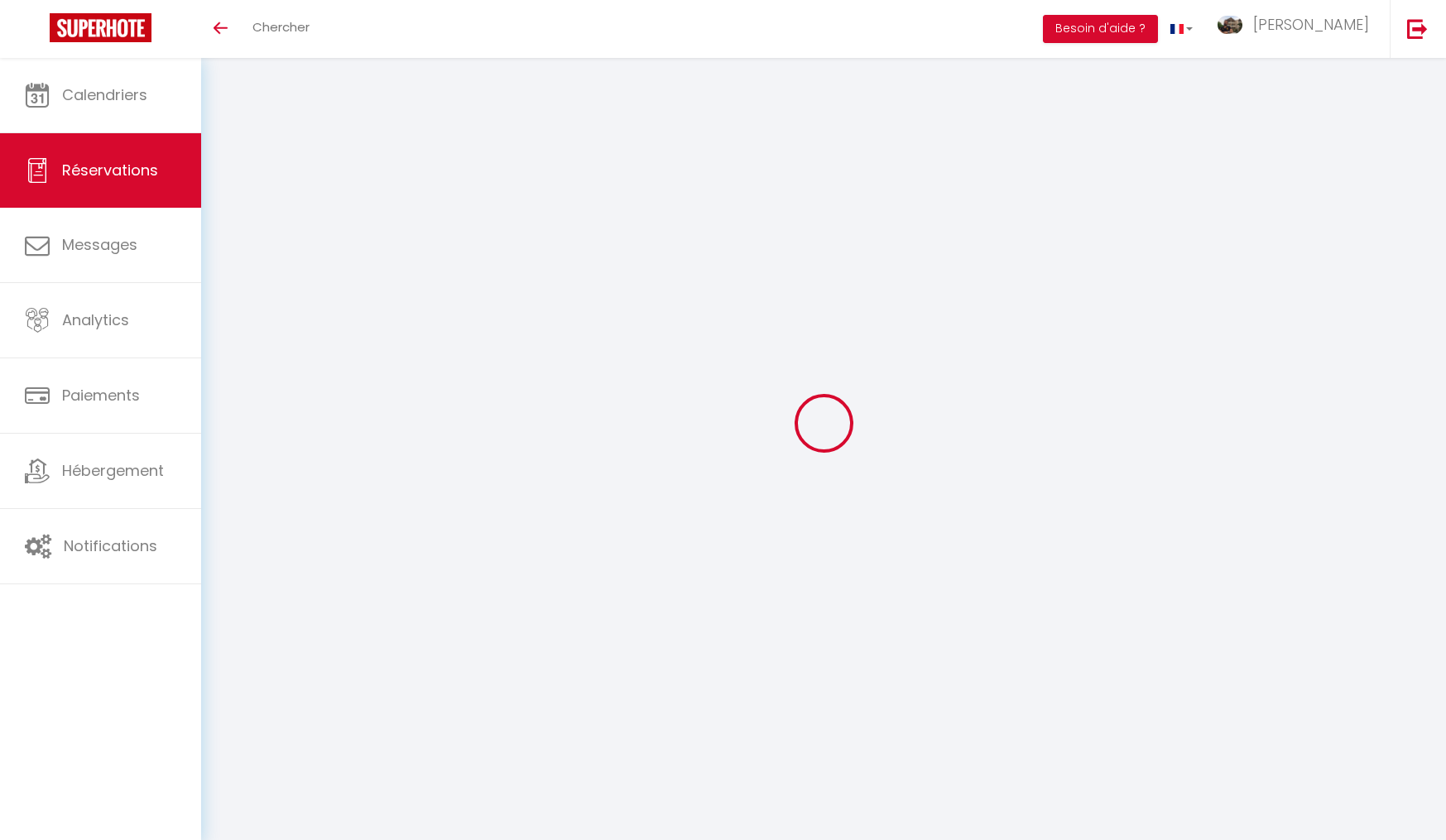
checkbox input "false"
select select
checkbox input "false"
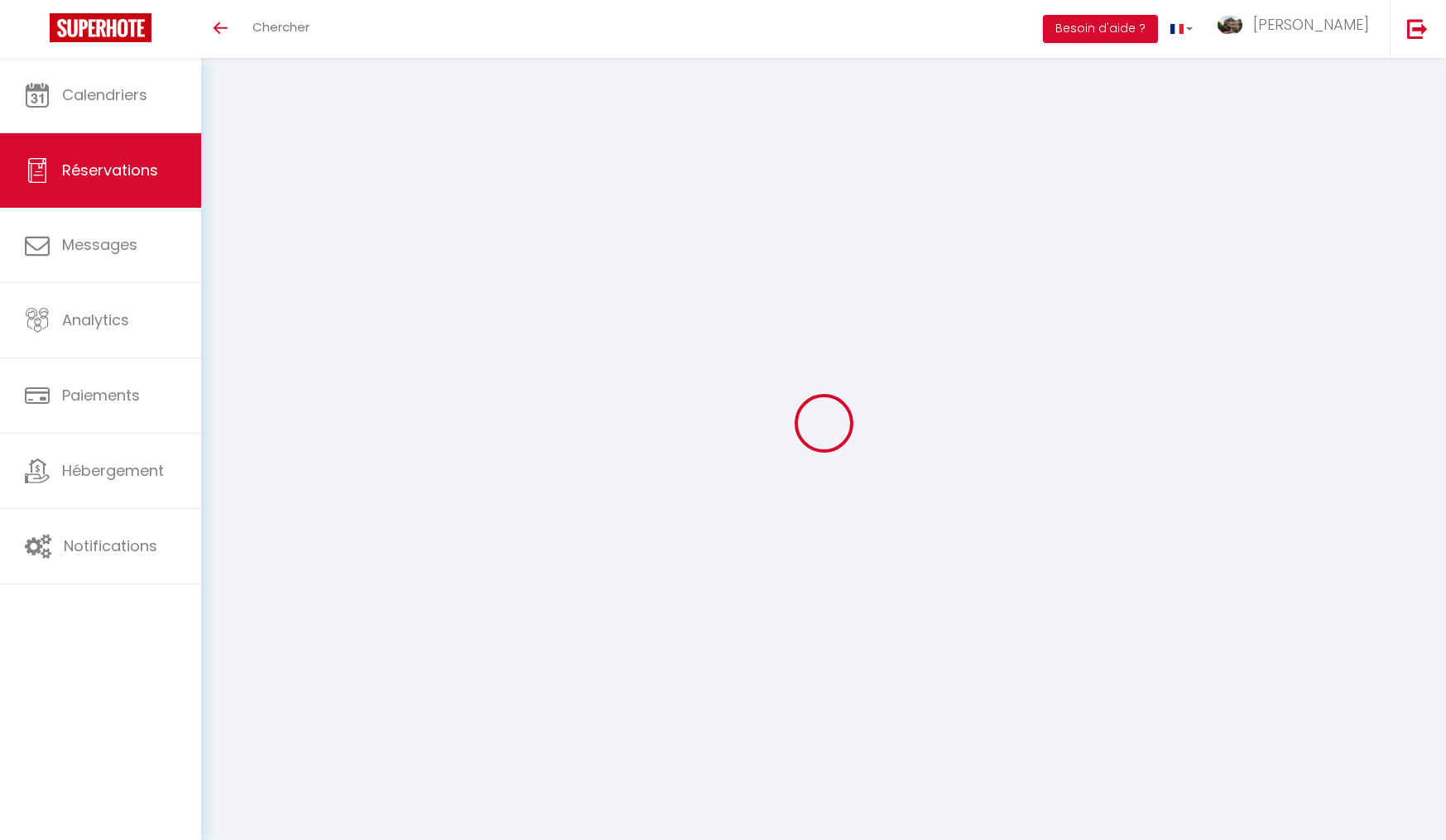
select select
checkbox input "false"
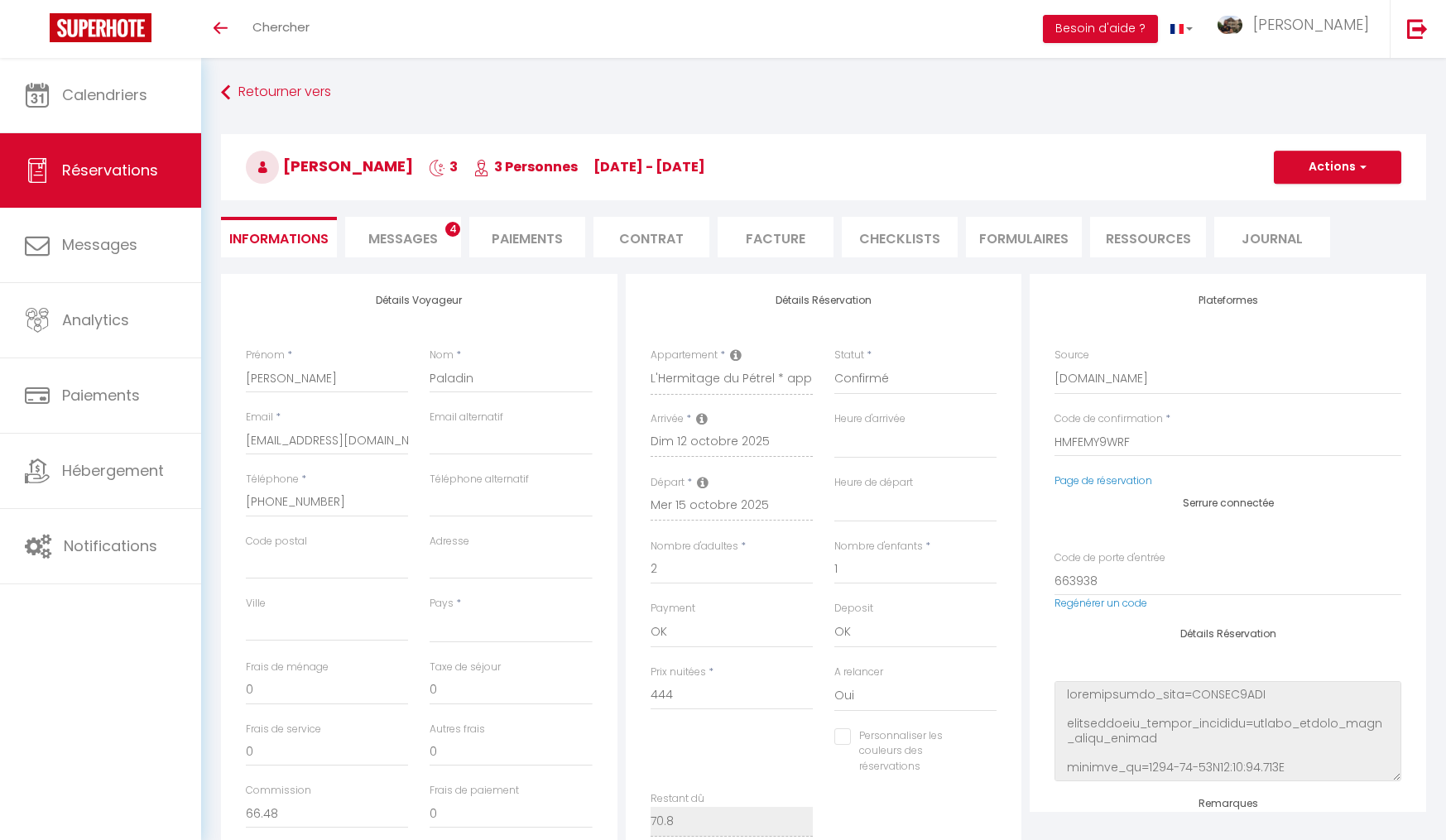
select select
type input "70"
type input "12.44"
select select
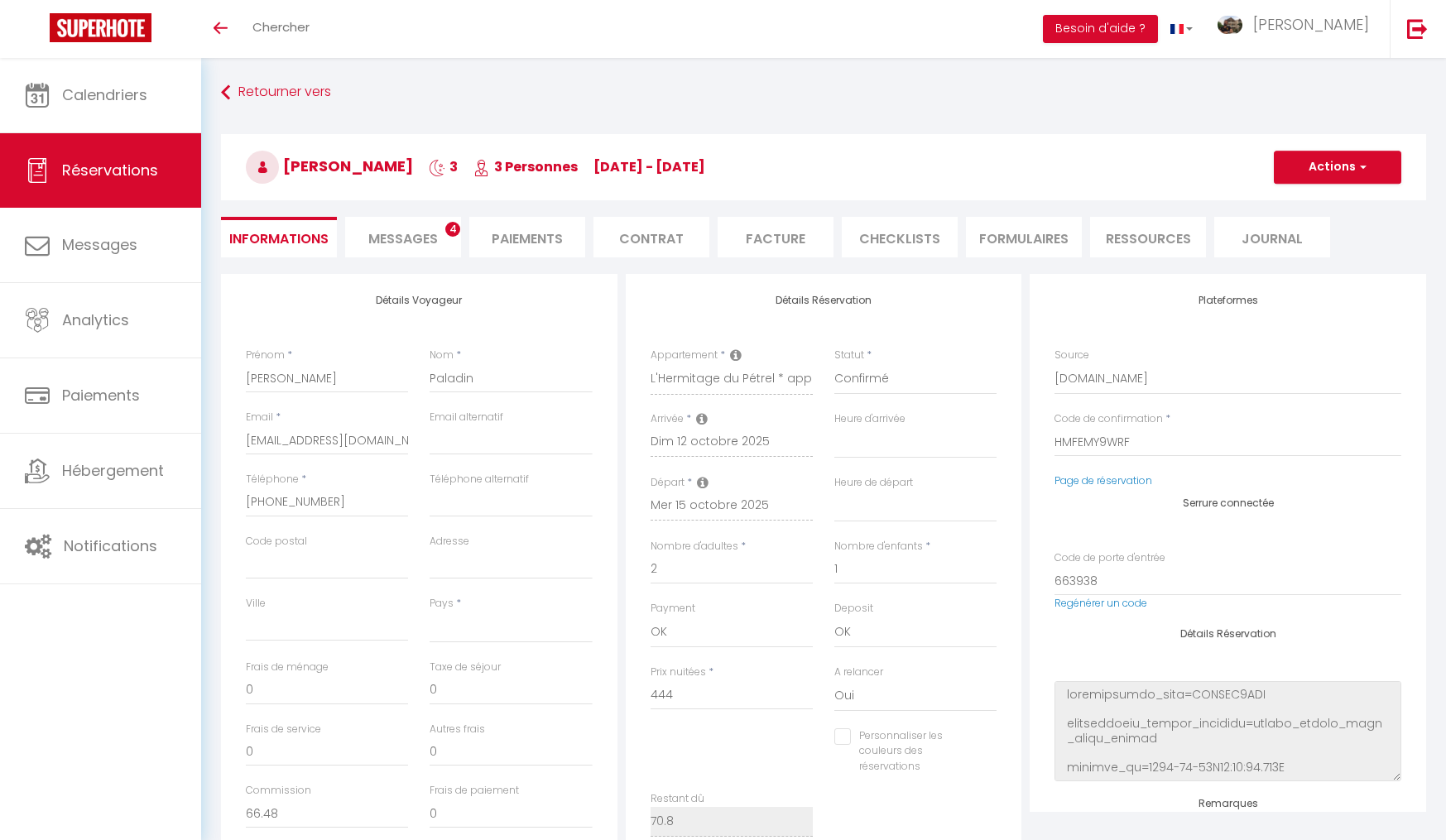
checkbox input "false"
select select
checkbox input "false"
select select
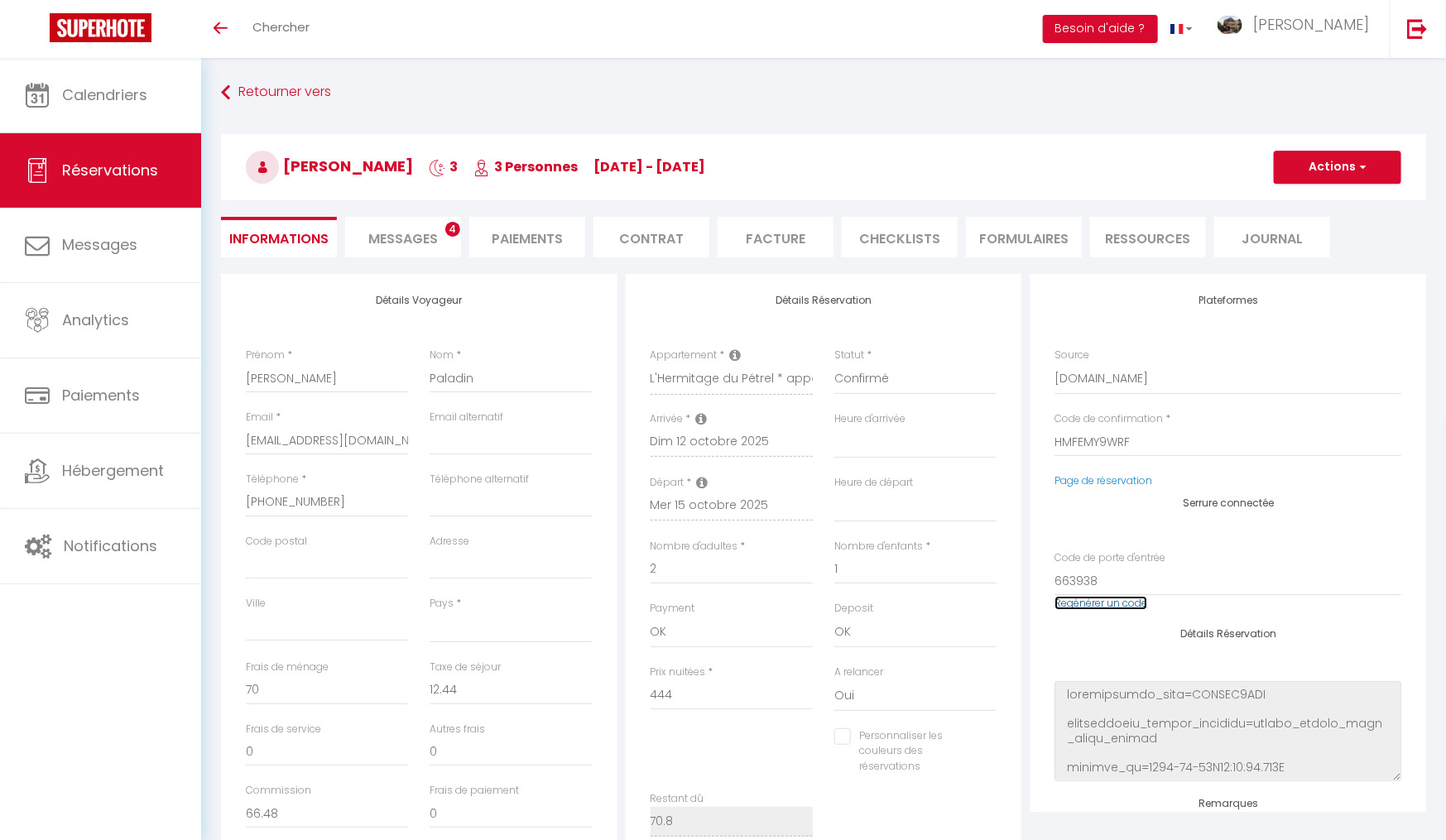
click at [1119, 600] on link "Regénérer un code" at bounding box center [1101, 602] width 93 height 14
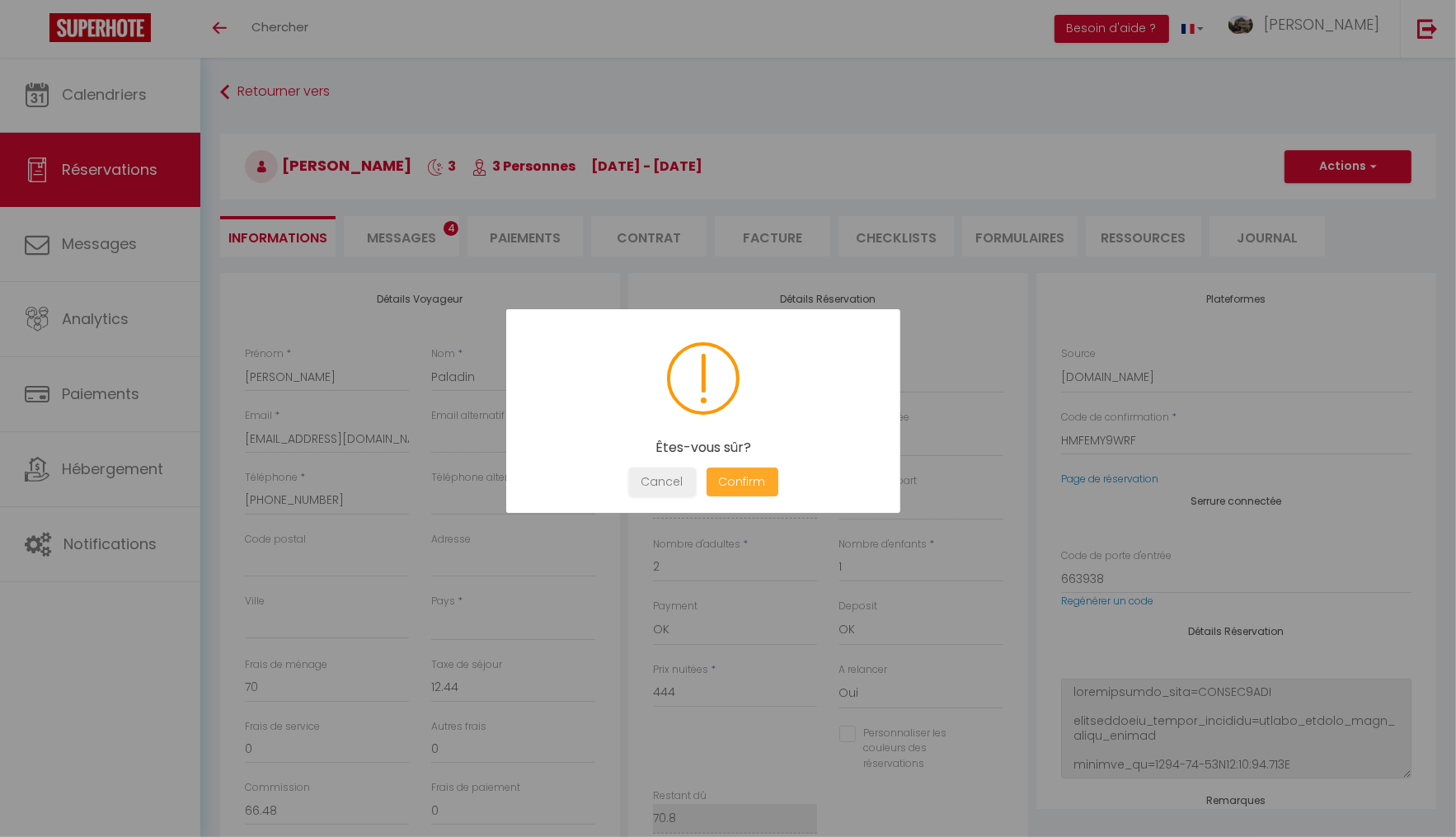
click at [771, 482] on button "Confirm" at bounding box center [742, 482] width 71 height 29
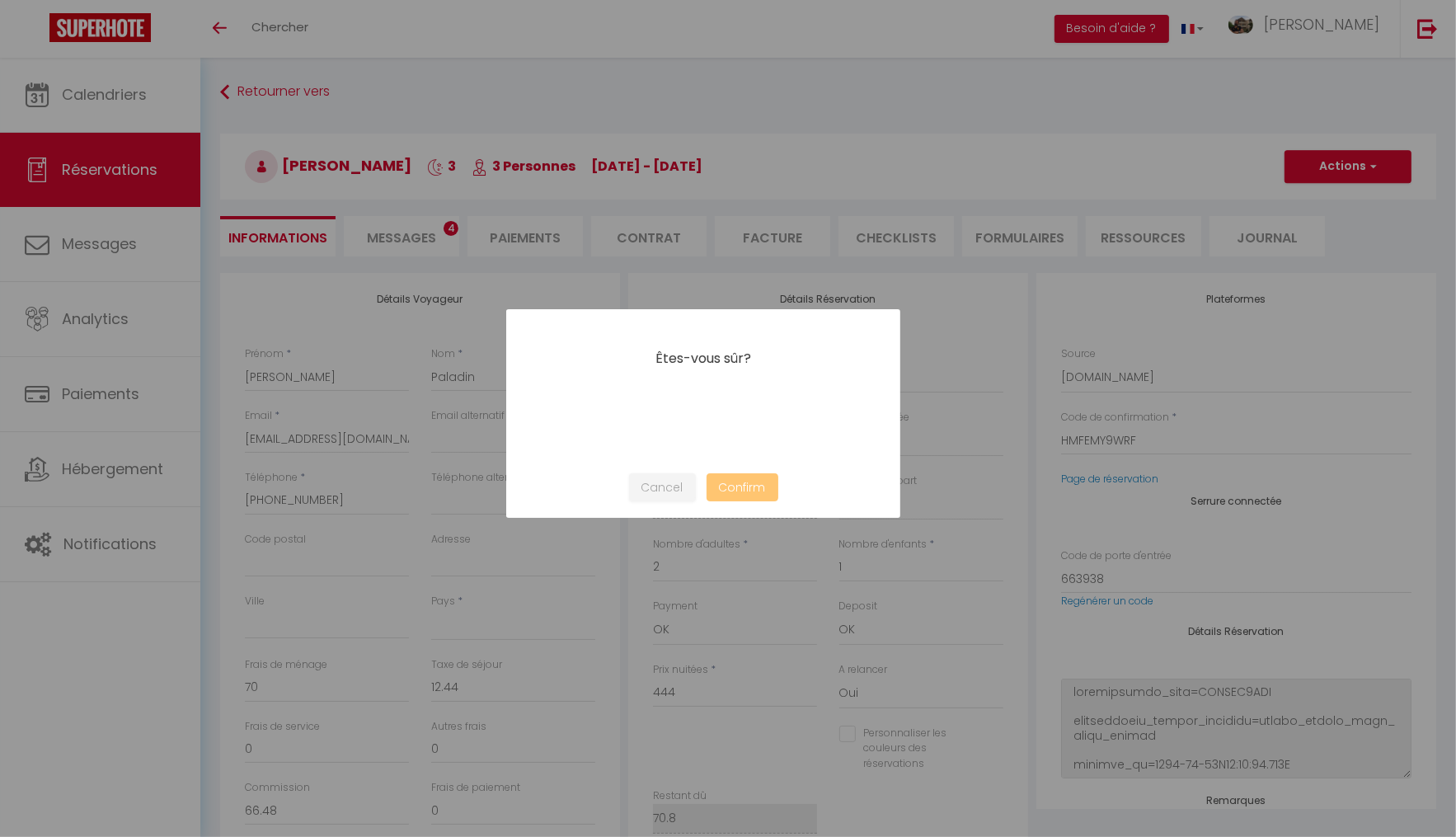
click at [760, 483] on button "Confirm" at bounding box center [742, 487] width 71 height 29
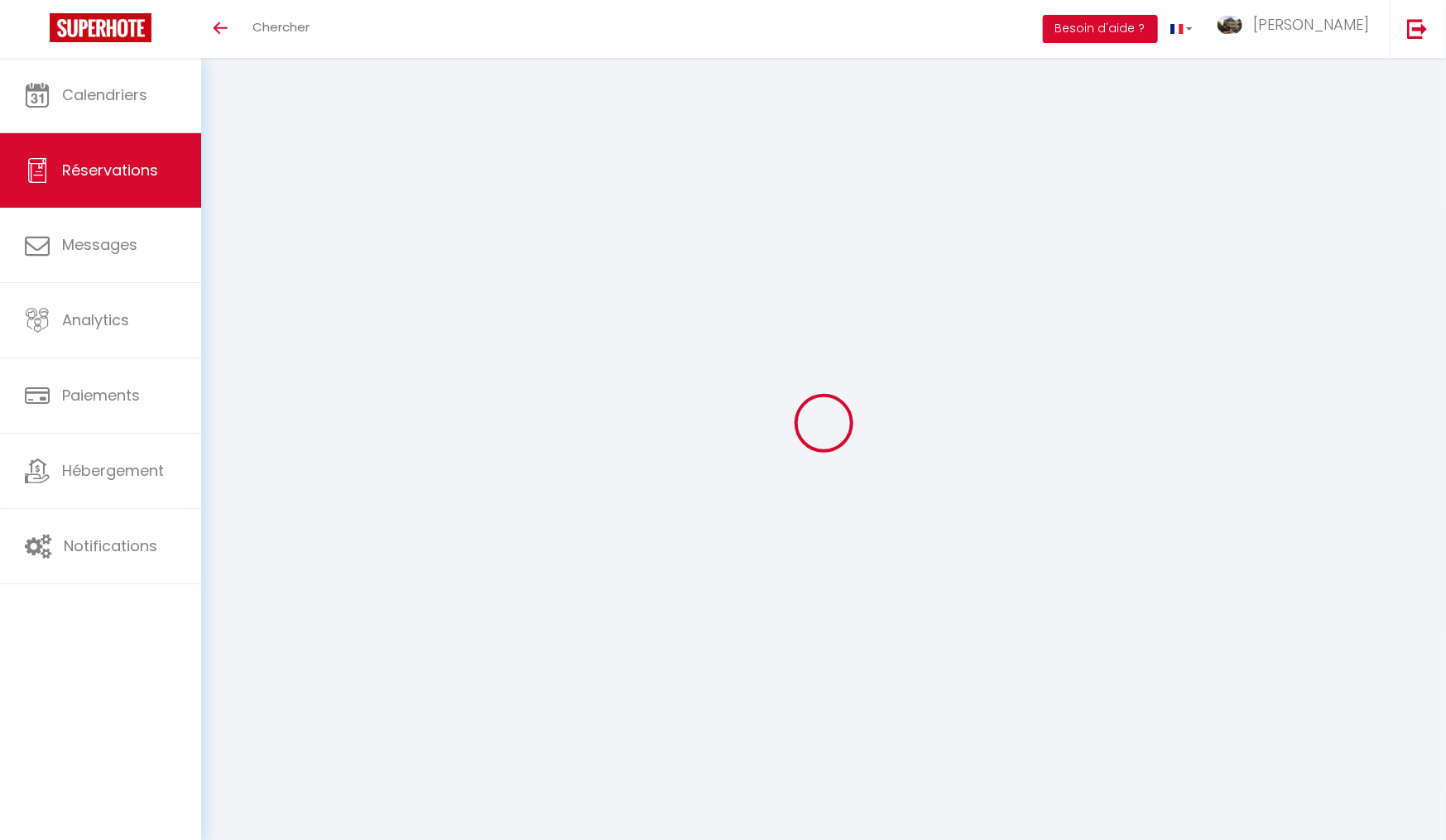
type input "[PERSON_NAME]"
type input "Paladin"
type input "[EMAIL_ADDRESS][DOMAIN_NAME]"
type input "[PHONE_NUMBER]"
select select
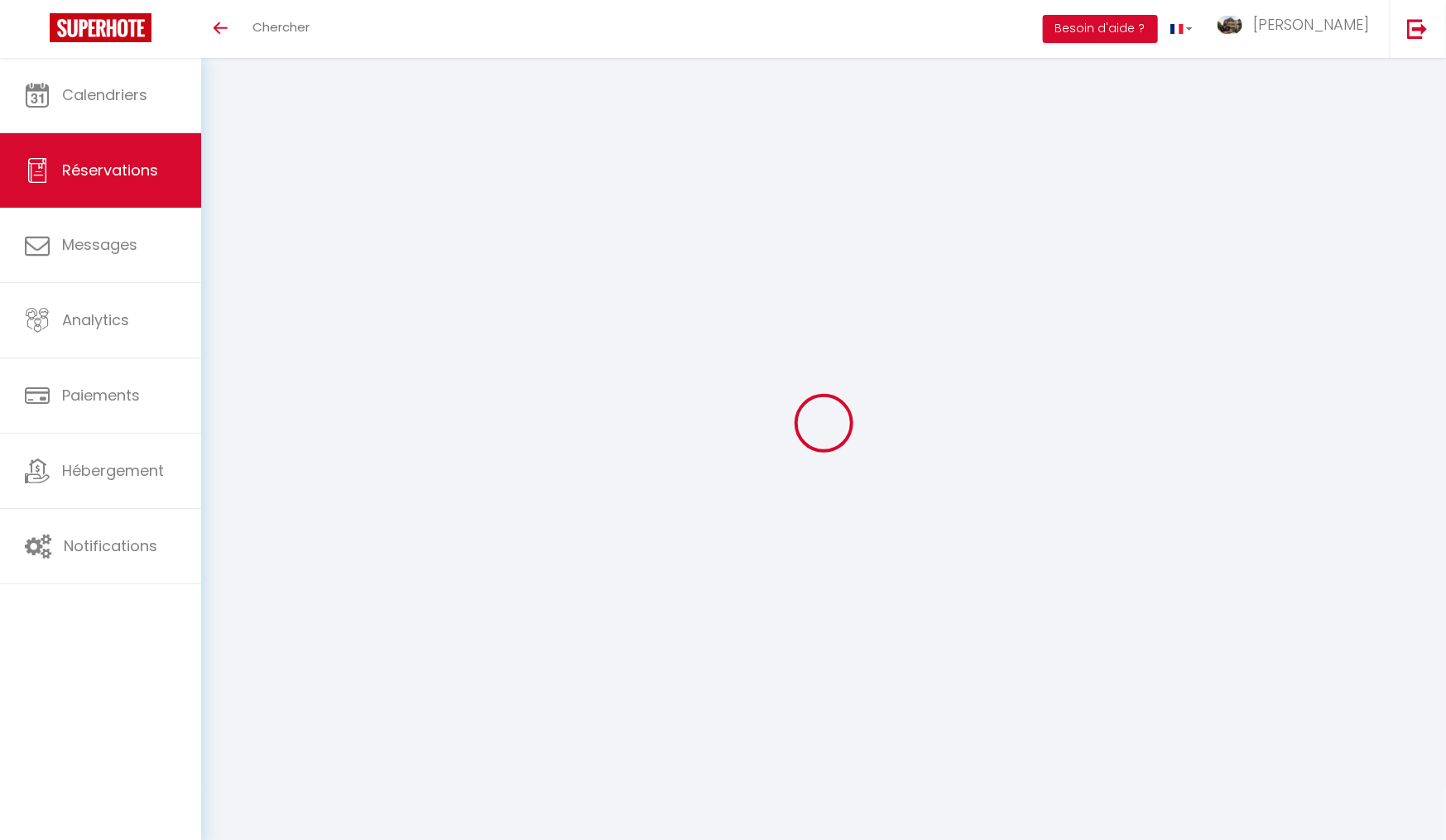
type input "66.48"
select select "75495"
select select "1"
select select
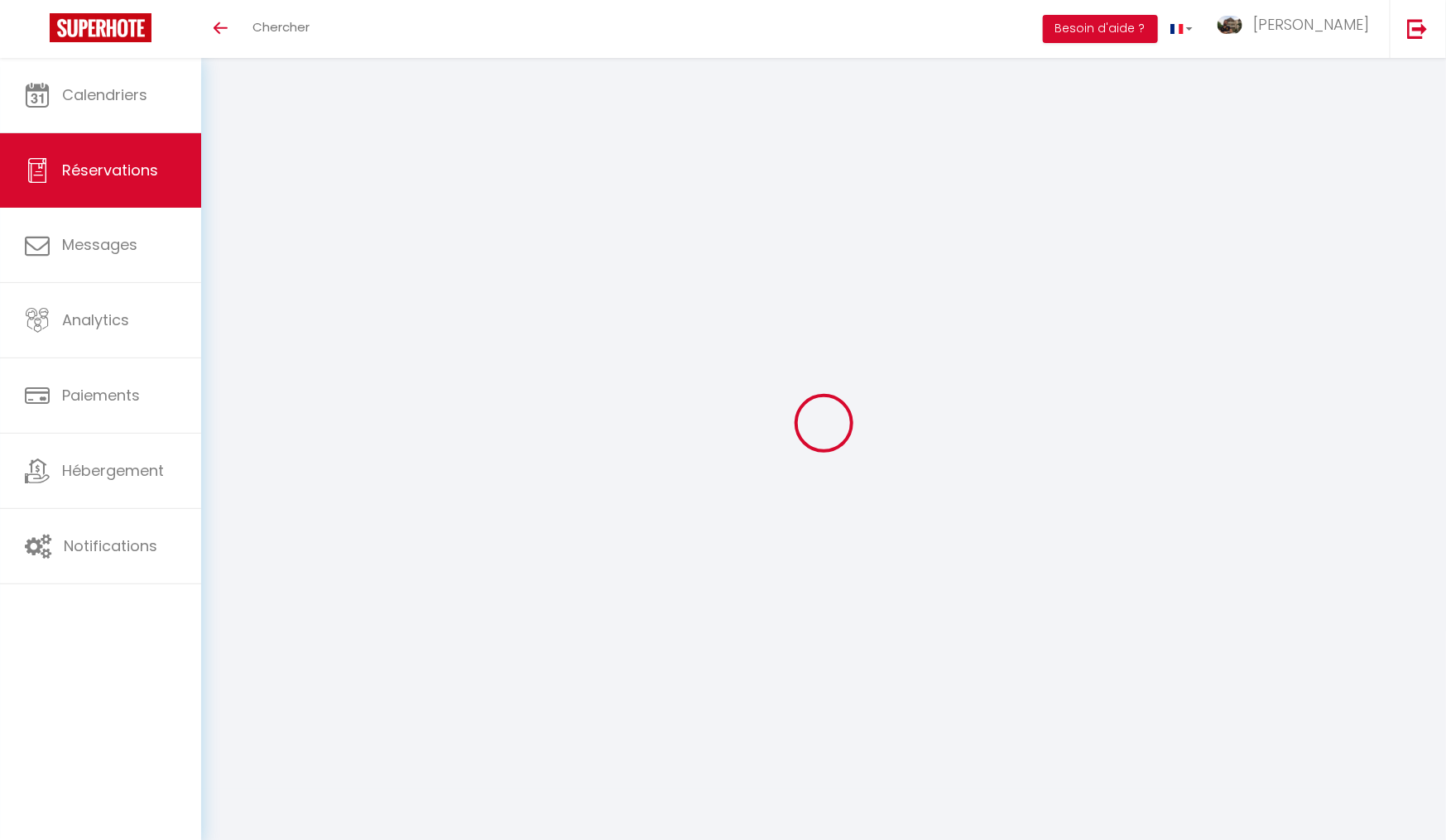
type input "2"
type input "1"
select select "12"
select select
type input "444"
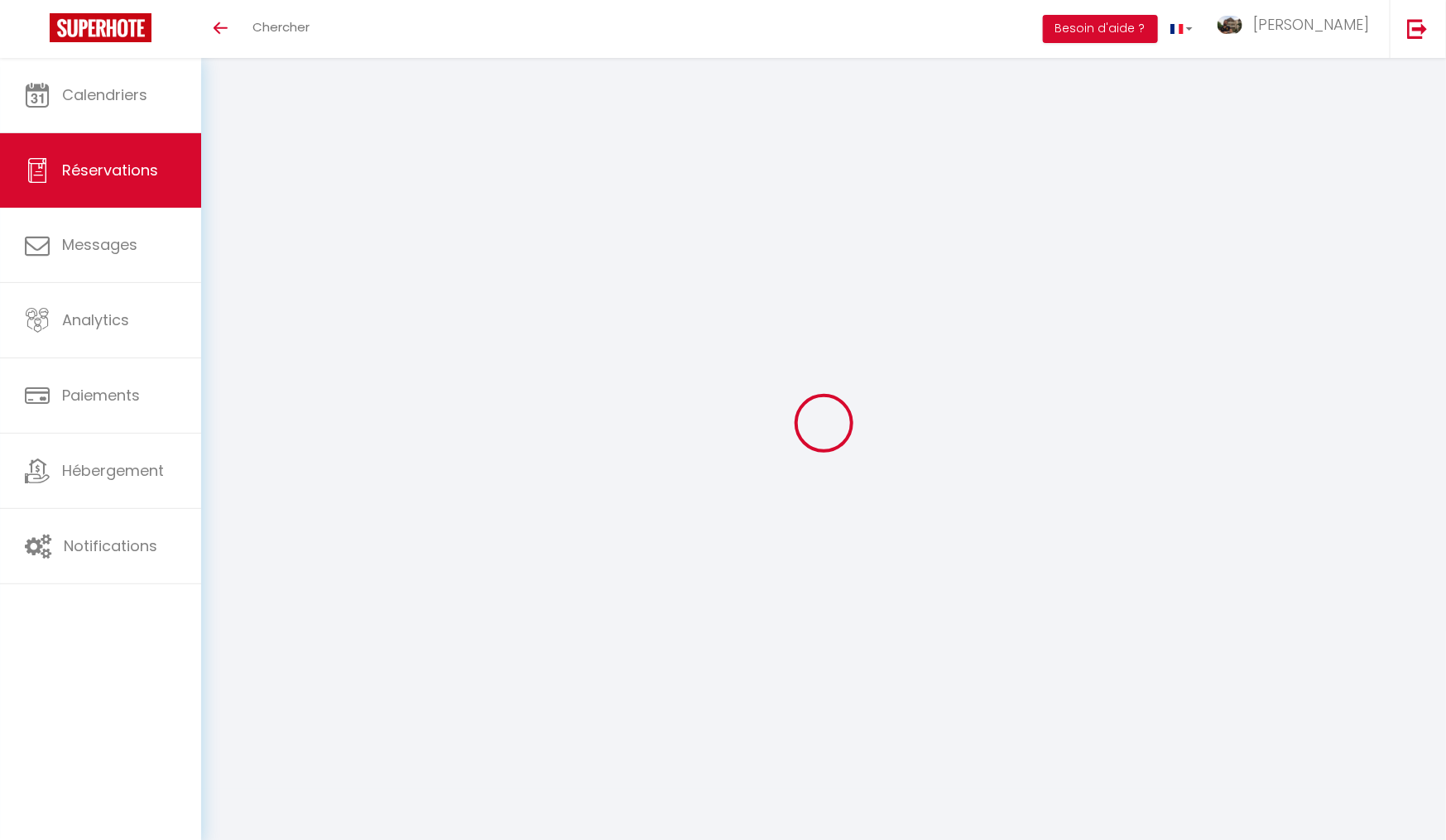
checkbox input "false"
type input "70.8"
select select "1"
type input "0"
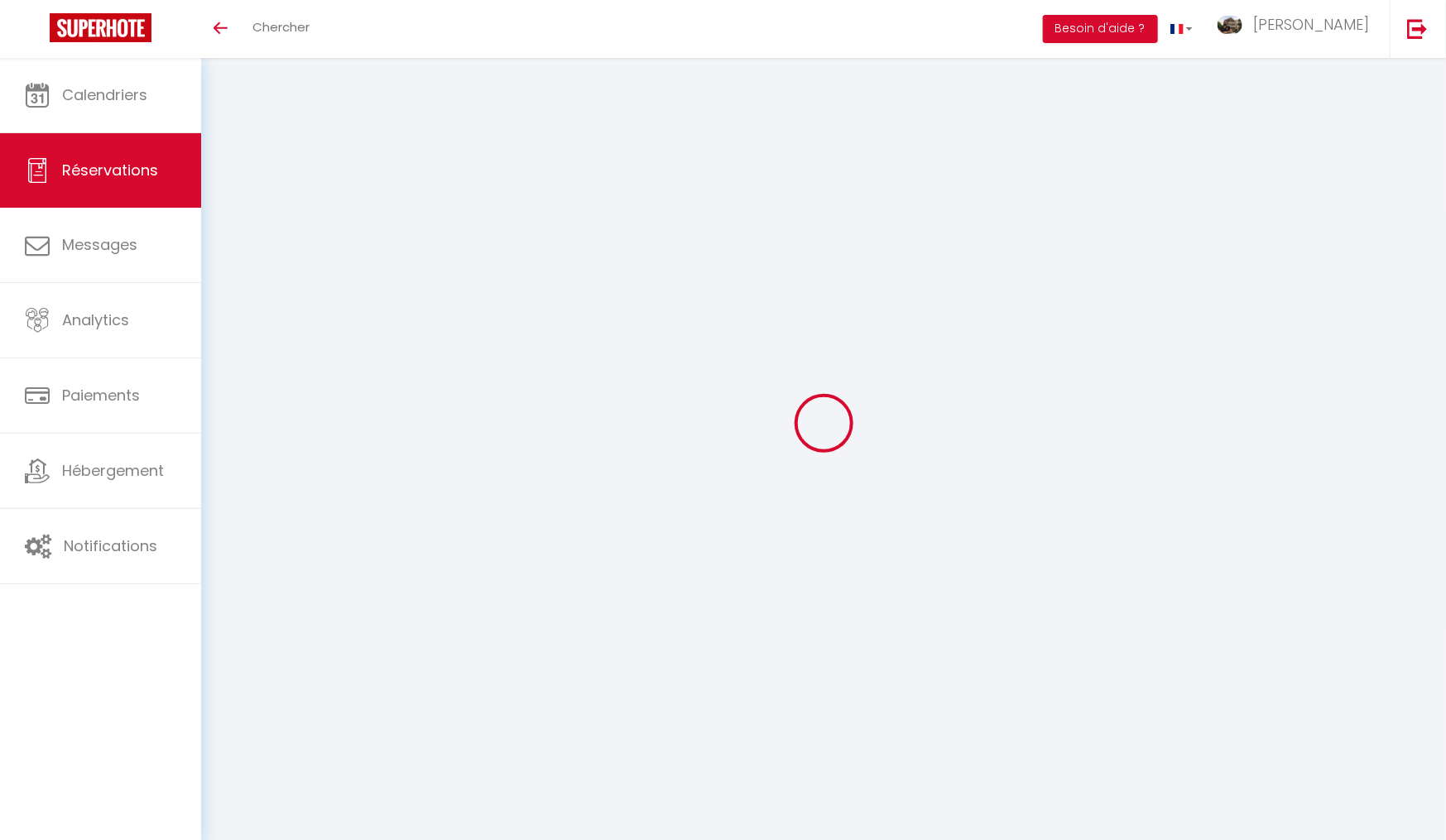
type input "0"
select select
select select "15"
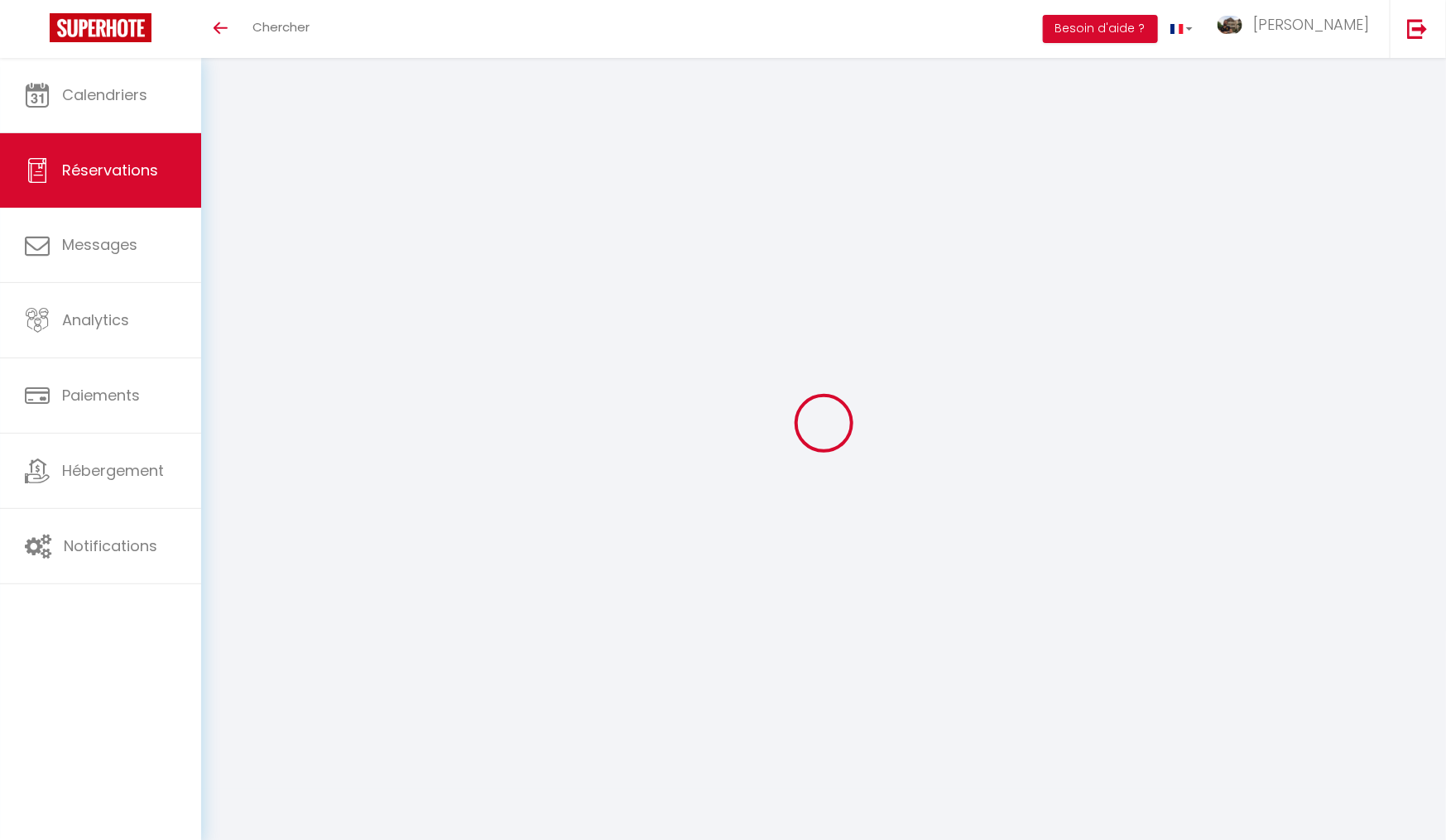
checkbox input "false"
select select
checkbox input "false"
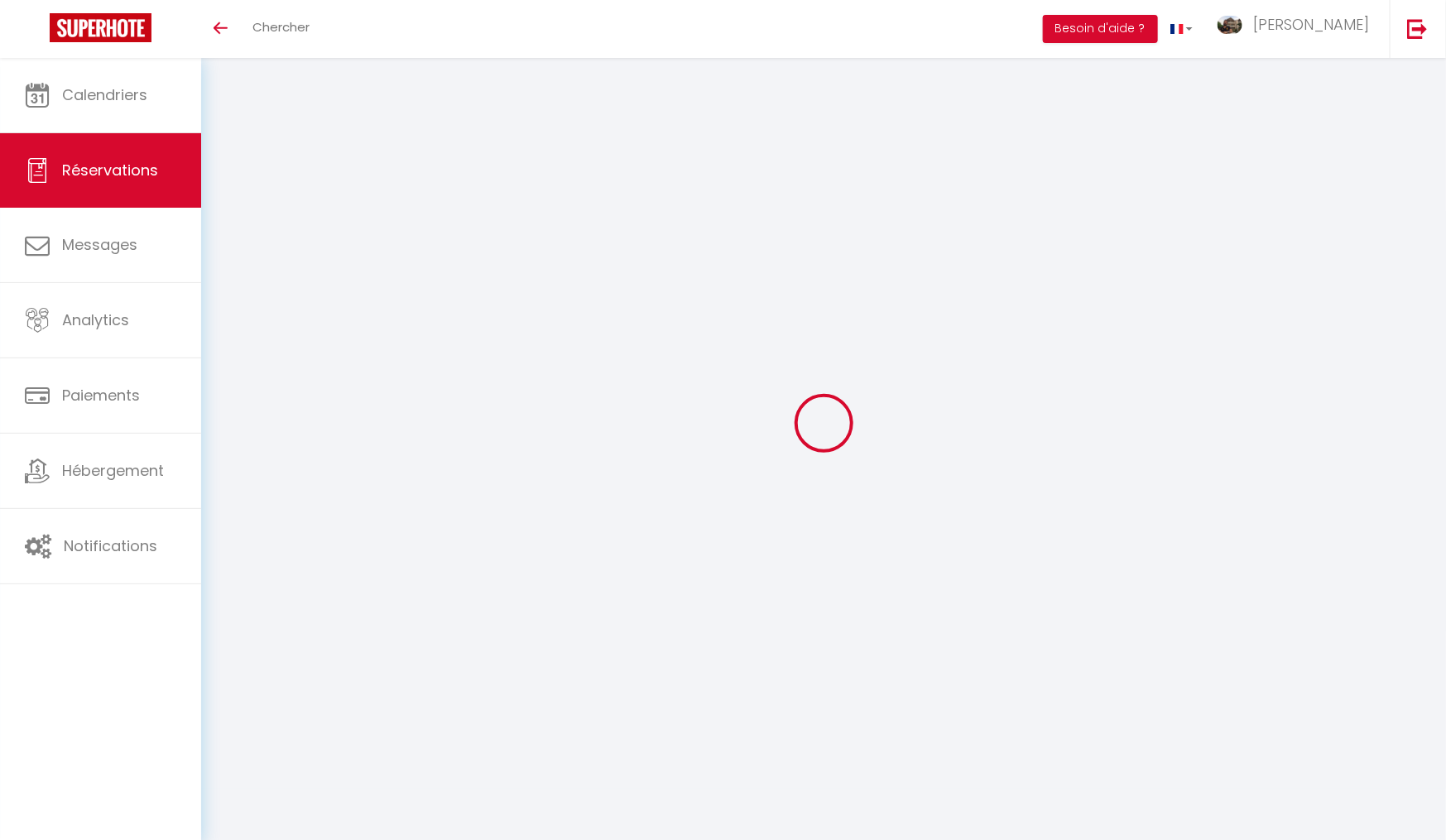
select select
checkbox input "false"
select select
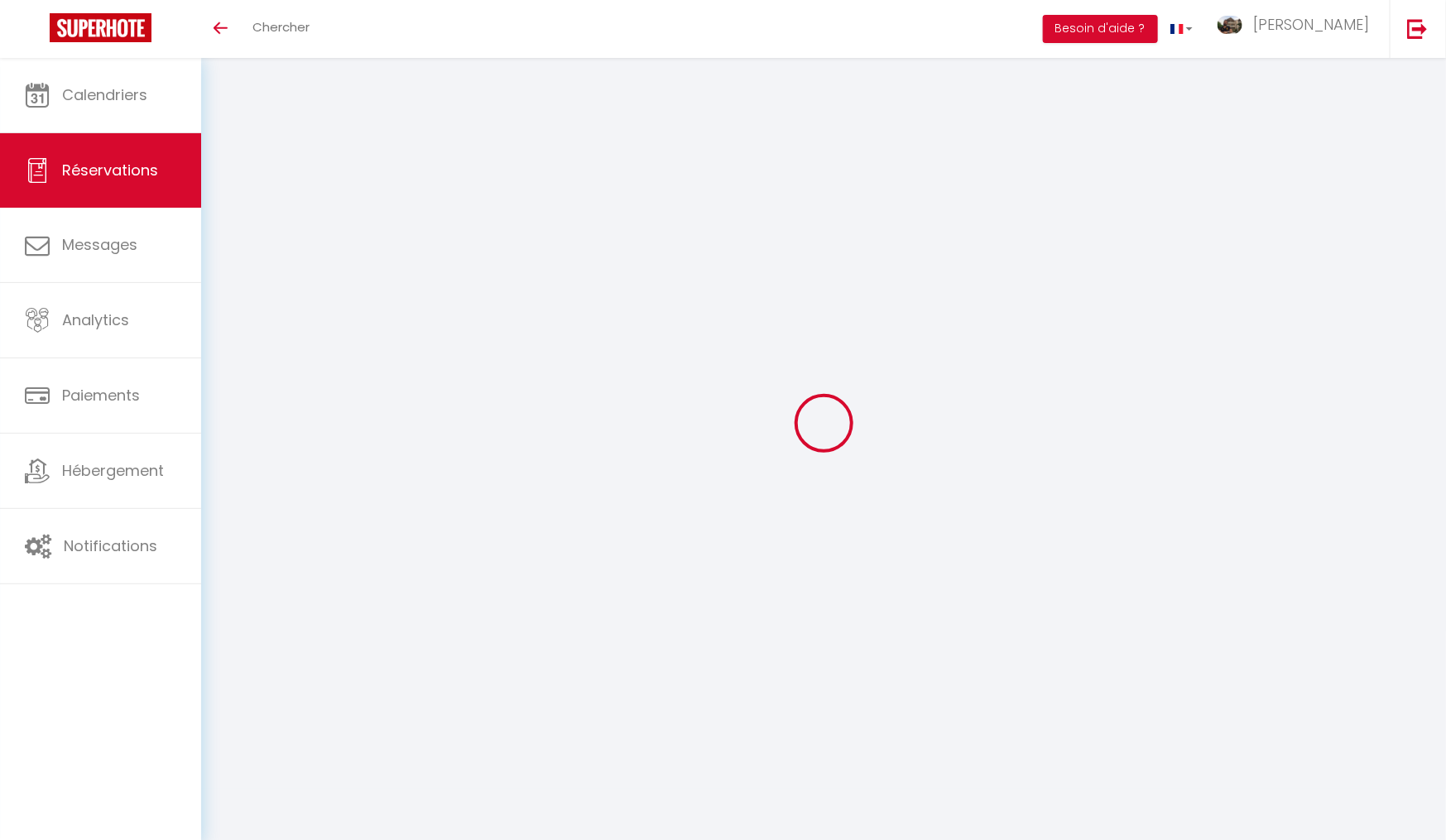
type input "70"
type input "12.44"
select select
checkbox input "false"
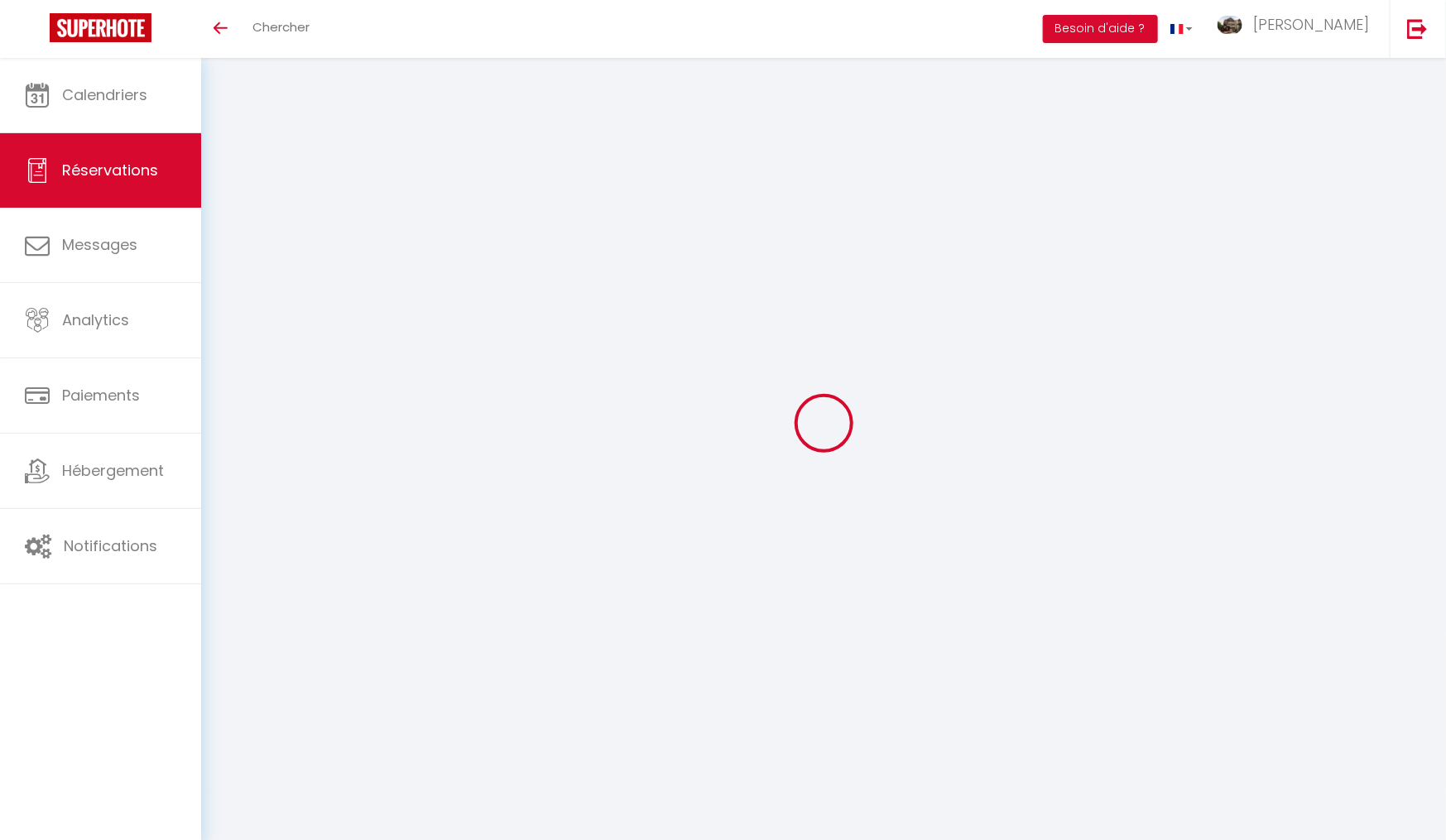
select select
checkbox input "false"
select select
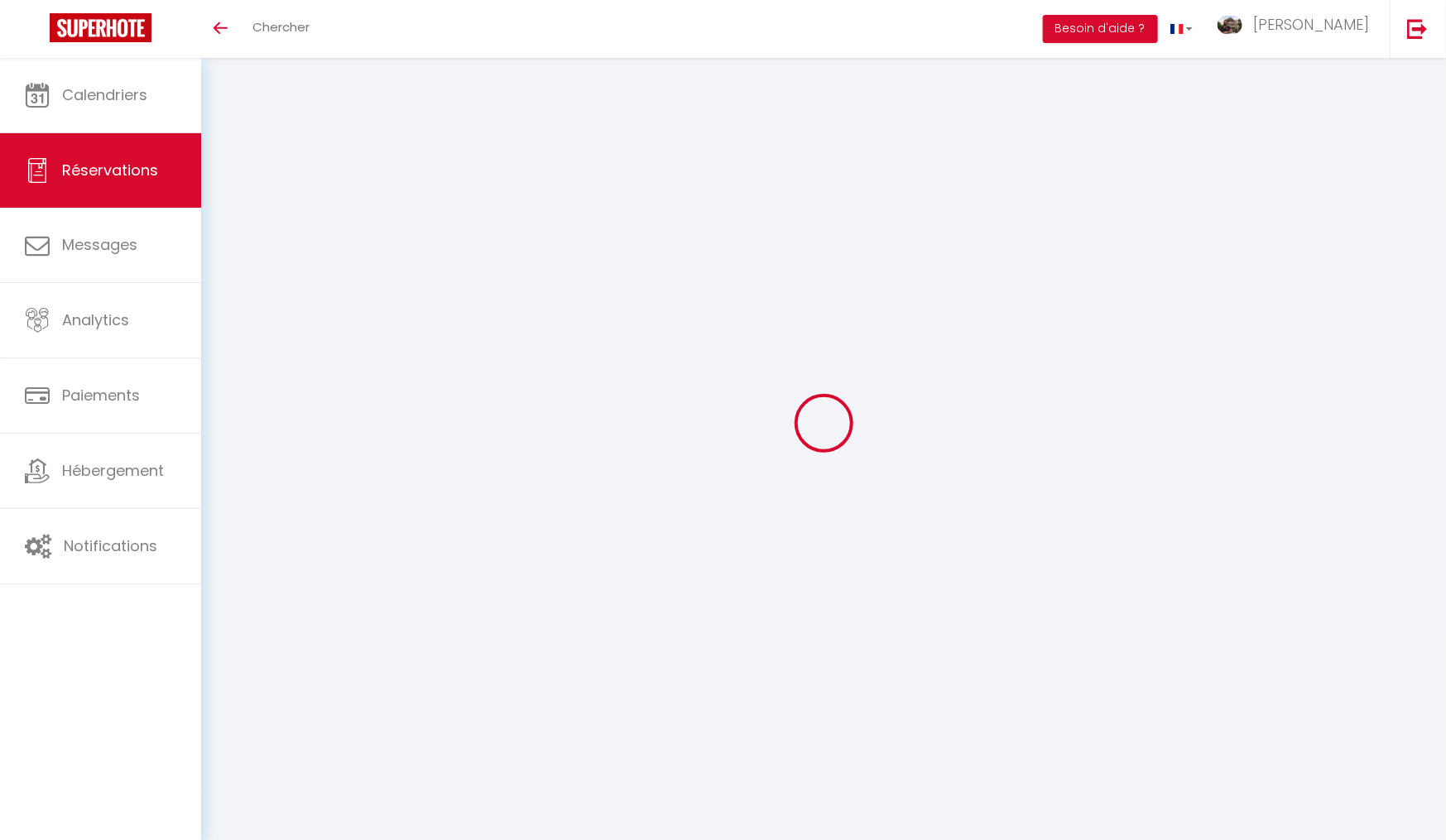
select select
checkbox input "false"
select select
checkbox input "false"
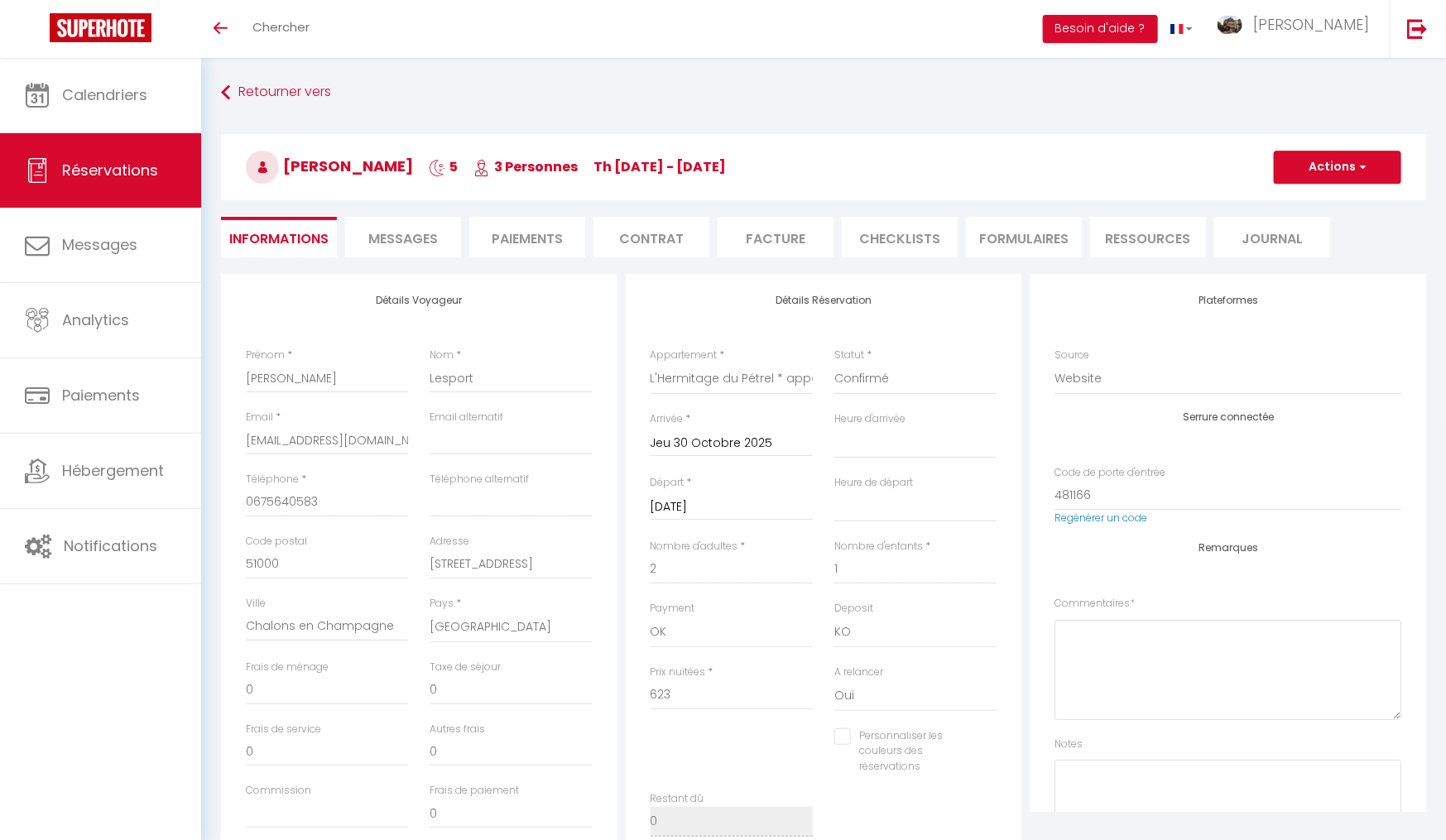
select select
checkbox input "false"
type input "70"
select select
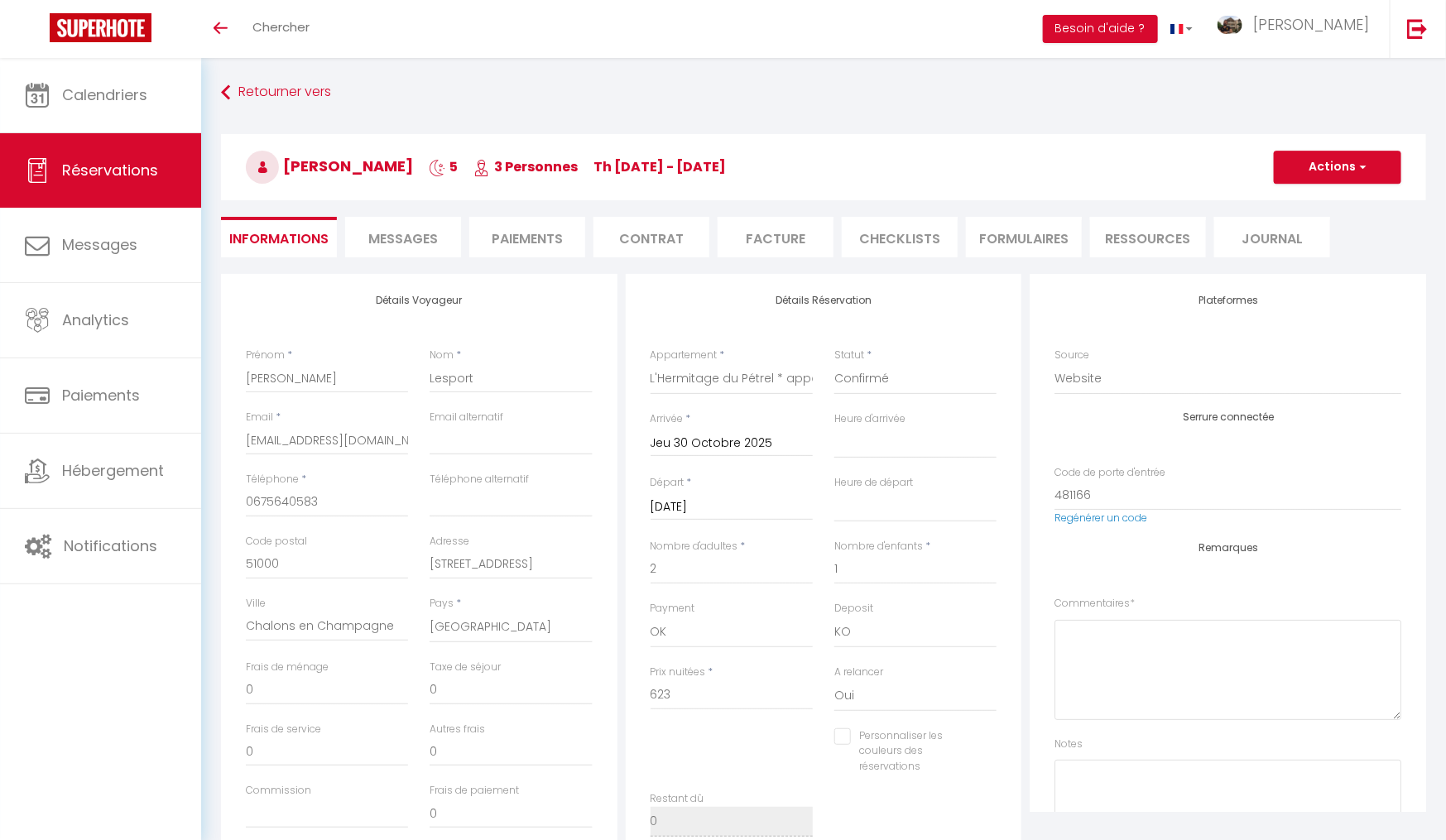
select select
checkbox input "false"
select select
